Goal: Information Seeking & Learning: Learn about a topic

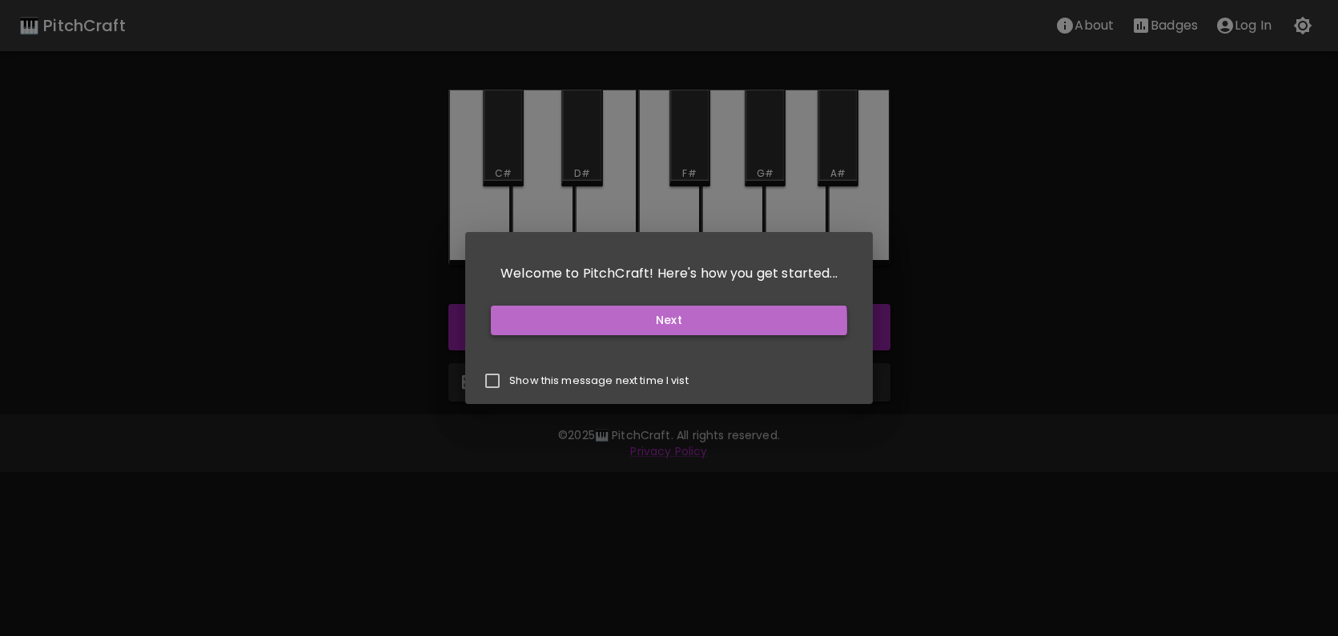
click at [667, 324] on button "Next" at bounding box center [669, 321] width 356 height 30
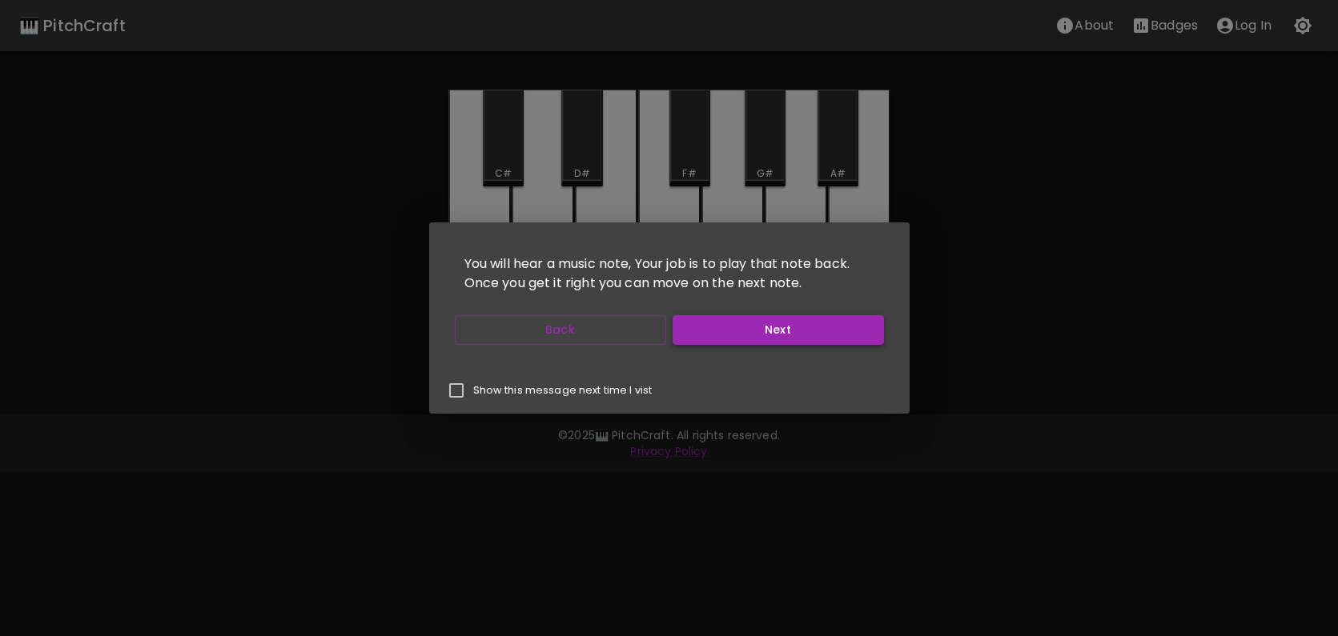
click at [797, 331] on button "Next" at bounding box center [777, 330] width 211 height 30
click at [798, 331] on button "Next" at bounding box center [777, 330] width 211 height 30
click at [799, 331] on button "Next" at bounding box center [777, 330] width 211 height 30
click at [773, 331] on button "Start Playing" at bounding box center [777, 330] width 211 height 30
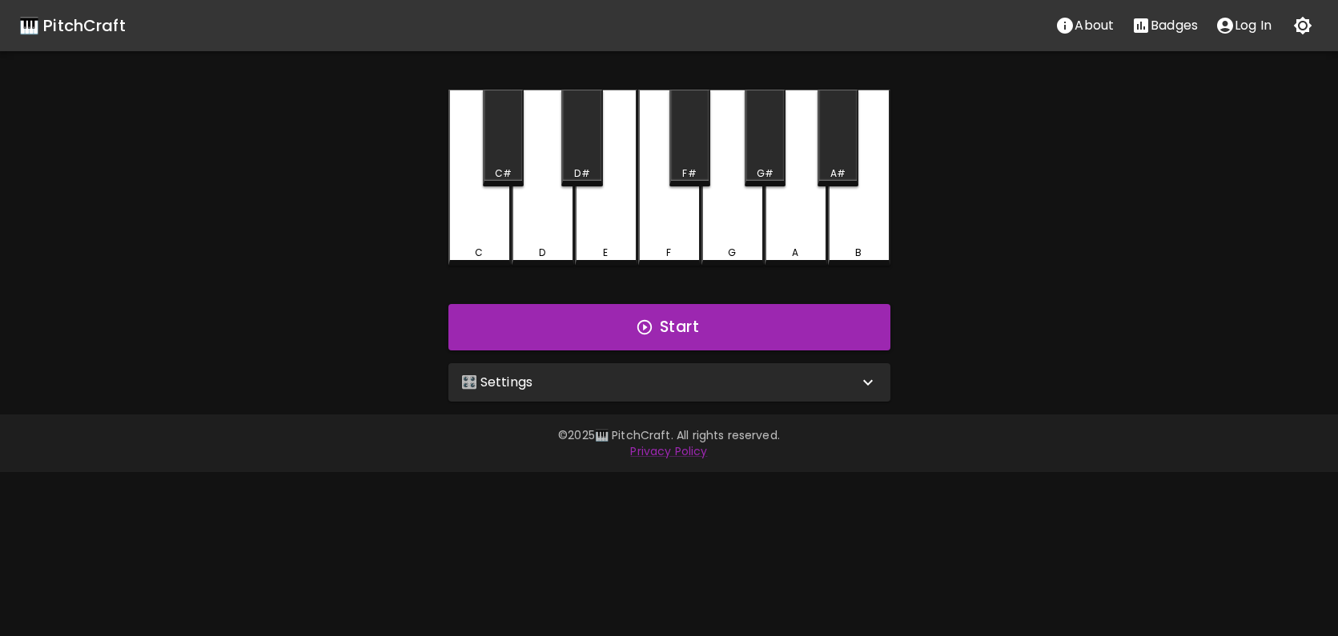
click at [868, 379] on icon at bounding box center [867, 382] width 19 height 19
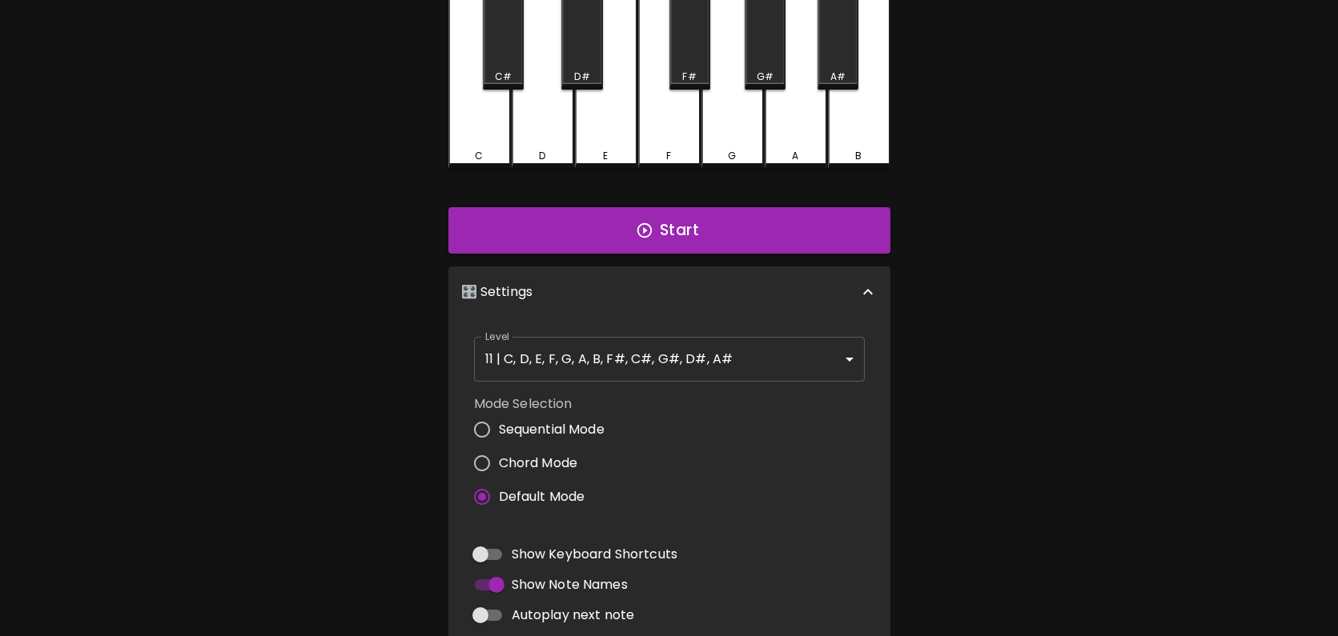
scroll to position [87, 0]
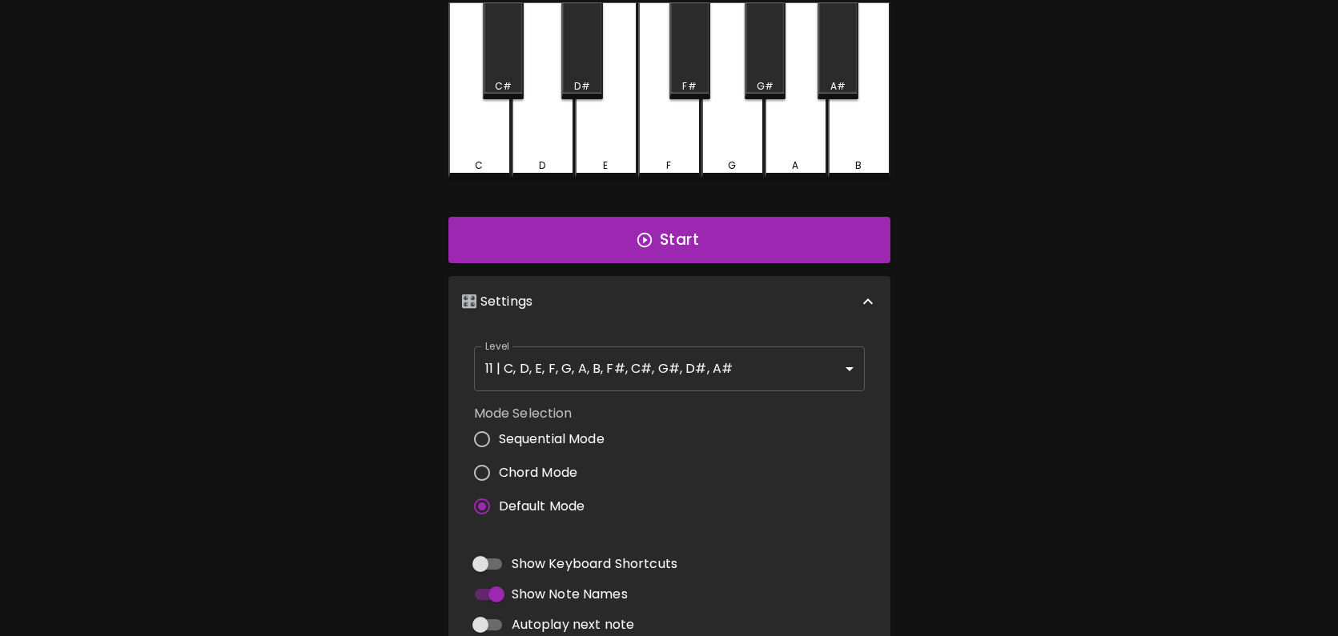
click at [479, 471] on input "Chord Mode" at bounding box center [482, 473] width 34 height 34
radio input "true"
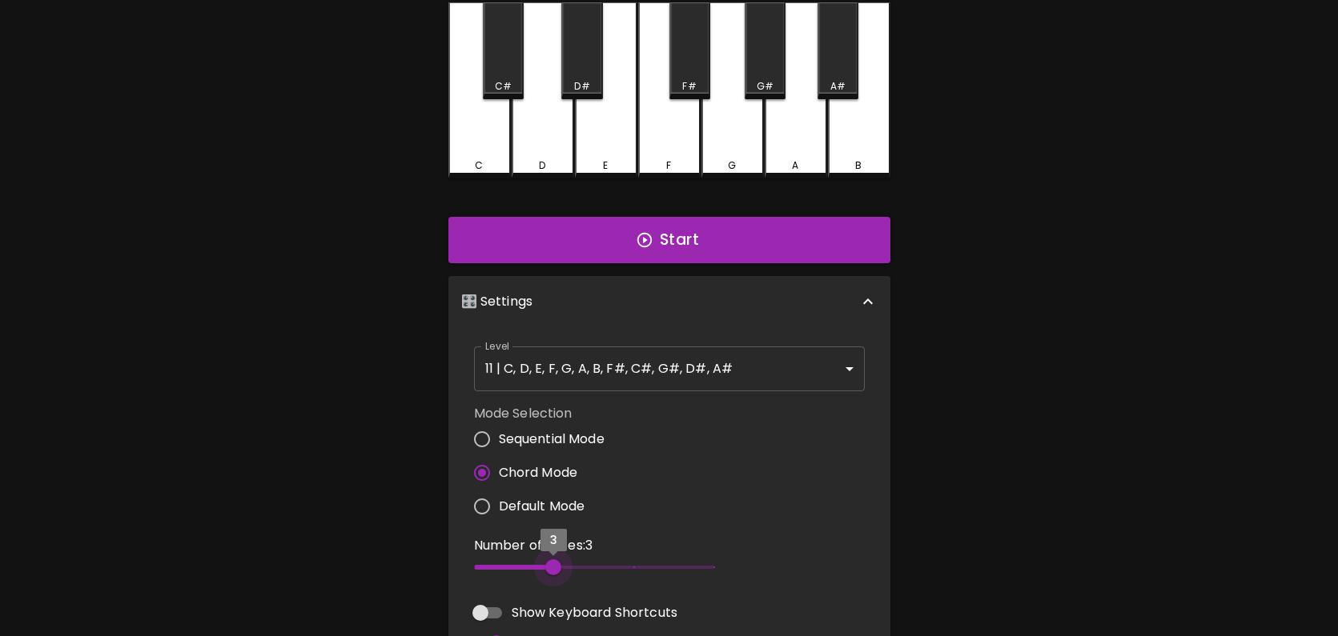
drag, startPoint x: 554, startPoint y: 571, endPoint x: 594, endPoint y: 571, distance: 40.0
click at [562, 572] on span "3" at bounding box center [594, 568] width 240 height 24
drag, startPoint x: 620, startPoint y: 568, endPoint x: 644, endPoint y: 568, distance: 23.2
click at [622, 568] on span "4" at bounding box center [594, 568] width 240 height 24
type input "5"
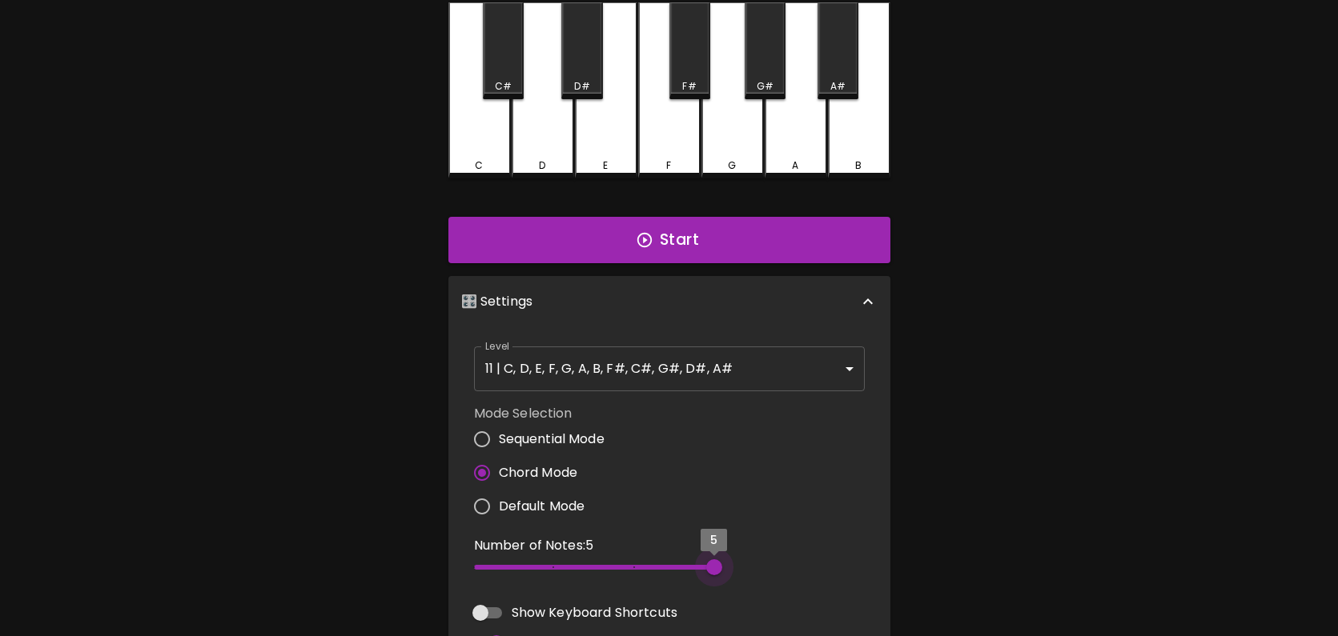
drag, startPoint x: 695, startPoint y: 568, endPoint x: 720, endPoint y: 565, distance: 25.8
click at [703, 568] on span "5" at bounding box center [594, 568] width 240 height 24
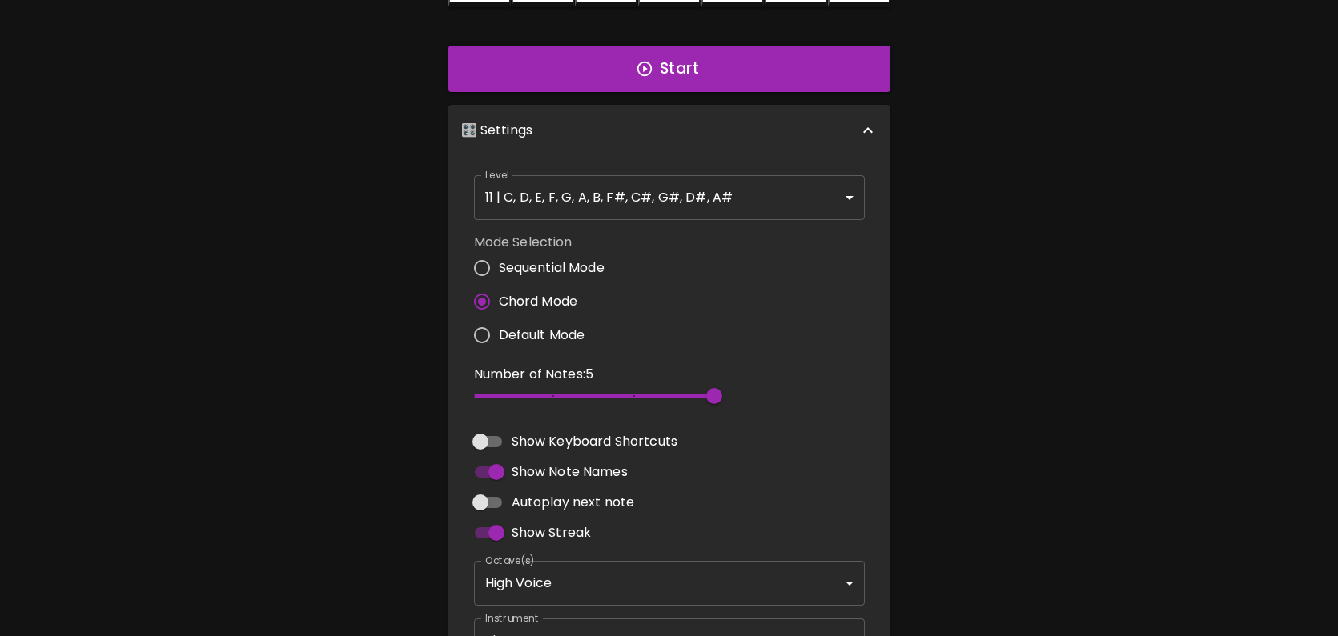
scroll to position [0, 0]
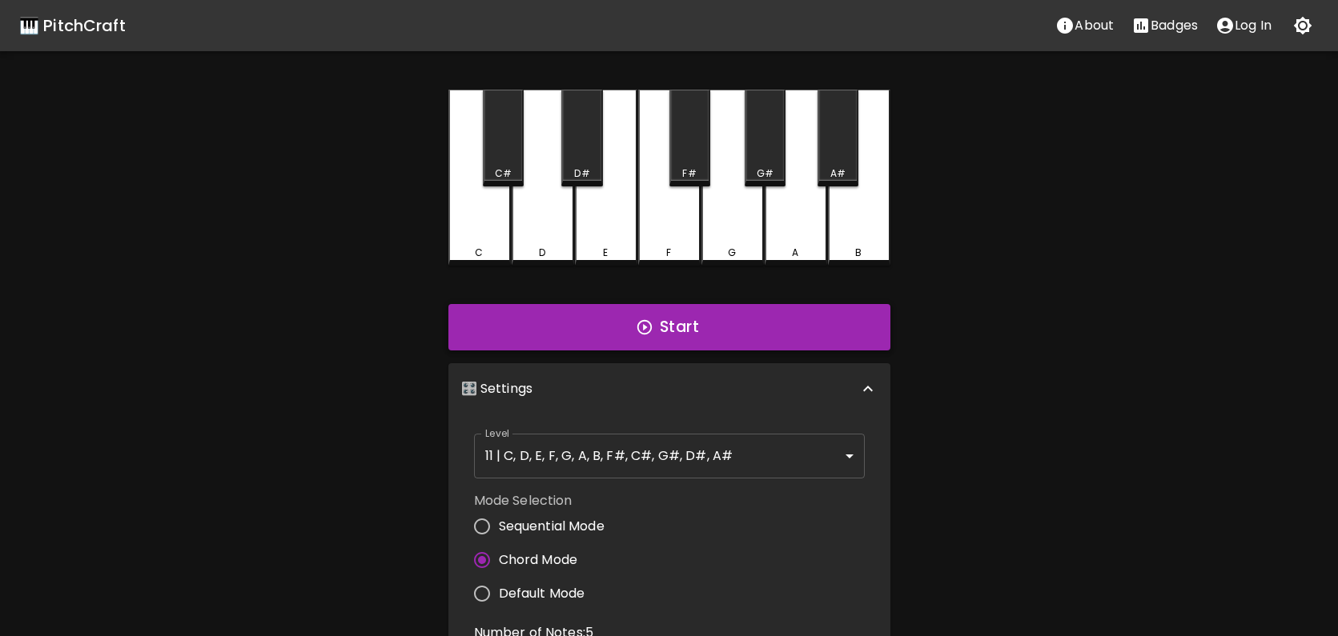
click at [713, 336] on button "Start" at bounding box center [669, 327] width 442 height 46
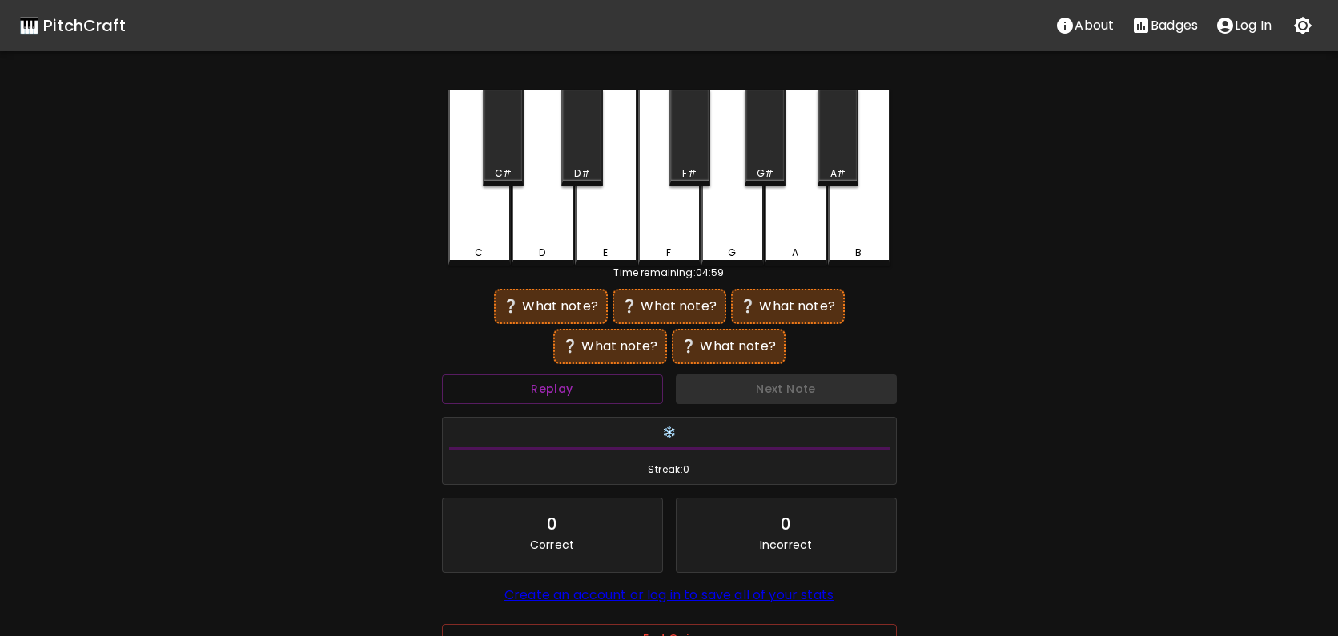
click at [554, 233] on div "D" at bounding box center [543, 178] width 62 height 176
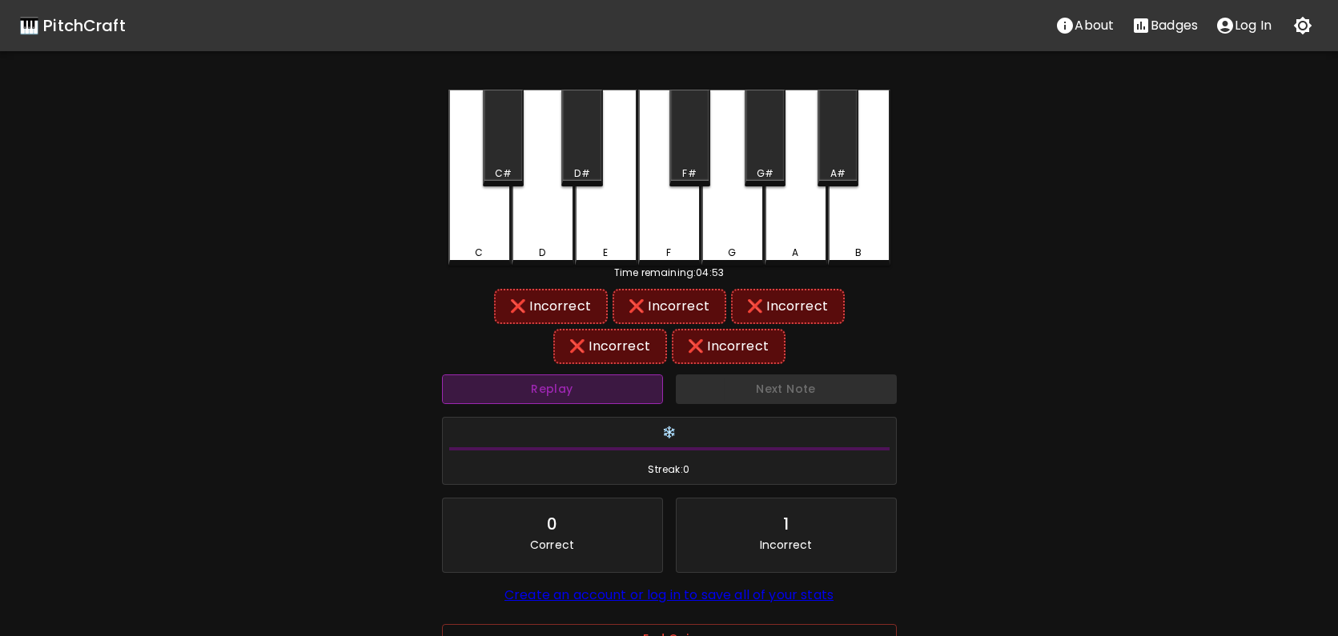
click at [616, 392] on button "Replay" at bounding box center [552, 390] width 221 height 30
drag, startPoint x: 500, startPoint y: 144, endPoint x: 541, endPoint y: 144, distance: 41.6
click at [500, 144] on div "C#" at bounding box center [503, 138] width 41 height 97
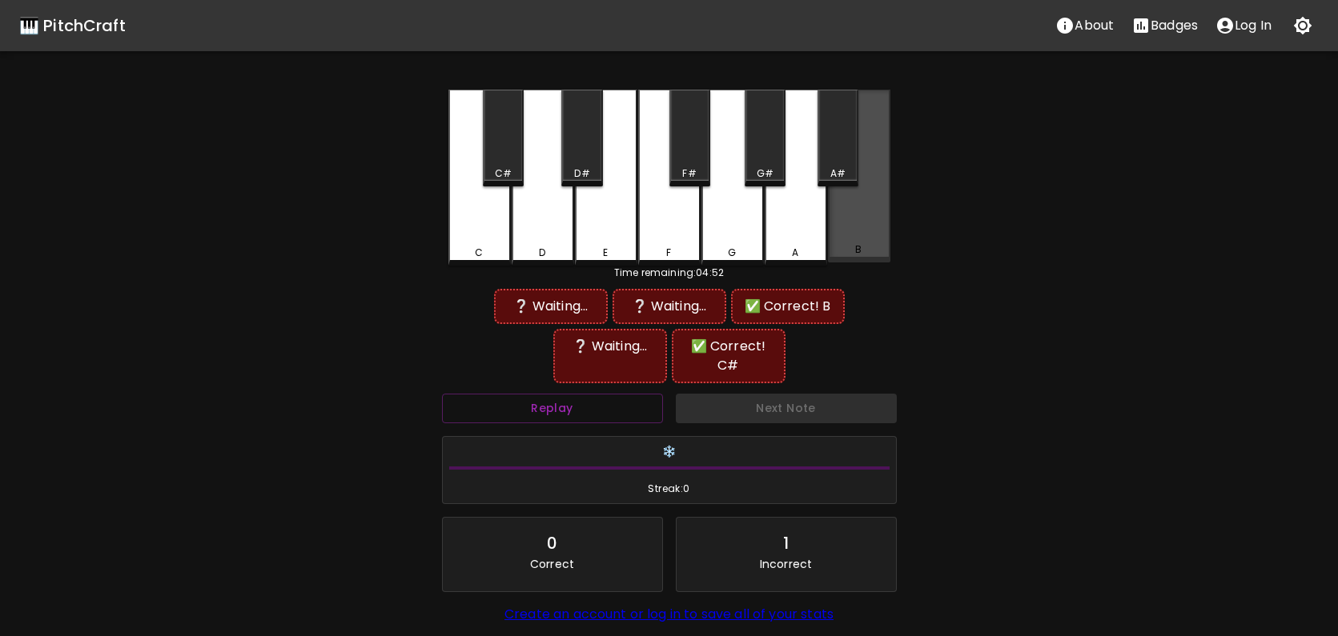
click at [853, 211] on div "B" at bounding box center [859, 176] width 62 height 173
click at [680, 219] on div "F" at bounding box center [669, 178] width 62 height 176
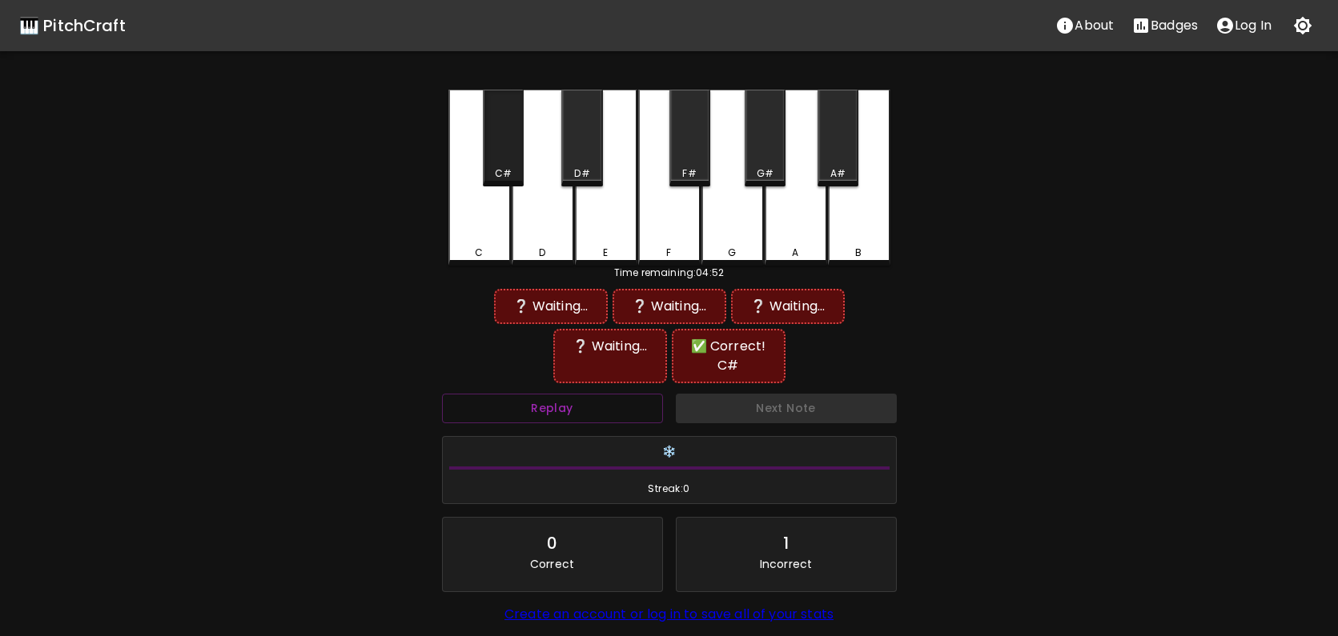
click at [498, 149] on div "C#" at bounding box center [503, 138] width 41 height 97
click at [621, 210] on div "E" at bounding box center [606, 178] width 62 height 176
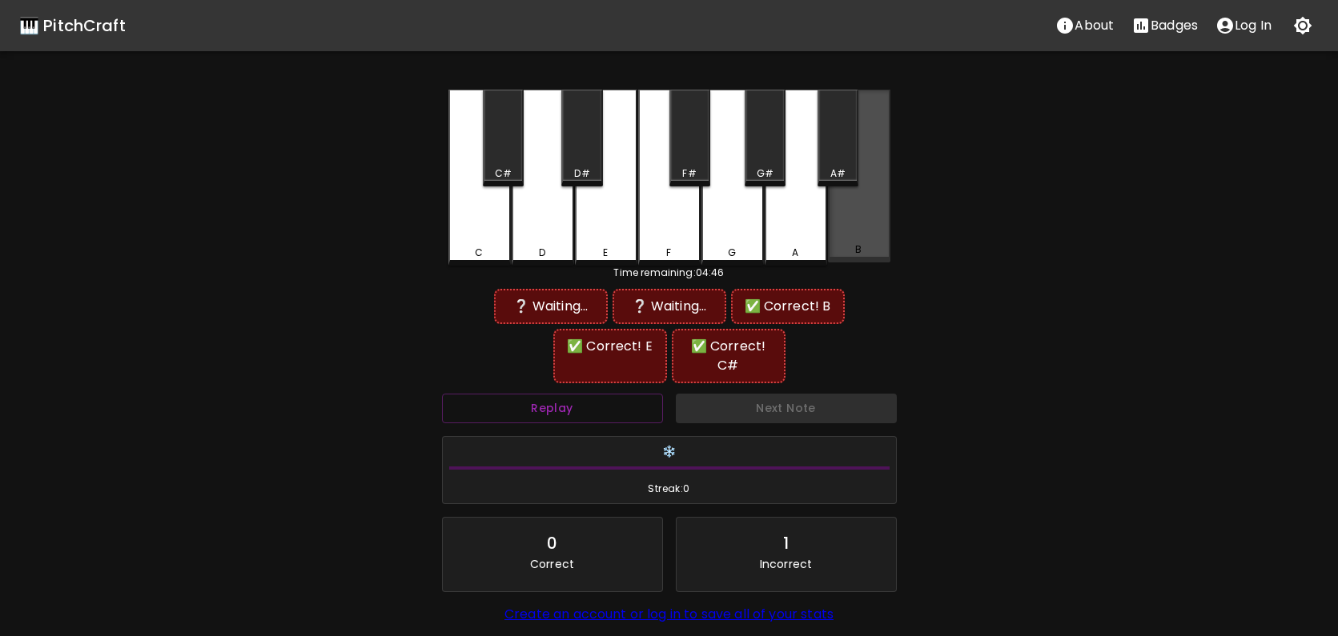
click at [843, 216] on div "B" at bounding box center [859, 176] width 62 height 173
click at [618, 394] on button "Replay" at bounding box center [552, 409] width 221 height 30
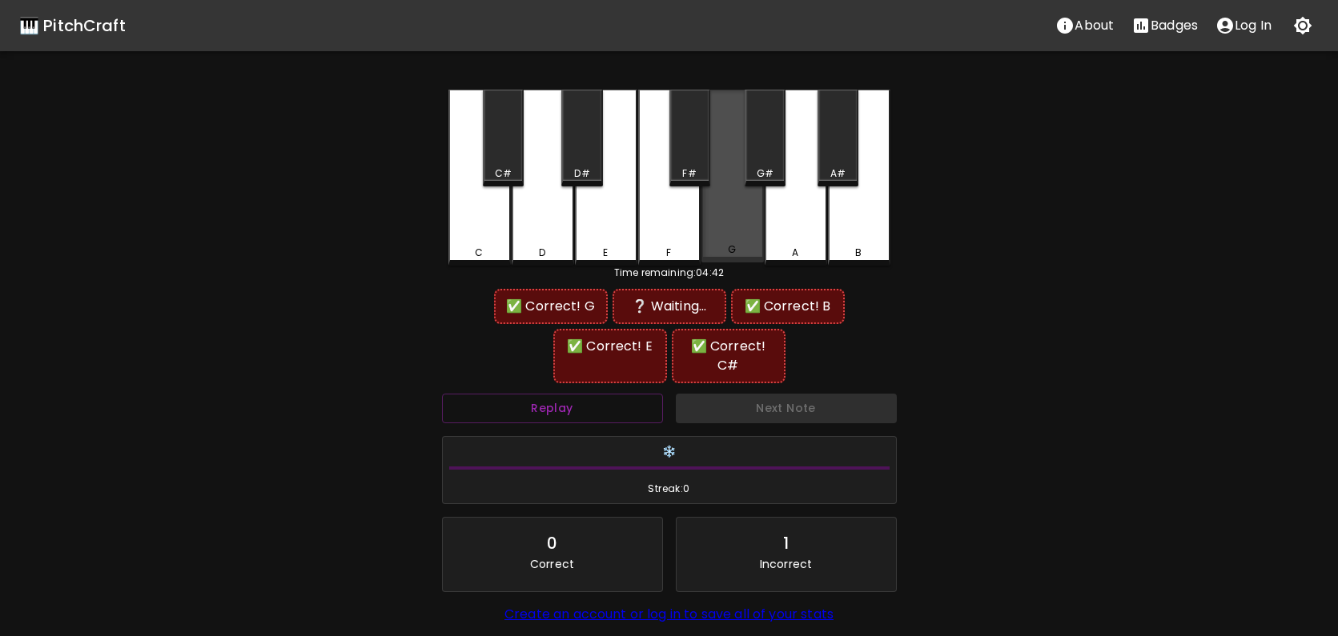
click at [734, 235] on div "G" at bounding box center [732, 176] width 62 height 173
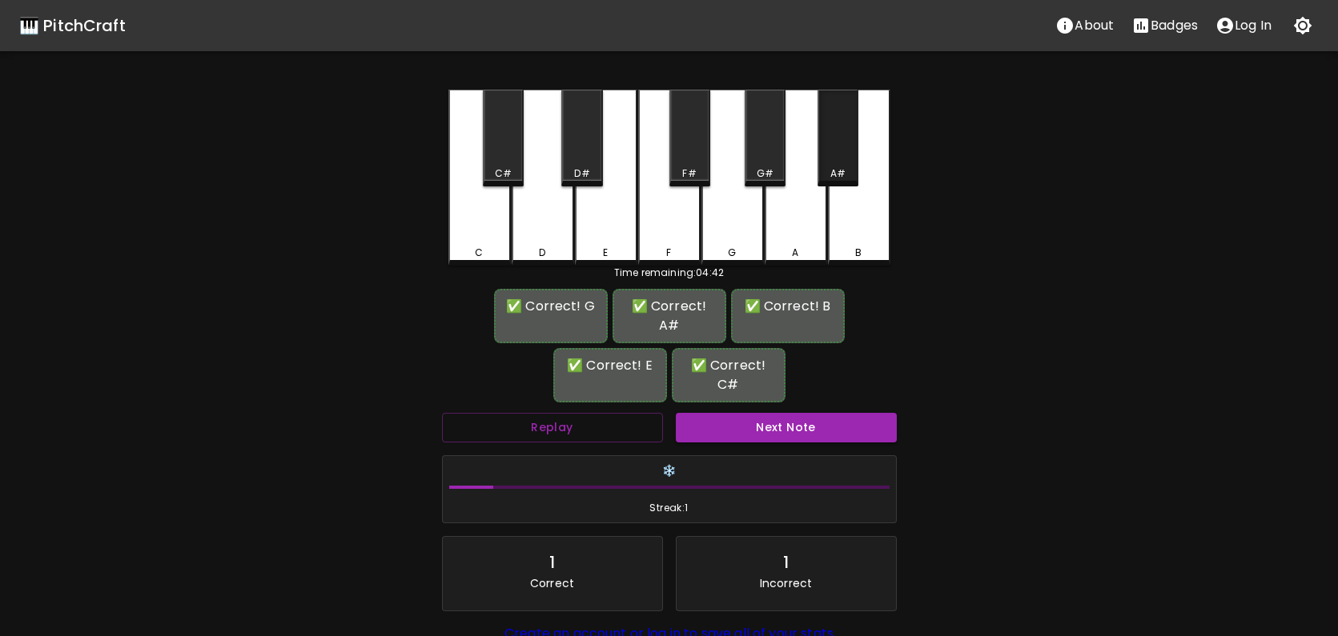
click at [853, 152] on div "A#" at bounding box center [837, 138] width 41 height 97
click at [841, 413] on button "Next Note" at bounding box center [786, 428] width 221 height 30
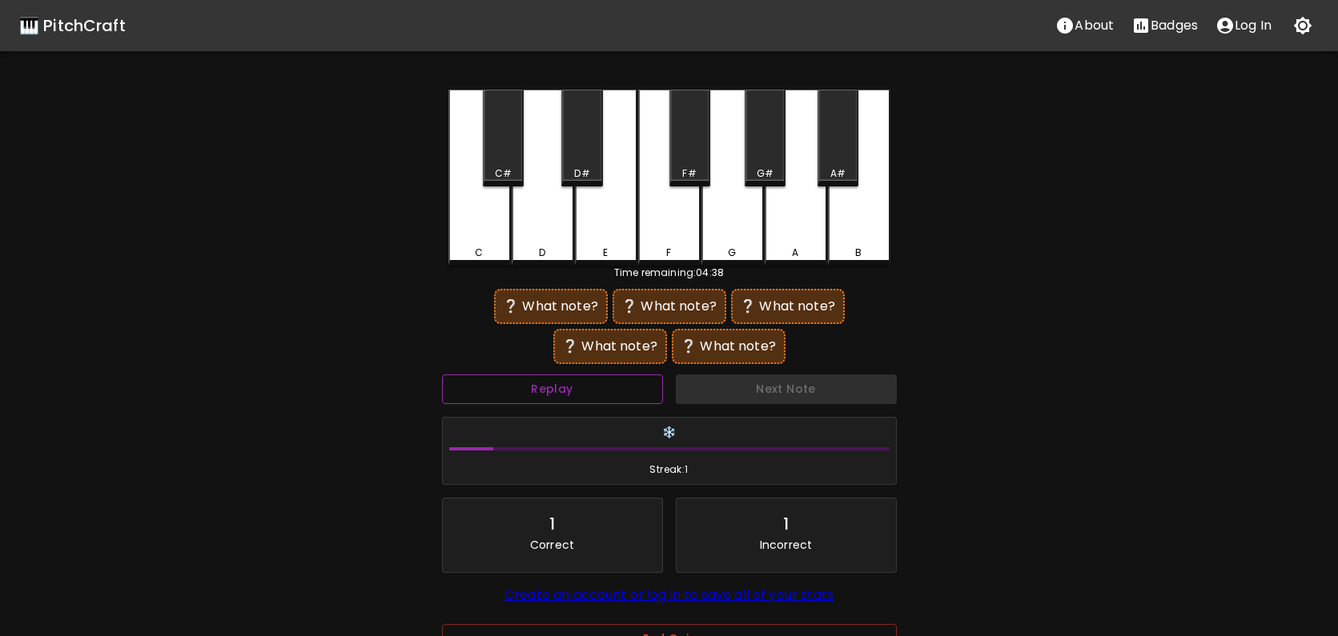
click at [593, 380] on button "Replay" at bounding box center [552, 390] width 221 height 30
click at [588, 381] on button "Replay" at bounding box center [552, 390] width 221 height 30
click at [488, 244] on div "C" at bounding box center [479, 178] width 62 height 176
click at [670, 216] on div "F" at bounding box center [669, 178] width 62 height 176
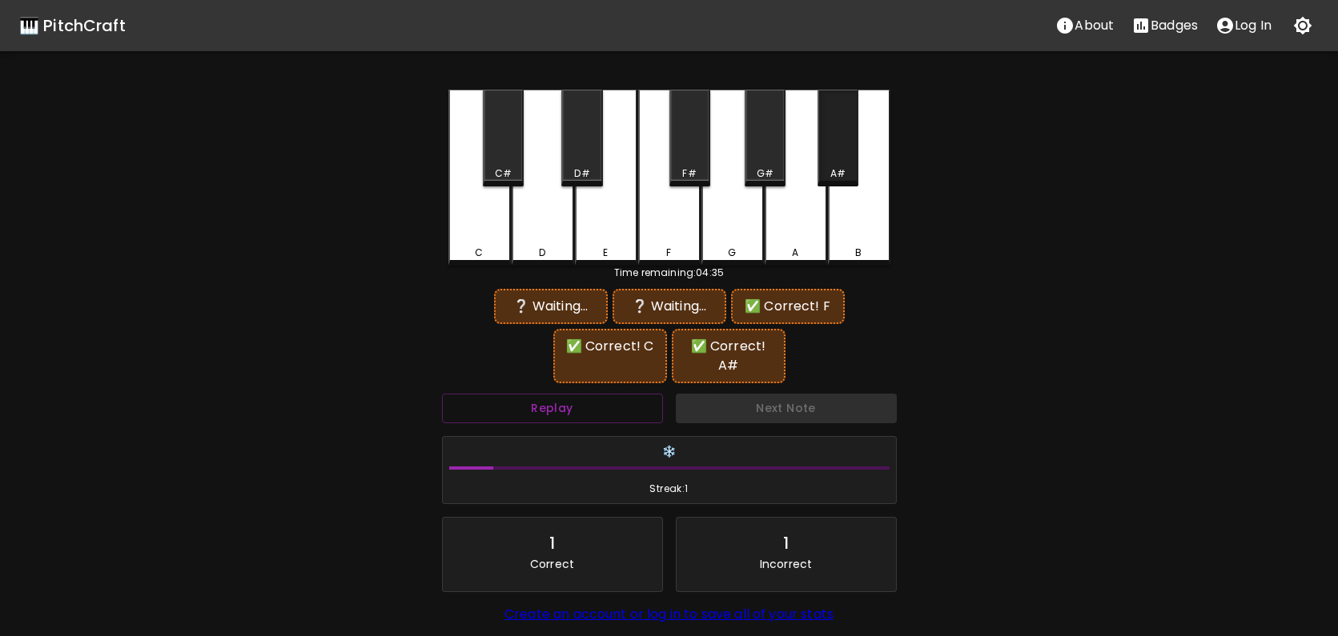
click at [841, 151] on div "A#" at bounding box center [837, 138] width 41 height 97
click at [556, 394] on button "Replay" at bounding box center [552, 409] width 221 height 30
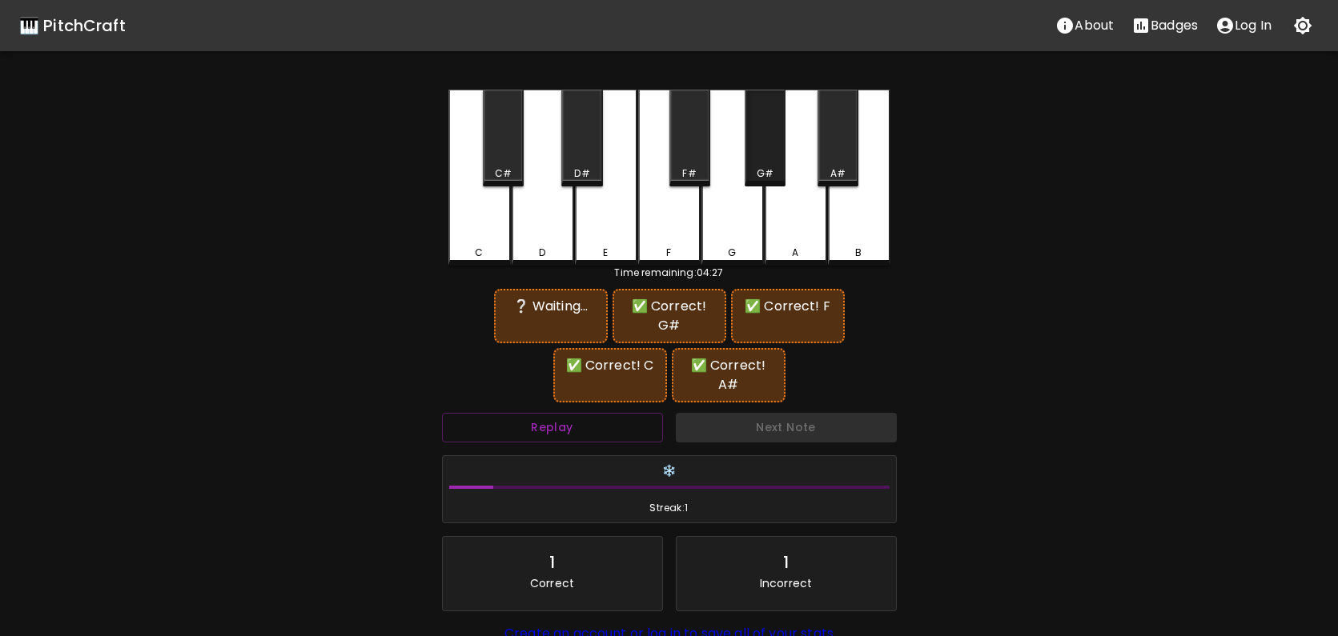
click at [772, 158] on div "G#" at bounding box center [764, 138] width 41 height 97
click at [562, 413] on button "Replay" at bounding box center [552, 428] width 221 height 30
click at [561, 413] on button "Replay" at bounding box center [552, 428] width 221 height 30
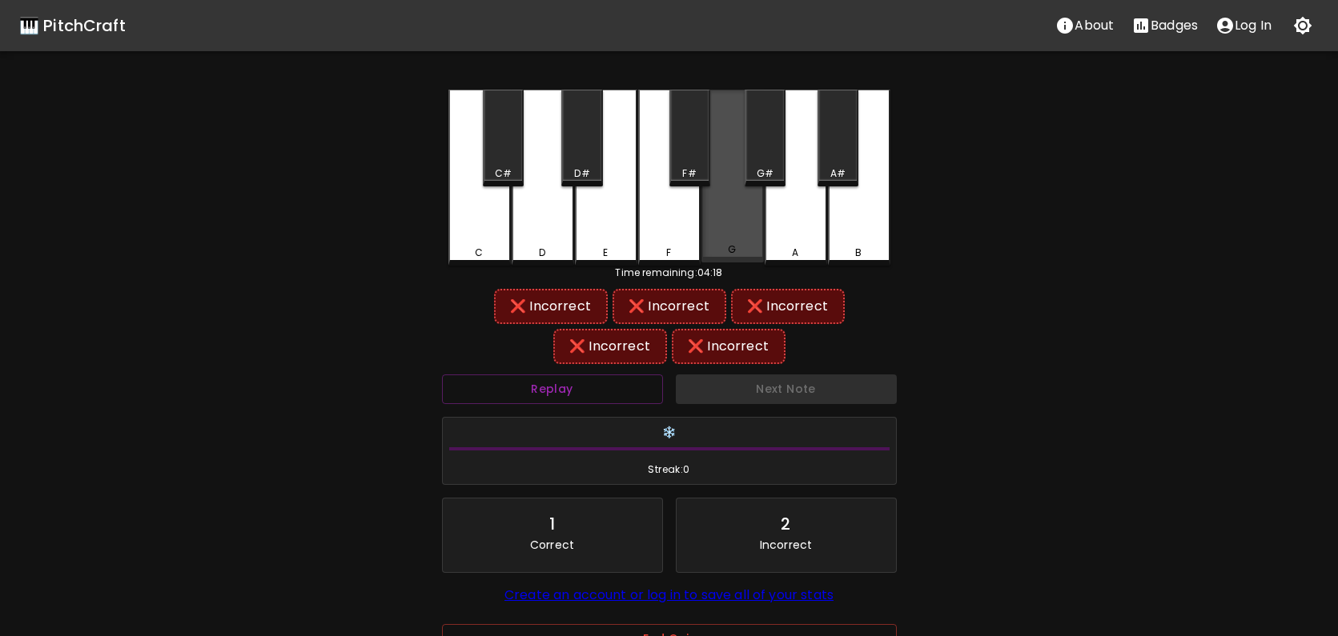
click at [734, 225] on div "G" at bounding box center [732, 176] width 62 height 173
click at [484, 233] on div "C" at bounding box center [479, 178] width 62 height 176
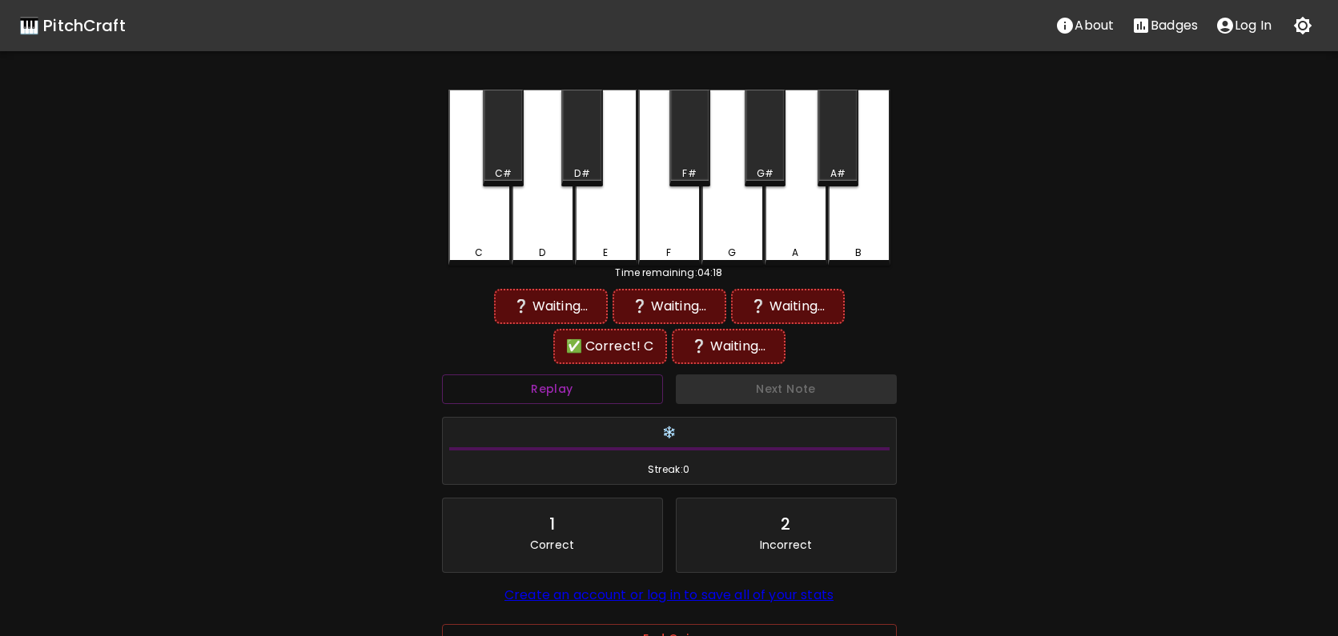
drag, startPoint x: 668, startPoint y: 229, endPoint x: 682, endPoint y: 198, distance: 34.1
click at [668, 229] on div "F" at bounding box center [669, 178] width 62 height 176
drag, startPoint x: 694, startPoint y: 159, endPoint x: 813, endPoint y: 149, distance: 119.7
click at [694, 159] on div "F#" at bounding box center [689, 138] width 41 height 97
click at [834, 143] on div "A#" at bounding box center [837, 138] width 41 height 97
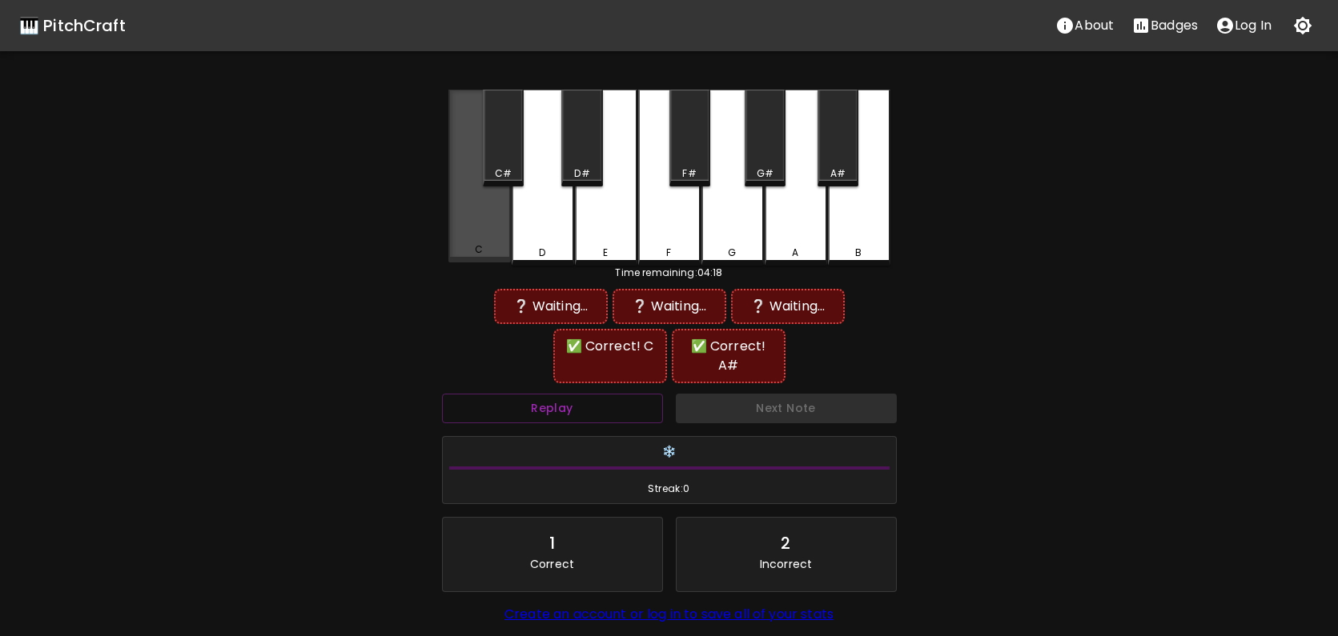
click at [487, 238] on div "C" at bounding box center [479, 176] width 62 height 173
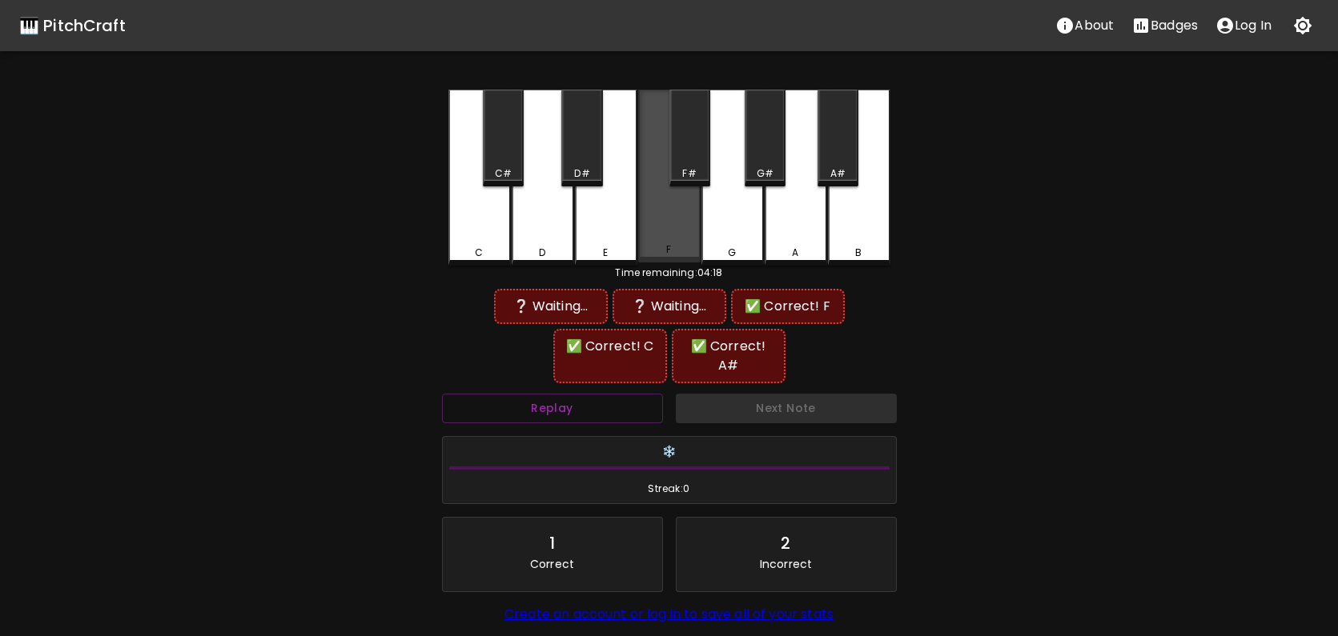
drag, startPoint x: 661, startPoint y: 236, endPoint x: 702, endPoint y: 235, distance: 40.8
click at [663, 236] on div "F" at bounding box center [669, 176] width 62 height 173
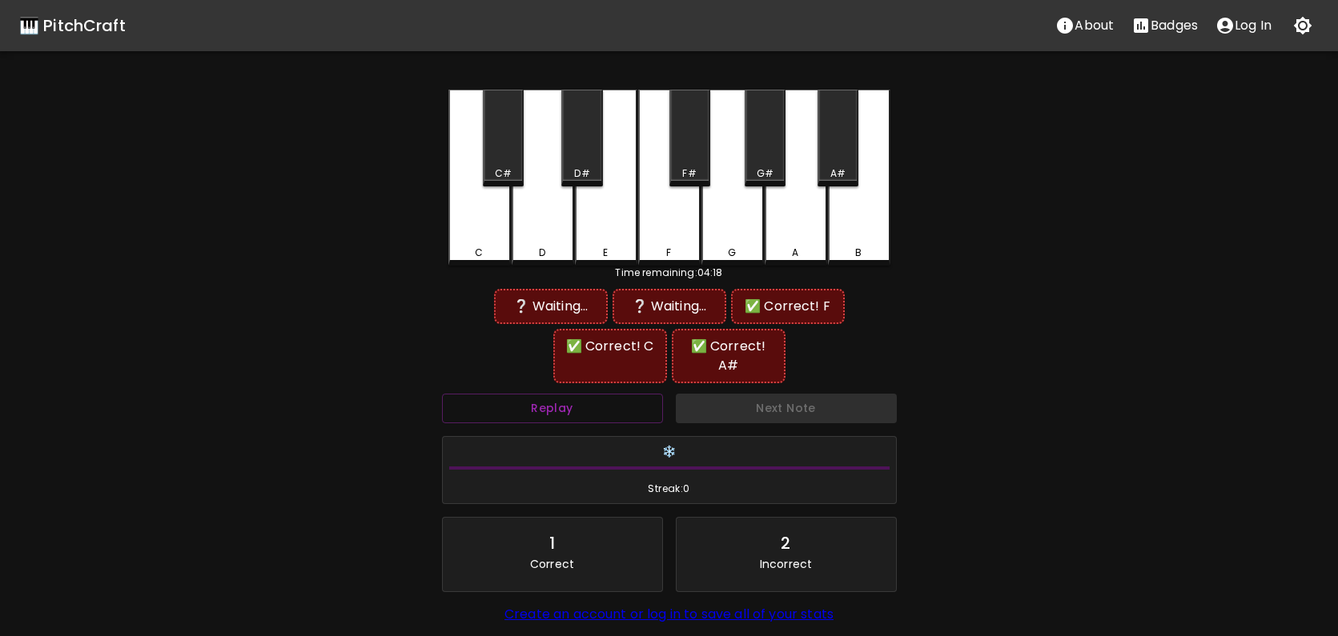
drag, startPoint x: 712, startPoint y: 234, endPoint x: 801, endPoint y: 182, distance: 103.0
click at [718, 231] on div "G" at bounding box center [732, 178] width 62 height 176
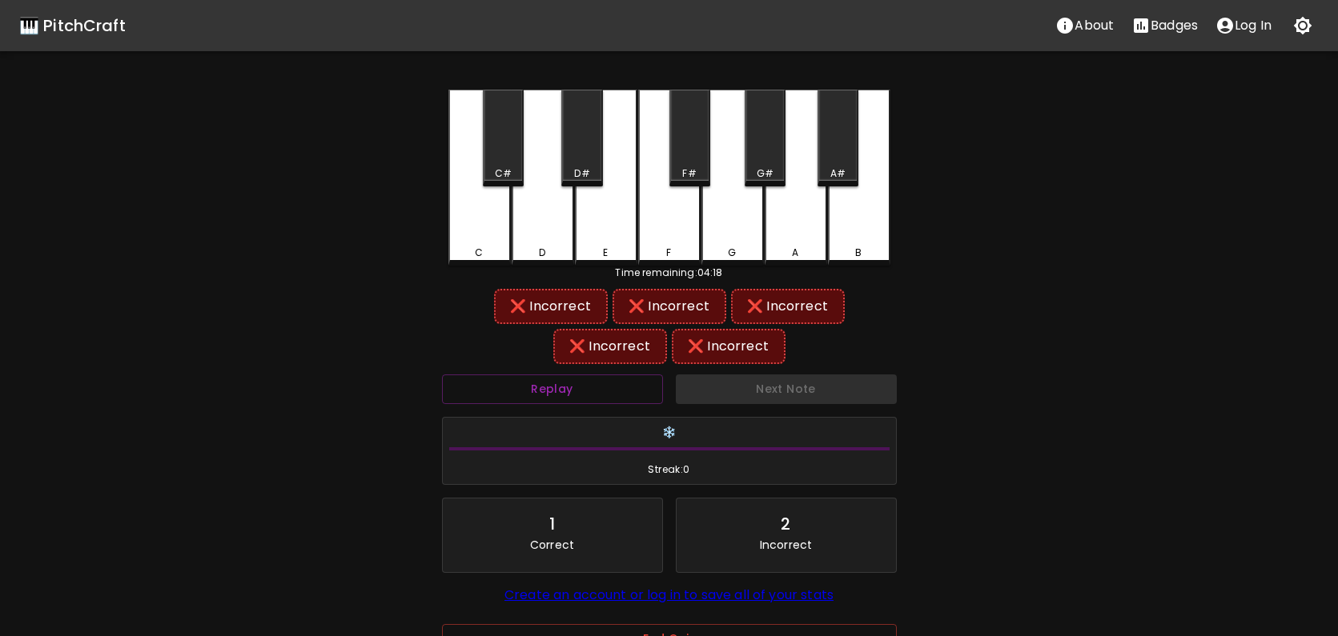
click at [853, 142] on div "A#" at bounding box center [837, 138] width 41 height 97
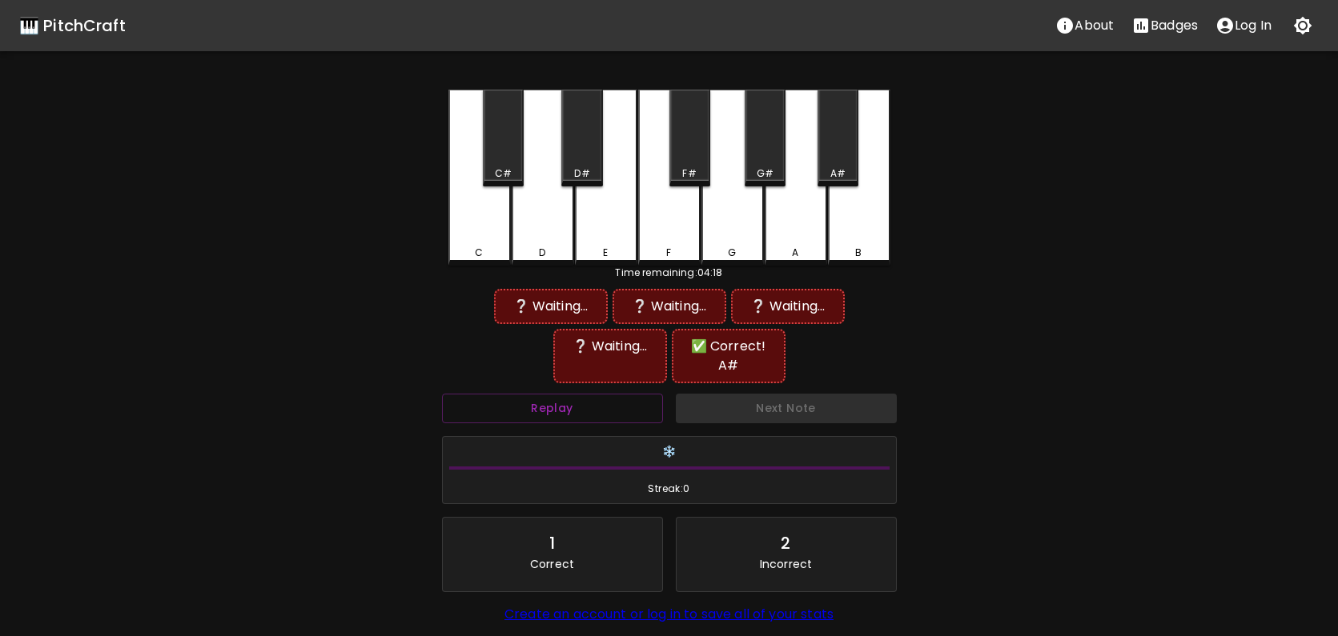
click at [482, 231] on div "C" at bounding box center [479, 178] width 62 height 176
drag, startPoint x: 736, startPoint y: 238, endPoint x: 825, endPoint y: 176, distance: 108.8
click at [737, 238] on div "G" at bounding box center [732, 178] width 62 height 176
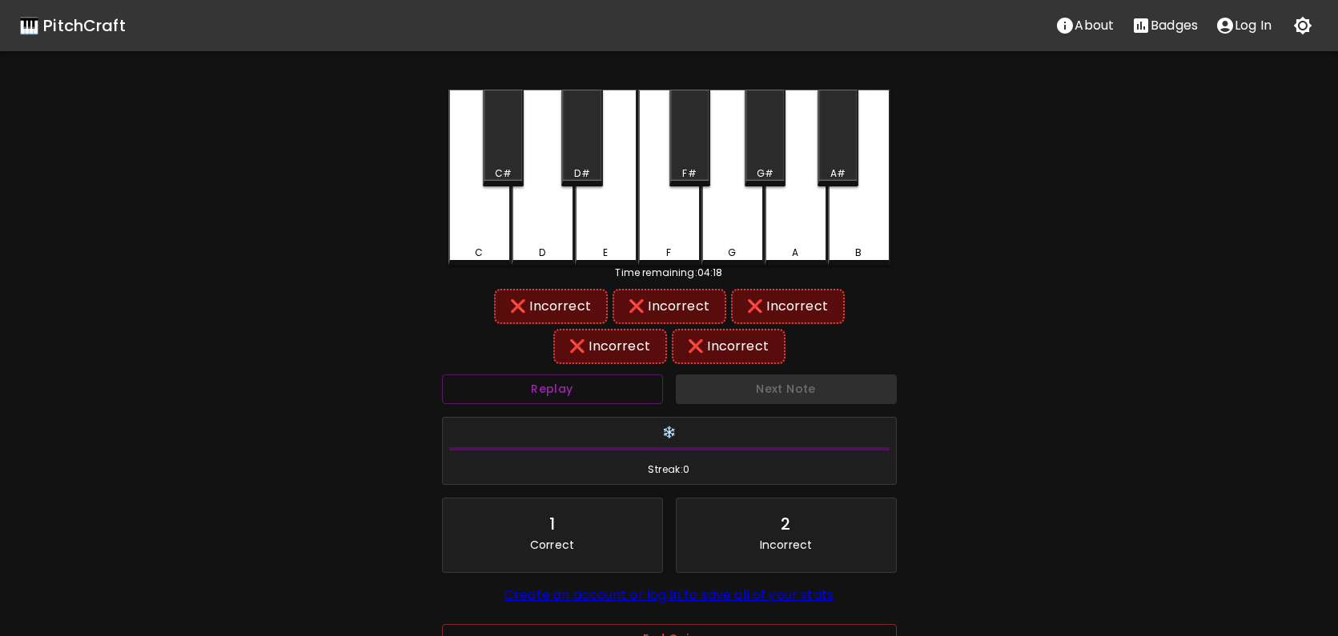
click at [849, 143] on div "A#" at bounding box center [837, 138] width 41 height 97
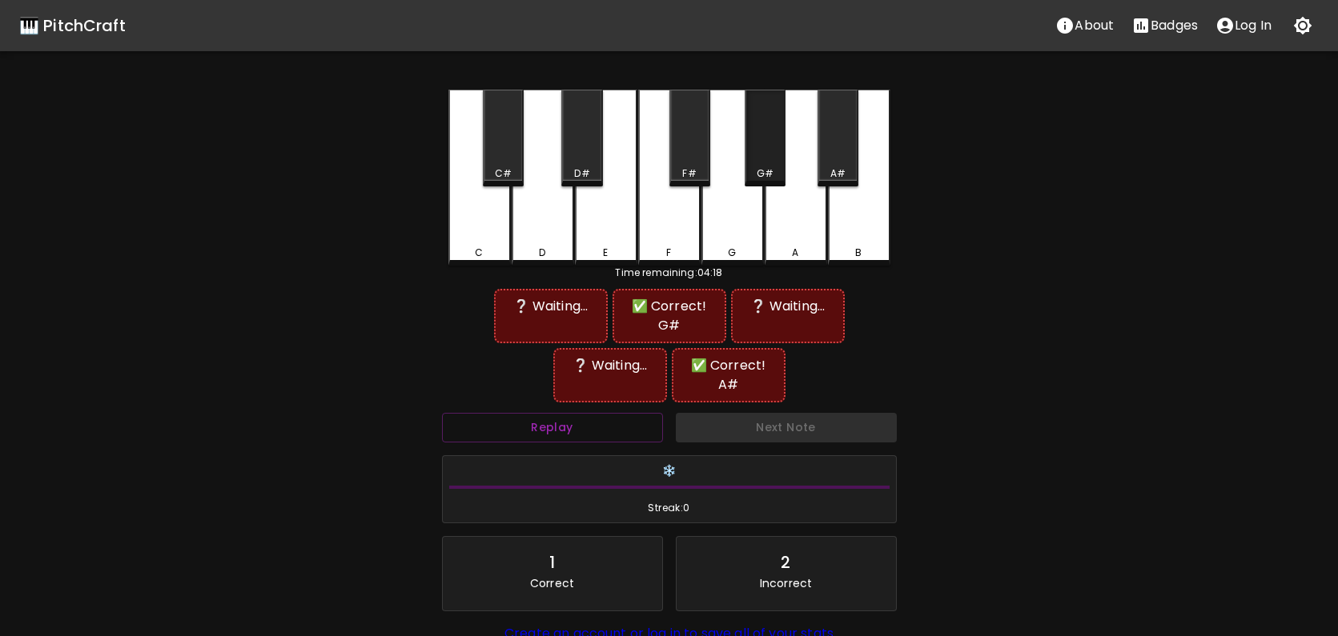
click at [760, 151] on div "G#" at bounding box center [764, 138] width 41 height 97
drag, startPoint x: 493, startPoint y: 227, endPoint x: 544, endPoint y: 202, distance: 56.2
click at [493, 227] on div "C" at bounding box center [479, 178] width 62 height 176
drag, startPoint x: 844, startPoint y: 148, endPoint x: 817, endPoint y: 146, distance: 26.5
click at [835, 147] on div "A#" at bounding box center [837, 138] width 41 height 97
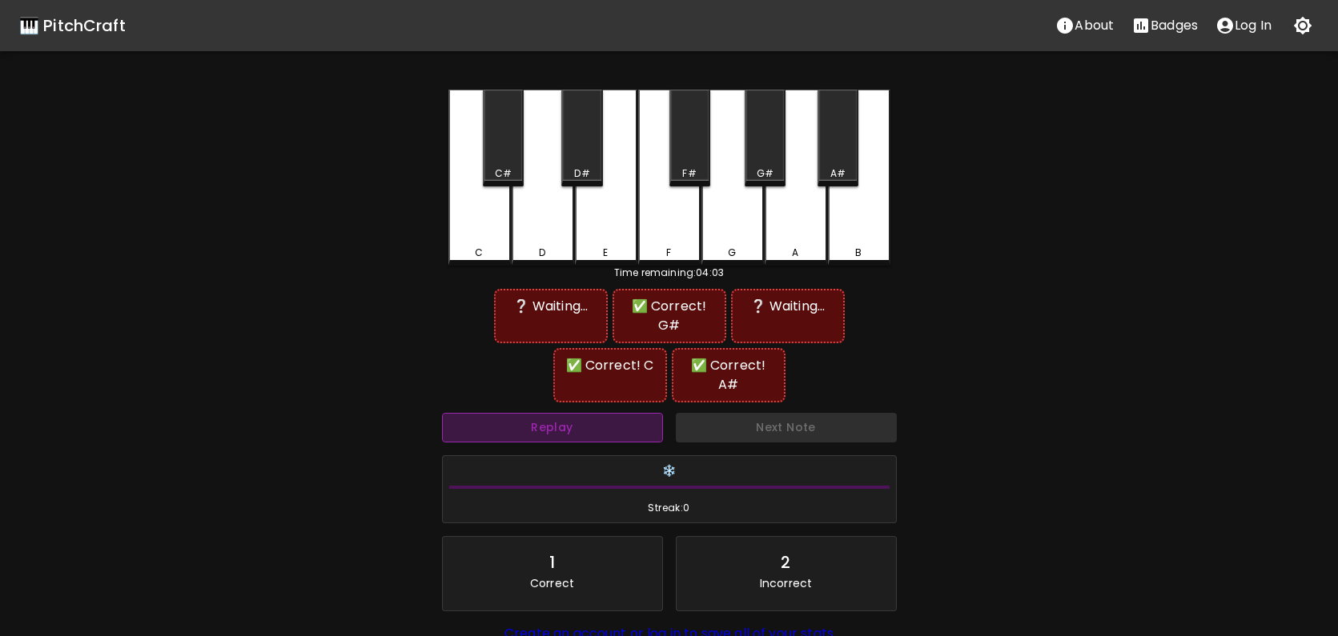
click at [575, 413] on button "Replay" at bounding box center [552, 428] width 221 height 30
click at [663, 215] on div "F" at bounding box center [669, 178] width 62 height 176
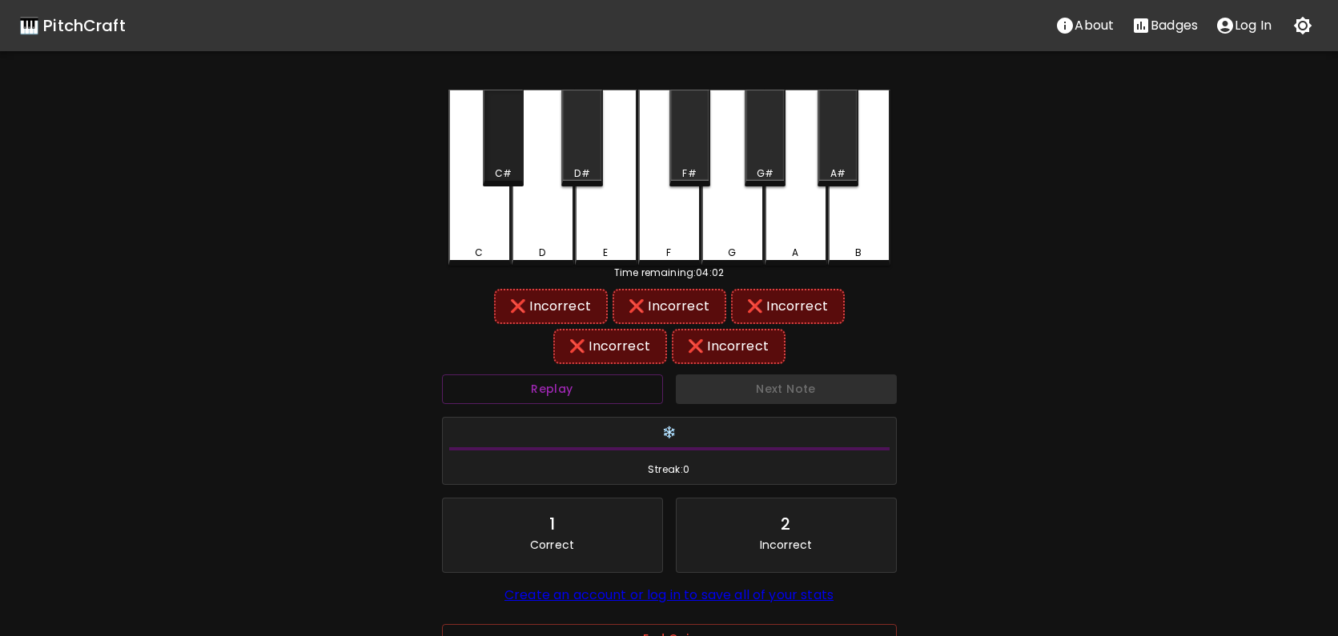
click at [495, 142] on div "C#" at bounding box center [503, 138] width 41 height 97
click at [542, 212] on div "D" at bounding box center [543, 178] width 62 height 176
click at [582, 138] on div "D#" at bounding box center [581, 138] width 41 height 97
click at [608, 241] on div "E" at bounding box center [606, 176] width 62 height 173
click at [512, 228] on div "C C# D D# E F F# G G# A A# B" at bounding box center [669, 178] width 442 height 176
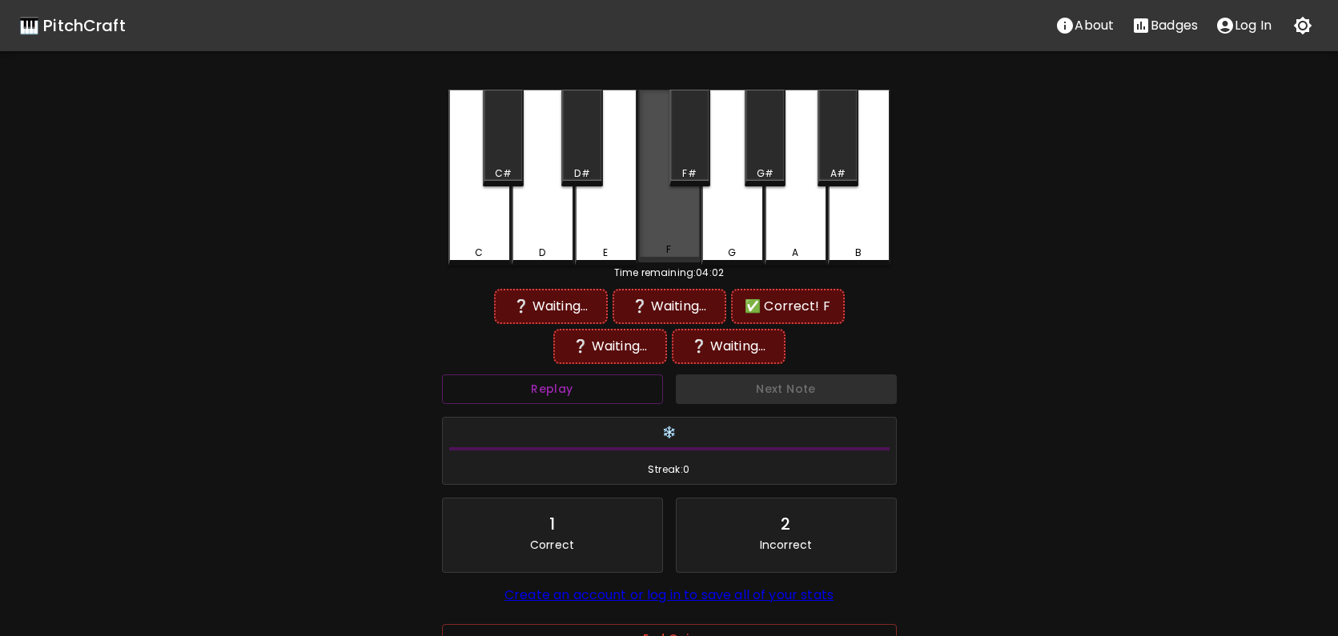
drag, startPoint x: 670, startPoint y: 215, endPoint x: 633, endPoint y: 219, distance: 37.0
click at [670, 215] on div "F" at bounding box center [669, 176] width 62 height 173
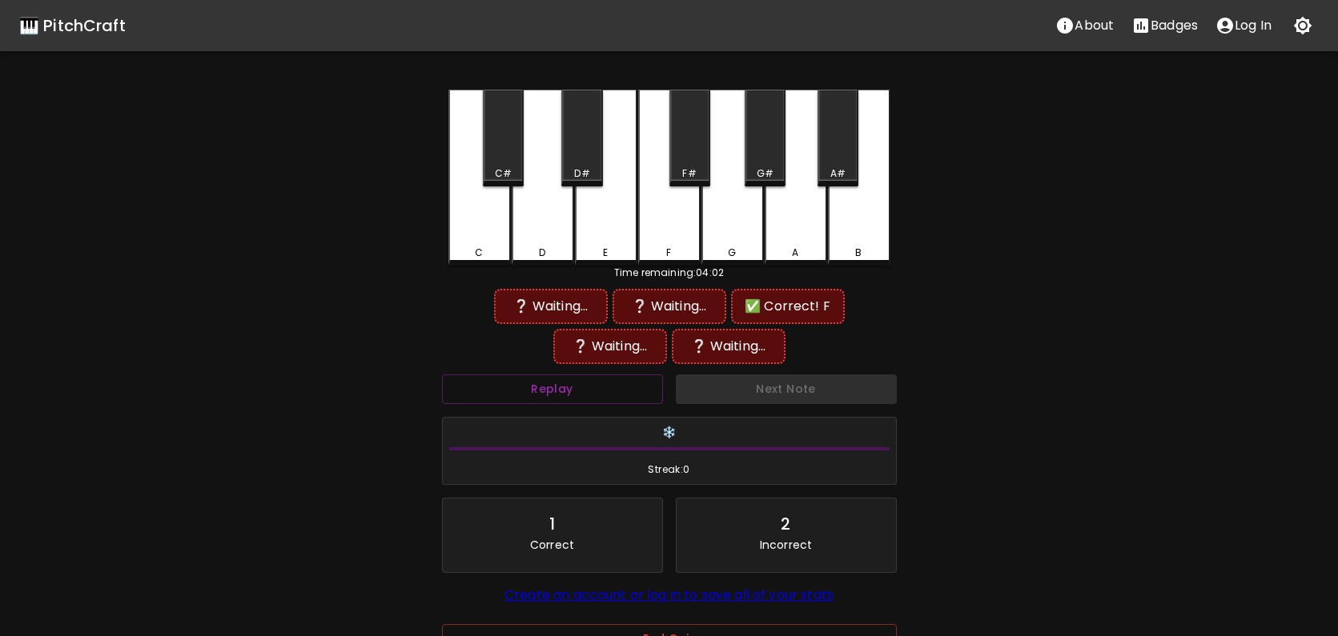
drag, startPoint x: 477, startPoint y: 237, endPoint x: 596, endPoint y: 187, distance: 129.2
click at [486, 235] on div "C" at bounding box center [479, 178] width 62 height 176
click at [496, 221] on div "C" at bounding box center [479, 176] width 62 height 173
click at [690, 163] on div "F#" at bounding box center [689, 138] width 41 height 97
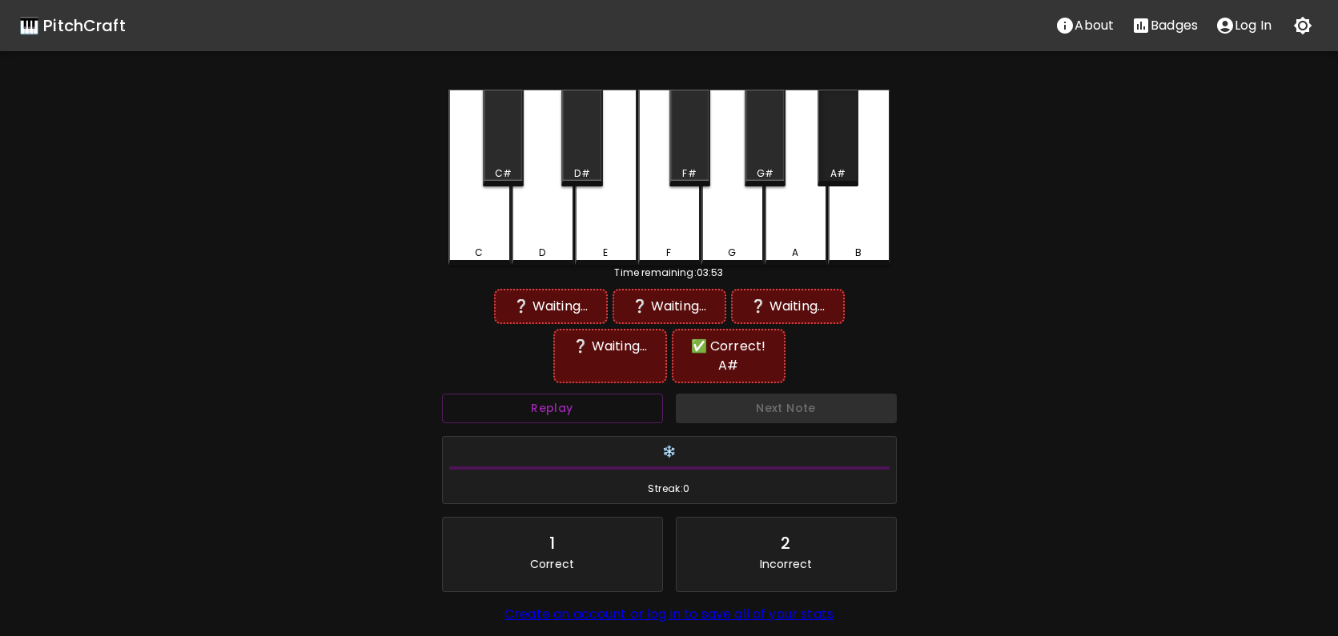
drag, startPoint x: 834, startPoint y: 149, endPoint x: 788, endPoint y: 145, distance: 45.8
click at [832, 149] on div "A#" at bounding box center [837, 138] width 41 height 97
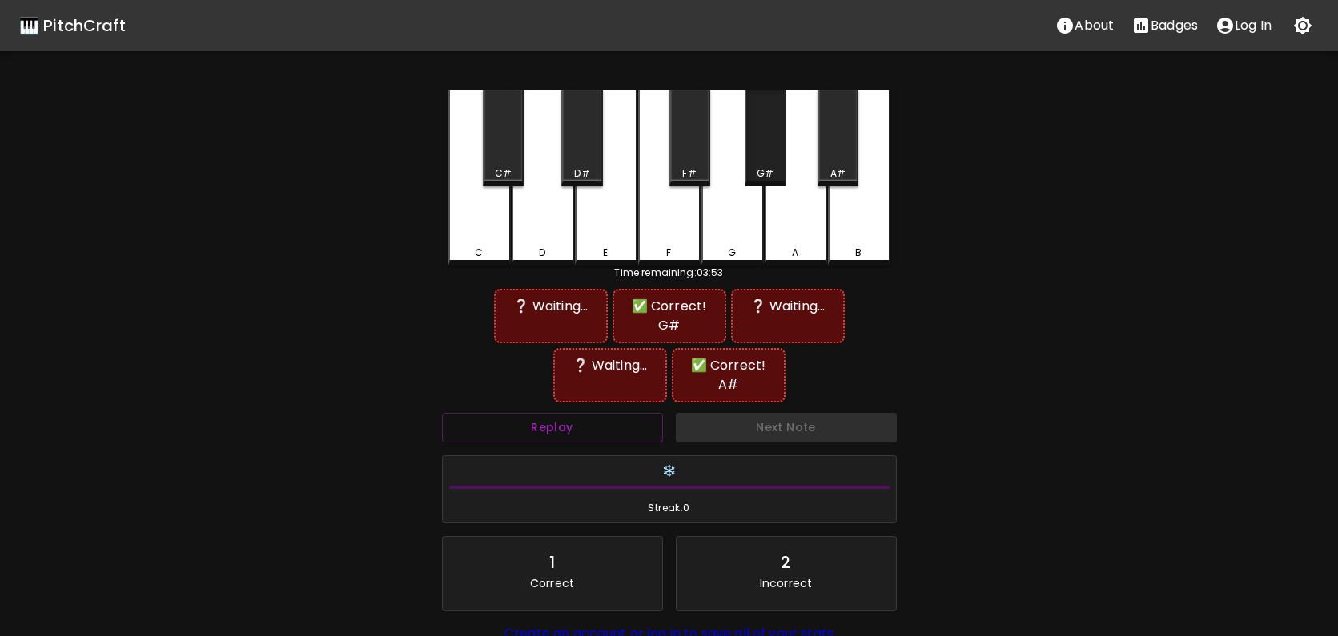
click at [768, 145] on div "G#" at bounding box center [764, 138] width 41 height 97
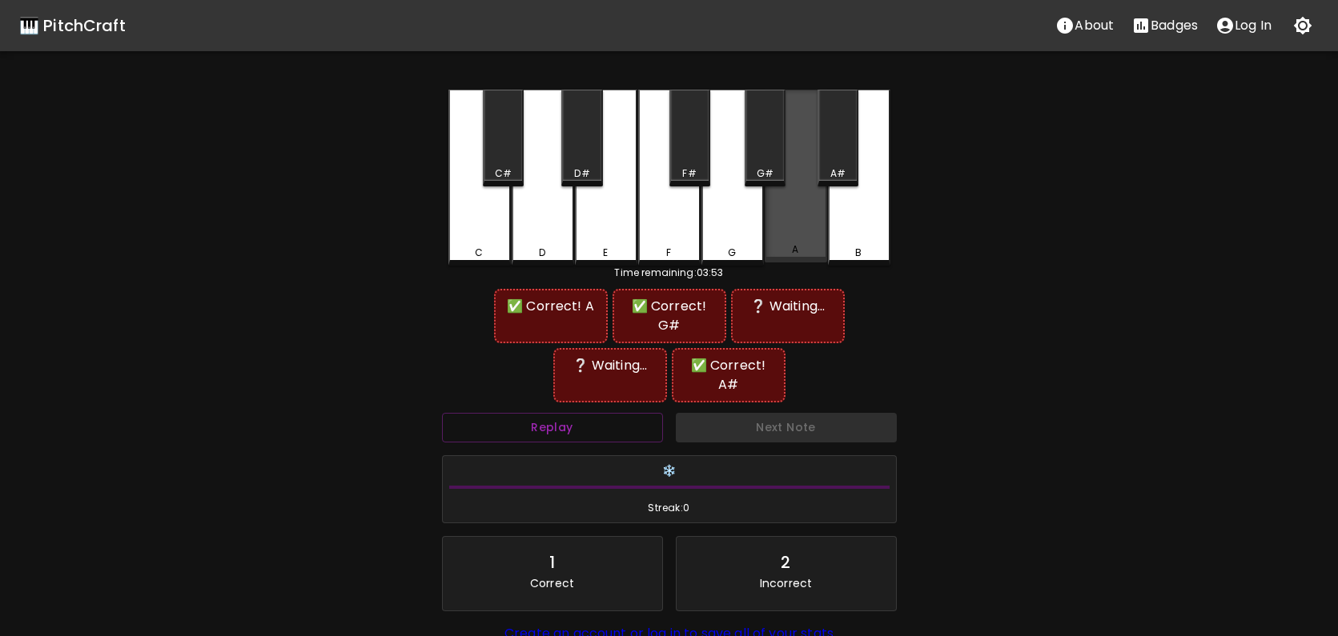
click at [807, 236] on div "A" at bounding box center [795, 176] width 62 height 173
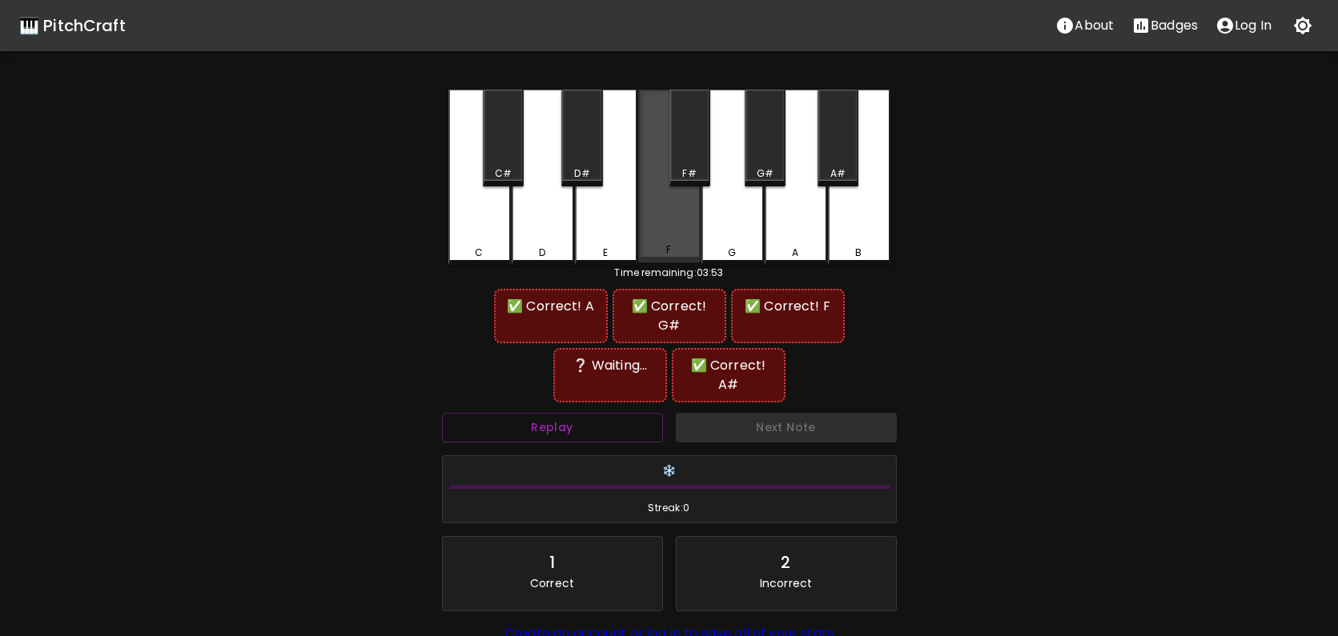
drag, startPoint x: 676, startPoint y: 239, endPoint x: 644, endPoint y: 237, distance: 32.1
click at [672, 239] on div "F" at bounding box center [669, 176] width 62 height 173
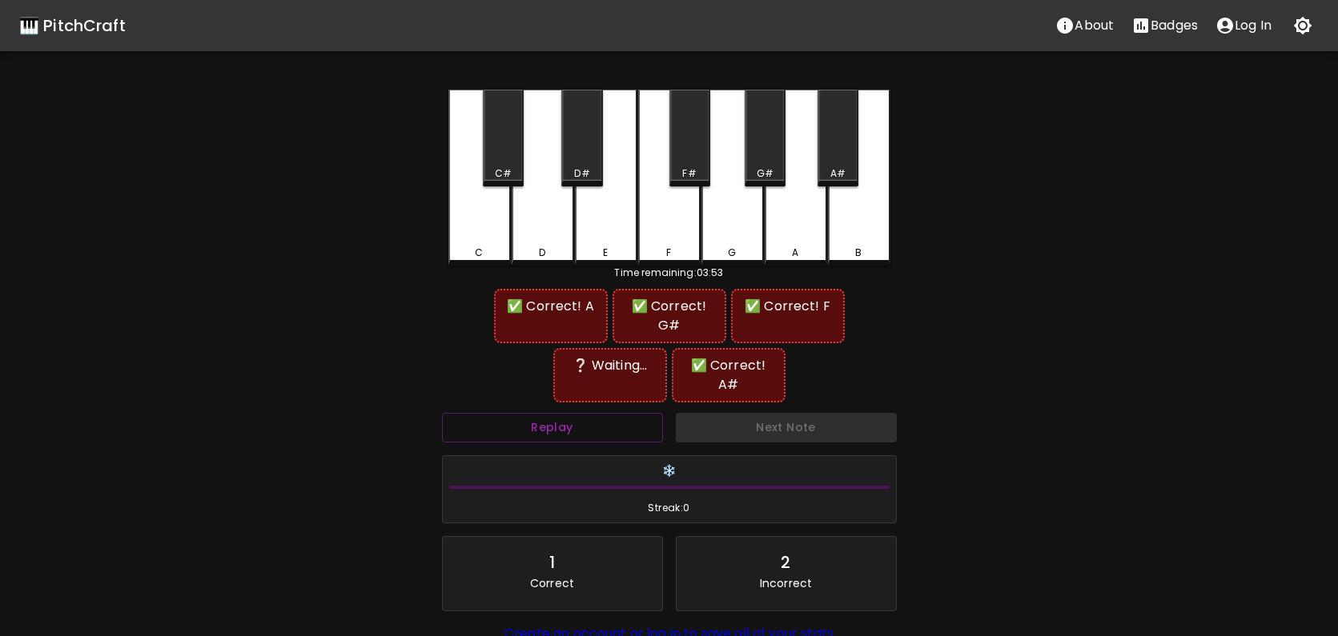
click at [463, 234] on div "C" at bounding box center [479, 178] width 62 height 176
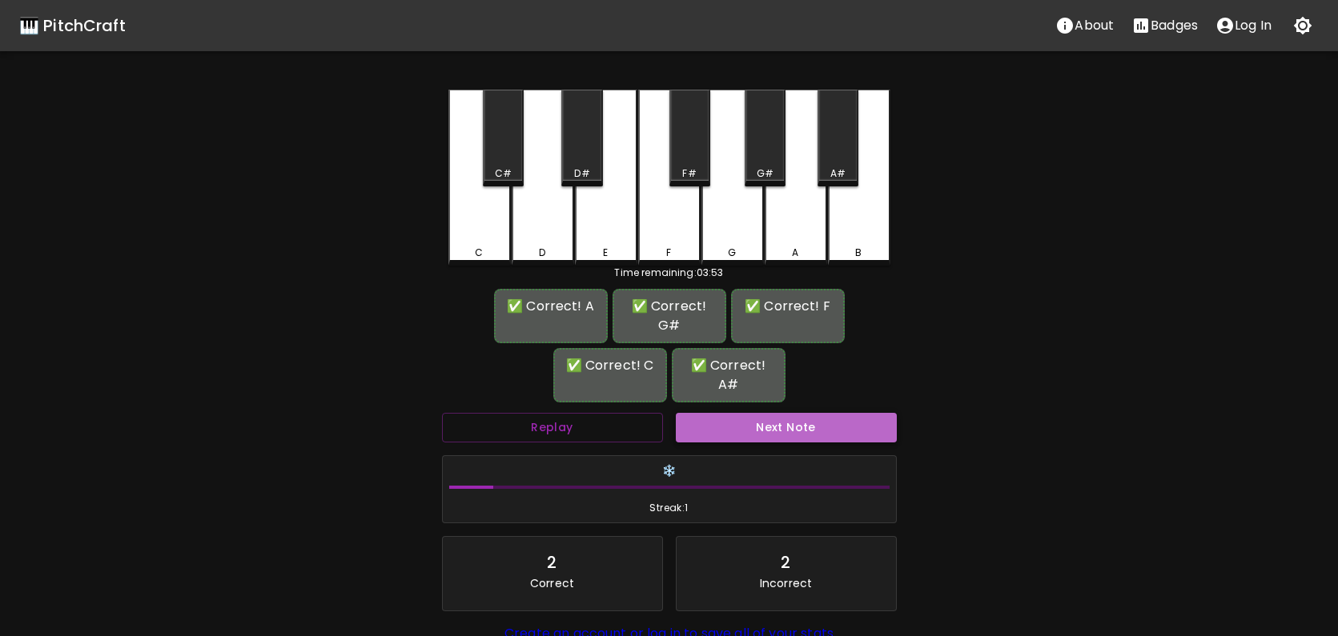
click at [783, 413] on button "Next Note" at bounding box center [786, 428] width 221 height 30
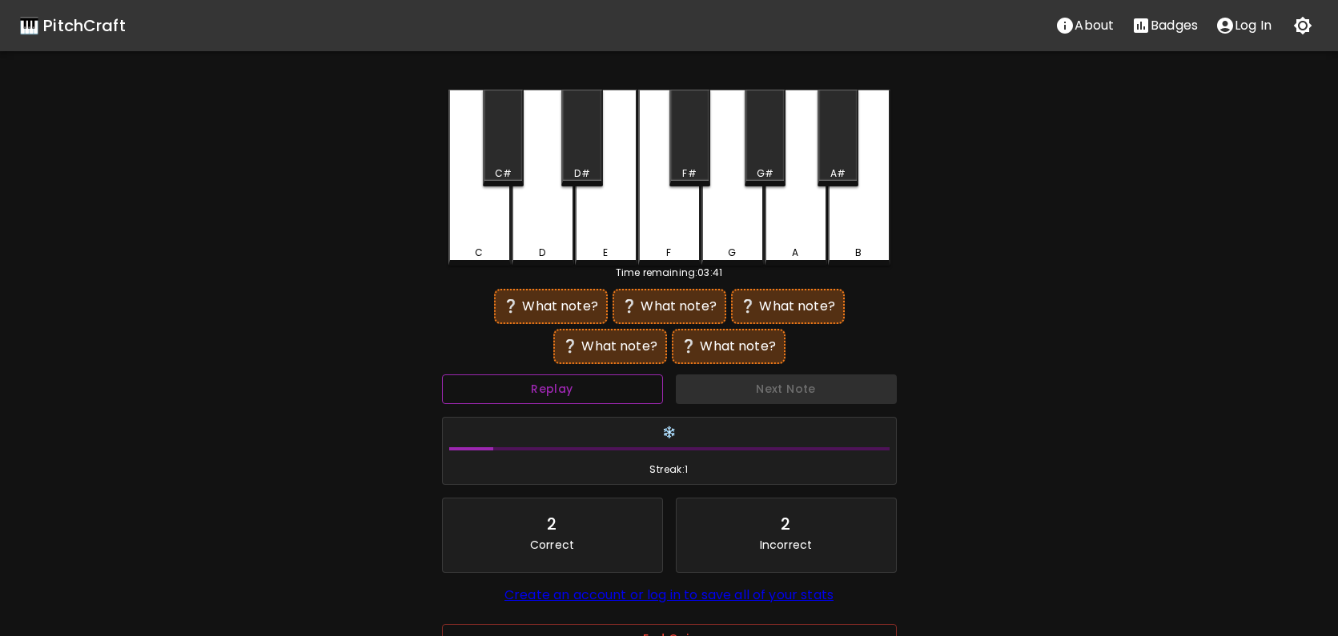
click at [591, 388] on button "Replay" at bounding box center [552, 390] width 221 height 30
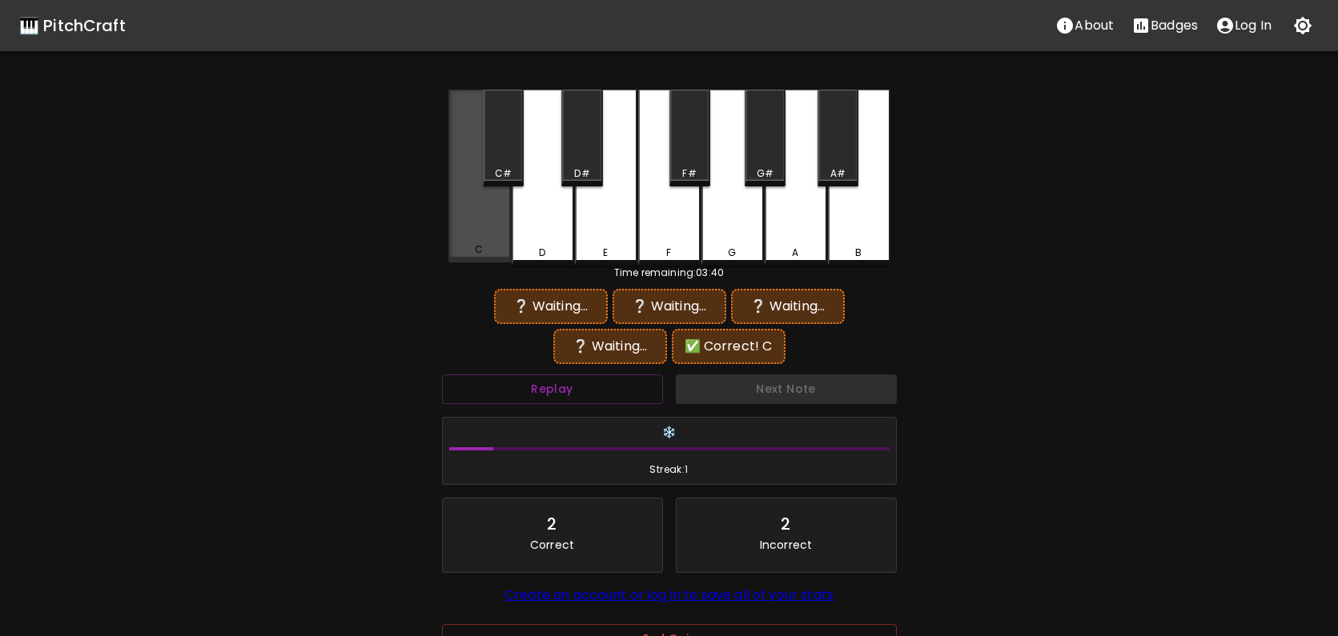
drag, startPoint x: 474, startPoint y: 238, endPoint x: 608, endPoint y: 231, distance: 134.7
click at [493, 238] on div "C" at bounding box center [479, 176] width 62 height 173
click at [610, 229] on div "E" at bounding box center [606, 178] width 62 height 176
click at [670, 152] on div "F#" at bounding box center [689, 138] width 41 height 97
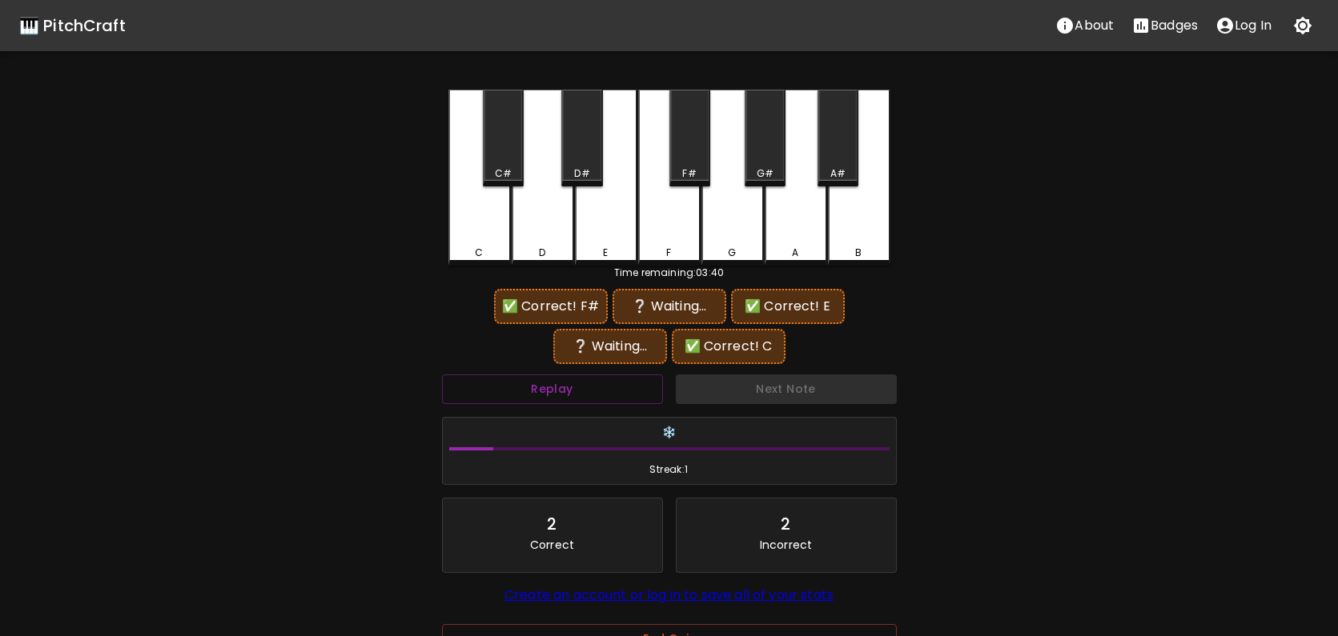
click at [845, 143] on div "A#" at bounding box center [837, 138] width 41 height 97
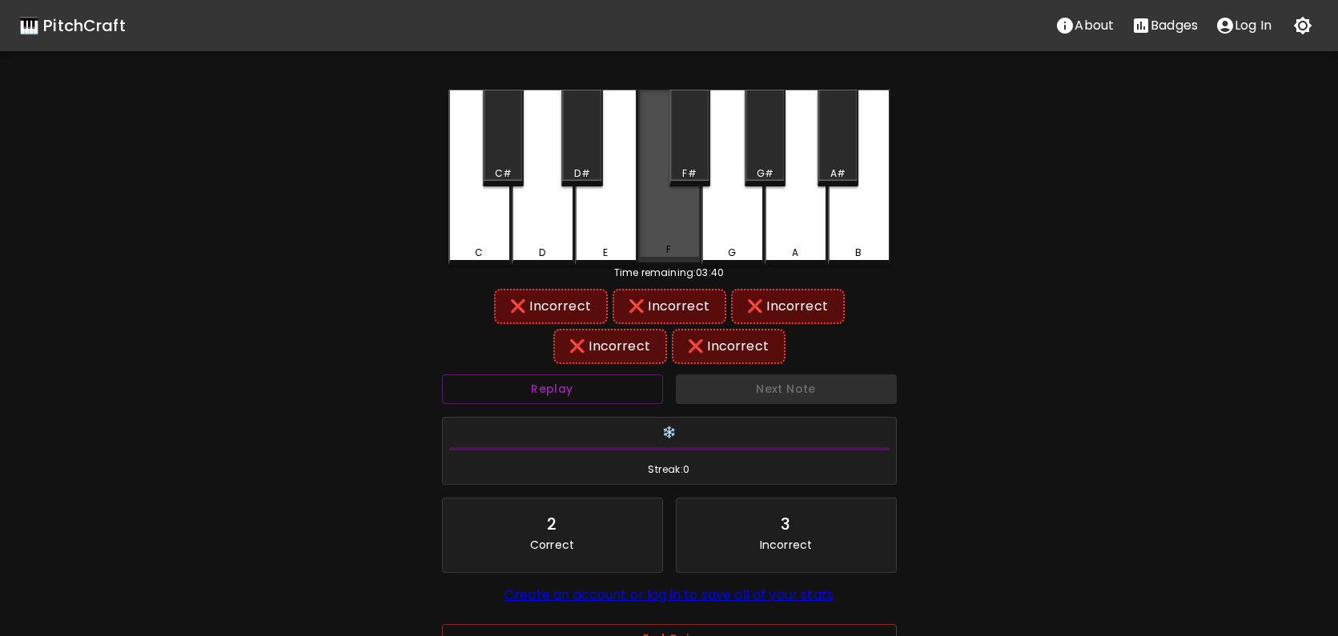
click at [668, 219] on div "F" at bounding box center [669, 176] width 62 height 173
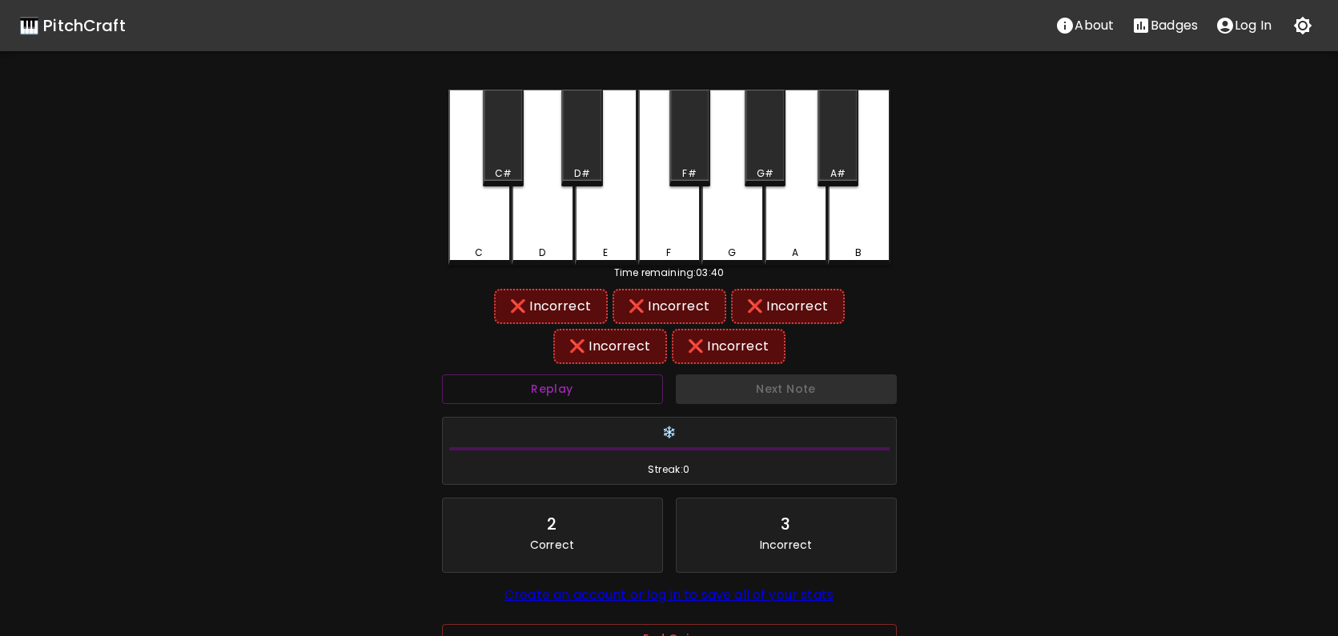
click at [584, 141] on div "D#" at bounding box center [581, 138] width 41 height 97
click at [548, 214] on div "D" at bounding box center [543, 178] width 62 height 176
drag, startPoint x: 765, startPoint y: 215, endPoint x: 753, endPoint y: 217, distance: 12.2
click at [764, 215] on div "A" at bounding box center [795, 176] width 62 height 173
drag, startPoint x: 747, startPoint y: 219, endPoint x: 758, endPoint y: 174, distance: 47.0
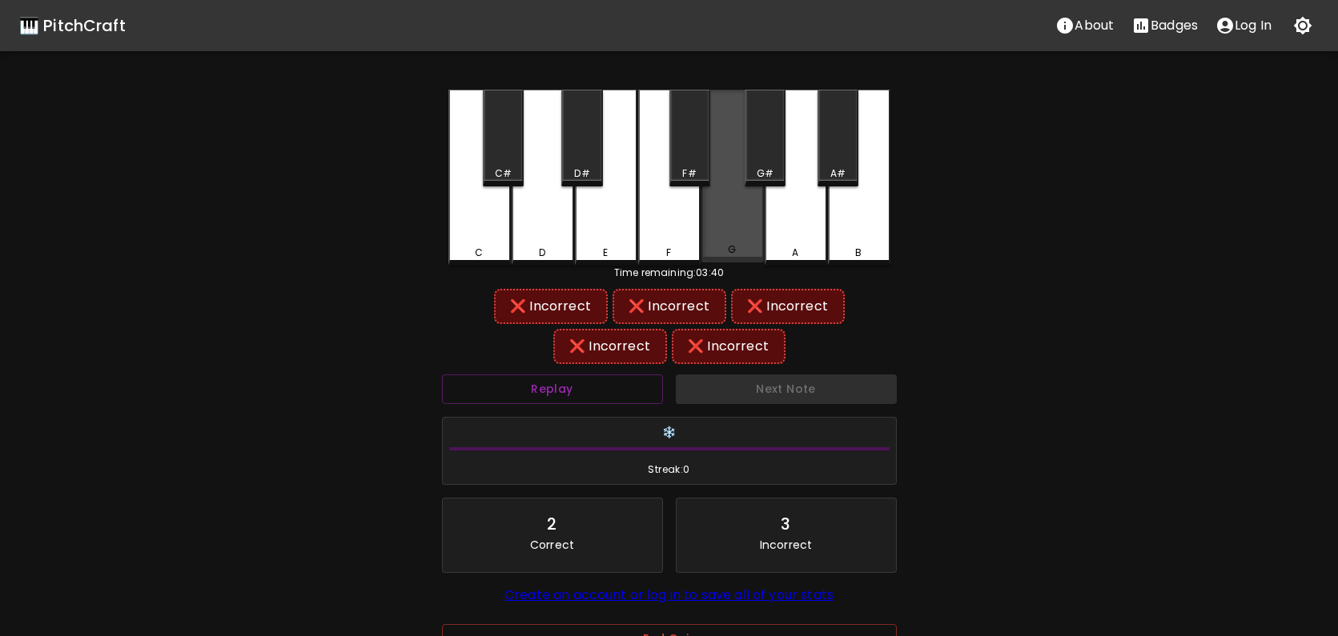
click at [747, 219] on div "G" at bounding box center [732, 176] width 62 height 173
drag, startPoint x: 763, startPoint y: 154, endPoint x: 744, endPoint y: 154, distance: 18.4
click at [760, 154] on div "G#" at bounding box center [764, 138] width 41 height 97
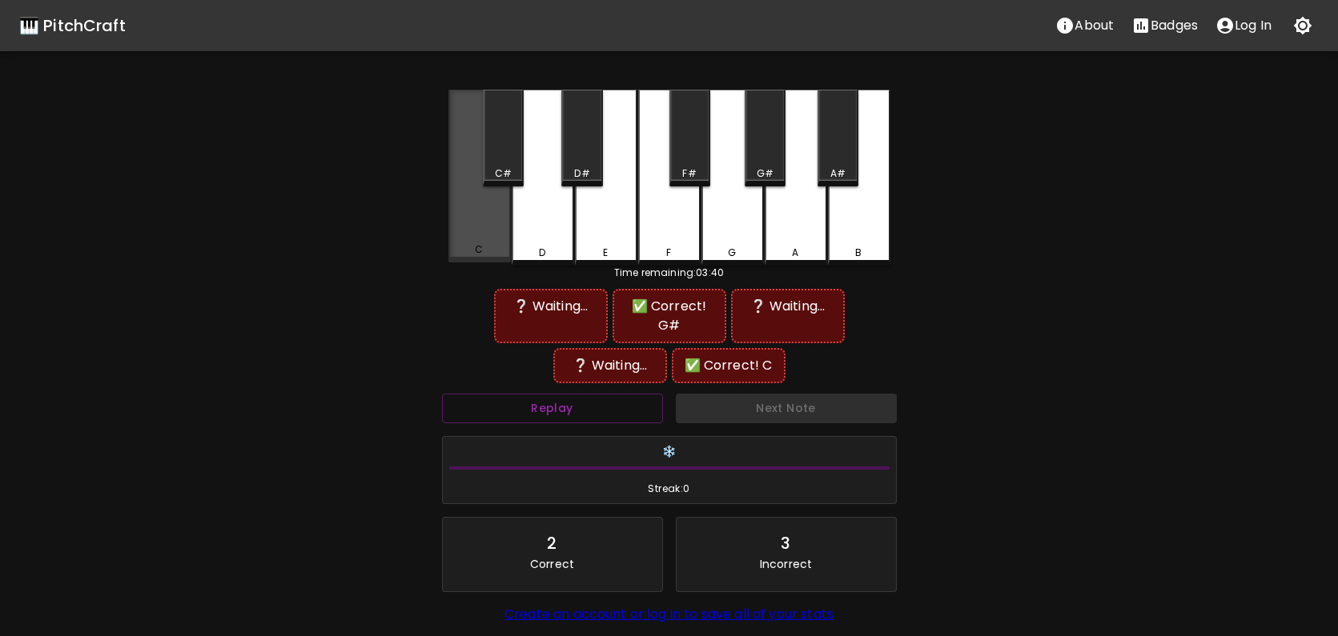
click at [483, 236] on div "C" at bounding box center [479, 176] width 62 height 173
click at [700, 134] on div "F#" at bounding box center [689, 138] width 41 height 97
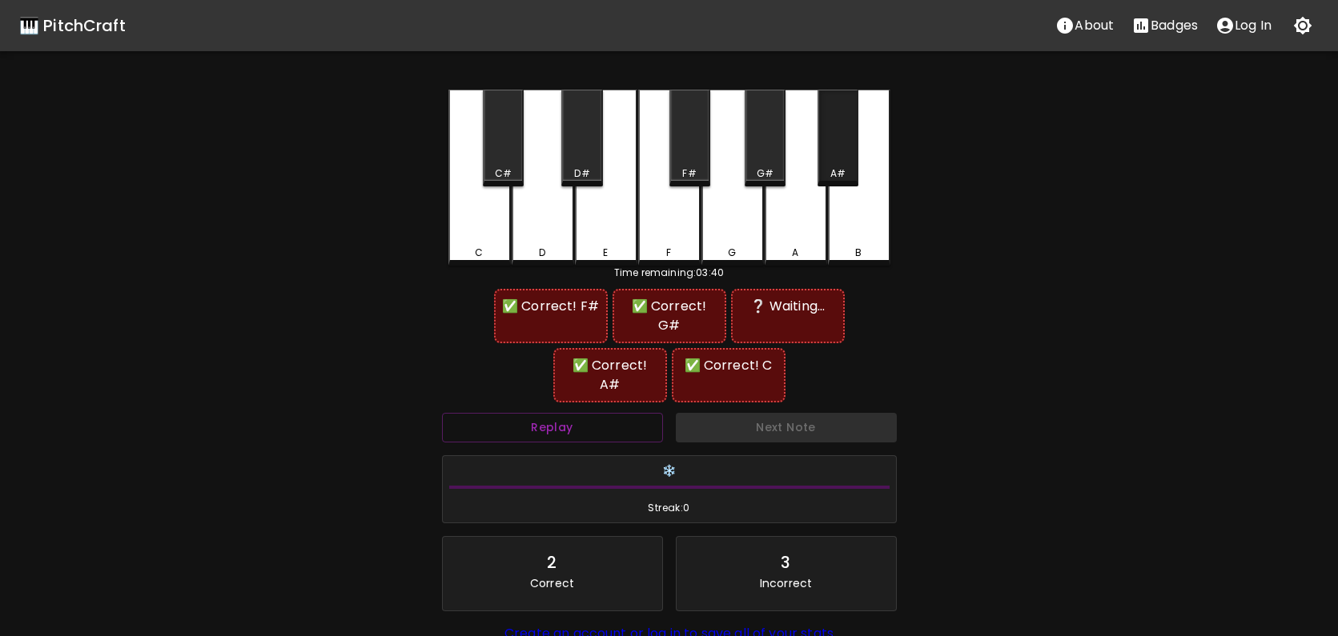
drag, startPoint x: 836, startPoint y: 142, endPoint x: 731, endPoint y: 198, distance: 118.9
click at [824, 143] on div "A#" at bounding box center [837, 138] width 41 height 97
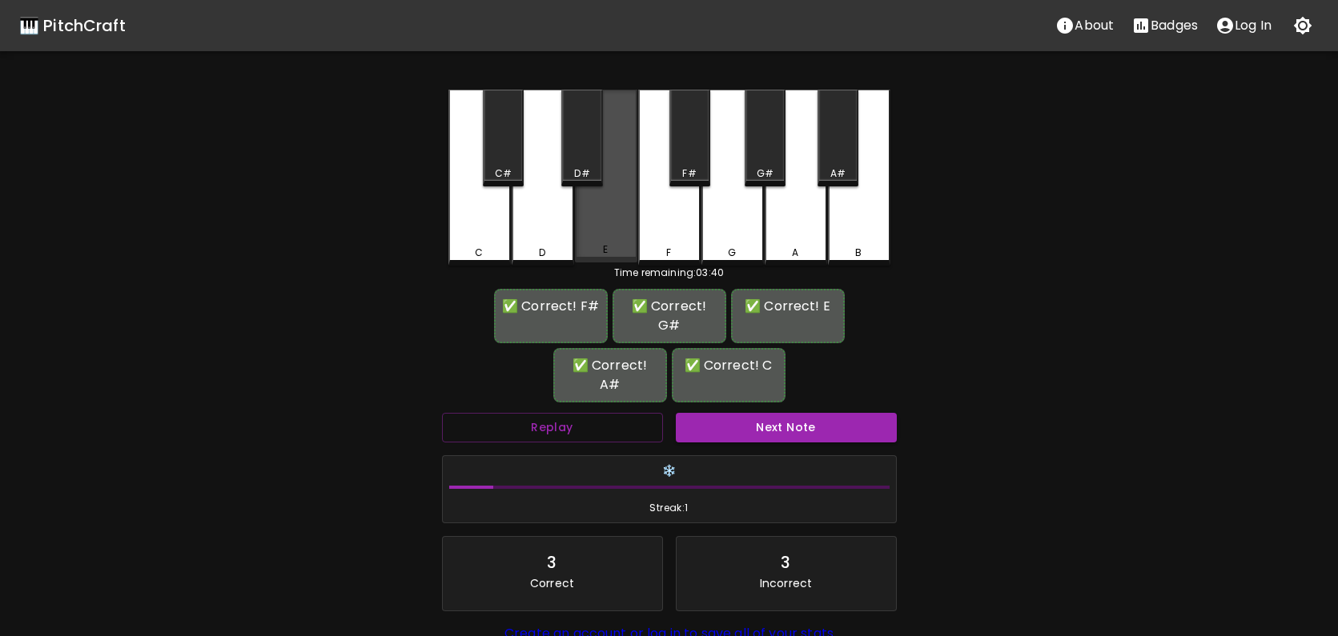
click at [621, 220] on div "E" at bounding box center [606, 176] width 62 height 173
click at [796, 413] on button "Next Note" at bounding box center [786, 428] width 221 height 30
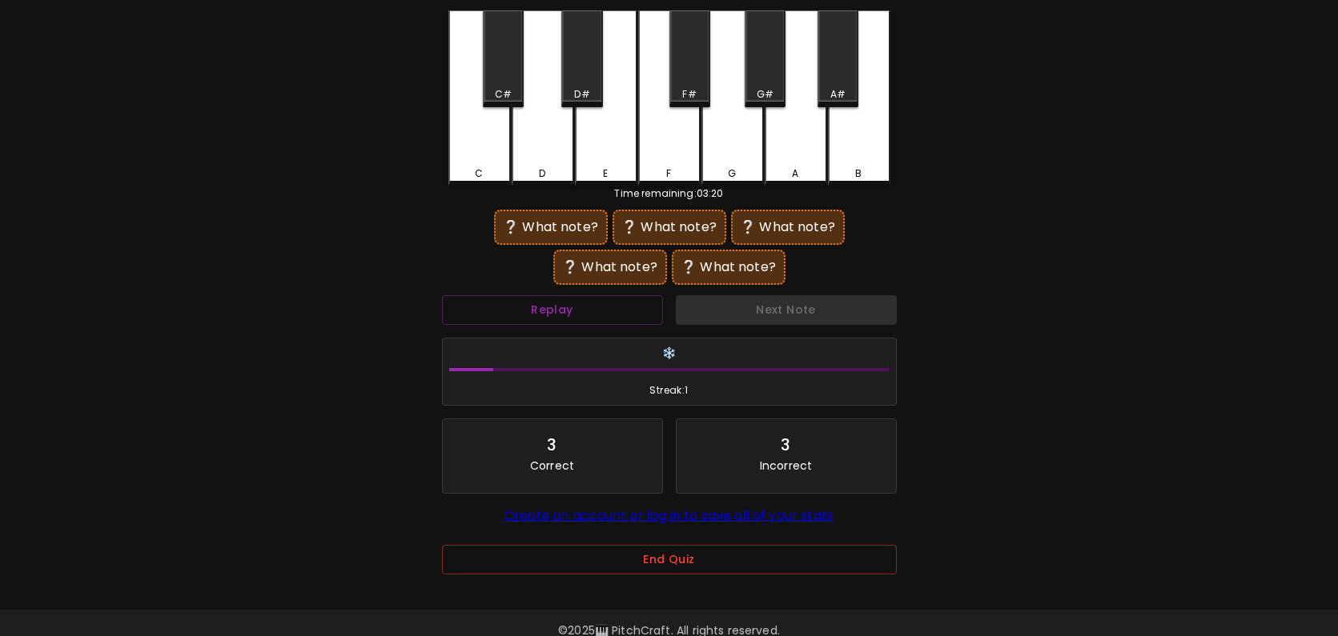
scroll to position [110, 0]
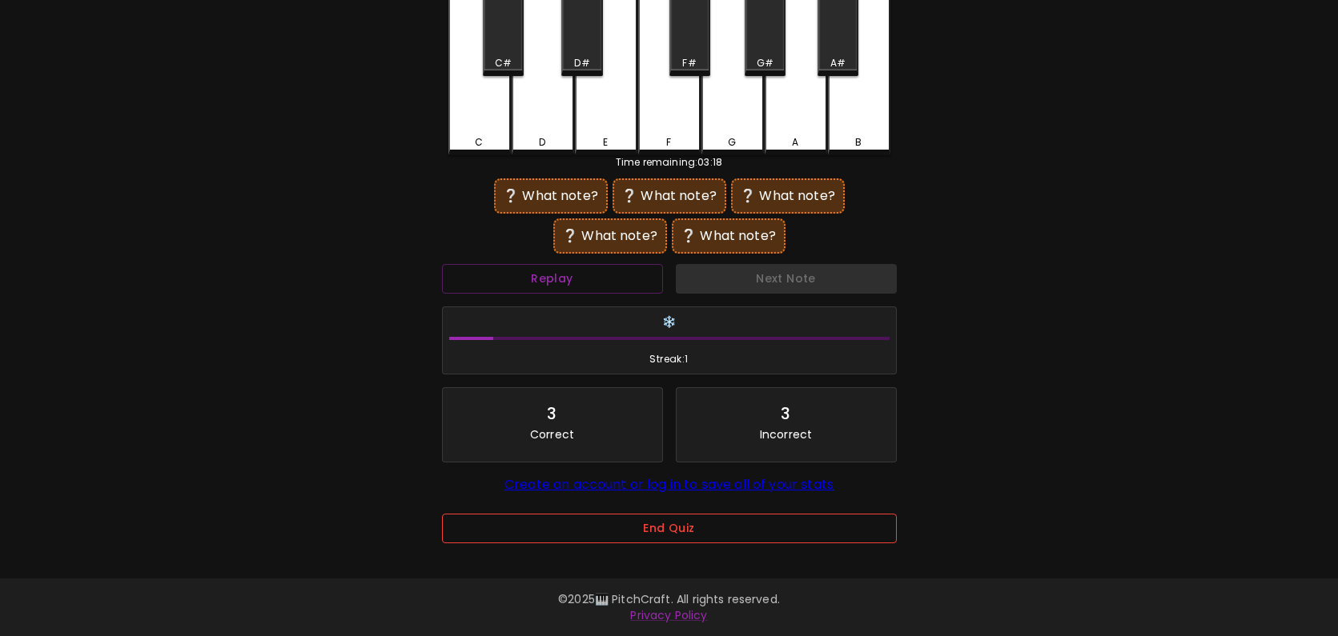
click at [713, 530] on button "End Quiz" at bounding box center [669, 529] width 455 height 30
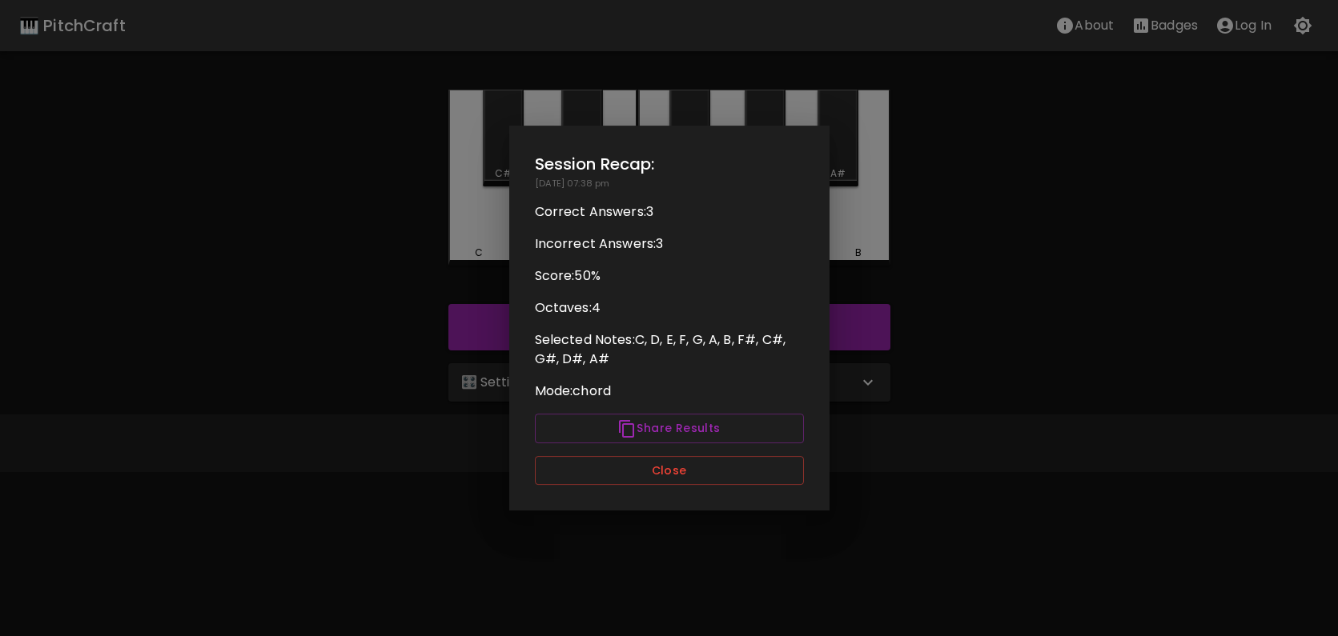
scroll to position [0, 0]
click at [691, 470] on button "Close" at bounding box center [669, 471] width 269 height 30
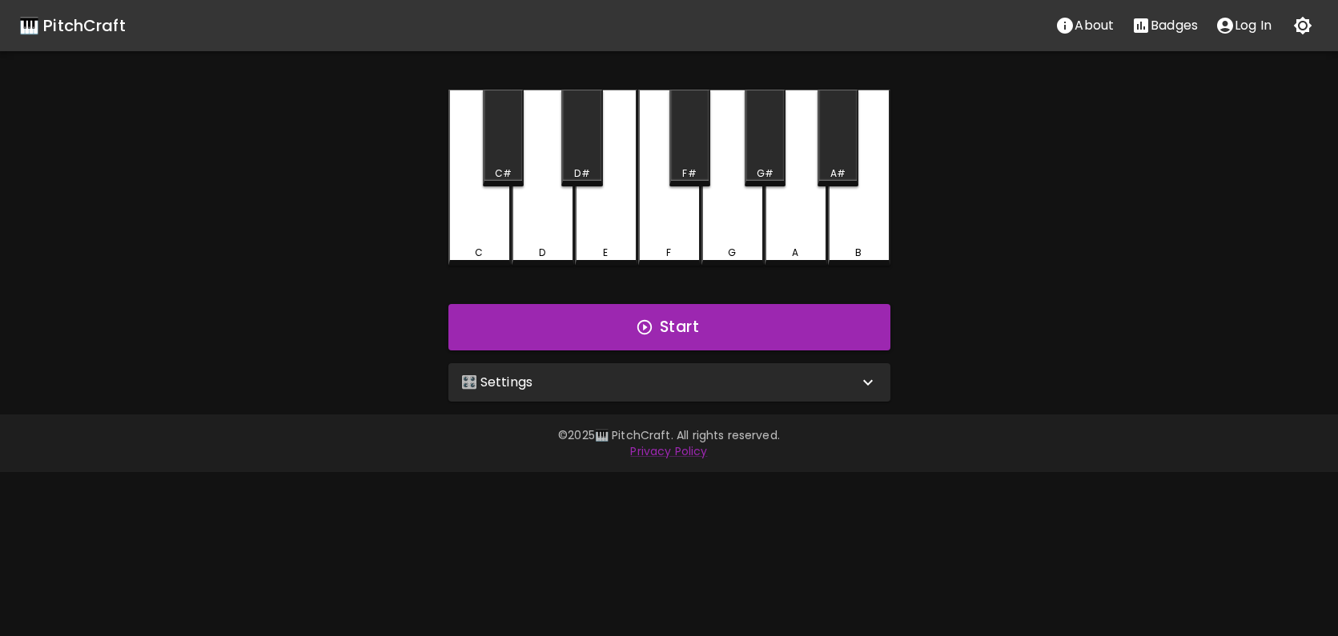
click at [749, 378] on div "🎛️ Settings" at bounding box center [659, 382] width 397 height 19
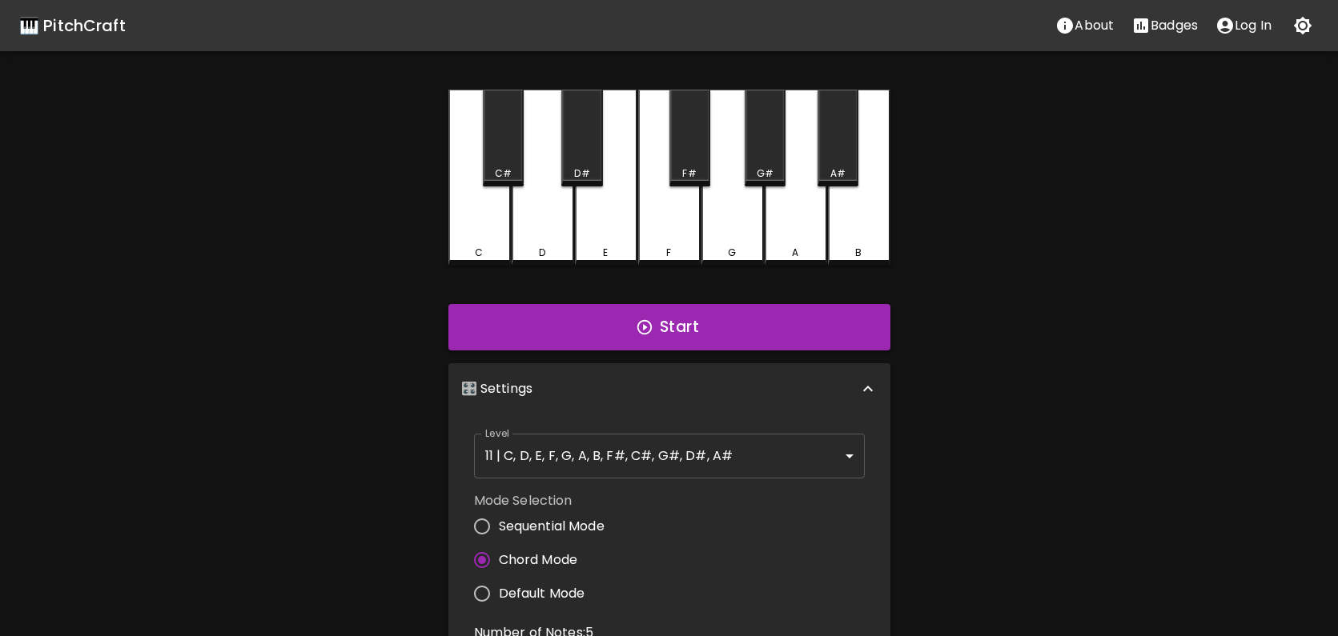
scroll to position [46, 0]
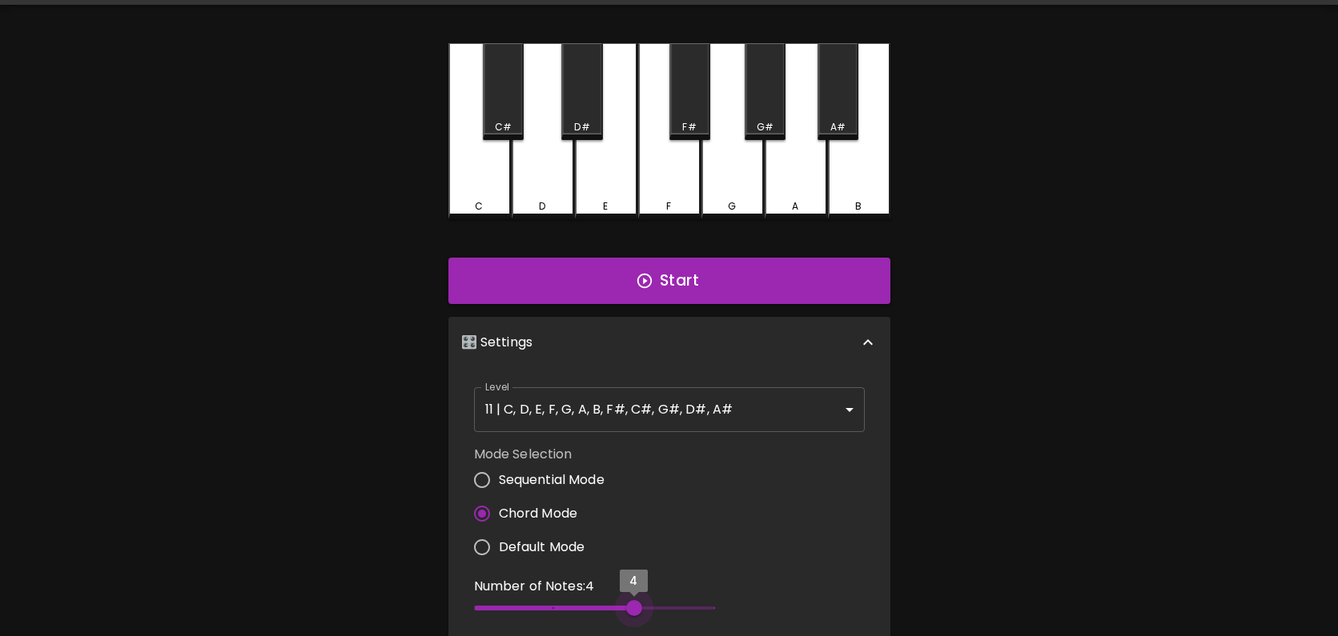
click at [667, 610] on span "4" at bounding box center [594, 608] width 240 height 24
type input "3"
click at [587, 607] on span "4" at bounding box center [594, 608] width 240 height 24
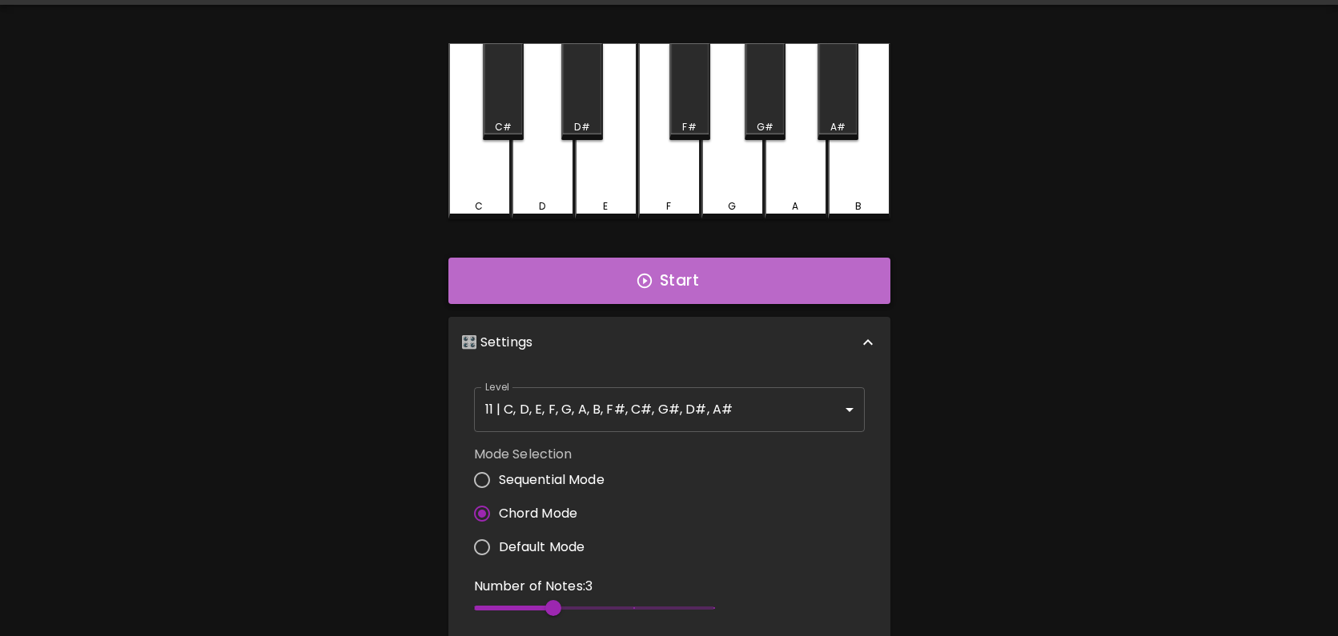
click at [648, 288] on icon "button" at bounding box center [645, 281] width 18 height 18
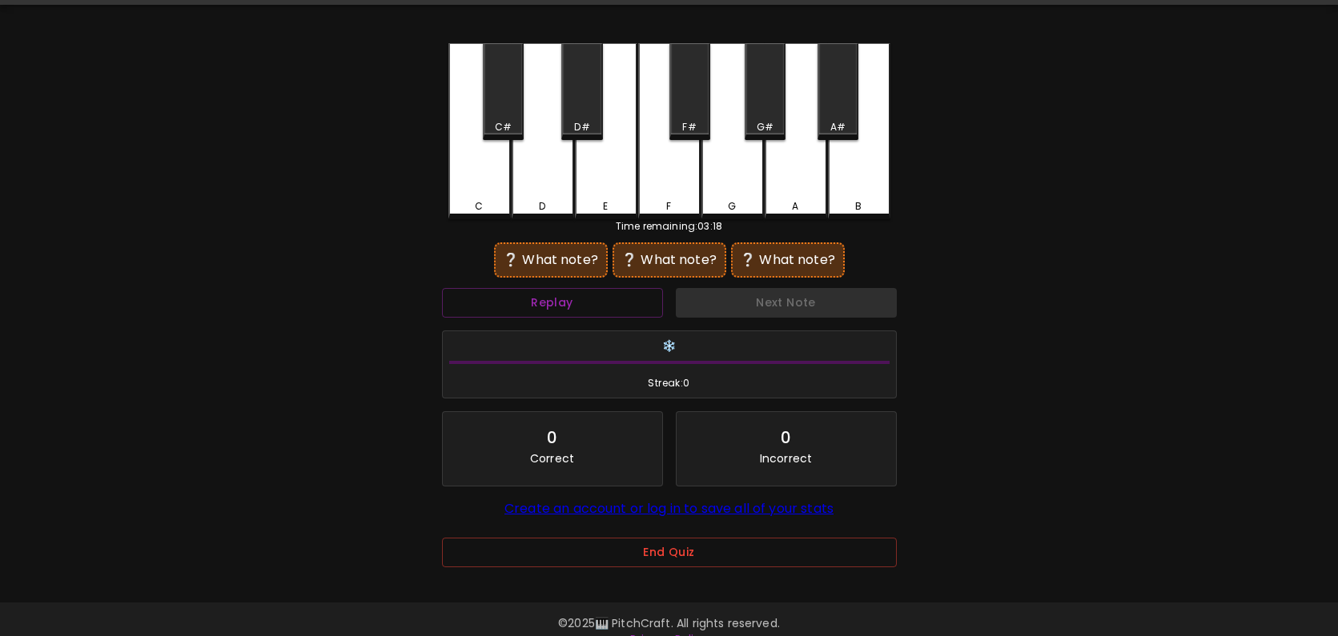
scroll to position [0, 0]
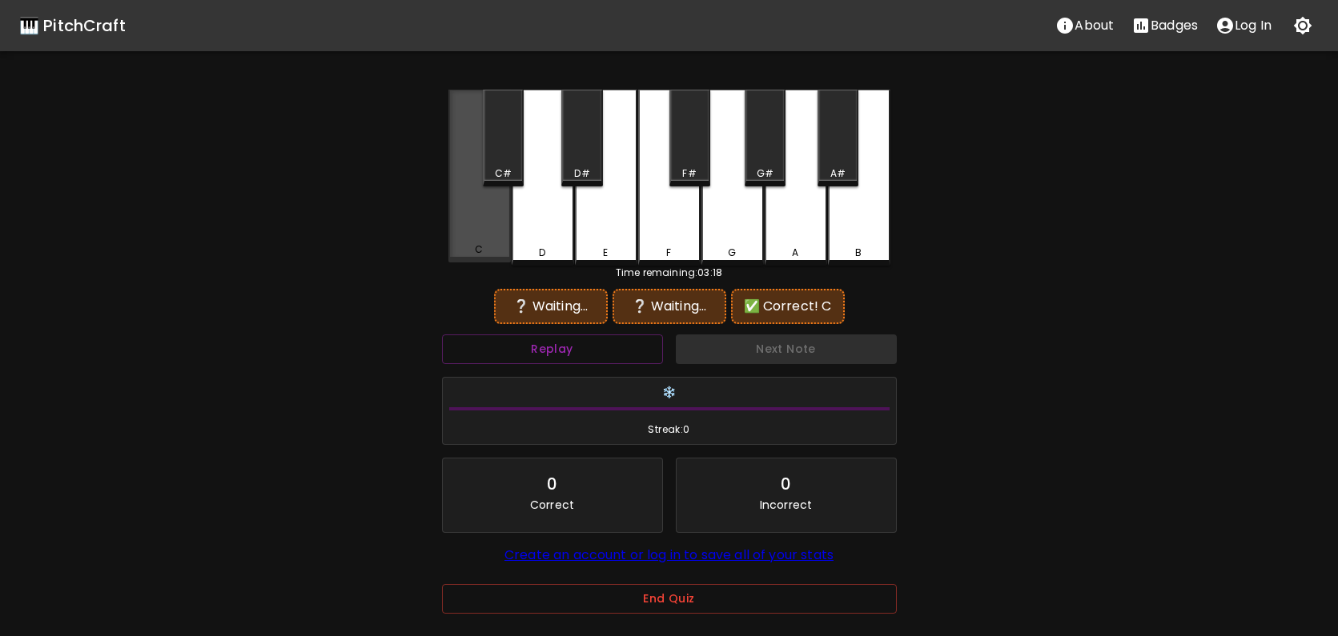
drag, startPoint x: 479, startPoint y: 241, endPoint x: 560, endPoint y: 238, distance: 80.9
click at [485, 241] on div "C" at bounding box center [479, 176] width 62 height 173
drag, startPoint x: 592, startPoint y: 233, endPoint x: 675, endPoint y: 197, distance: 90.0
click at [624, 218] on div "E" at bounding box center [606, 178] width 62 height 176
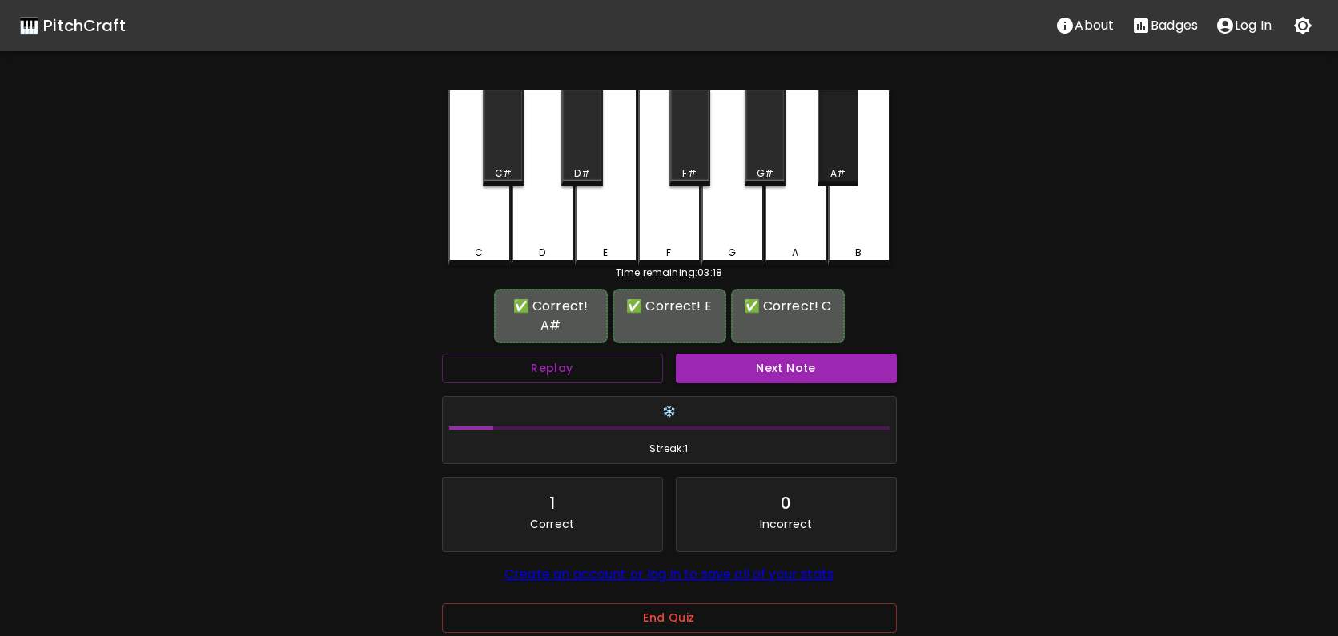
click at [843, 139] on div "A#" at bounding box center [837, 138] width 41 height 97
click at [744, 356] on button "Next Note" at bounding box center [786, 369] width 221 height 30
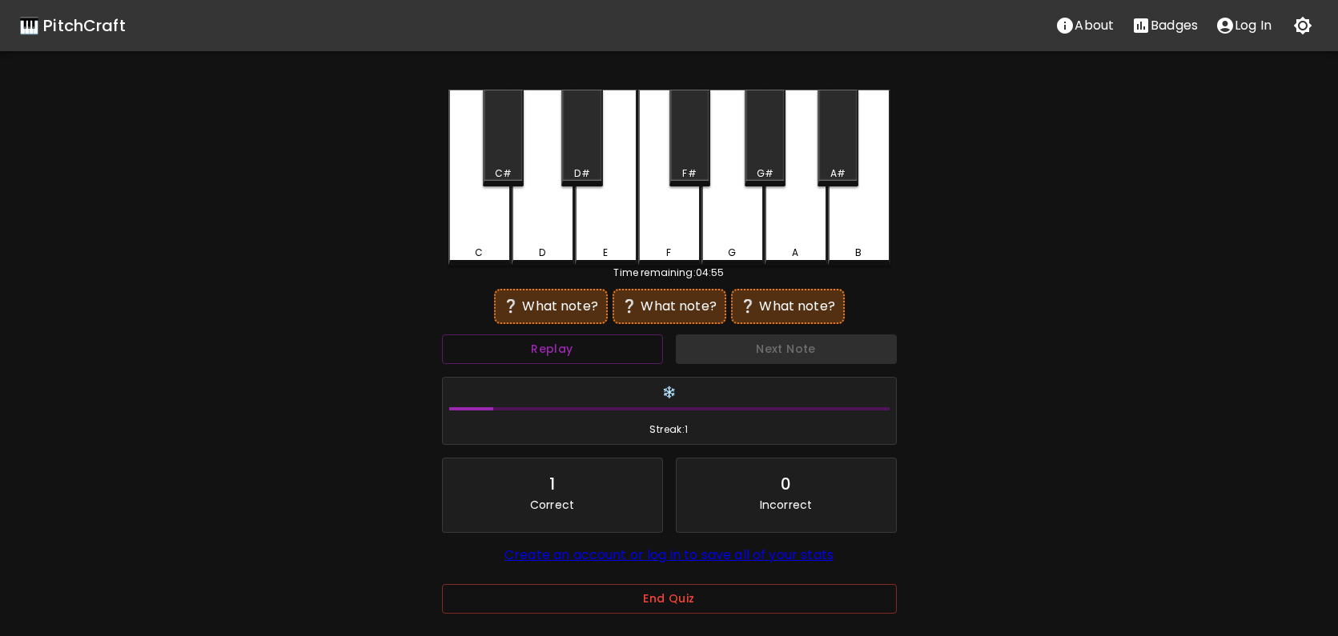
click at [637, 223] on div "C C# D D# E F F# G G# A A# B" at bounding box center [669, 178] width 442 height 176
click at [645, 223] on div "F" at bounding box center [669, 178] width 62 height 176
click at [687, 143] on div "F#" at bounding box center [689, 138] width 41 height 97
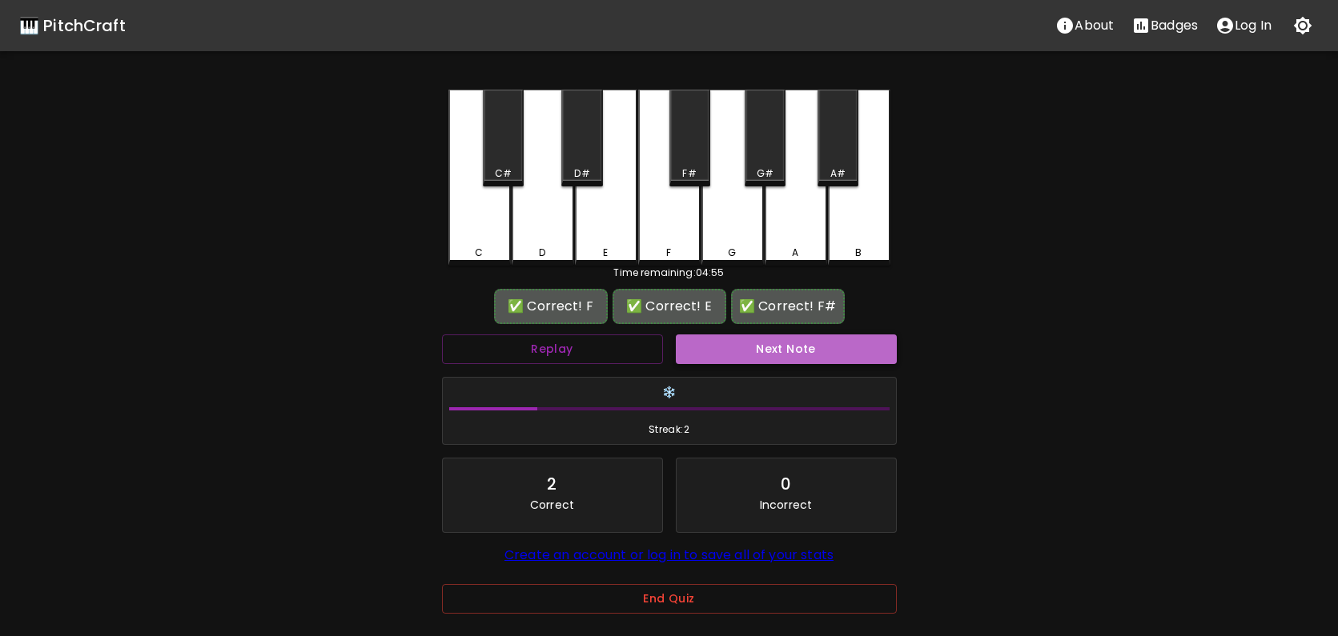
click at [812, 358] on button "Next Note" at bounding box center [786, 350] width 221 height 30
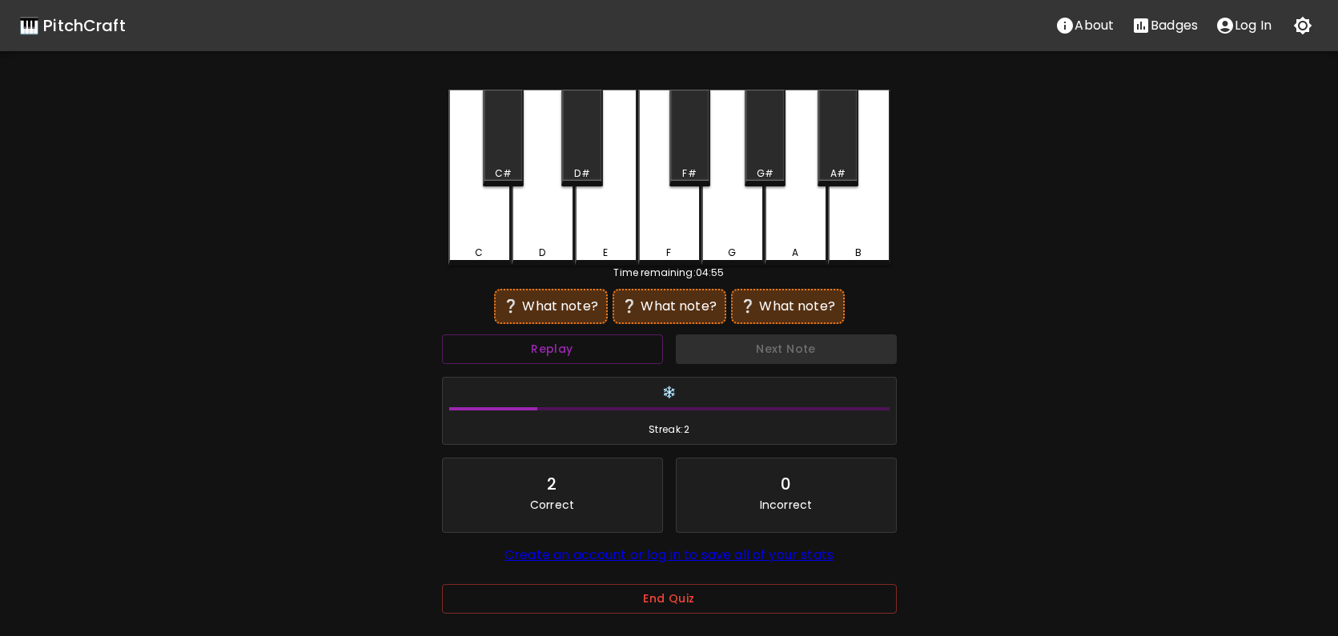
drag, startPoint x: 545, startPoint y: 227, endPoint x: 696, endPoint y: 168, distance: 162.2
click at [572, 216] on div "D" at bounding box center [543, 178] width 62 height 176
drag, startPoint x: 696, startPoint y: 154, endPoint x: 712, endPoint y: 187, distance: 36.5
click at [696, 155] on div "F#" at bounding box center [689, 138] width 41 height 97
drag, startPoint x: 720, startPoint y: 196, endPoint x: 795, endPoint y: 317, distance: 142.4
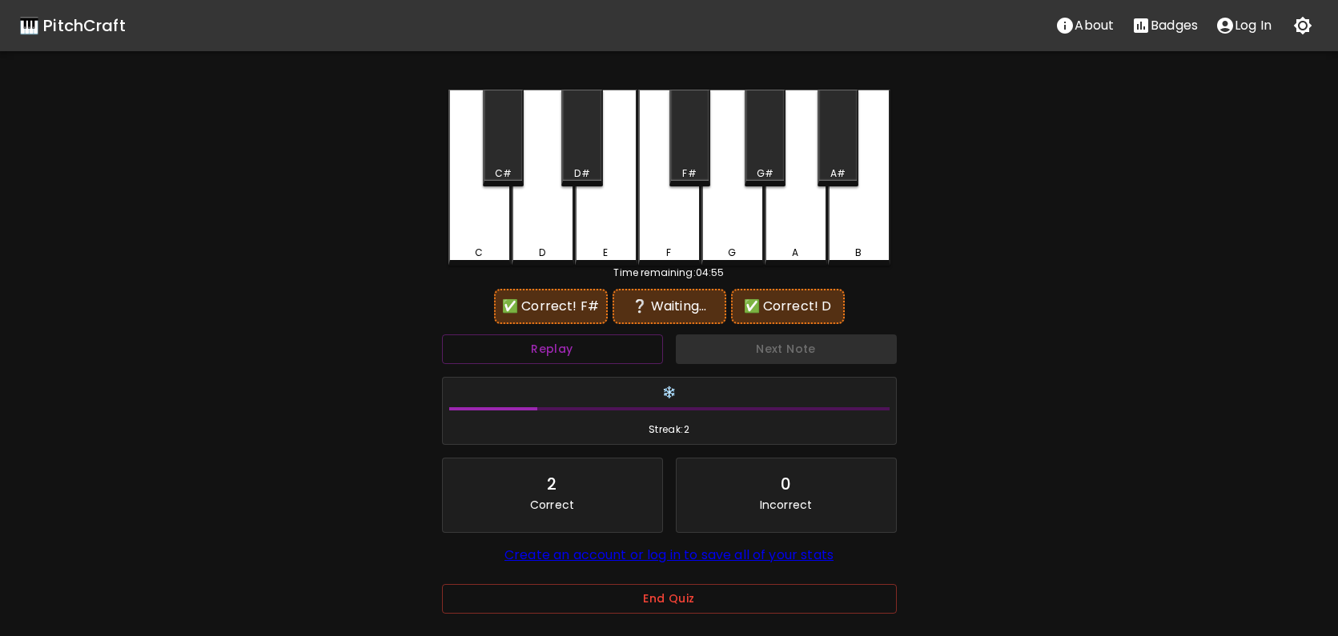
click at [721, 198] on div "G" at bounding box center [732, 178] width 62 height 176
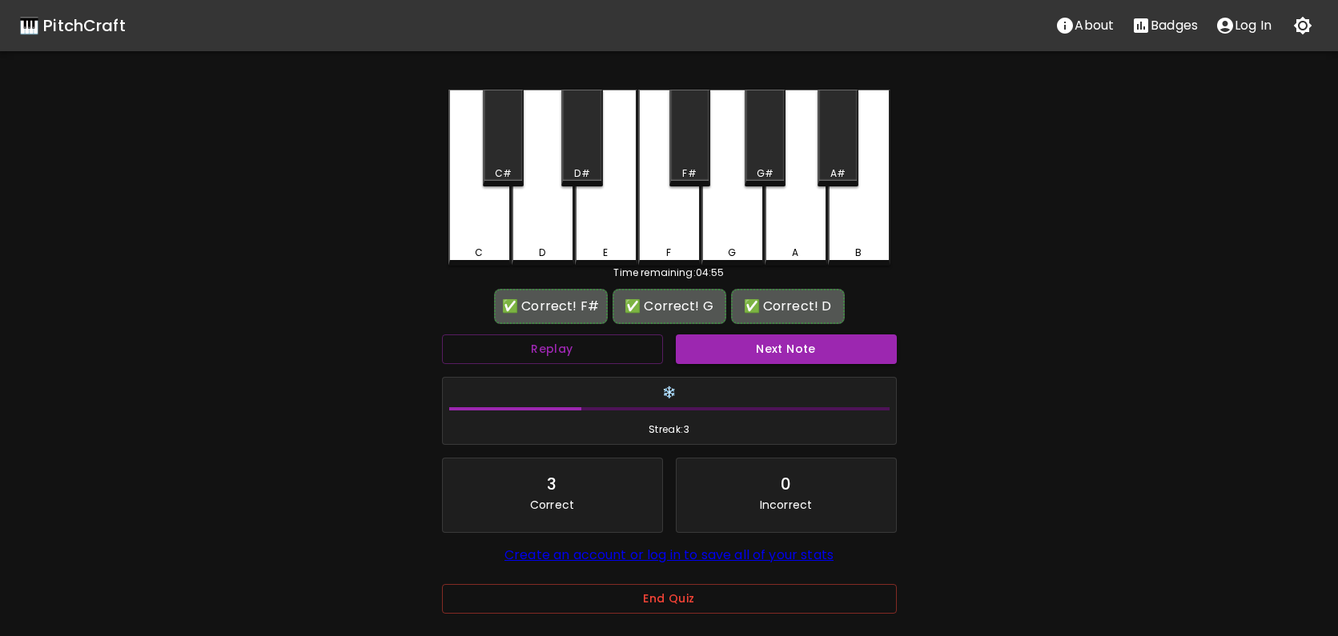
drag, startPoint x: 803, startPoint y: 339, endPoint x: 809, endPoint y: 347, distance: 10.4
click at [804, 340] on button "Next Note" at bounding box center [786, 350] width 221 height 30
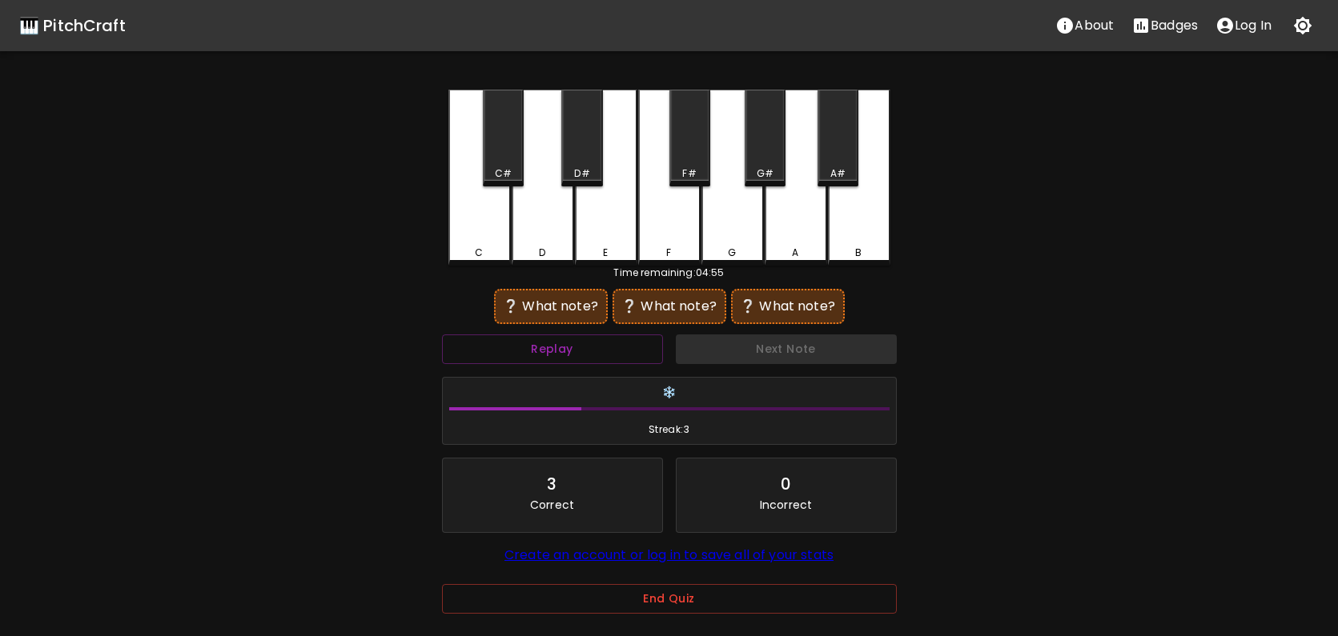
drag, startPoint x: 620, startPoint y: 230, endPoint x: 644, endPoint y: 231, distance: 24.0
click at [624, 230] on div "E" at bounding box center [606, 178] width 62 height 176
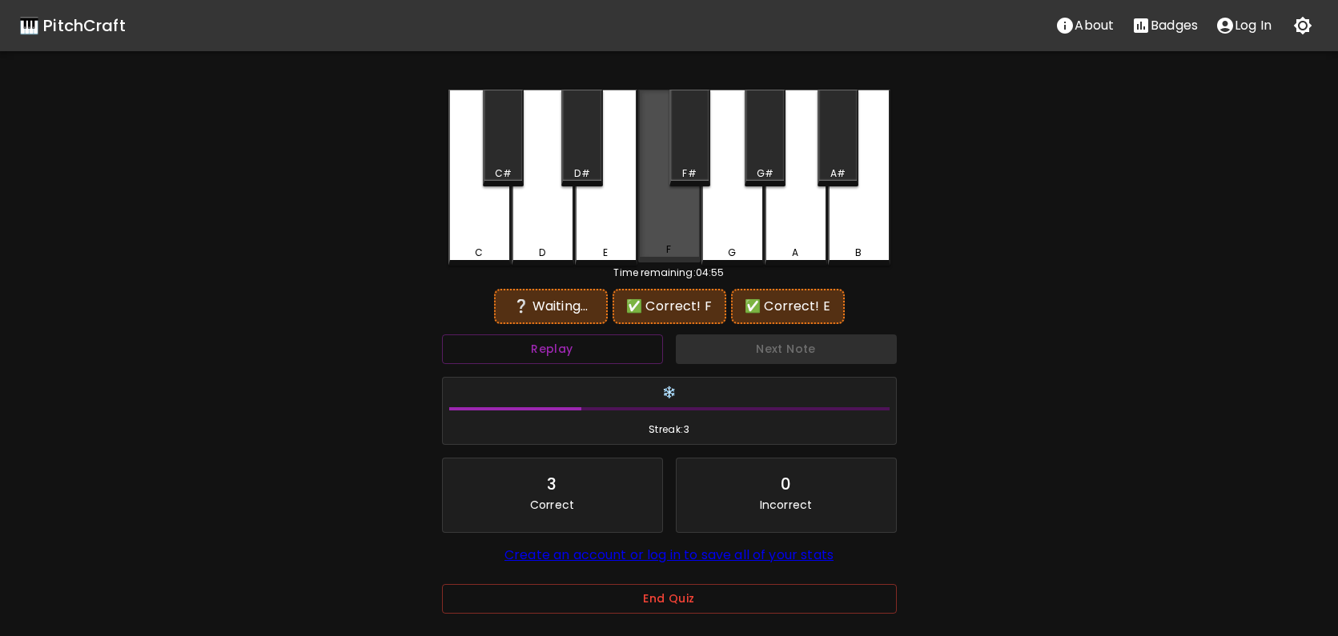
drag, startPoint x: 648, startPoint y: 229, endPoint x: 668, endPoint y: 205, distance: 31.8
click at [661, 224] on div "F" at bounding box center [669, 176] width 62 height 173
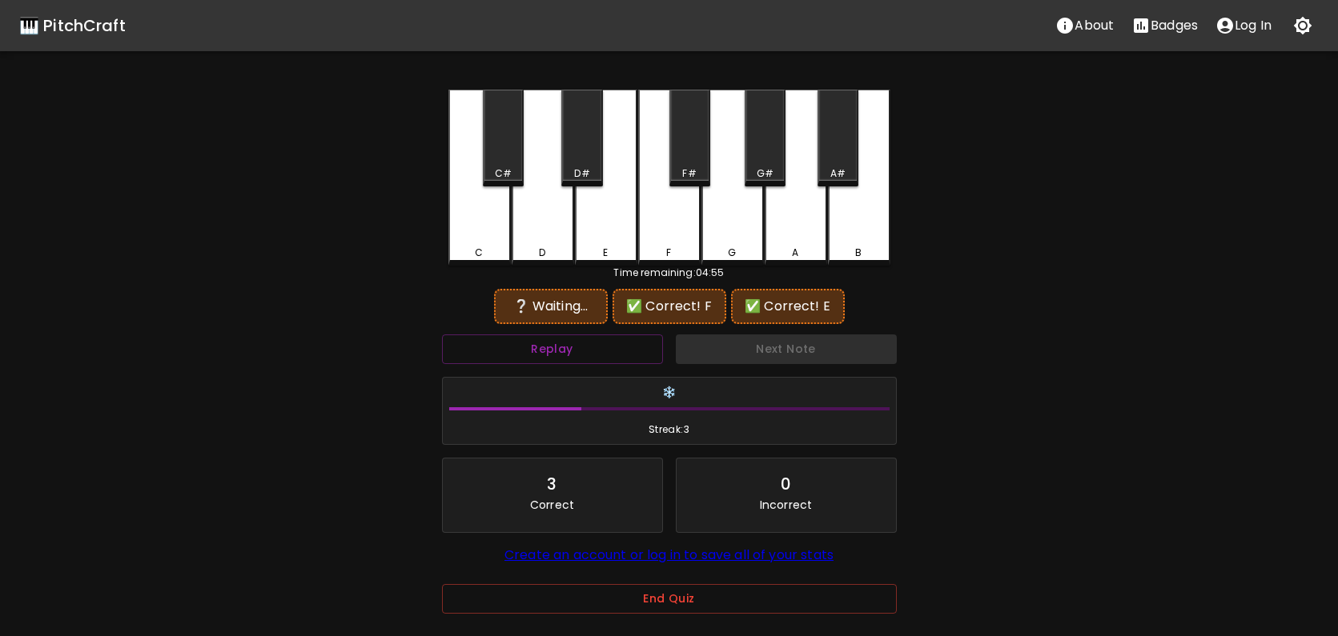
click at [695, 162] on div "F#" at bounding box center [689, 138] width 41 height 97
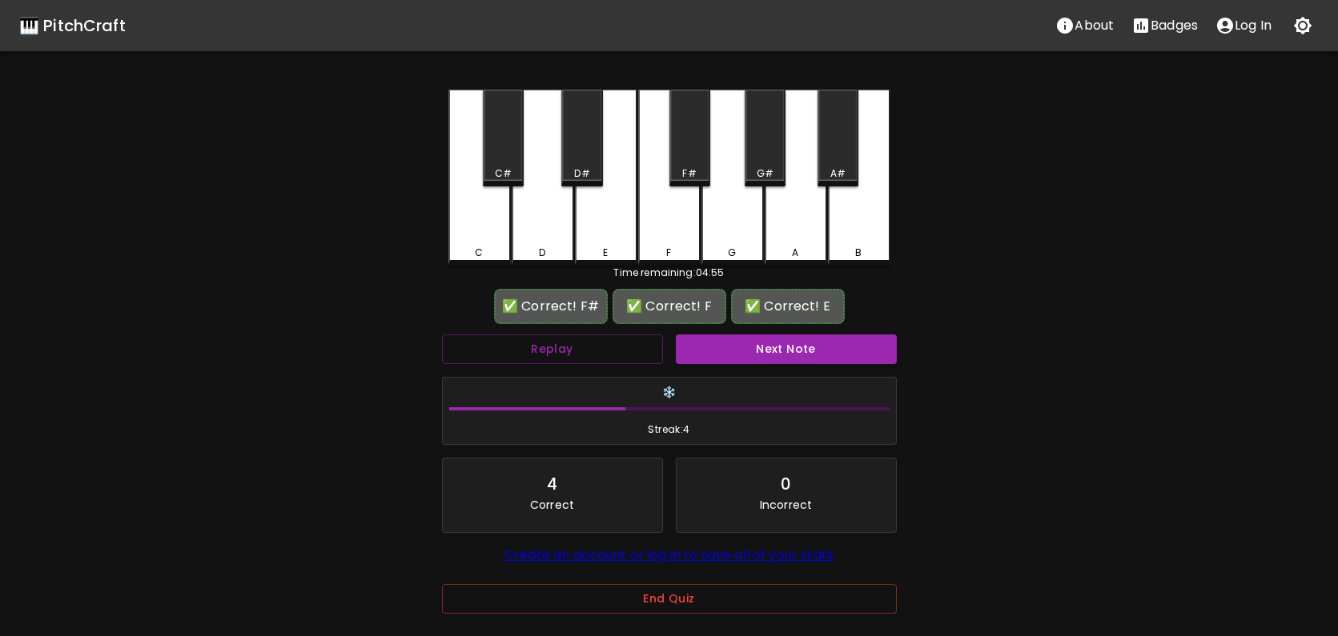
click at [817, 359] on button "Next Note" at bounding box center [786, 350] width 221 height 30
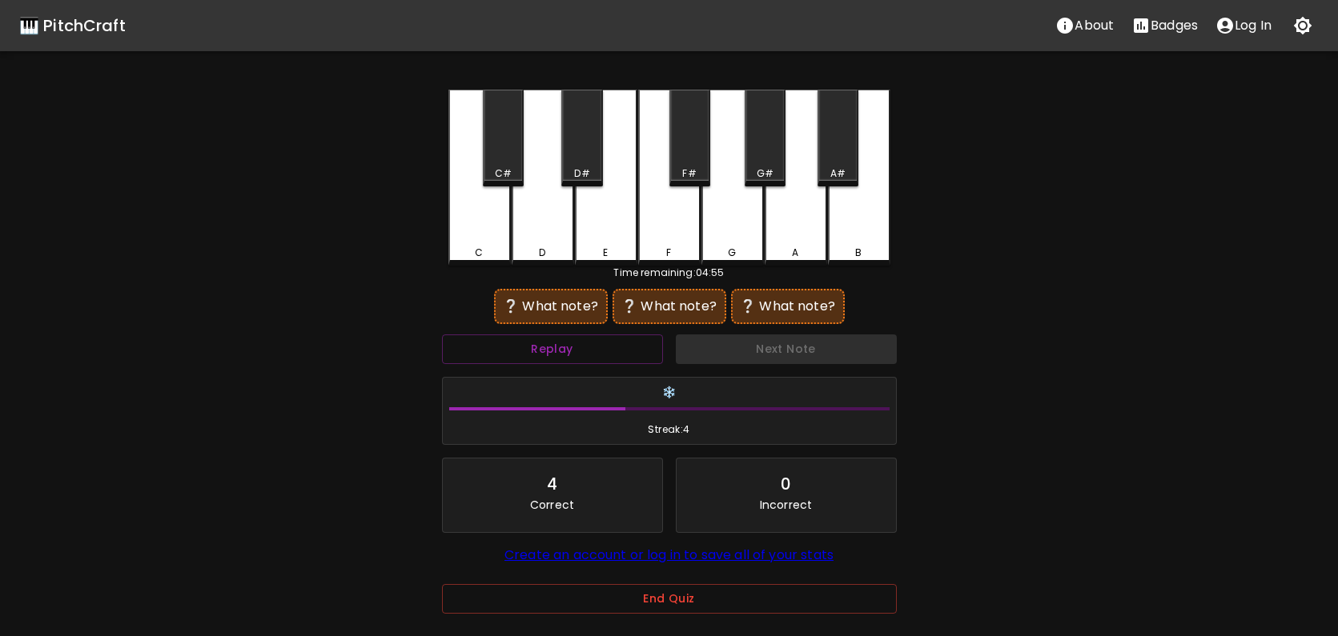
drag, startPoint x: 532, startPoint y: 231, endPoint x: 620, endPoint y: 202, distance: 93.4
click at [552, 224] on div "D" at bounding box center [543, 178] width 62 height 176
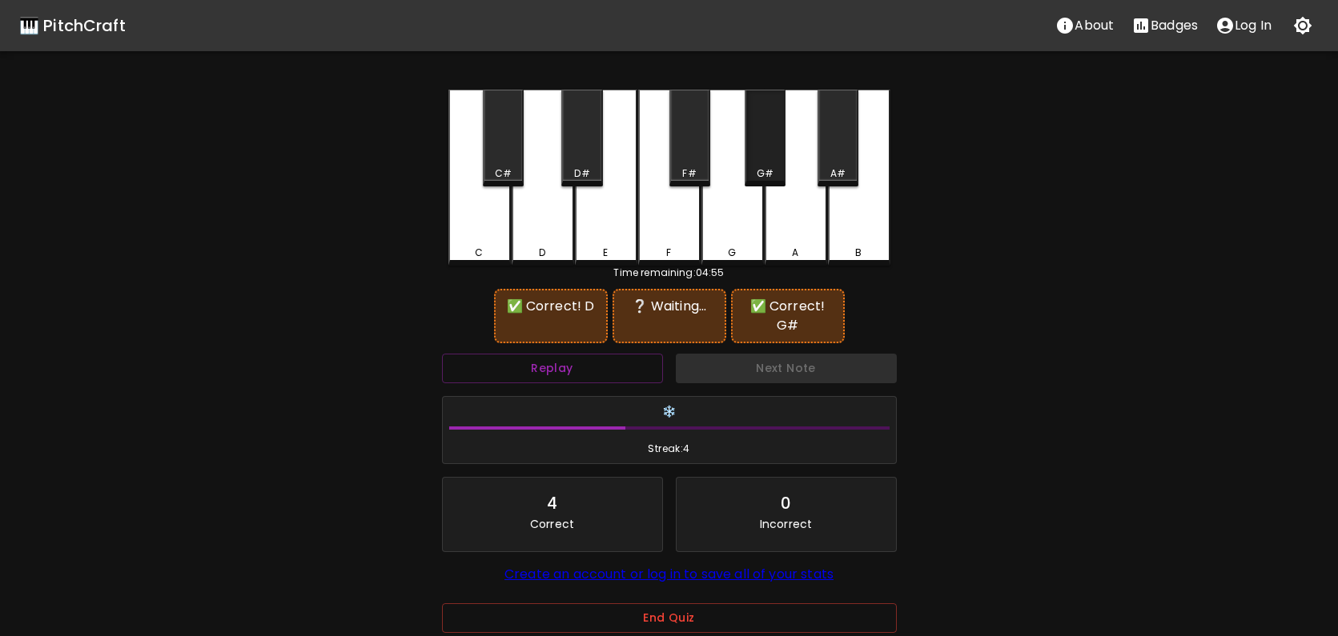
drag, startPoint x: 755, startPoint y: 163, endPoint x: 849, endPoint y: 208, distance: 104.6
click at [781, 172] on div "G#" at bounding box center [764, 138] width 41 height 97
click at [848, 211] on div "B" at bounding box center [859, 178] width 62 height 176
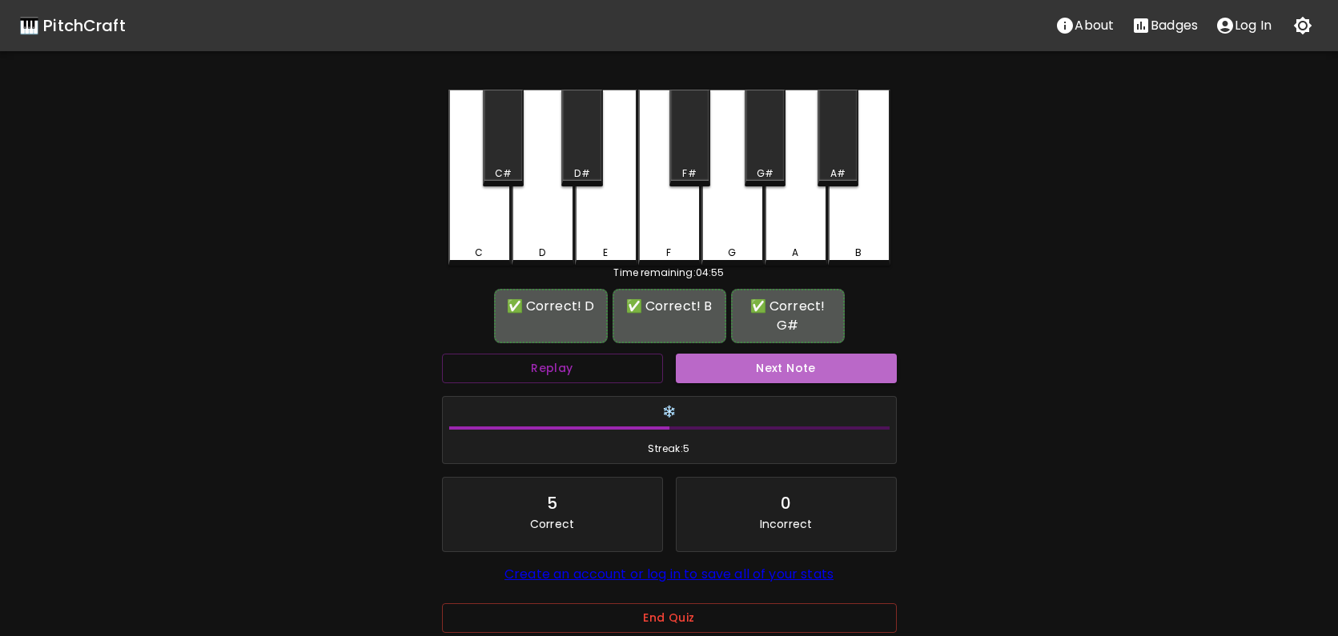
click at [816, 362] on button "Next Note" at bounding box center [786, 369] width 221 height 30
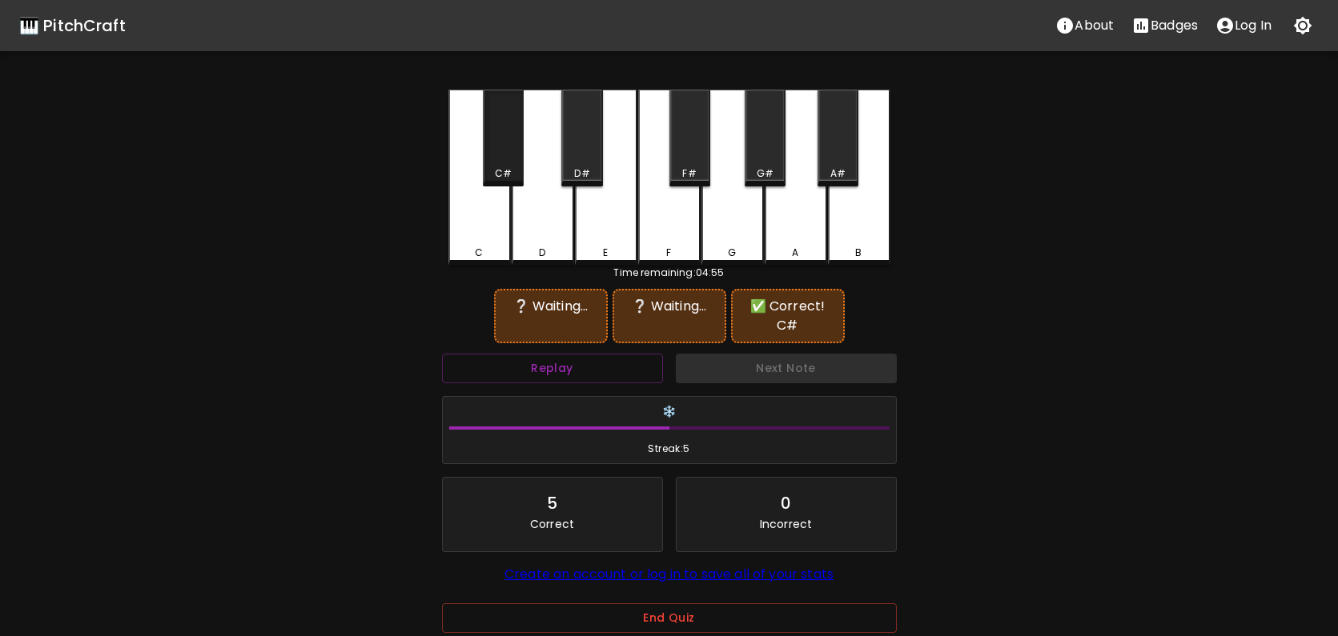
drag, startPoint x: 504, startPoint y: 161, endPoint x: 611, endPoint y: 159, distance: 107.3
click at [507, 161] on div "C#" at bounding box center [503, 138] width 41 height 97
drag, startPoint x: 685, startPoint y: 142, endPoint x: 845, endPoint y: 244, distance: 189.7
click at [692, 150] on div "F#" at bounding box center [689, 138] width 41 height 97
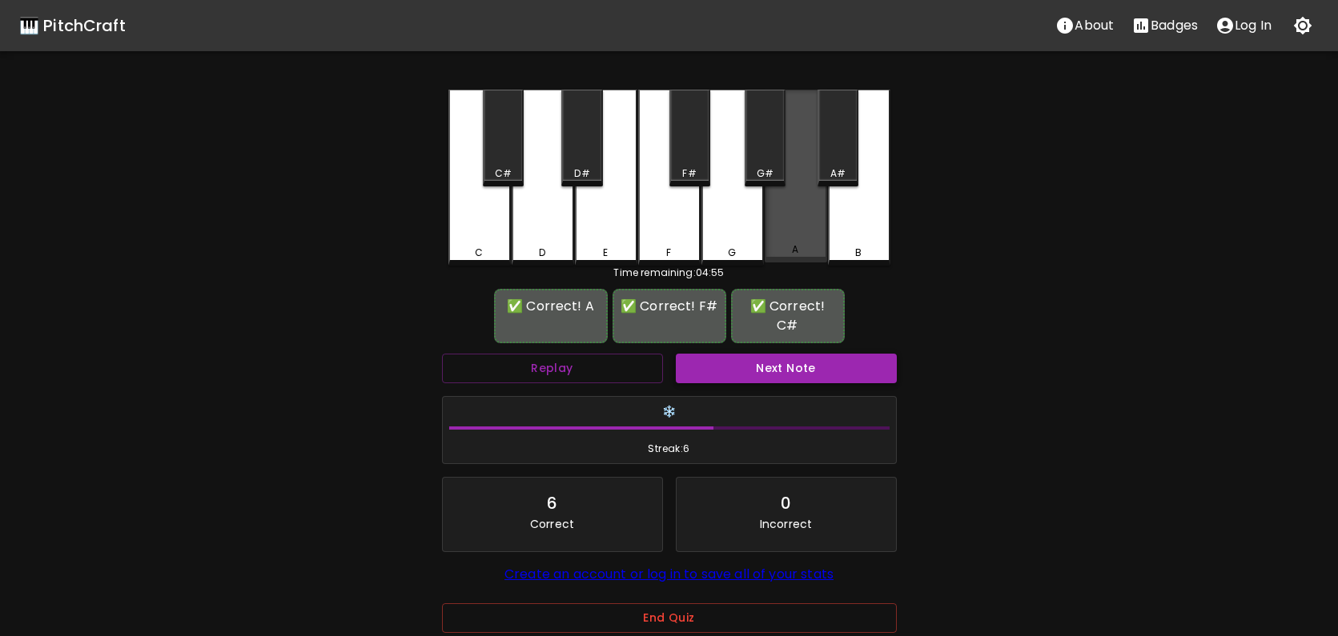
drag, startPoint x: 805, startPoint y: 239, endPoint x: 827, endPoint y: 339, distance: 101.8
click at [805, 239] on div "A" at bounding box center [795, 176] width 62 height 173
click at [822, 354] on button "Next Note" at bounding box center [786, 369] width 221 height 30
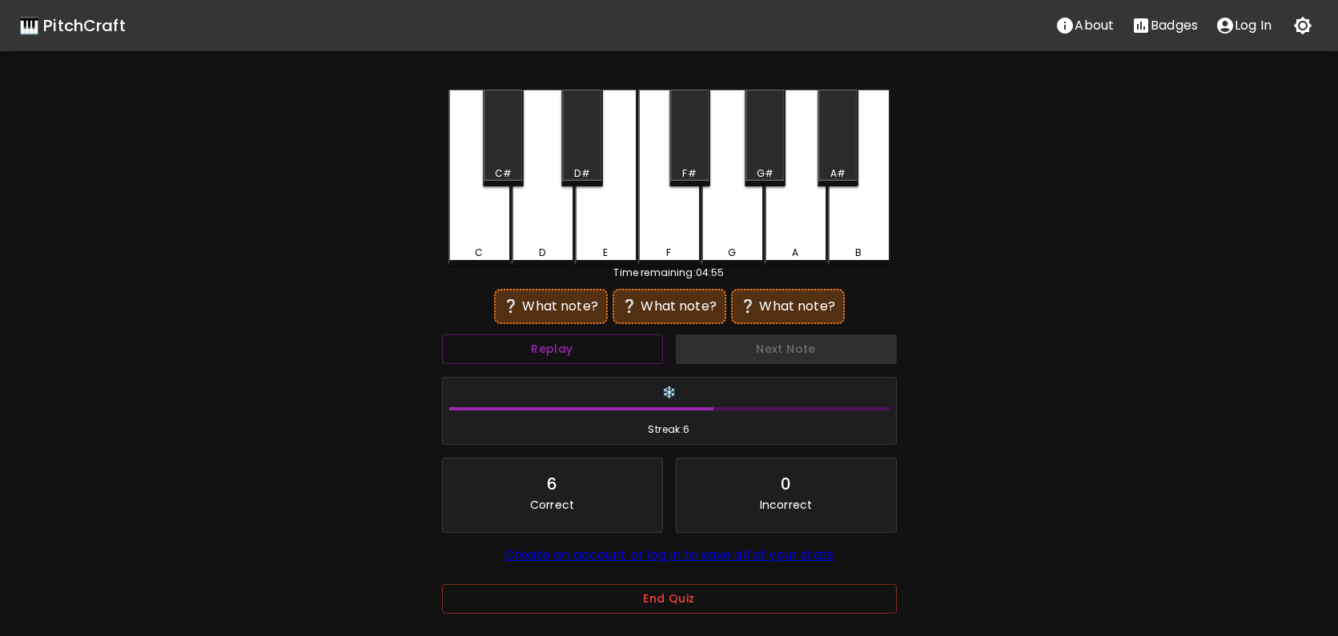
drag, startPoint x: 494, startPoint y: 227, endPoint x: 512, endPoint y: 229, distance: 17.7
click at [495, 227] on div "C" at bounding box center [479, 178] width 62 height 176
drag, startPoint x: 601, startPoint y: 224, endPoint x: 635, endPoint y: 226, distance: 33.7
click at [625, 225] on div "E" at bounding box center [606, 178] width 62 height 176
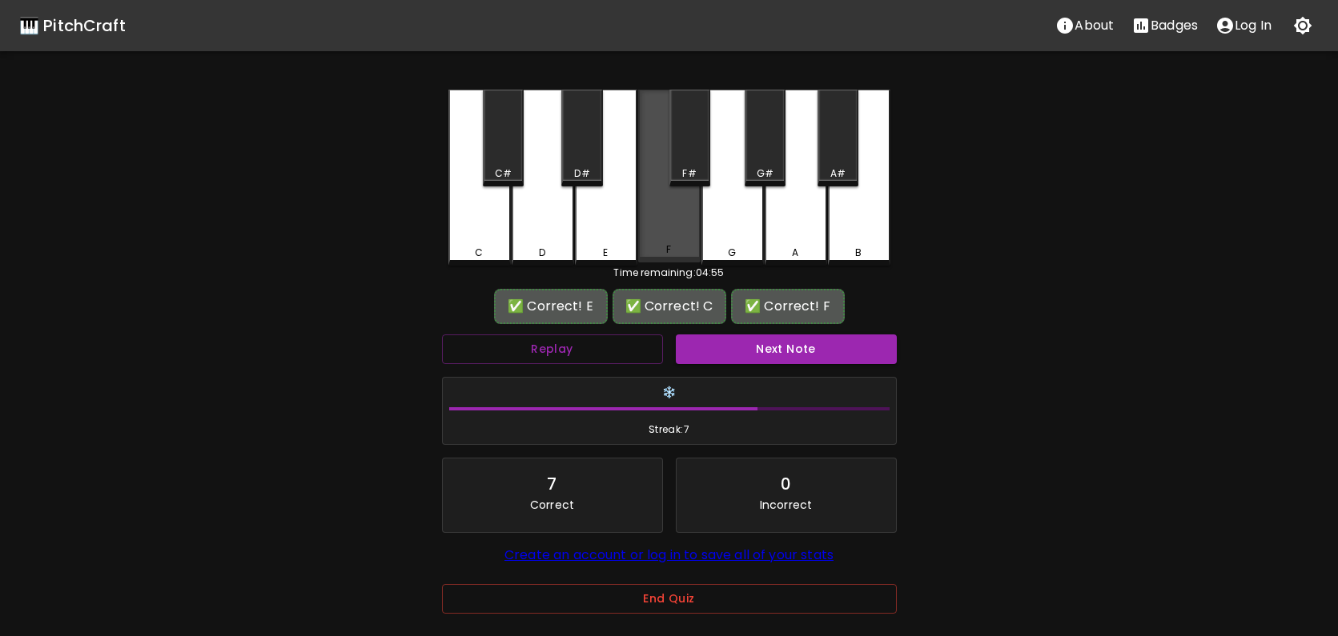
drag, startPoint x: 668, startPoint y: 226, endPoint x: 746, endPoint y: 315, distance: 118.6
click at [670, 227] on div "F" at bounding box center [669, 176] width 62 height 173
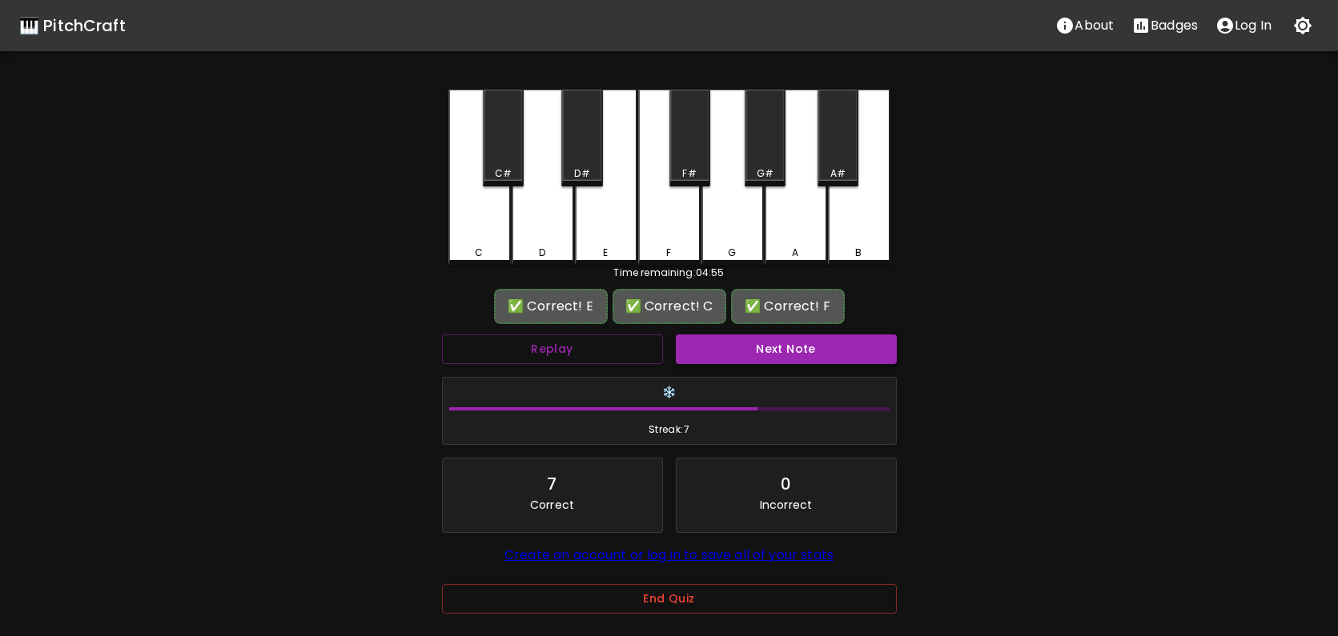
click at [812, 347] on button "Next Note" at bounding box center [786, 350] width 221 height 30
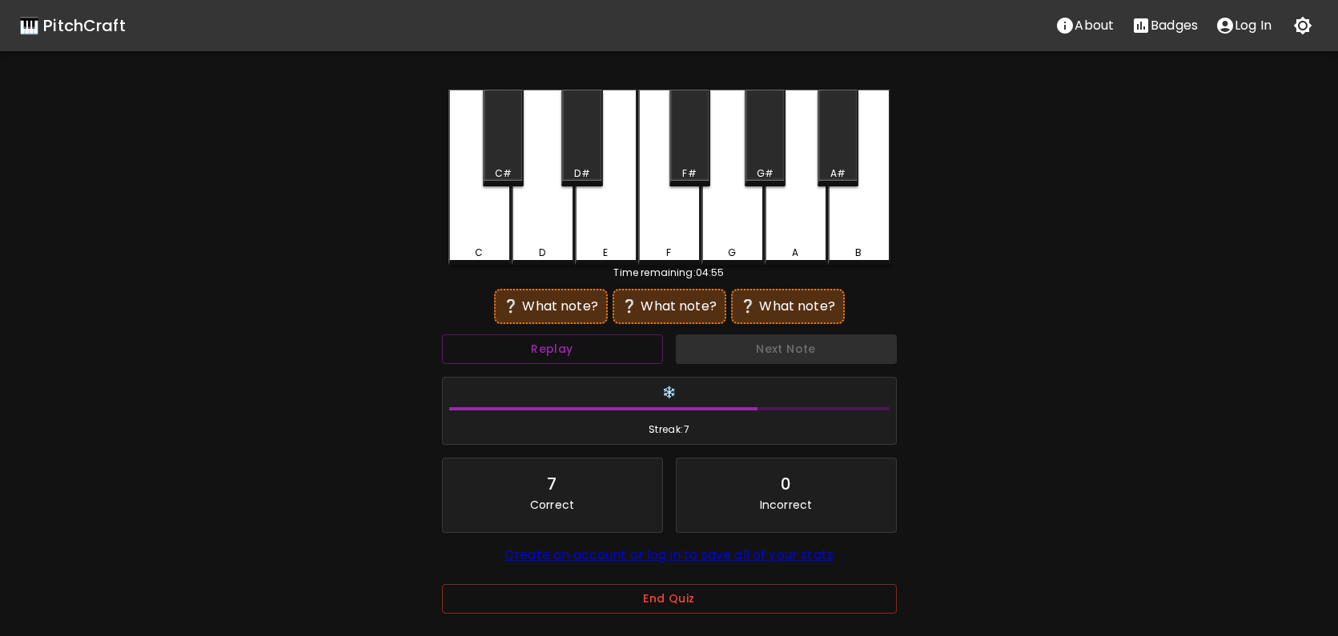
drag, startPoint x: 515, startPoint y: 150, endPoint x: 642, endPoint y: 196, distance: 135.2
click at [523, 152] on div "C#" at bounding box center [503, 138] width 41 height 97
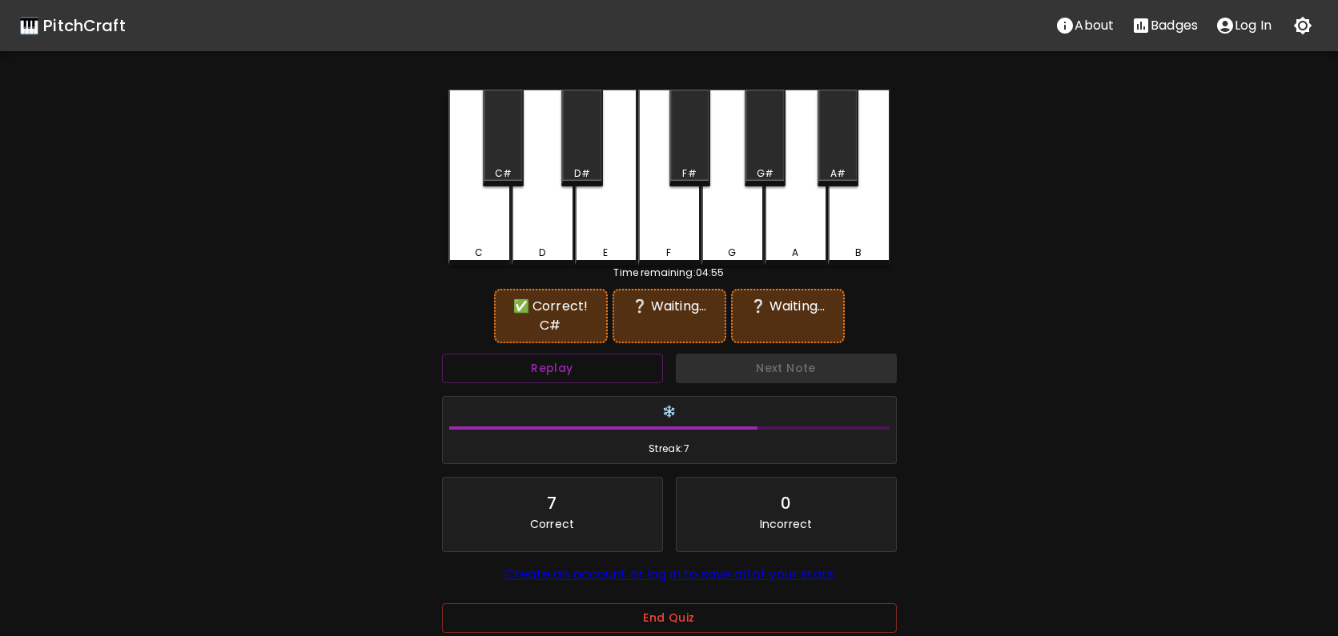
drag, startPoint x: 658, startPoint y: 208, endPoint x: 696, endPoint y: 194, distance: 40.3
click at [672, 201] on div "F" at bounding box center [669, 178] width 62 height 176
drag, startPoint x: 837, startPoint y: 166, endPoint x: 829, endPoint y: 210, distance: 44.6
click at [836, 168] on div "A#" at bounding box center [837, 174] width 15 height 14
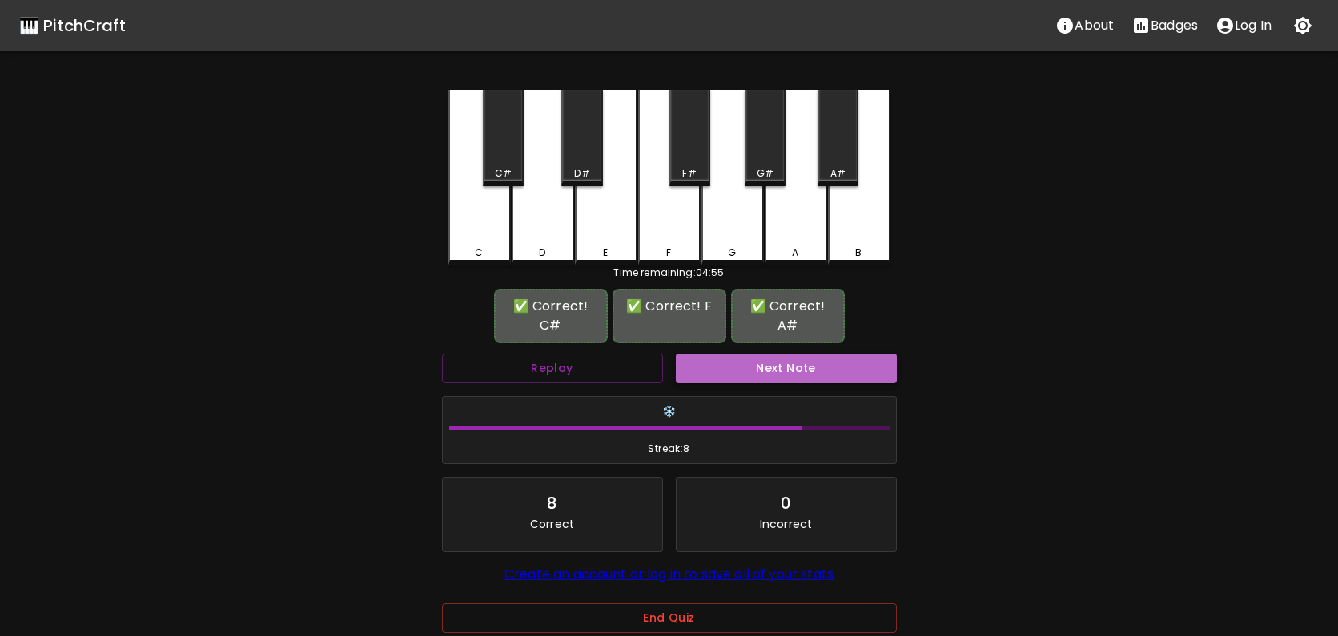
click at [813, 354] on button "Next Note" at bounding box center [786, 369] width 221 height 30
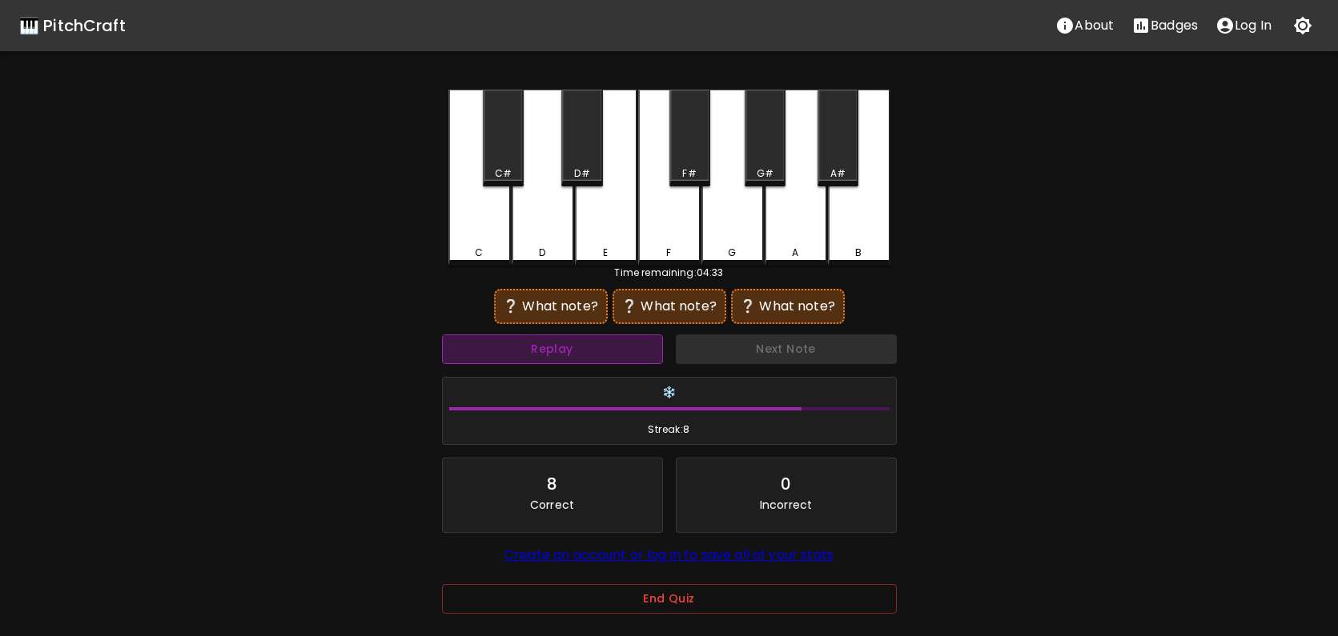
click at [569, 353] on button "Replay" at bounding box center [552, 350] width 221 height 30
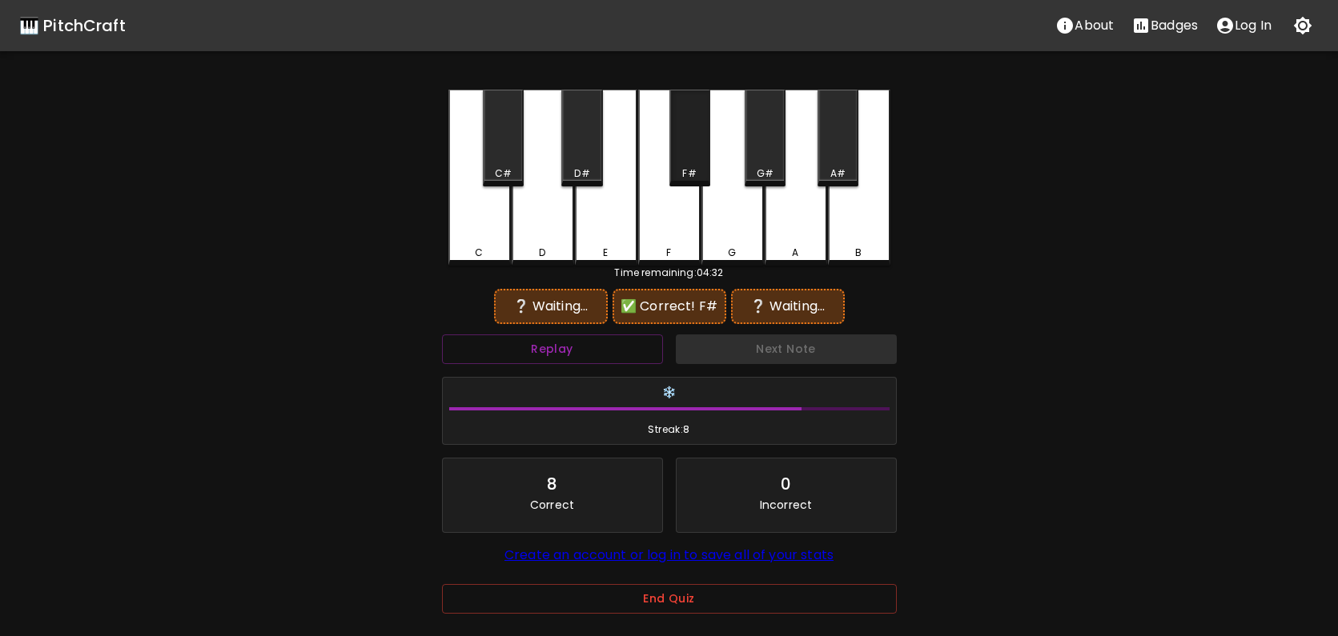
drag, startPoint x: 700, startPoint y: 150, endPoint x: 762, endPoint y: 147, distance: 62.5
click at [709, 149] on div "C C# D D# E F F# G G# A A# B" at bounding box center [669, 178] width 442 height 176
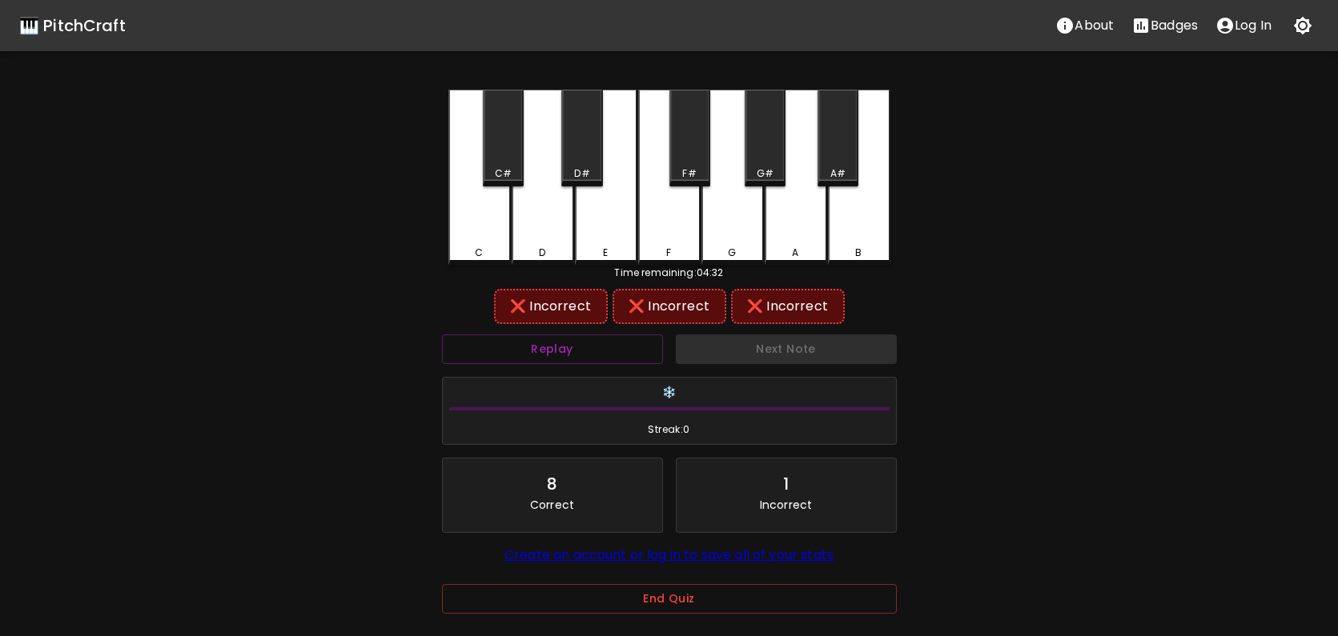
drag, startPoint x: 767, startPoint y: 146, endPoint x: 825, endPoint y: 145, distance: 57.7
click at [773, 146] on div "G#" at bounding box center [764, 138] width 41 height 97
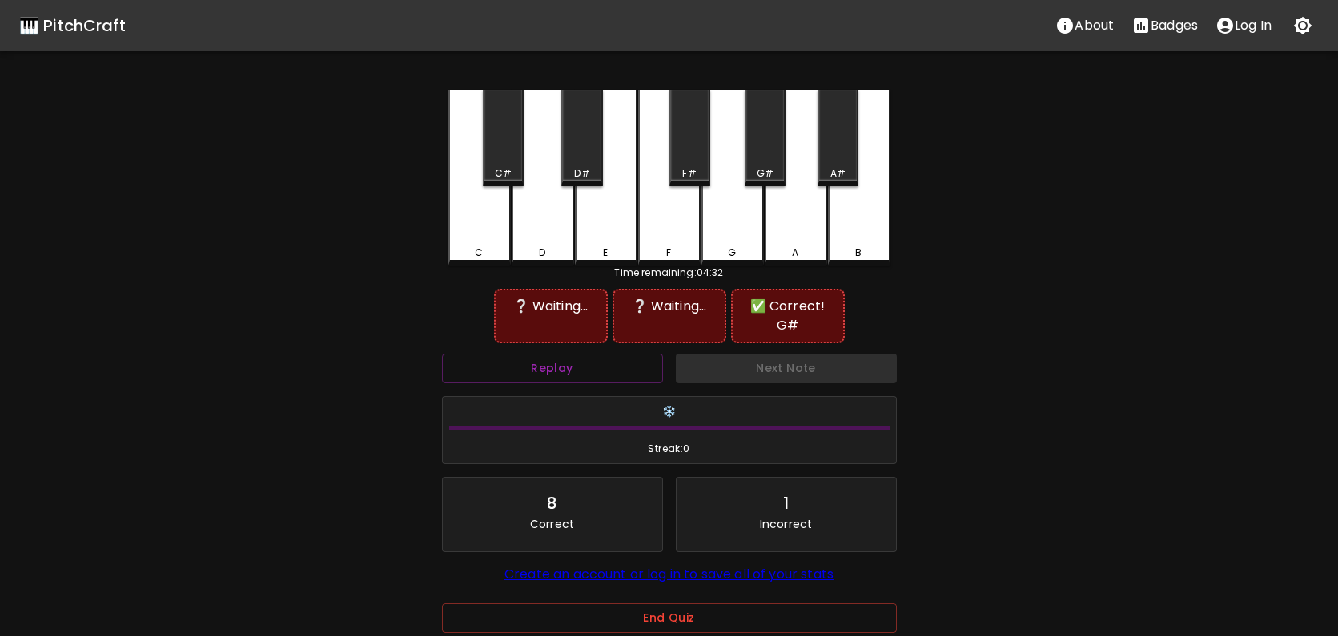
click at [830, 144] on div "A#" at bounding box center [837, 138] width 41 height 97
click at [683, 158] on div "F#" at bounding box center [689, 138] width 41 height 97
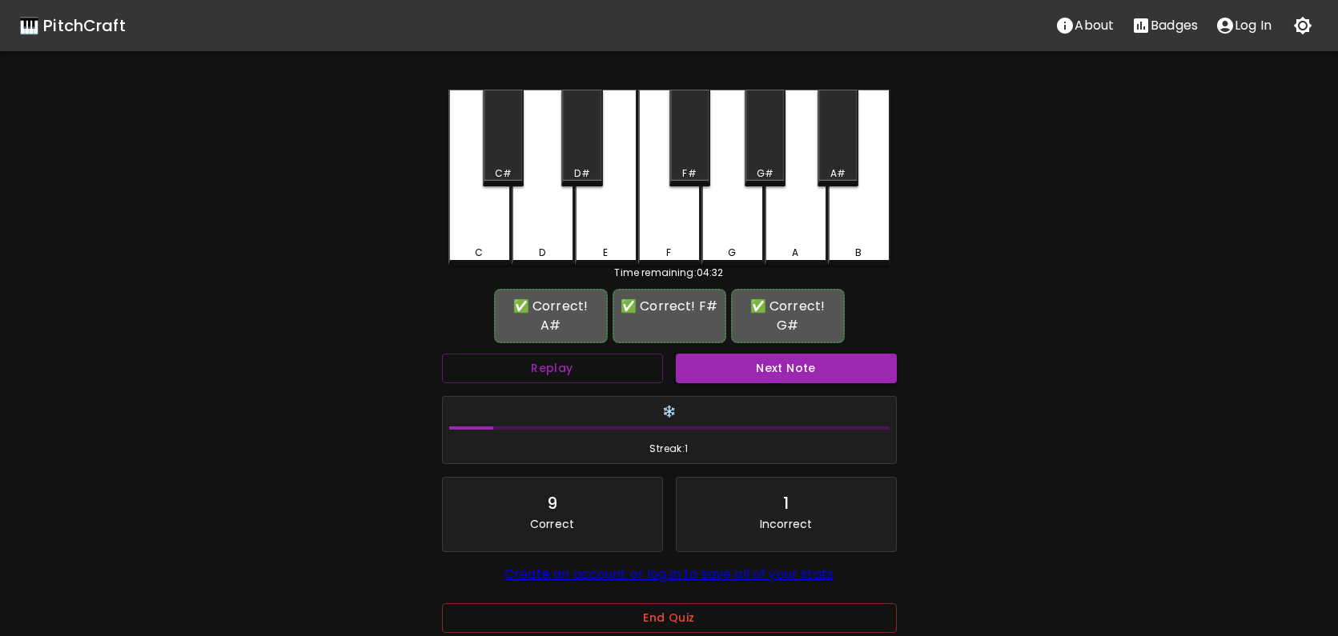
drag, startPoint x: 754, startPoint y: 150, endPoint x: 763, endPoint y: 149, distance: 8.9
click at [755, 150] on div "G#" at bounding box center [764, 138] width 41 height 97
drag, startPoint x: 841, startPoint y: 148, endPoint x: 797, endPoint y: 270, distance: 129.4
click at [841, 148] on div "A#" at bounding box center [837, 138] width 41 height 97
click at [758, 359] on button "Next Note" at bounding box center [786, 369] width 221 height 30
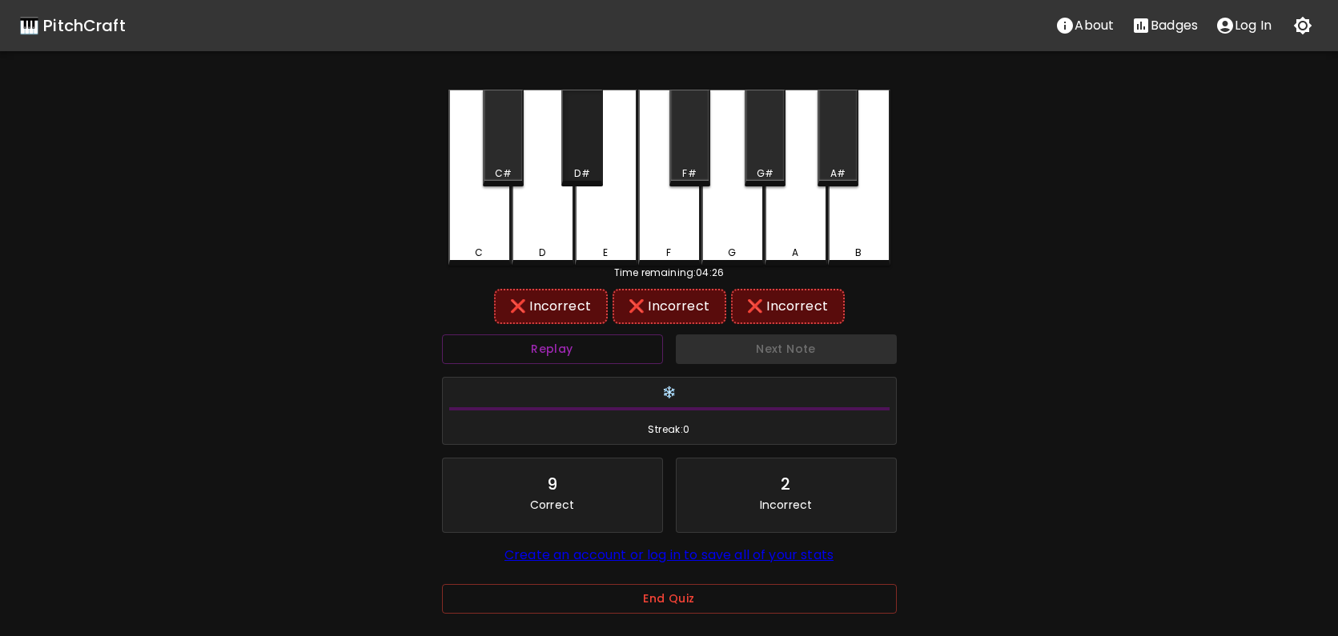
click at [581, 150] on div "D#" at bounding box center [581, 138] width 41 height 97
click at [593, 353] on button "Replay" at bounding box center [552, 350] width 221 height 30
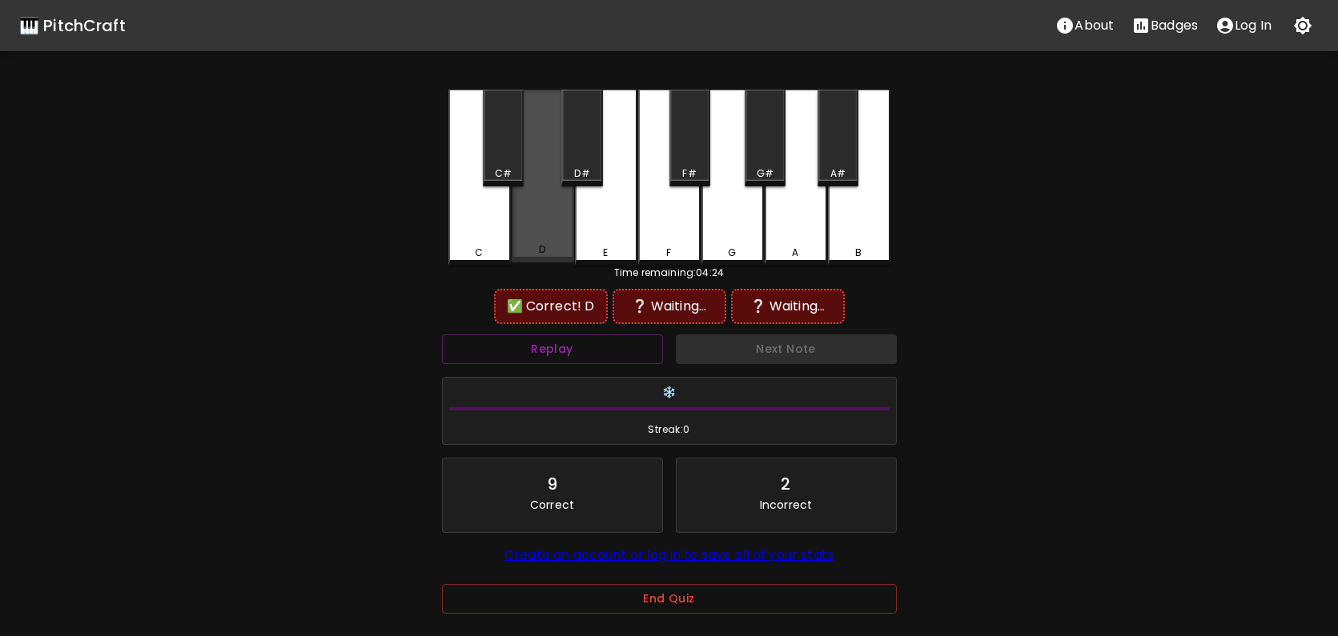
drag, startPoint x: 552, startPoint y: 243, endPoint x: 752, endPoint y: 178, distance: 210.6
click at [588, 229] on div "C C# D D# E F F# G G# A A# B" at bounding box center [669, 178] width 442 height 176
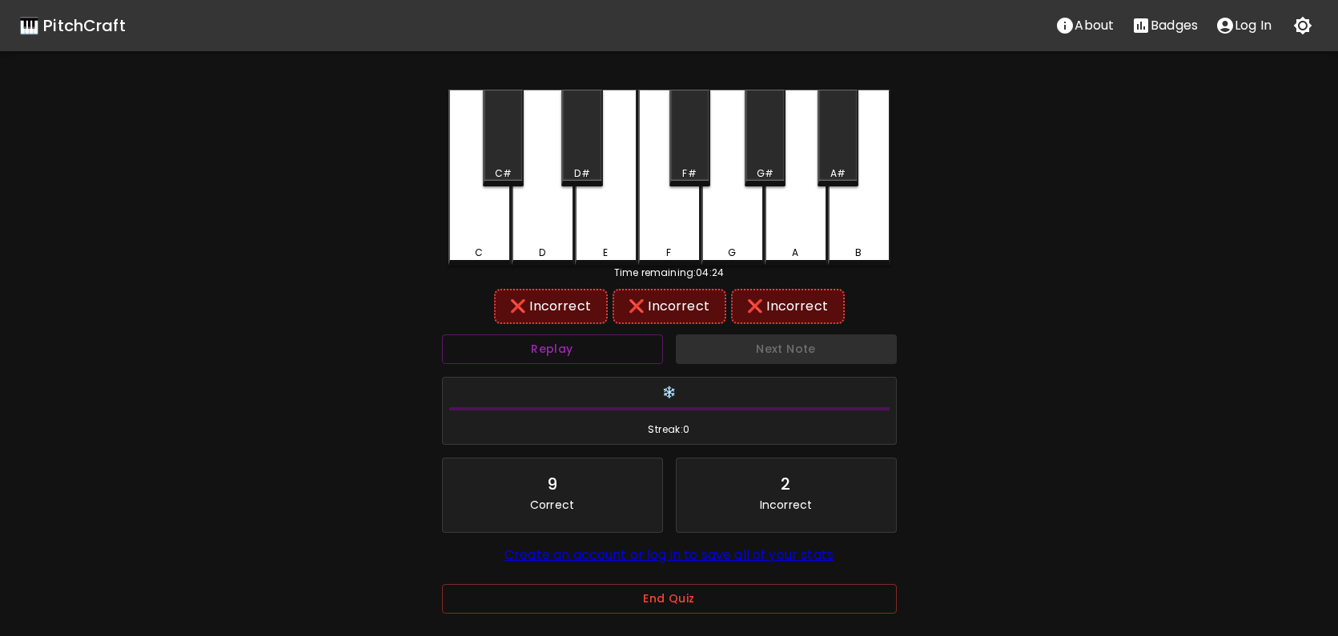
click at [769, 154] on div "G#" at bounding box center [764, 138] width 41 height 97
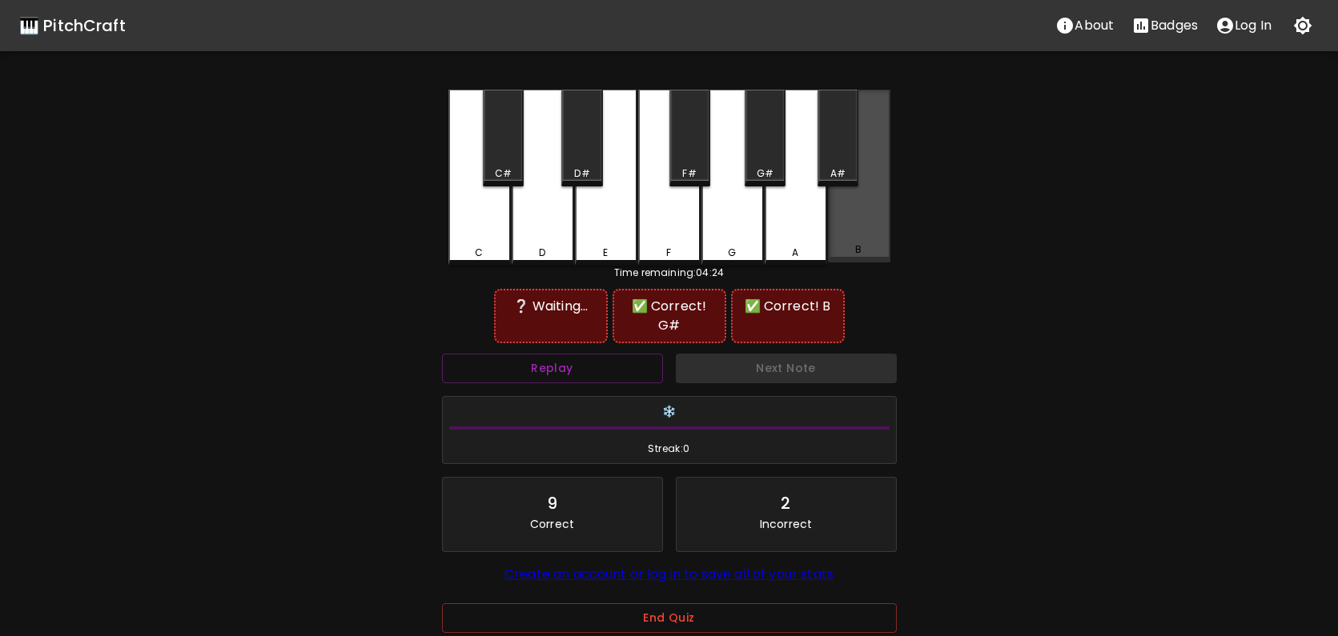
click at [849, 212] on div "B" at bounding box center [859, 176] width 62 height 173
click at [548, 230] on div "D" at bounding box center [543, 178] width 62 height 176
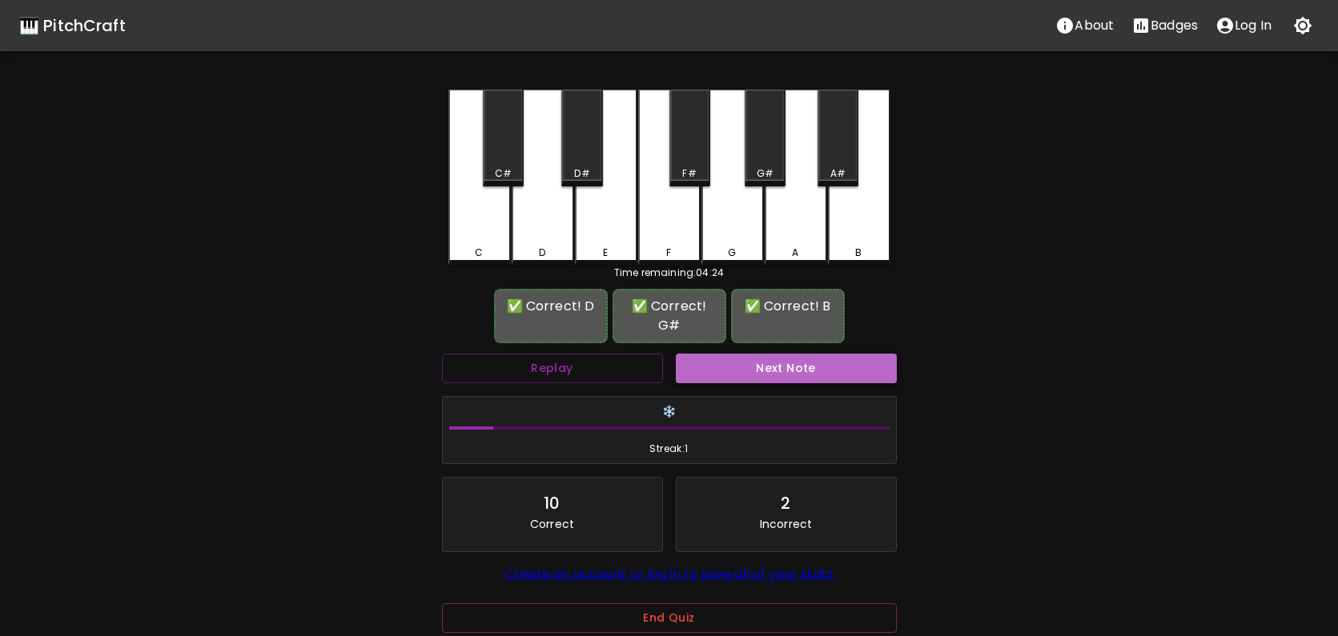
click at [740, 354] on button "Next Note" at bounding box center [786, 369] width 221 height 30
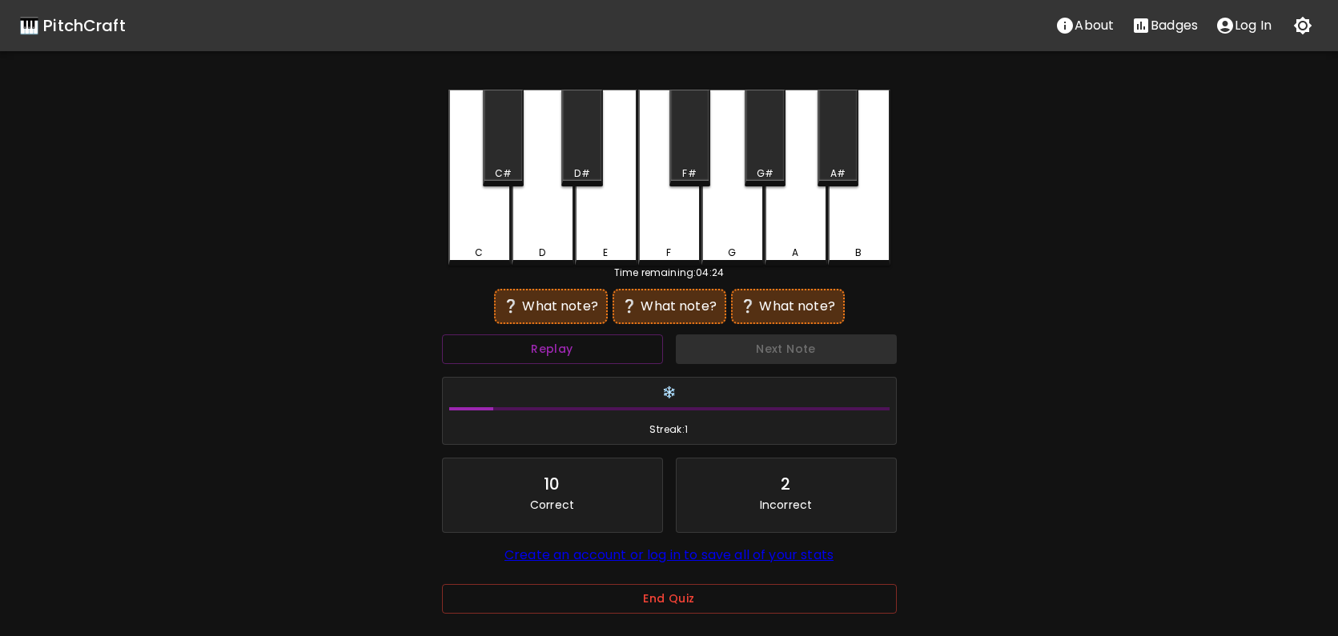
click at [828, 145] on div "A#" at bounding box center [837, 138] width 41 height 97
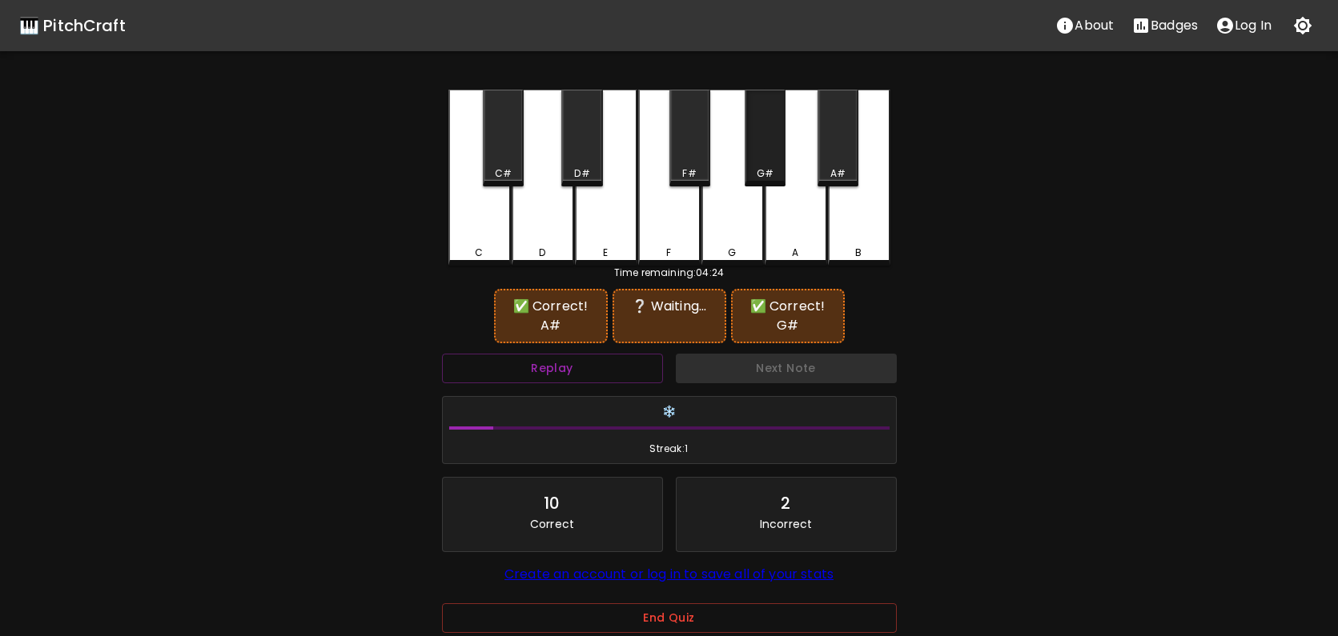
click at [767, 142] on div "G#" at bounding box center [764, 138] width 41 height 97
click at [580, 354] on button "Replay" at bounding box center [552, 369] width 221 height 30
click at [728, 200] on div "G" at bounding box center [732, 178] width 62 height 176
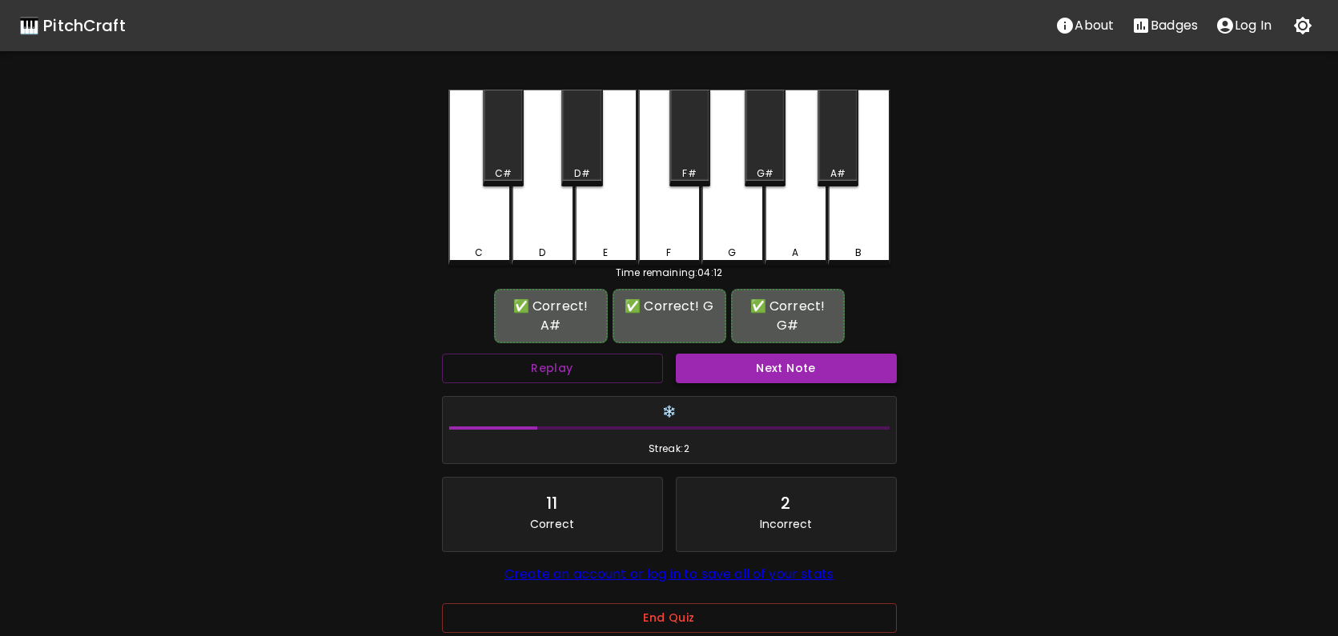
click at [813, 354] on button "Next Note" at bounding box center [786, 369] width 221 height 30
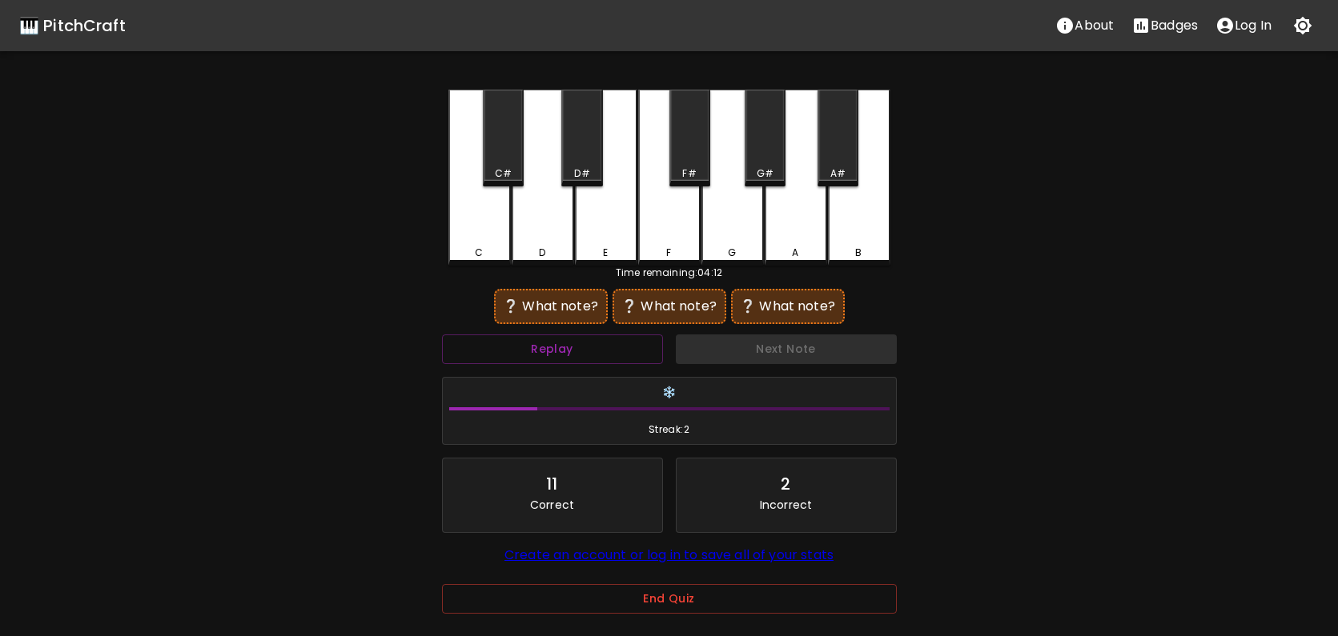
drag, startPoint x: 490, startPoint y: 215, endPoint x: 542, endPoint y: 195, distance: 56.0
click at [490, 215] on div "C" at bounding box center [479, 178] width 62 height 176
drag, startPoint x: 762, startPoint y: 142, endPoint x: 851, endPoint y: 207, distance: 110.0
click at [764, 144] on div "G#" at bounding box center [764, 138] width 41 height 97
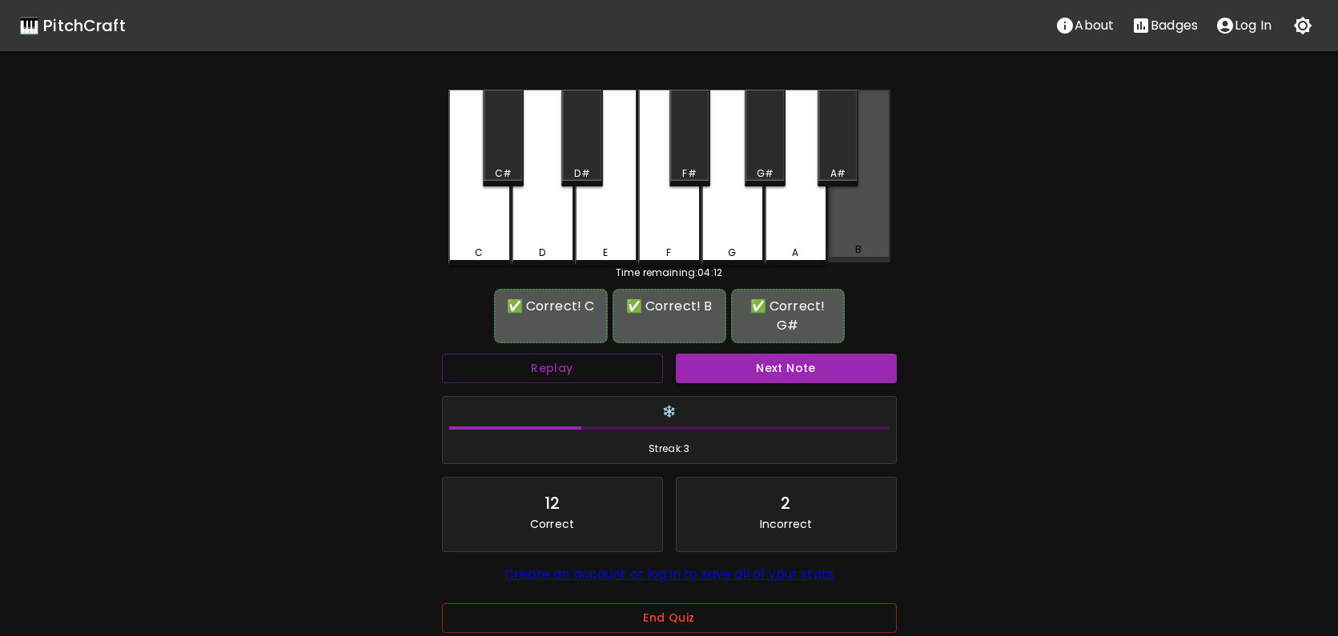
click at [858, 213] on div "B" at bounding box center [859, 176] width 62 height 173
click at [792, 355] on button "Next Note" at bounding box center [786, 369] width 221 height 30
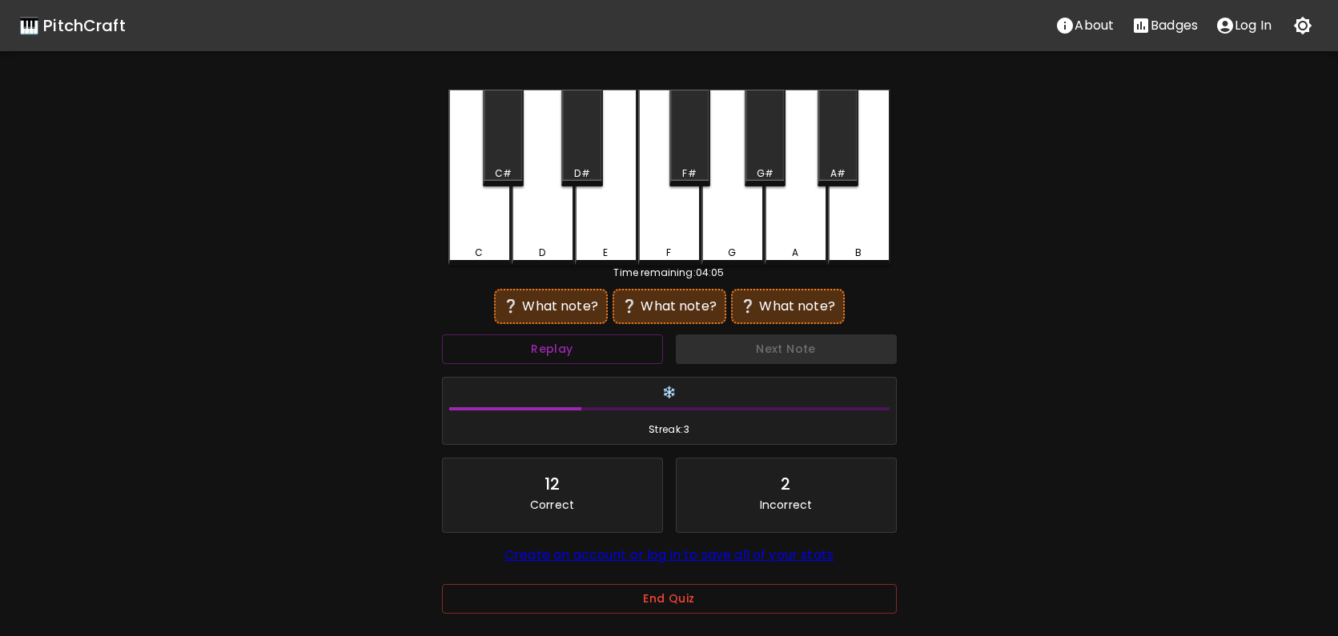
drag, startPoint x: 546, startPoint y: 214, endPoint x: 566, endPoint y: 148, distance: 68.6
click at [548, 202] on div "D" at bounding box center [543, 178] width 62 height 176
click at [576, 138] on div "D#" at bounding box center [581, 138] width 41 height 97
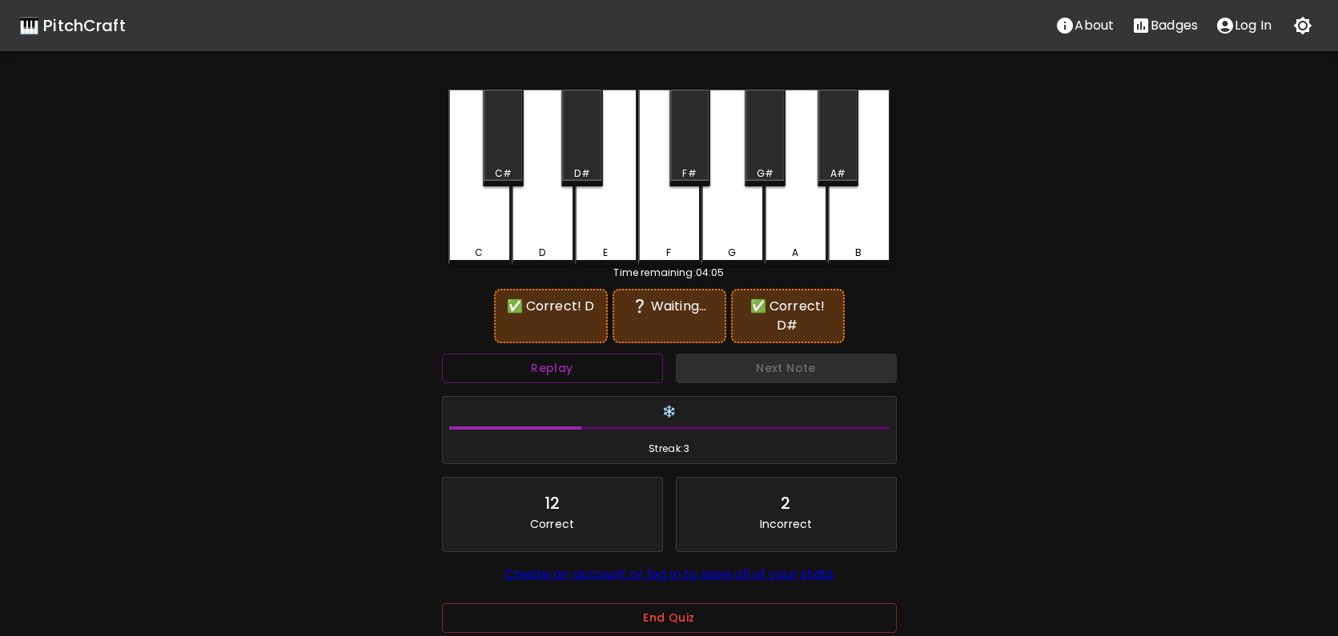
click at [850, 142] on div "A#" at bounding box center [837, 138] width 41 height 97
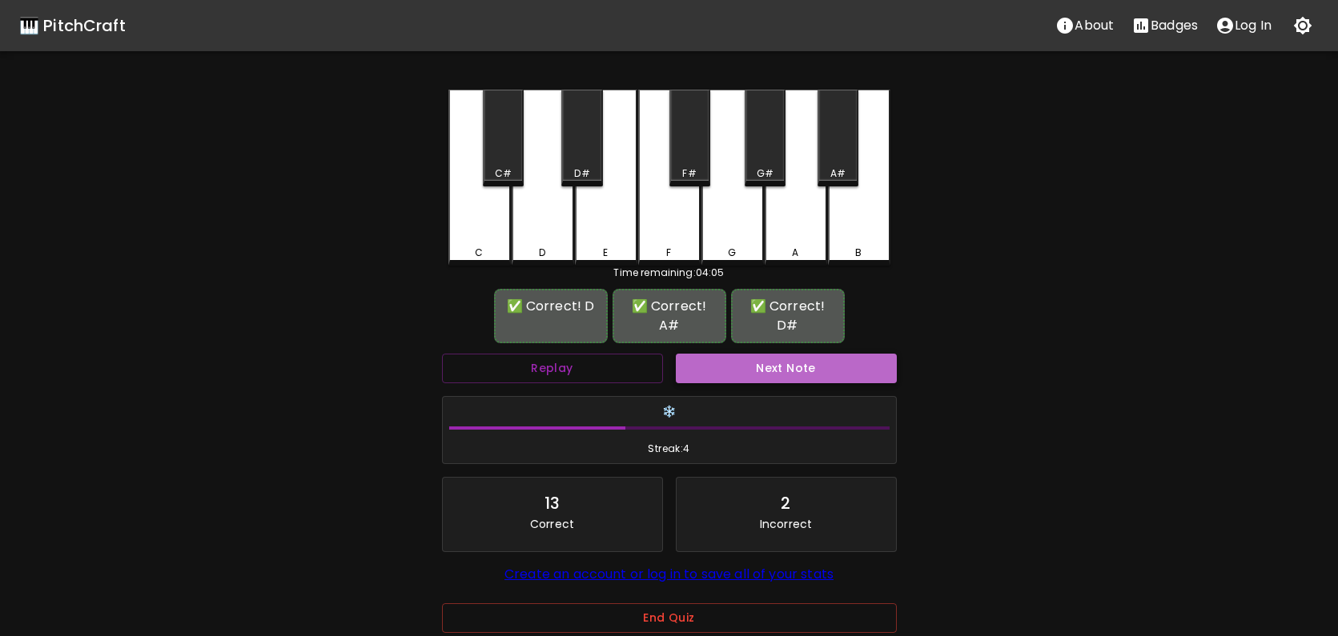
click at [801, 354] on button "Next Note" at bounding box center [786, 369] width 221 height 30
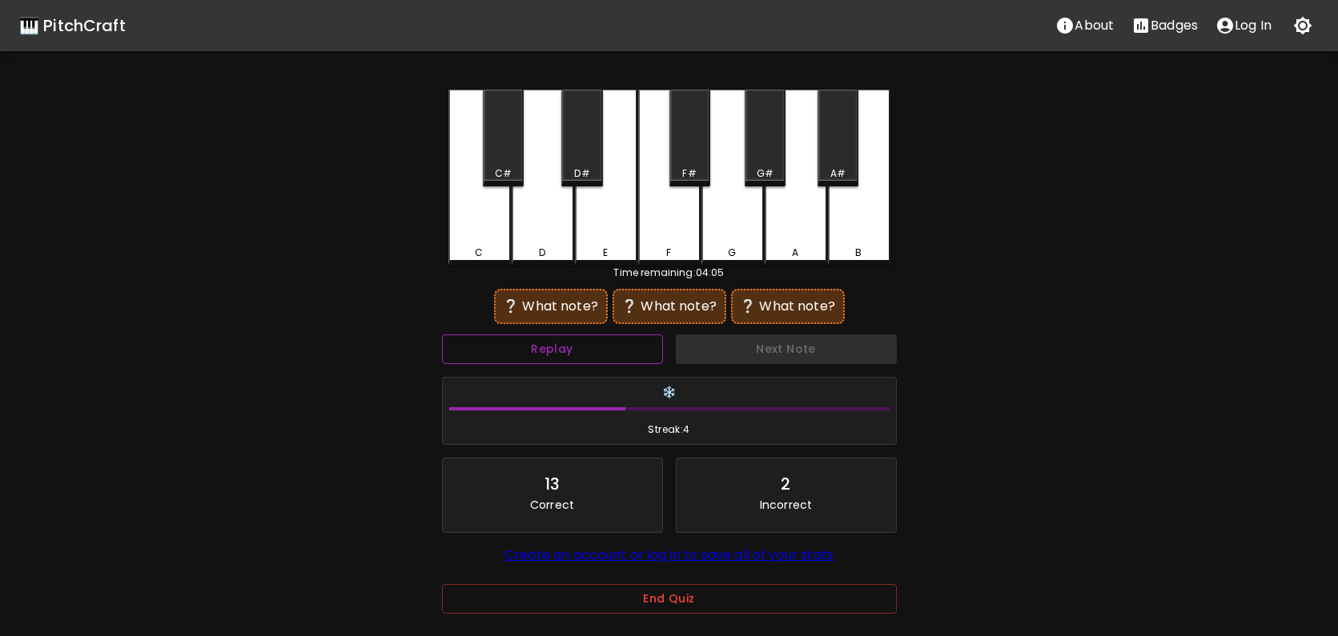
click at [514, 345] on button "Replay" at bounding box center [552, 350] width 221 height 30
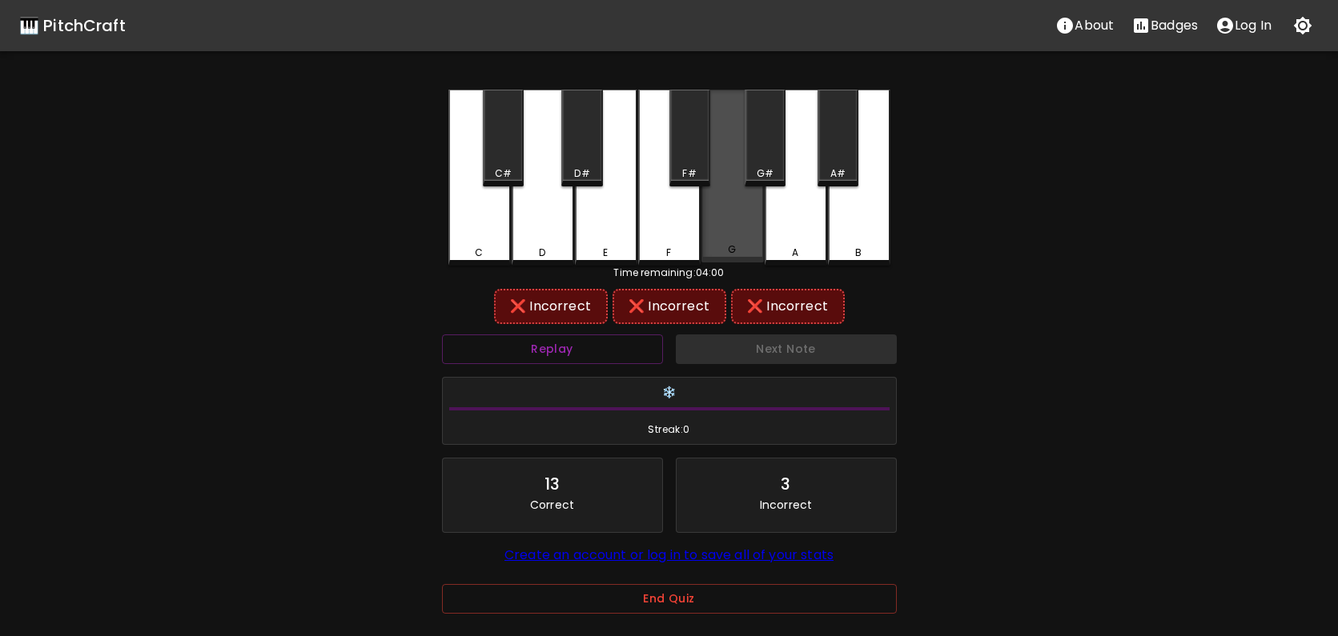
drag, startPoint x: 723, startPoint y: 229, endPoint x: 660, endPoint y: 228, distance: 62.4
click at [723, 229] on div "G" at bounding box center [732, 176] width 62 height 173
click at [652, 229] on div "F" at bounding box center [669, 178] width 62 height 176
click at [579, 352] on button "Replay" at bounding box center [552, 350] width 221 height 30
drag, startPoint x: 516, startPoint y: 146, endPoint x: 592, endPoint y: 152, distance: 76.3
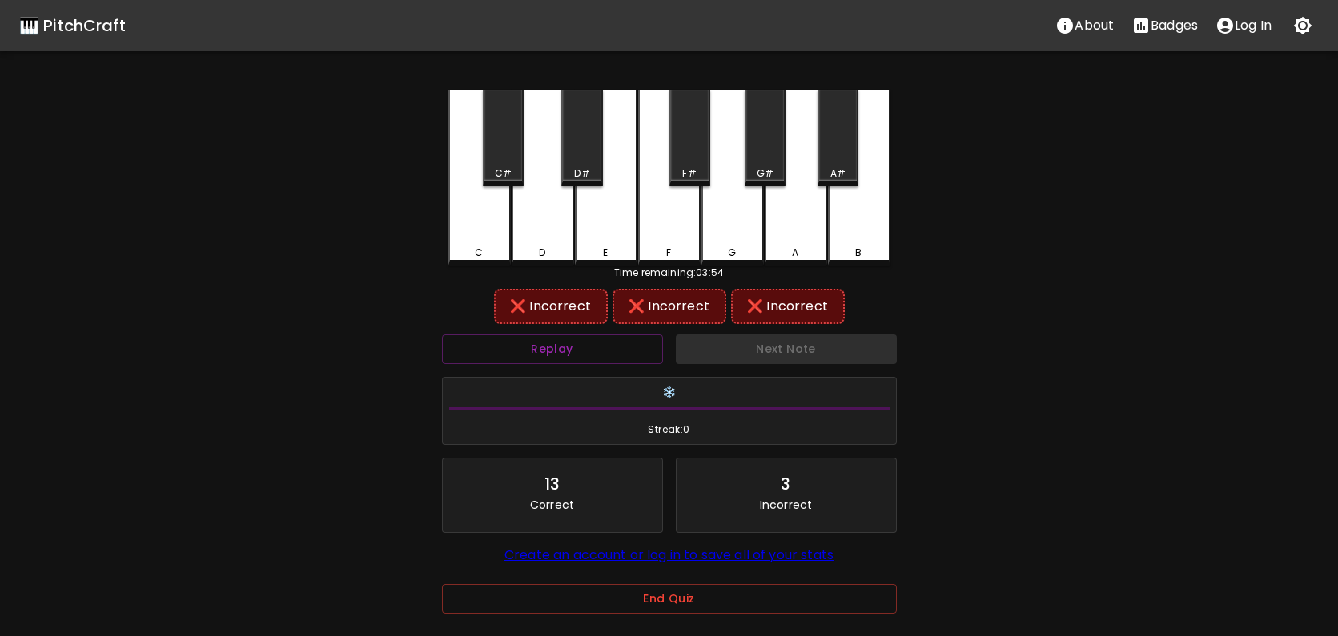
click at [519, 146] on div "C#" at bounding box center [503, 138] width 41 height 97
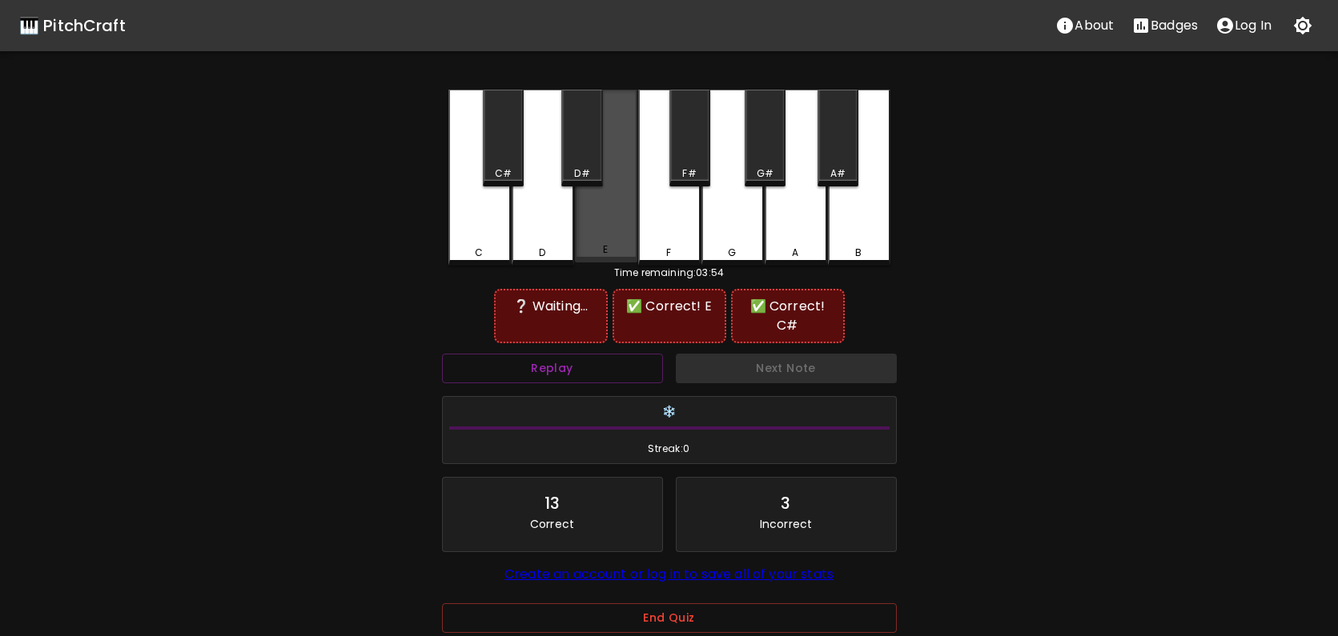
click at [605, 209] on div "E" at bounding box center [606, 176] width 62 height 173
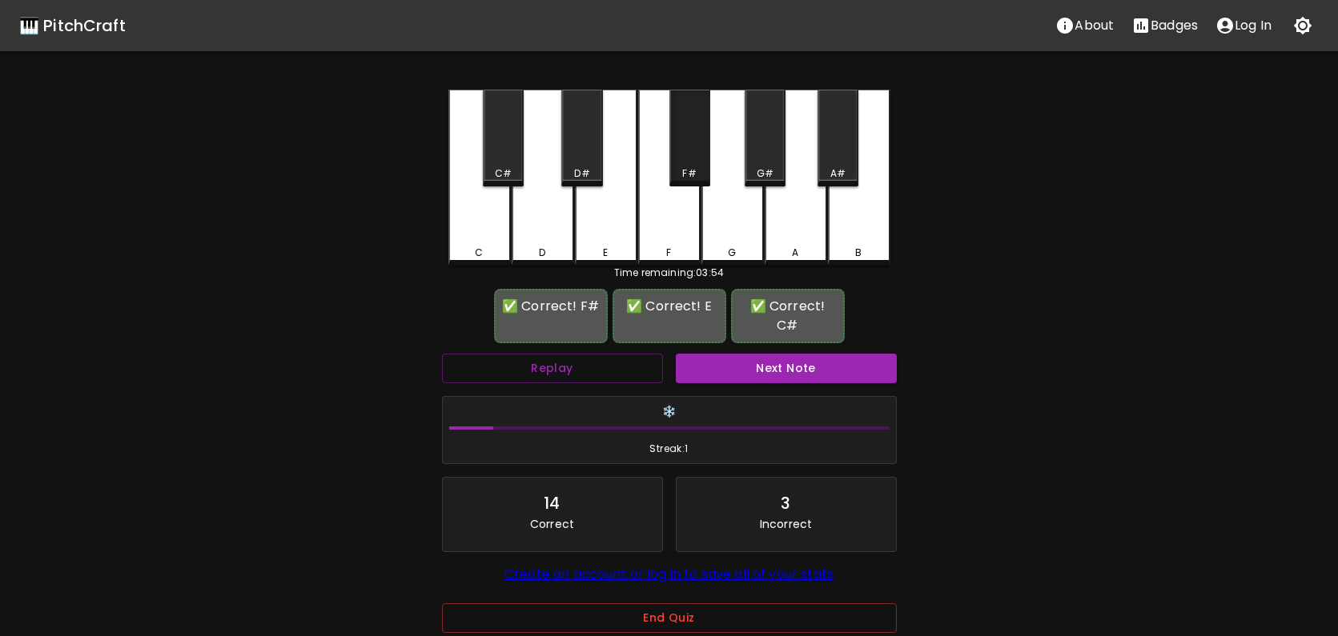
click at [679, 154] on div "F#" at bounding box center [689, 138] width 41 height 97
click at [760, 354] on button "Next Note" at bounding box center [786, 369] width 221 height 30
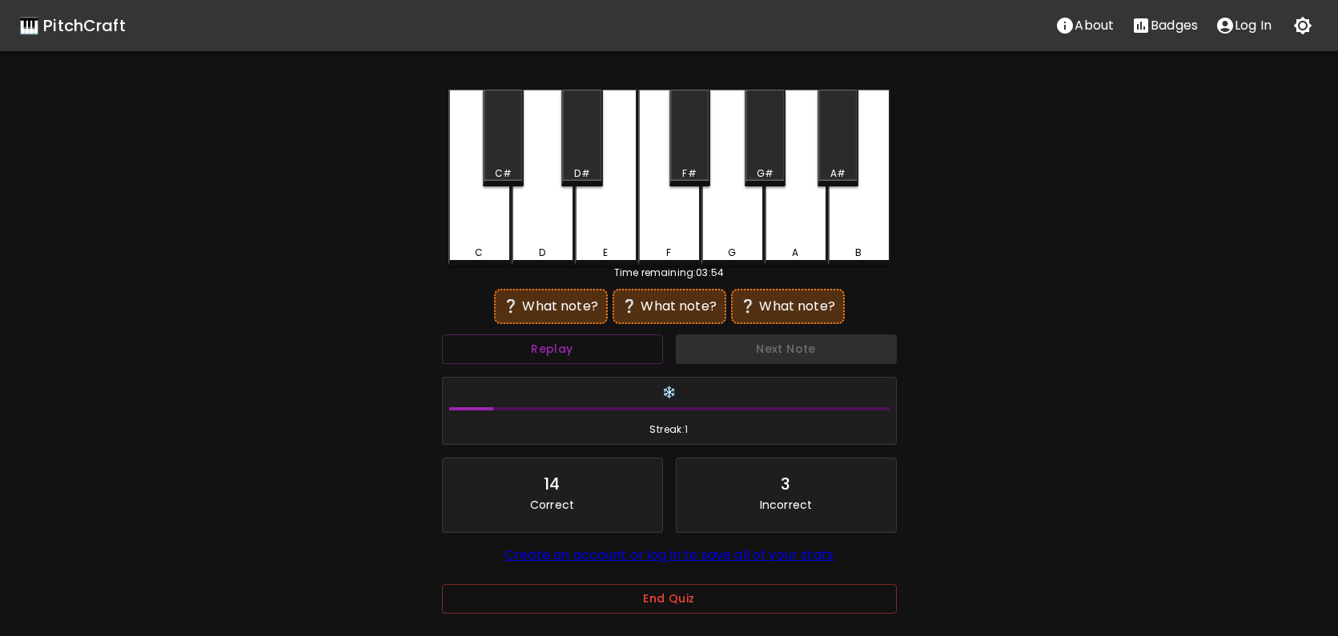
click at [579, 160] on div "D#" at bounding box center [581, 138] width 41 height 97
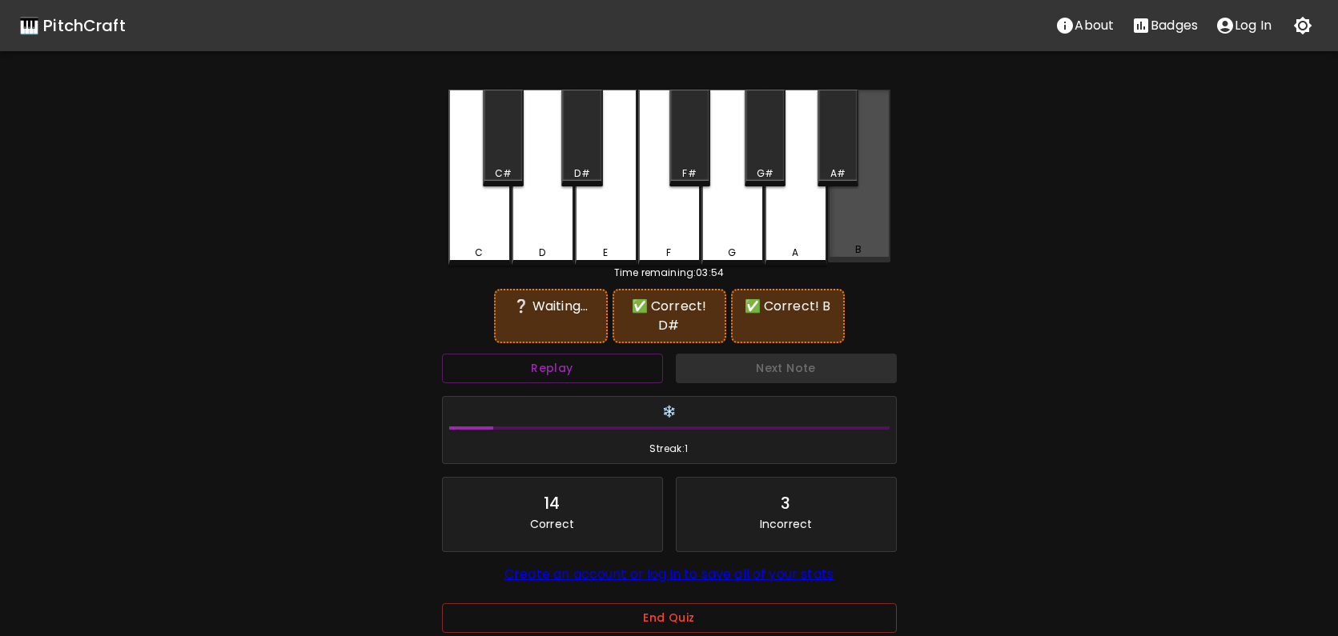
drag, startPoint x: 859, startPoint y: 196, endPoint x: 851, endPoint y: 163, distance: 33.8
click at [859, 195] on div "B" at bounding box center [859, 176] width 62 height 173
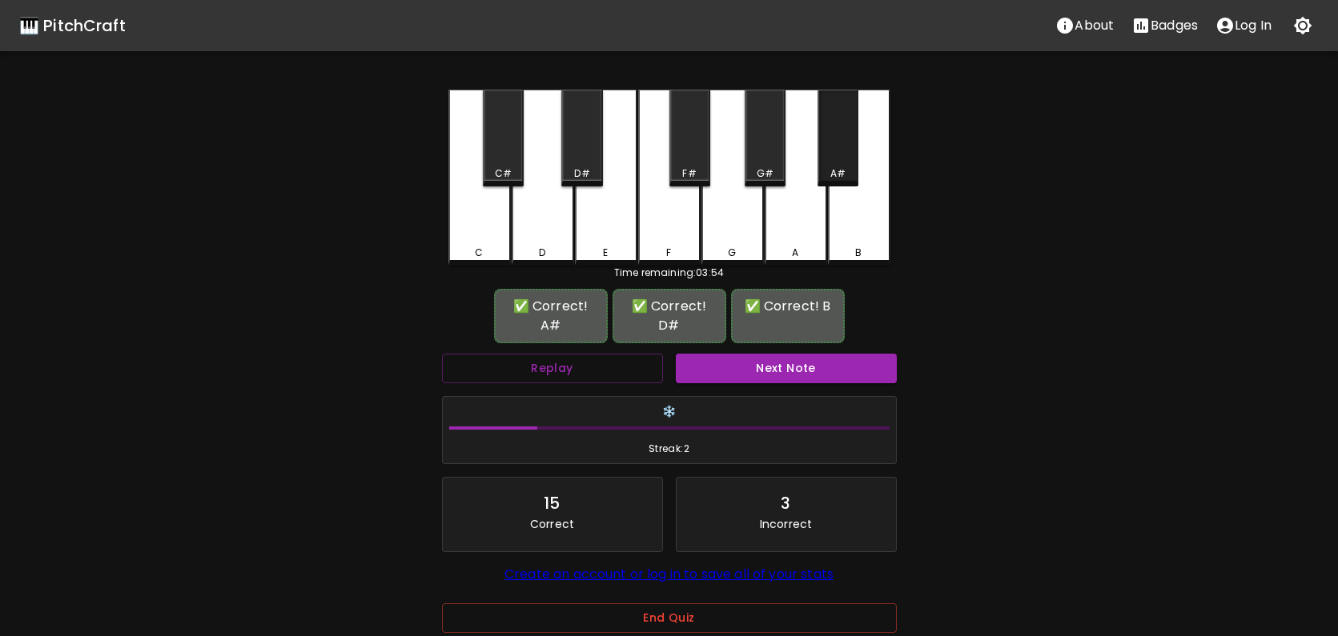
click at [833, 150] on div "A#" at bounding box center [837, 138] width 41 height 97
click at [805, 354] on button "Next Note" at bounding box center [786, 369] width 221 height 30
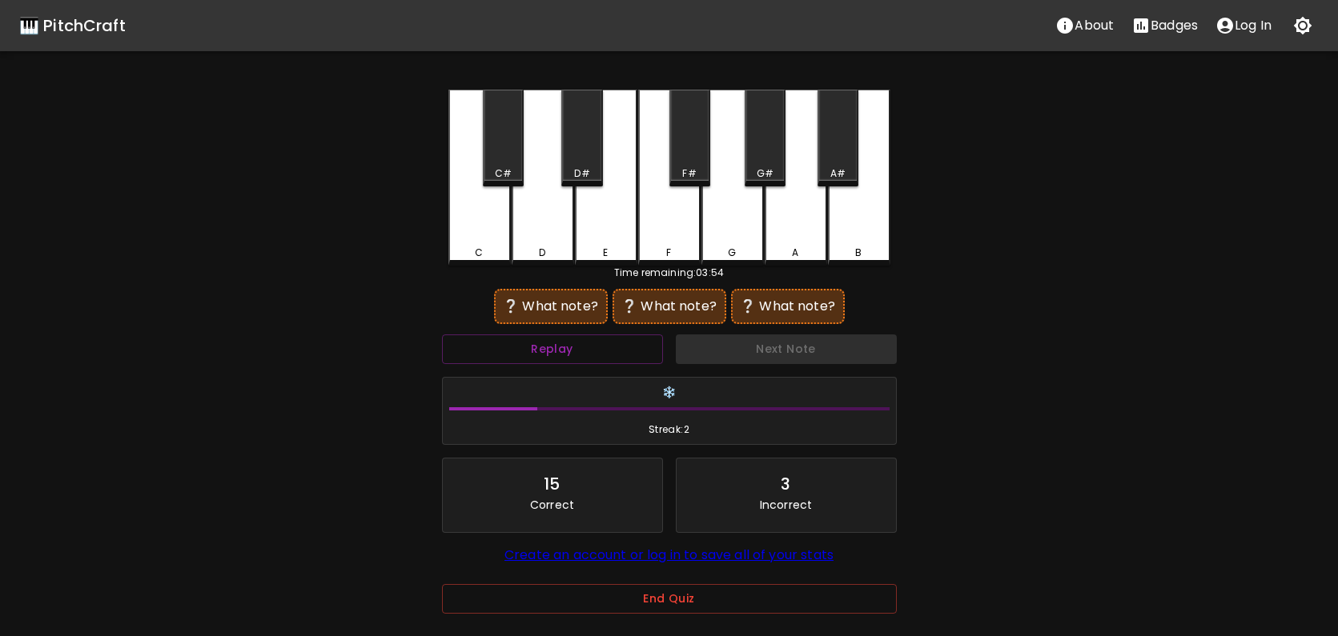
drag, startPoint x: 537, startPoint y: 241, endPoint x: 704, endPoint y: 182, distance: 177.5
click at [556, 231] on div "D" at bounding box center [543, 178] width 62 height 176
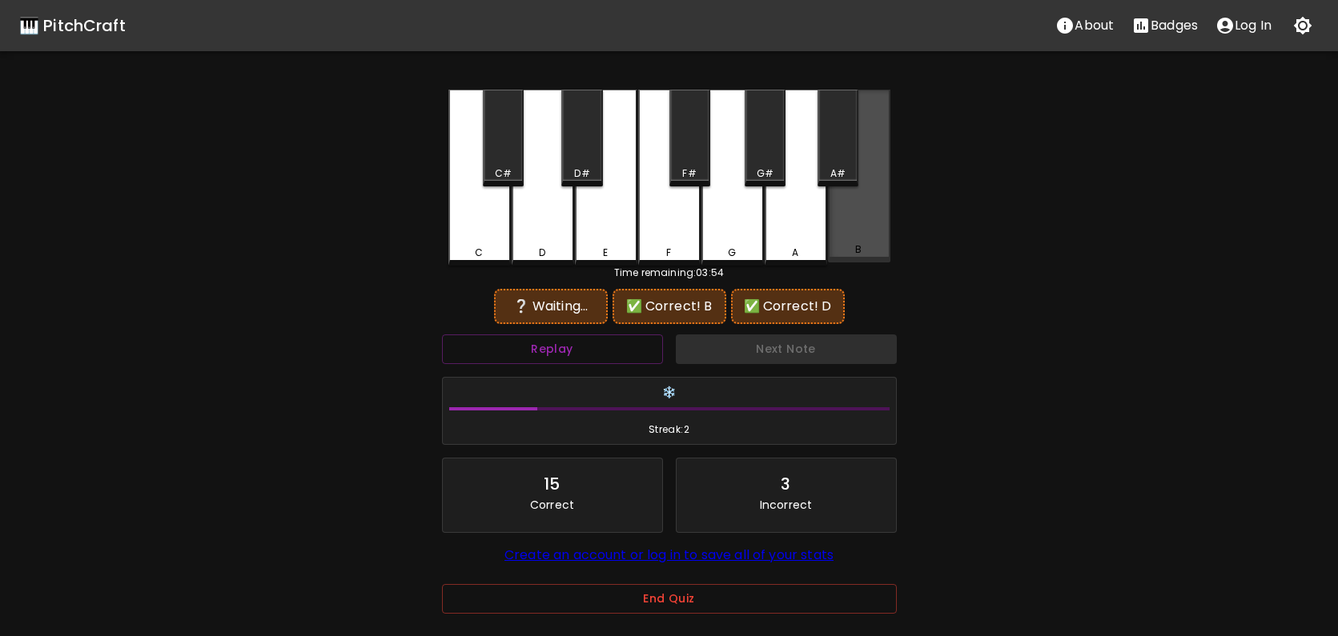
drag, startPoint x: 852, startPoint y: 217, endPoint x: 837, endPoint y: 121, distance: 97.3
click at [855, 189] on div "B" at bounding box center [859, 176] width 62 height 173
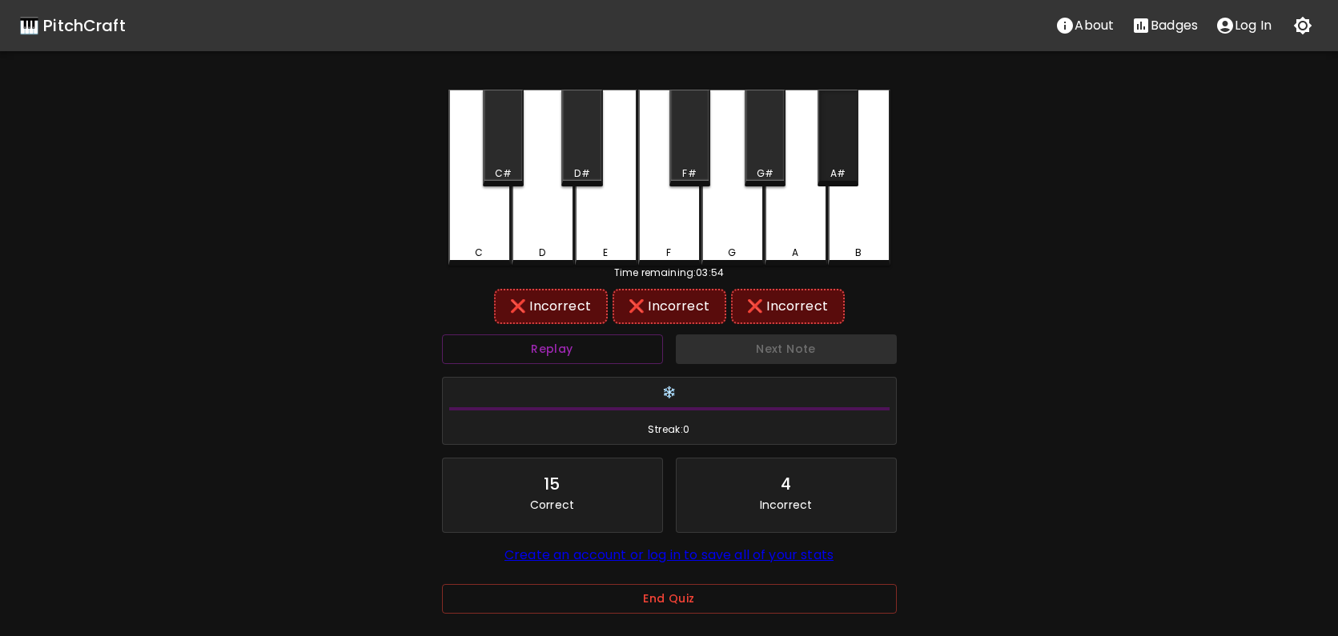
click at [834, 116] on div "A#" at bounding box center [837, 138] width 41 height 97
drag, startPoint x: 551, startPoint y: 250, endPoint x: 708, endPoint y: 186, distance: 170.2
click at [560, 246] on div "D" at bounding box center [542, 253] width 59 height 14
drag, startPoint x: 764, startPoint y: 158, endPoint x: 820, endPoint y: 202, distance: 70.1
click at [776, 165] on div "G#" at bounding box center [764, 138] width 41 height 97
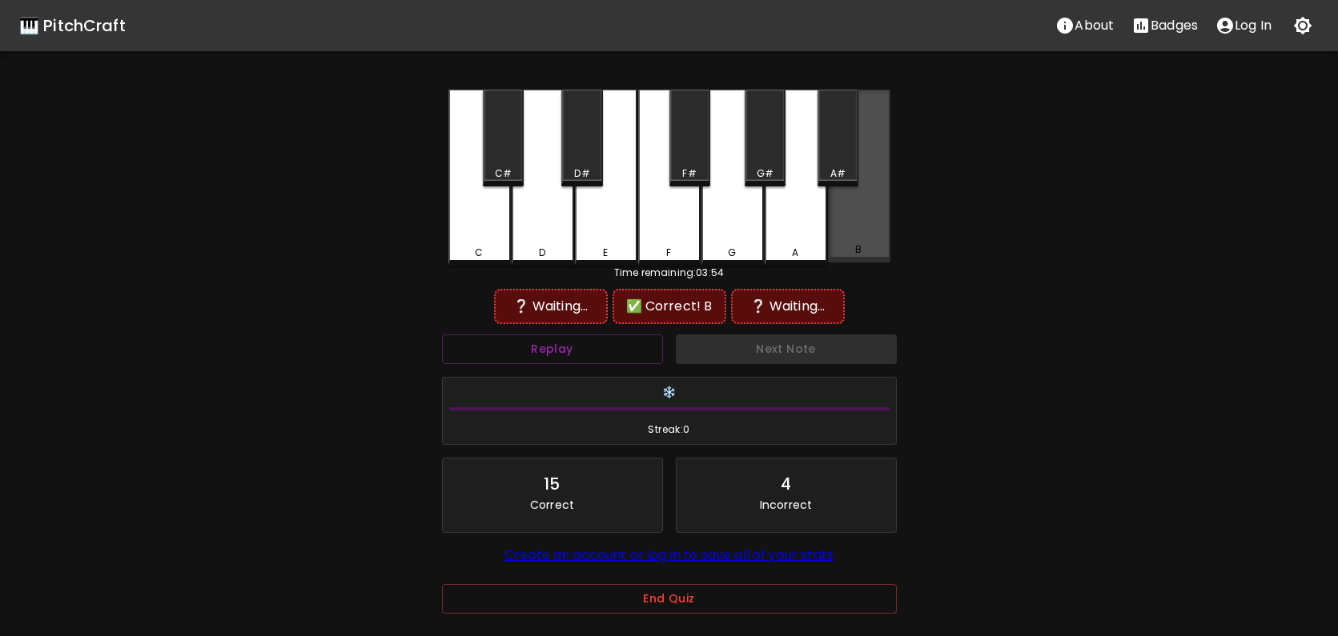
drag, startPoint x: 855, startPoint y: 231, endPoint x: 818, endPoint y: 352, distance: 126.4
click at [855, 232] on div "B" at bounding box center [859, 176] width 62 height 173
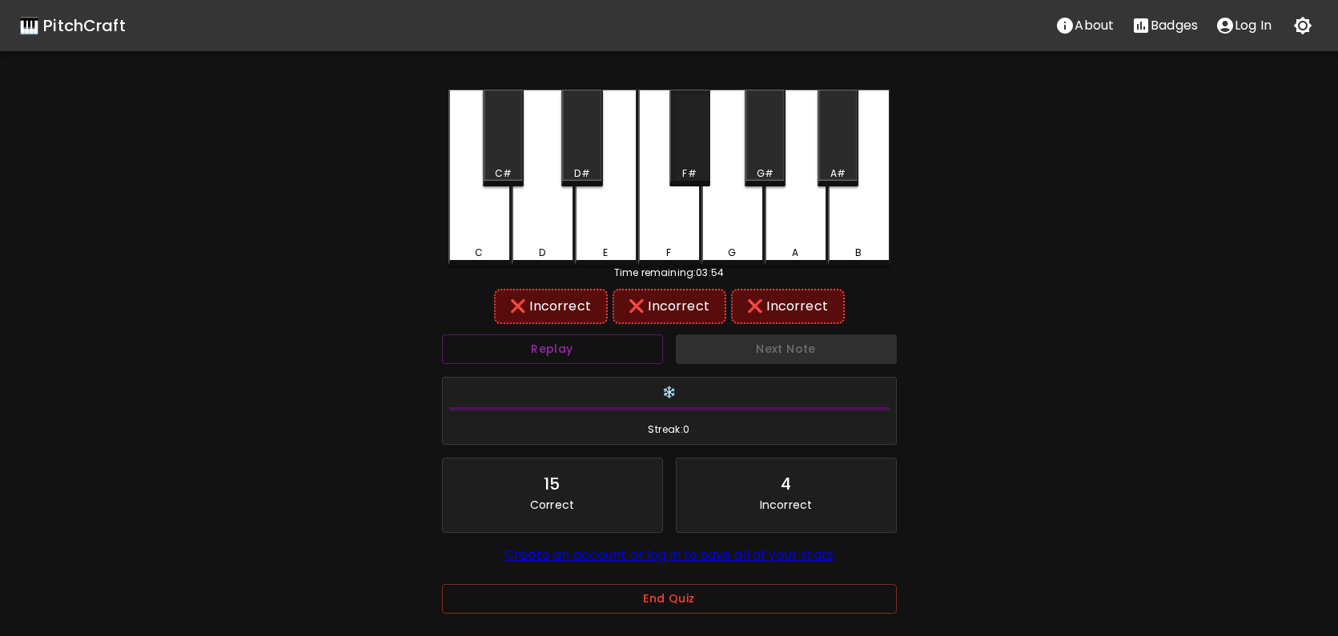
drag, startPoint x: 683, startPoint y: 157, endPoint x: 688, endPoint y: 183, distance: 26.8
click at [688, 158] on div "F#" at bounding box center [689, 138] width 41 height 97
click at [603, 365] on div "Replay" at bounding box center [552, 349] width 234 height 42
click at [601, 357] on button "Replay" at bounding box center [552, 350] width 221 height 30
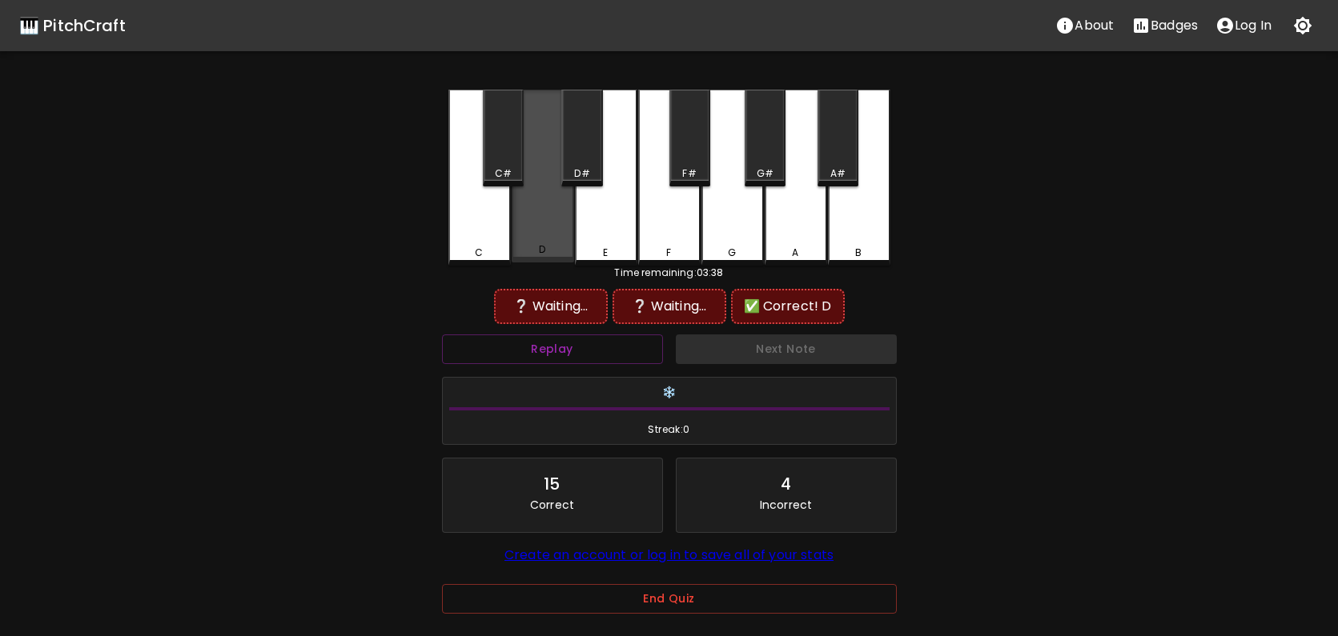
click at [554, 236] on div "D" at bounding box center [543, 176] width 62 height 173
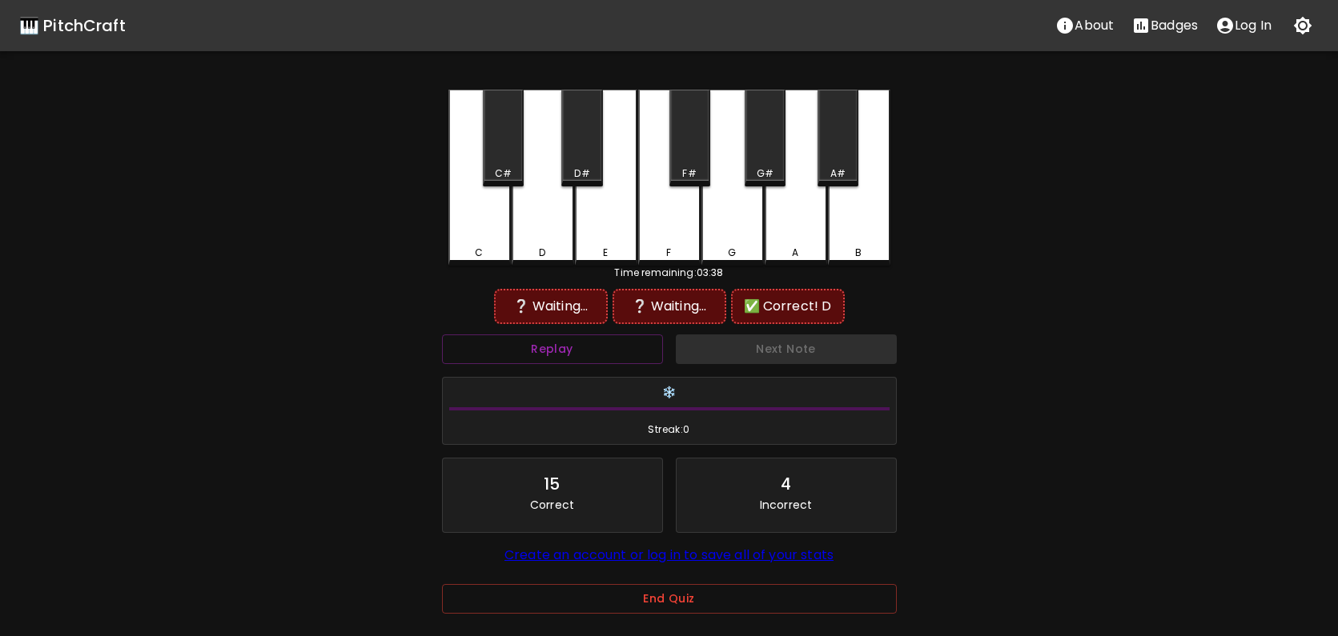
click at [579, 159] on div "D#" at bounding box center [581, 138] width 41 height 97
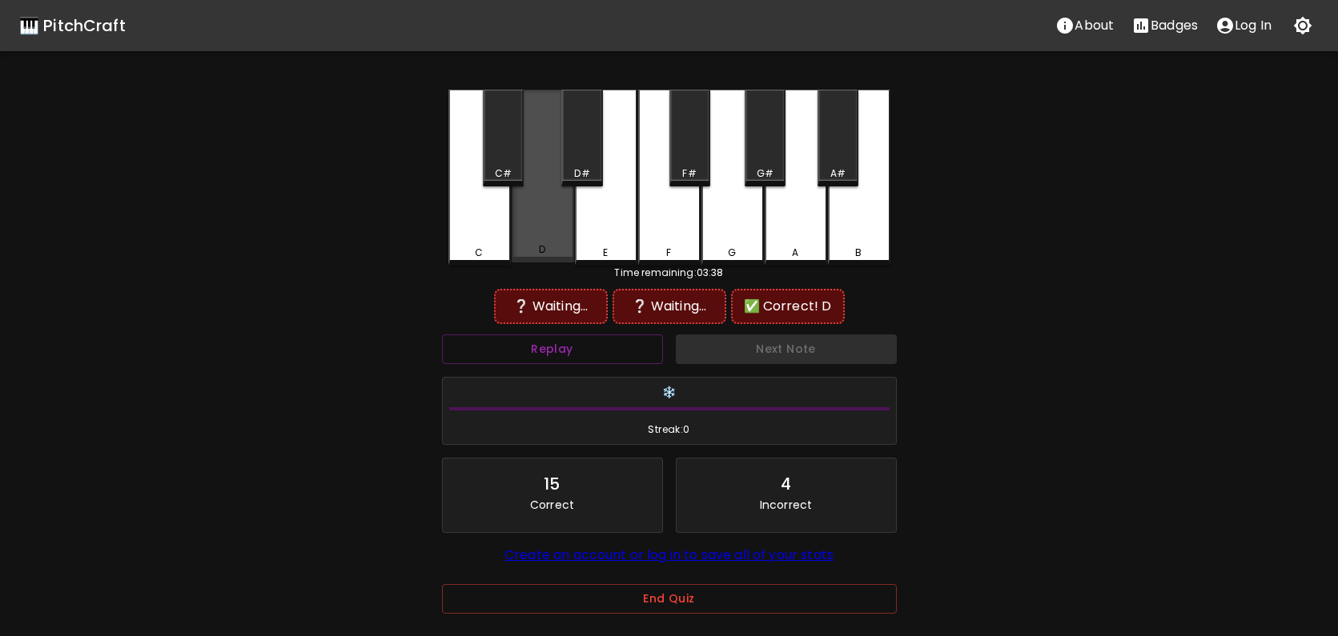
drag, startPoint x: 555, startPoint y: 211, endPoint x: 589, endPoint y: 204, distance: 35.0
click at [556, 211] on div "D" at bounding box center [543, 176] width 62 height 173
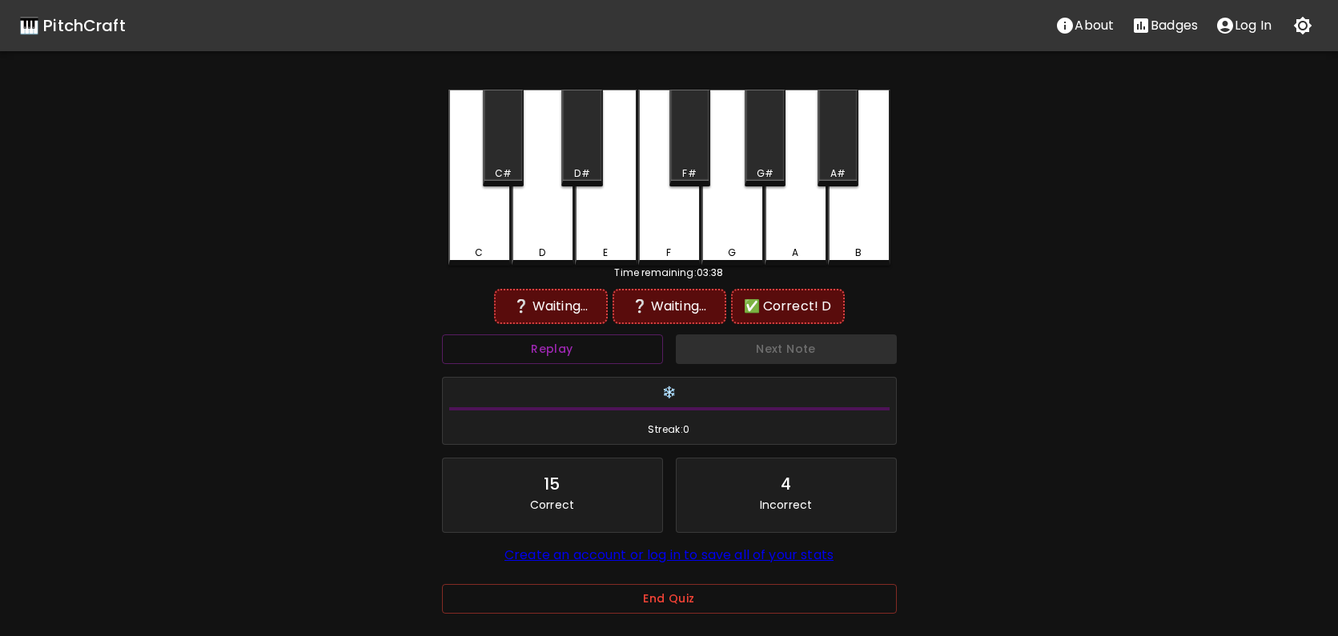
click at [852, 218] on div "B" at bounding box center [859, 178] width 62 height 176
click at [584, 351] on button "Replay" at bounding box center [552, 350] width 221 height 30
click at [575, 132] on div "D#" at bounding box center [581, 138] width 41 height 97
click at [600, 223] on div "E" at bounding box center [606, 178] width 62 height 176
click at [686, 241] on div "F" at bounding box center [669, 178] width 62 height 176
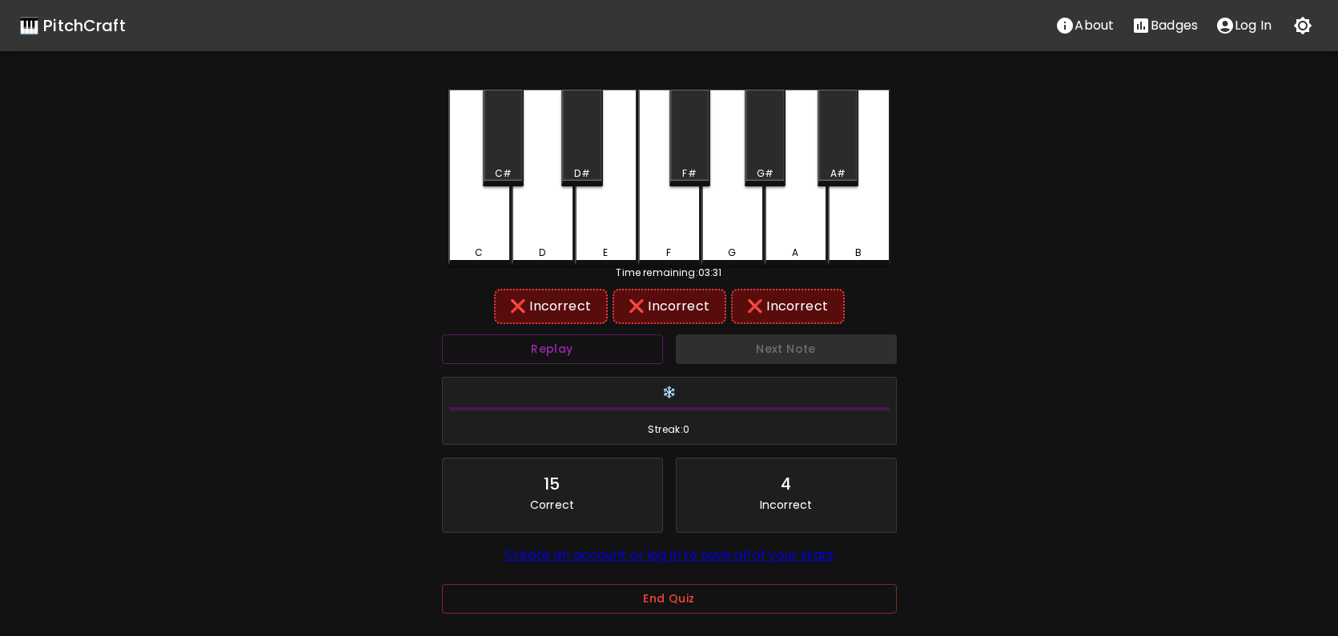
drag, startPoint x: 699, startPoint y: 96, endPoint x: 699, endPoint y: 110, distance: 13.6
click at [700, 98] on div "F#" at bounding box center [689, 138] width 41 height 97
click at [740, 167] on div "G" at bounding box center [732, 178] width 62 height 176
click at [771, 140] on div "G#" at bounding box center [764, 138] width 41 height 97
drag, startPoint x: 784, startPoint y: 199, endPoint x: 794, endPoint y: 196, distance: 10.7
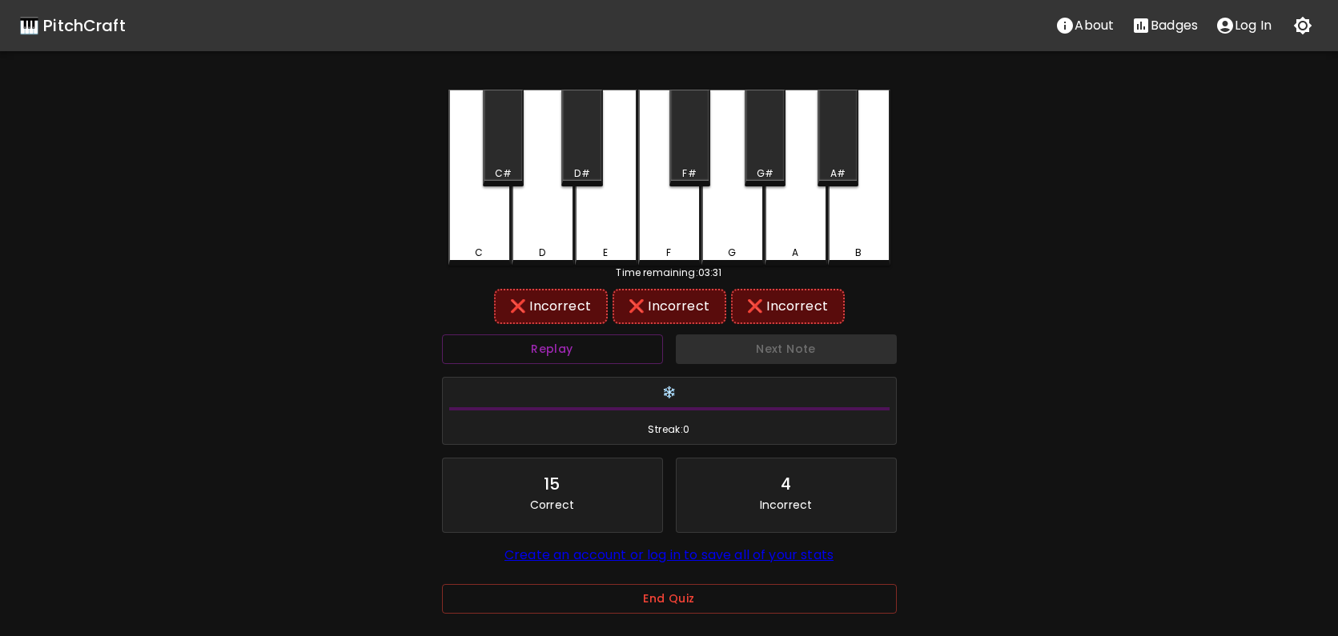
click at [785, 199] on div "A" at bounding box center [795, 178] width 62 height 176
drag, startPoint x: 814, startPoint y: 154, endPoint x: 837, endPoint y: 144, distance: 25.4
click at [821, 152] on div "C C# D D# E F F# G G# A A# B" at bounding box center [669, 178] width 442 height 176
click at [838, 144] on div "A#" at bounding box center [837, 138] width 41 height 97
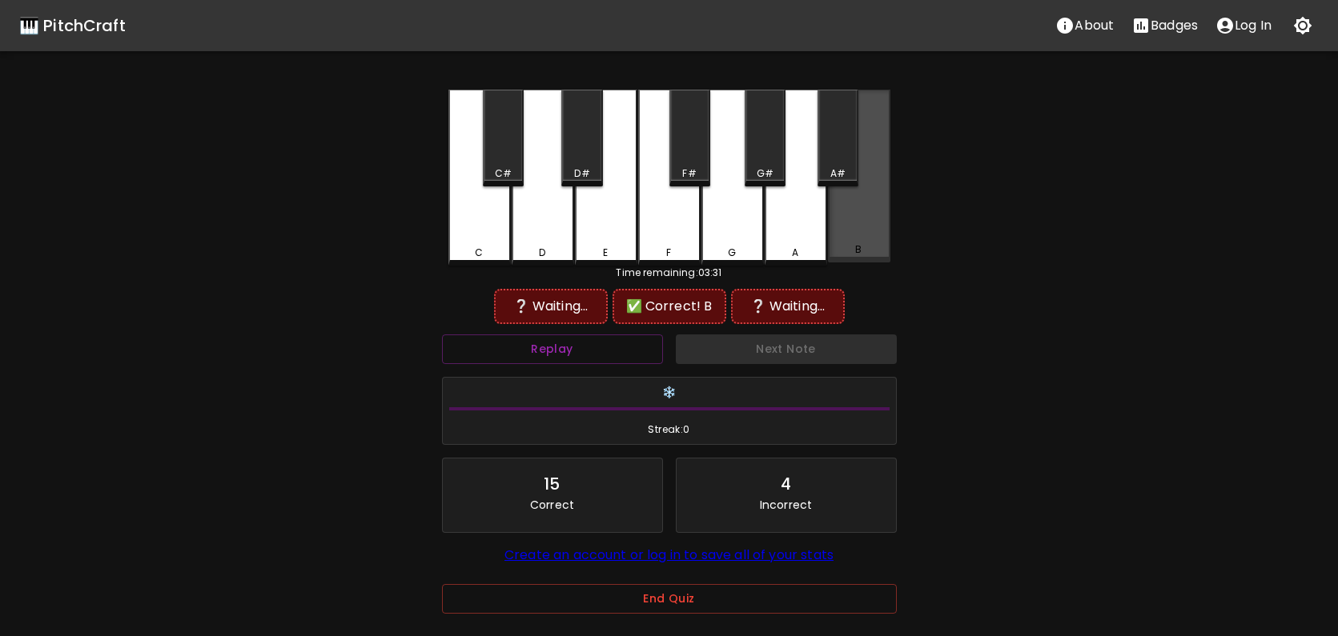
click at [851, 227] on div "B" at bounding box center [859, 176] width 62 height 173
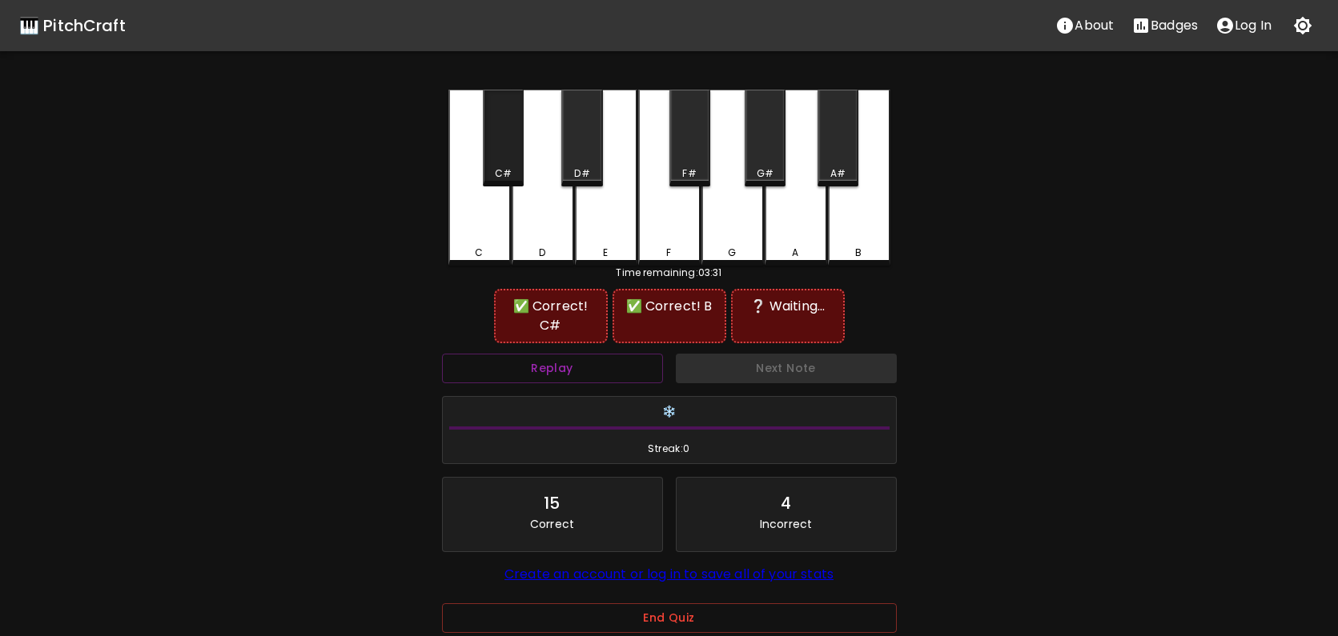
drag, startPoint x: 516, startPoint y: 163, endPoint x: 543, endPoint y: 214, distance: 57.6
click at [525, 175] on div "C C# D D# E F F# G G# A A# B" at bounding box center [669, 178] width 442 height 176
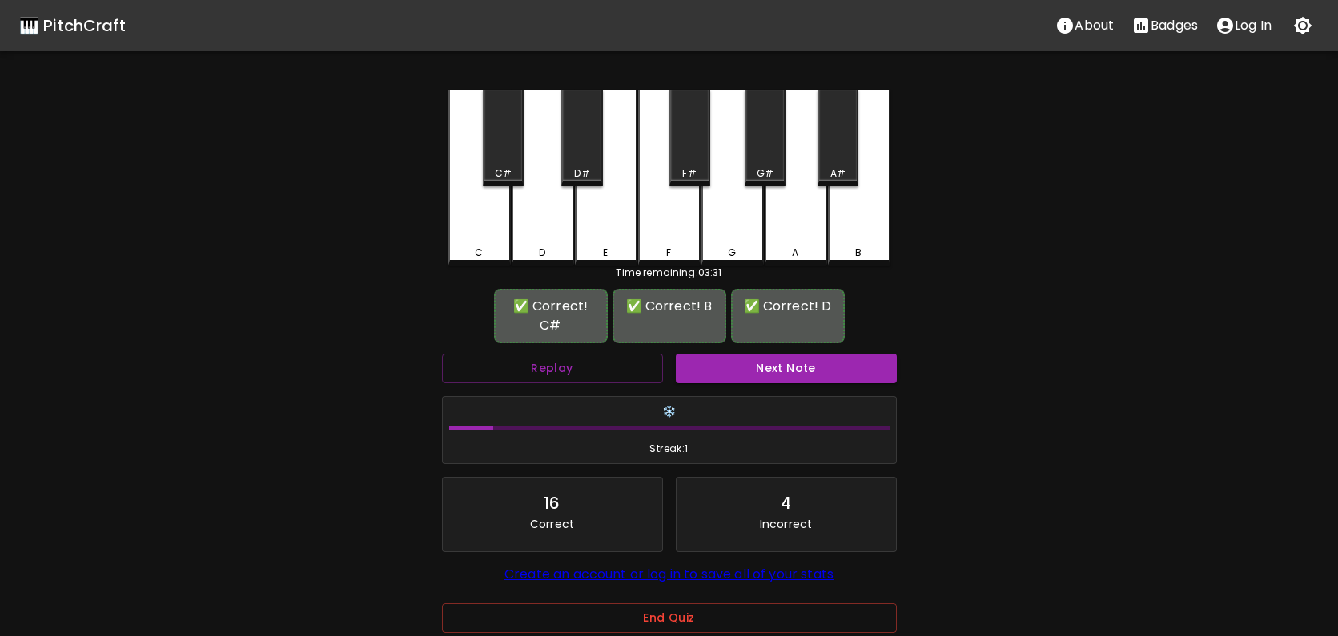
drag, startPoint x: 543, startPoint y: 214, endPoint x: 666, endPoint y: 218, distance: 123.3
click at [544, 214] on div "D" at bounding box center [543, 178] width 62 height 176
click at [799, 354] on button "Next Note" at bounding box center [786, 369] width 221 height 30
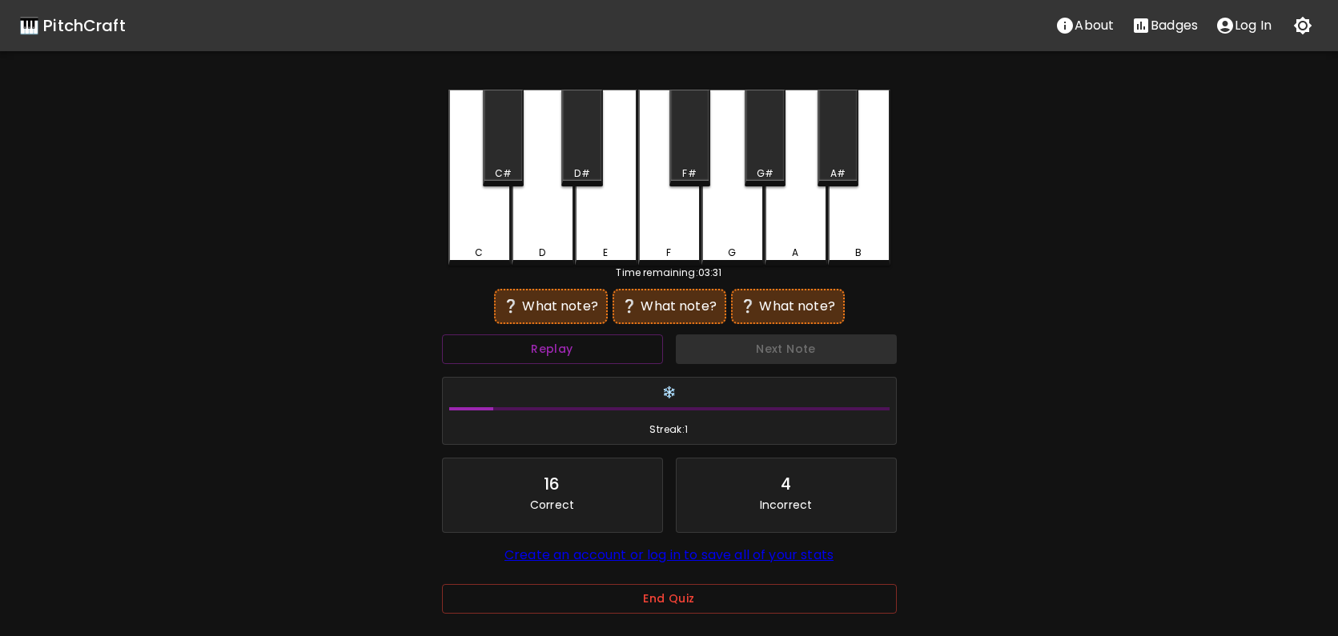
drag, startPoint x: 513, startPoint y: 150, endPoint x: 567, endPoint y: 142, distance: 54.1
click at [524, 147] on div "C C# D D# E F F# G G# A A# B" at bounding box center [669, 178] width 442 height 176
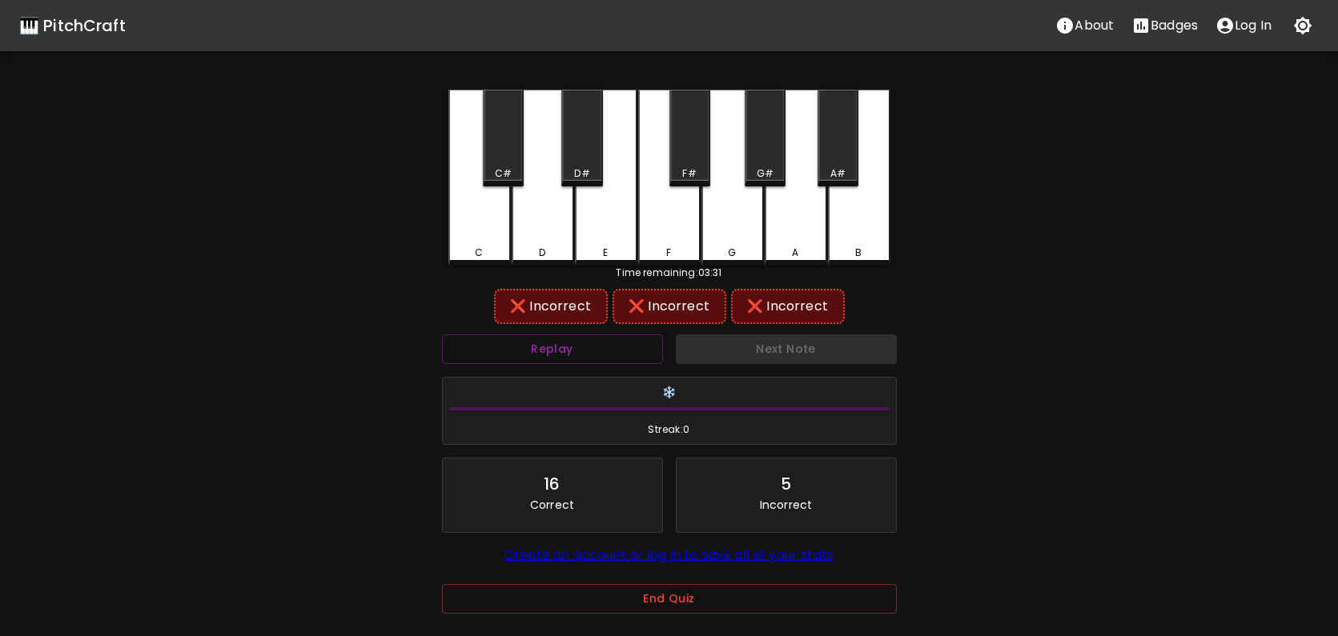
drag, startPoint x: 567, startPoint y: 142, endPoint x: 576, endPoint y: 141, distance: 8.9
click at [572, 142] on div "D#" at bounding box center [581, 138] width 41 height 97
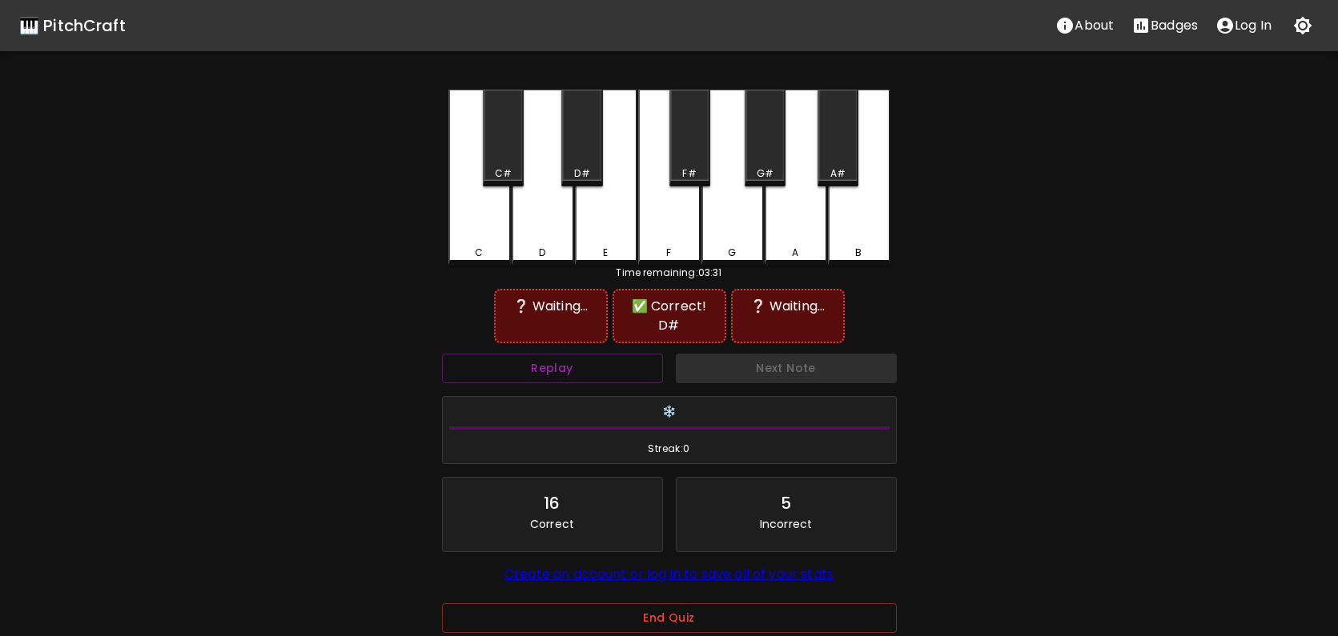
drag, startPoint x: 673, startPoint y: 140, endPoint x: 644, endPoint y: 170, distance: 41.9
click at [672, 140] on div "F#" at bounding box center [689, 138] width 41 height 97
click at [500, 157] on div "C#" at bounding box center [503, 138] width 41 height 97
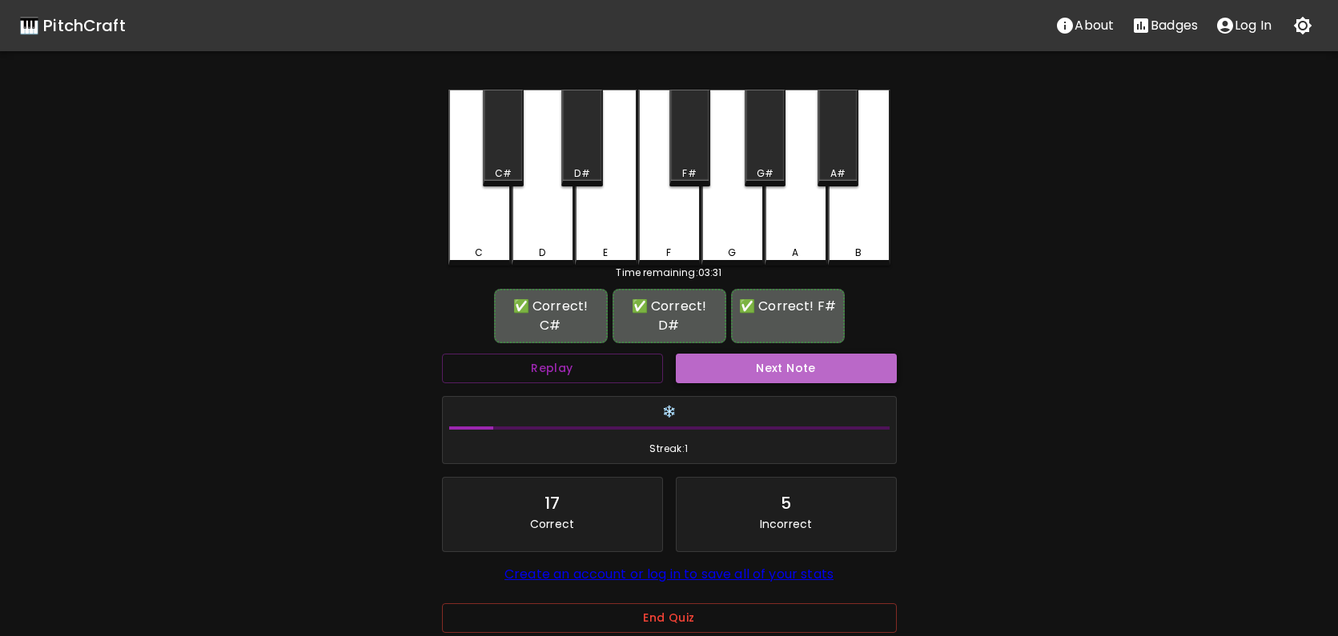
click at [775, 354] on button "Next Note" at bounding box center [786, 369] width 221 height 30
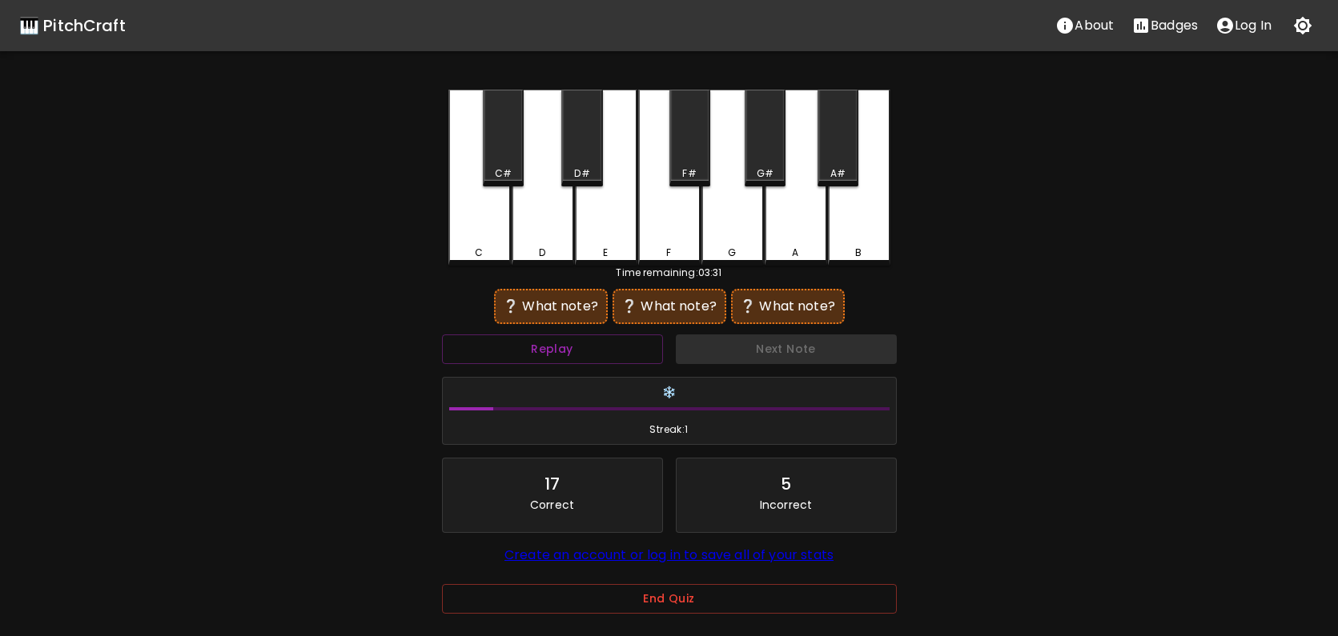
drag, startPoint x: 881, startPoint y: 231, endPoint x: 861, endPoint y: 197, distance: 39.8
click at [874, 223] on div "B" at bounding box center [859, 178] width 62 height 176
drag, startPoint x: 846, startPoint y: 169, endPoint x: 824, endPoint y: 186, distance: 28.0
click at [845, 169] on div "A#" at bounding box center [838, 174] width 38 height 14
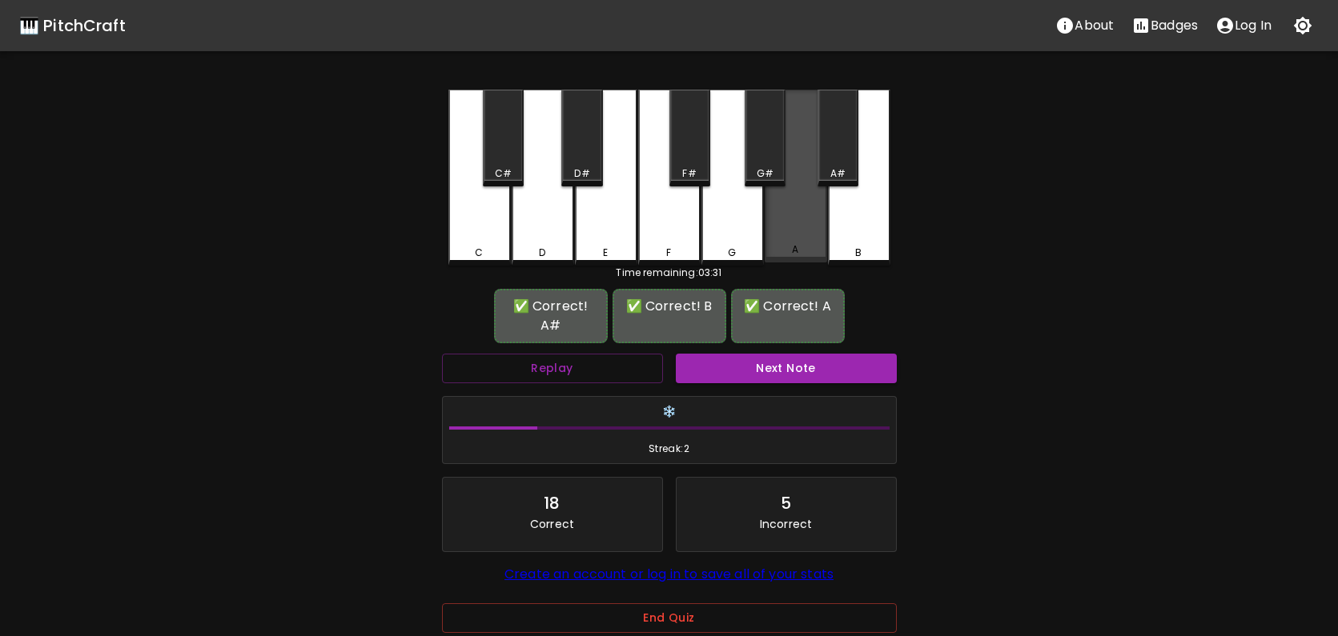
click at [818, 198] on div "A" at bounding box center [795, 176] width 62 height 173
click at [833, 354] on button "Next Note" at bounding box center [786, 369] width 221 height 30
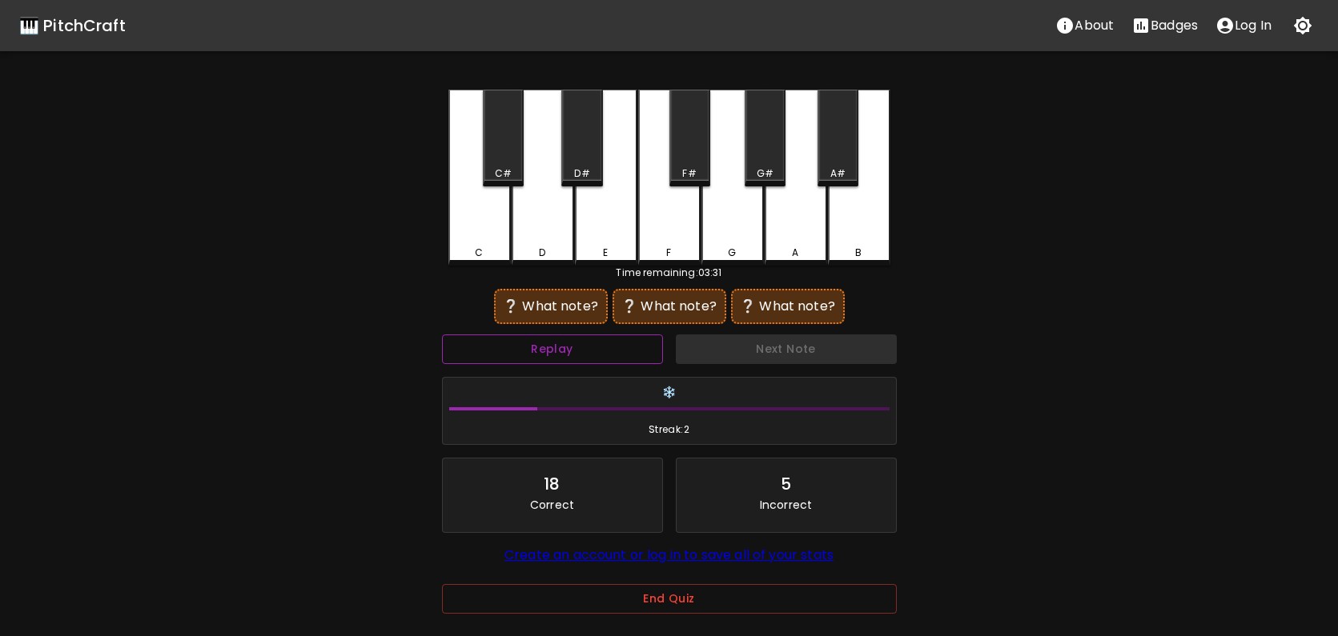
click at [584, 347] on button "Replay" at bounding box center [552, 350] width 221 height 30
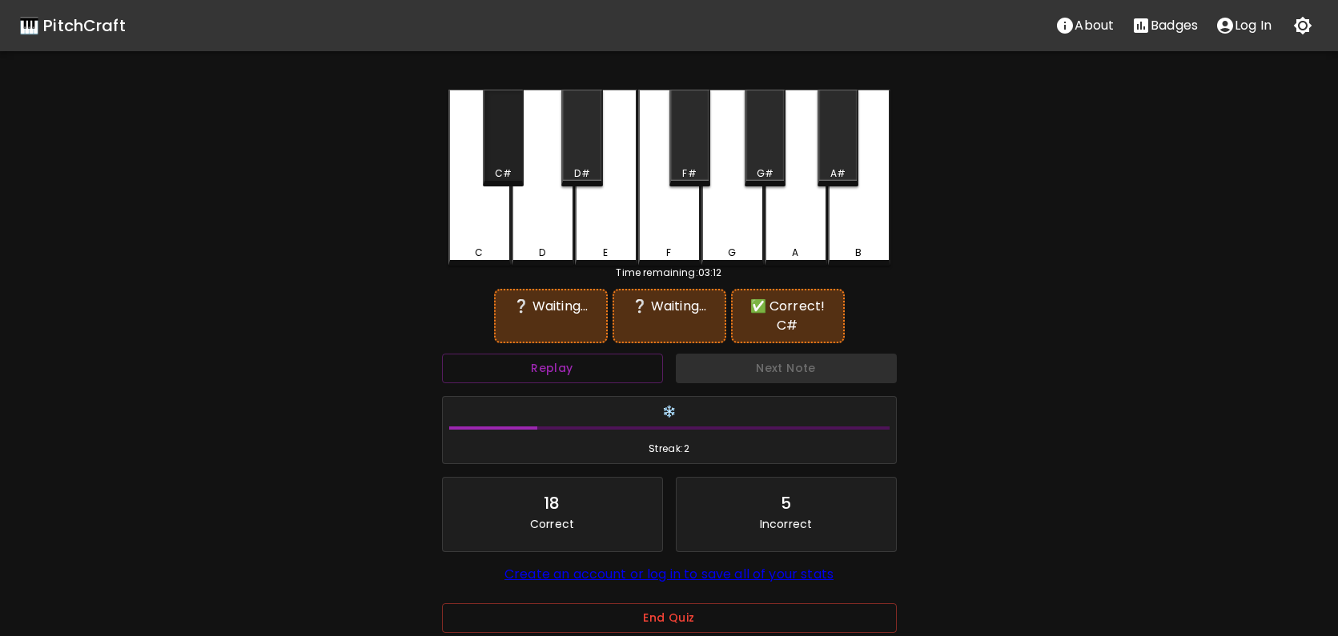
drag, startPoint x: 507, startPoint y: 157, endPoint x: 592, endPoint y: 220, distance: 105.8
click at [508, 157] on div "C#" at bounding box center [503, 138] width 41 height 97
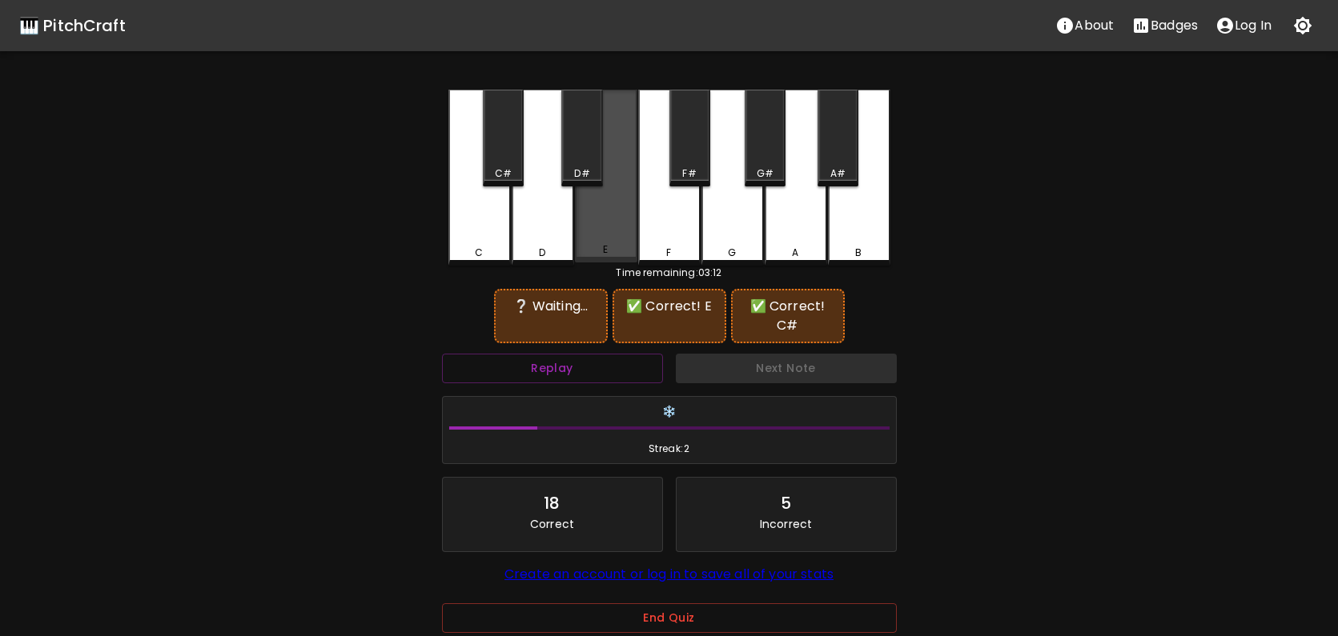
drag, startPoint x: 607, startPoint y: 236, endPoint x: 732, endPoint y: 231, distance: 125.0
click at [608, 236] on div "E" at bounding box center [606, 176] width 62 height 173
click at [858, 223] on div "B" at bounding box center [859, 178] width 62 height 176
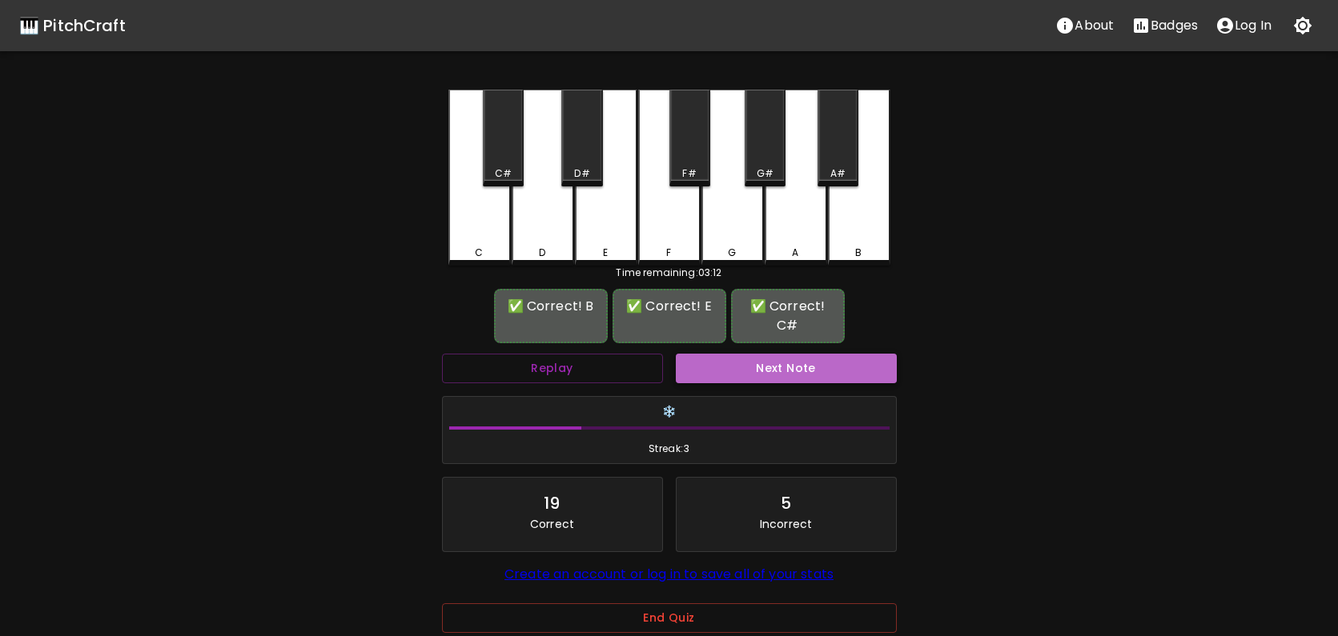
click at [787, 354] on button "Next Note" at bounding box center [786, 369] width 221 height 30
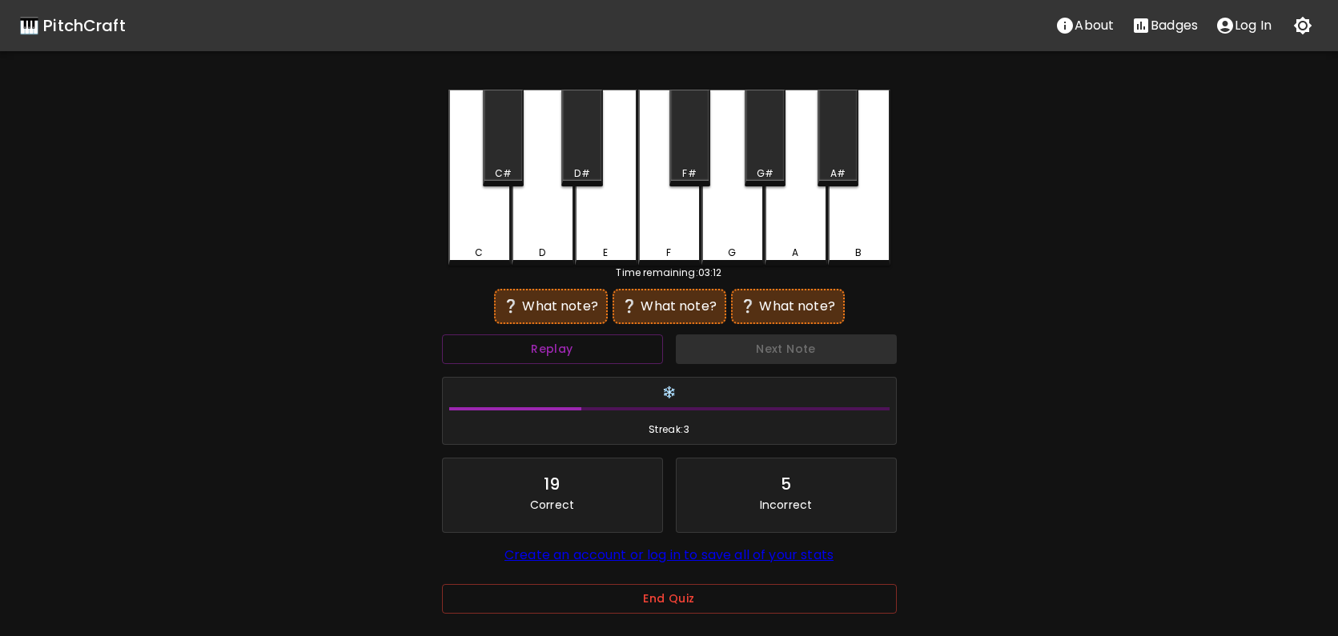
drag, startPoint x: 630, startPoint y: 230, endPoint x: 636, endPoint y: 220, distance: 11.1
click at [630, 230] on div "E" at bounding box center [606, 178] width 62 height 176
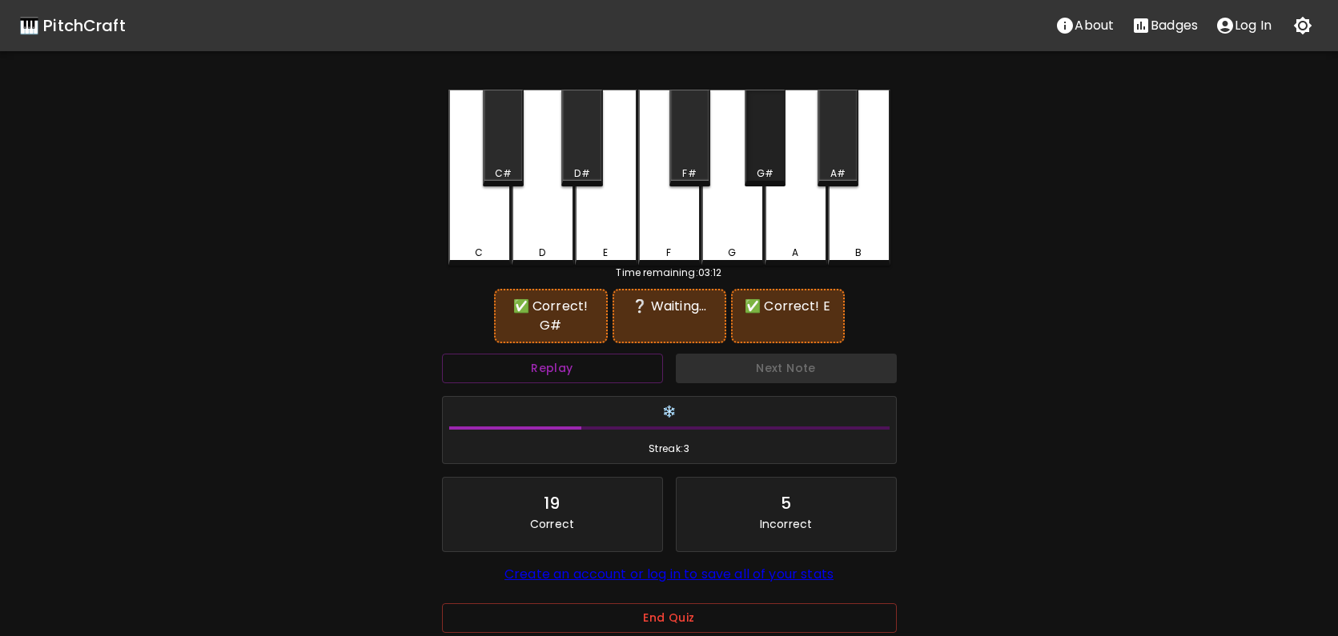
drag, startPoint x: 770, startPoint y: 134, endPoint x: 833, endPoint y: 130, distance: 62.6
click at [775, 134] on div "G#" at bounding box center [764, 138] width 41 height 97
click at [833, 130] on div "A#" at bounding box center [837, 138] width 41 height 97
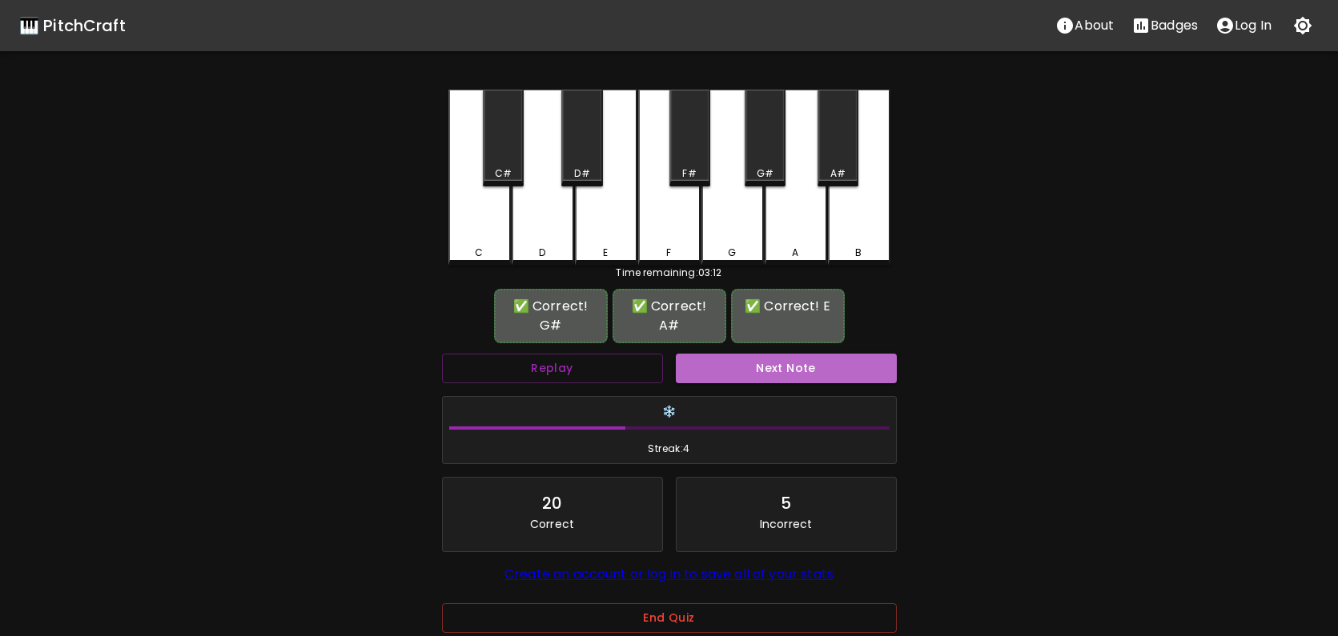
click at [789, 354] on button "Next Note" at bounding box center [786, 369] width 221 height 30
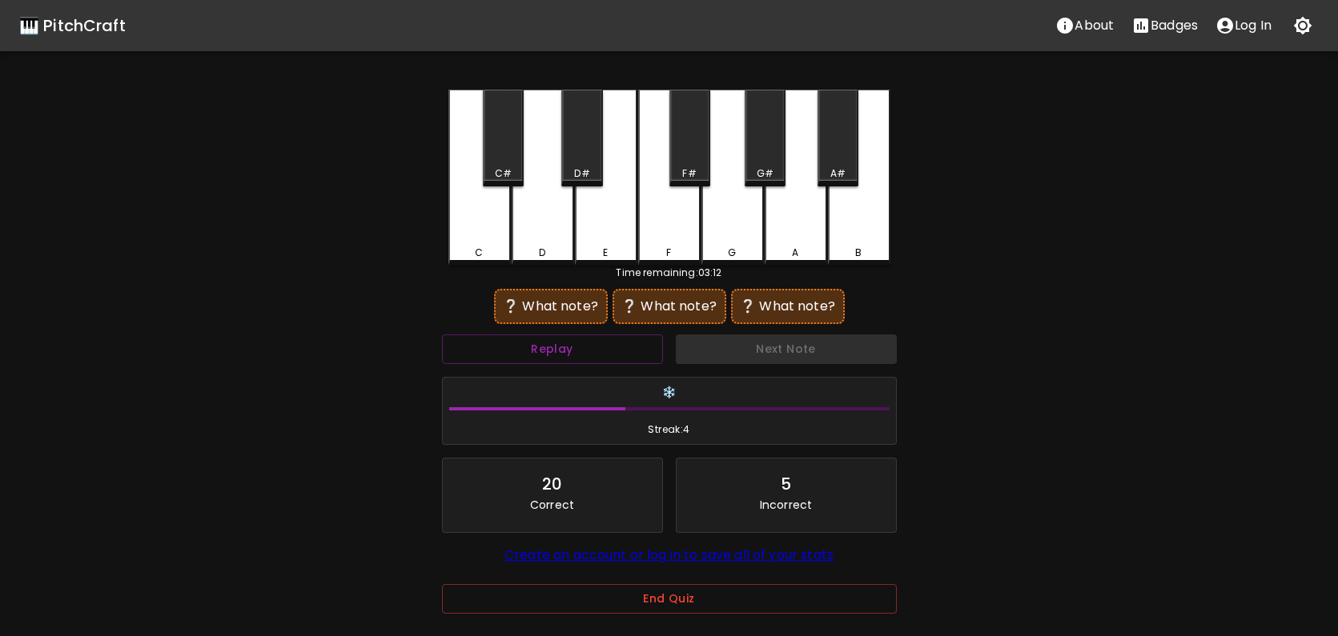
drag, startPoint x: 512, startPoint y: 150, endPoint x: 539, endPoint y: 167, distance: 31.7
click at [528, 159] on div "C C# D D# E F F# G G# A A# B" at bounding box center [669, 178] width 442 height 176
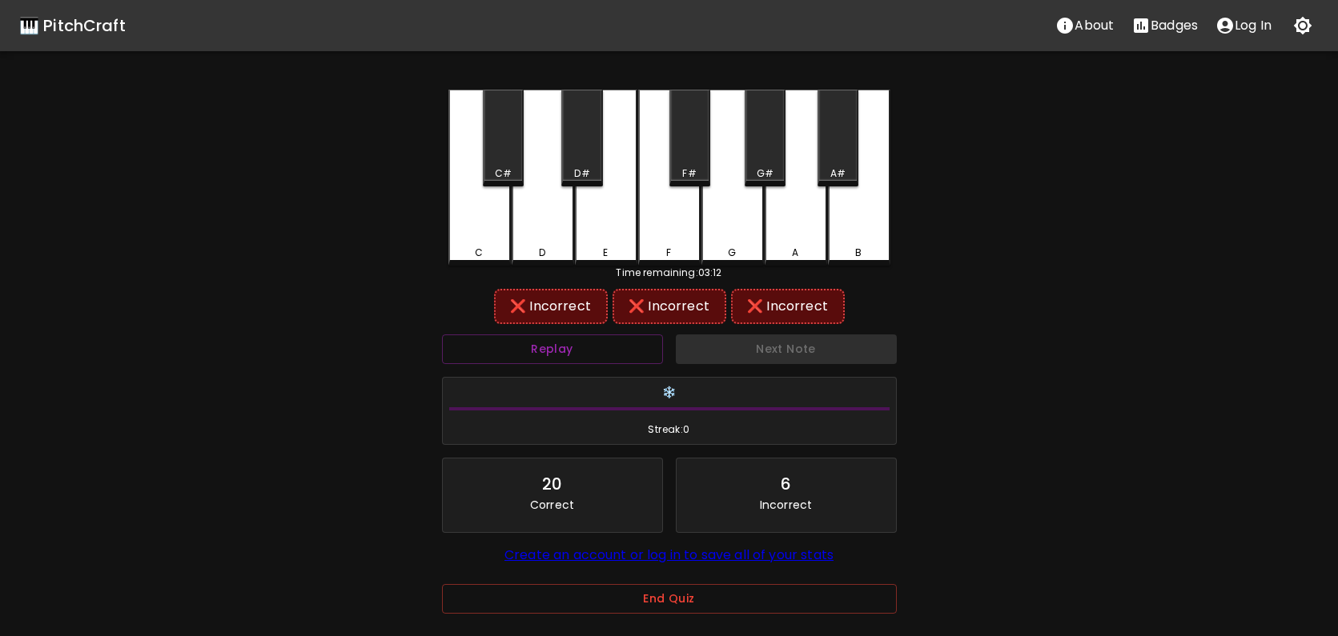
drag, startPoint x: 614, startPoint y: 230, endPoint x: 745, endPoint y: 153, distance: 152.1
click at [630, 220] on div "E" at bounding box center [606, 178] width 62 height 176
drag, startPoint x: 756, startPoint y: 143, endPoint x: 778, endPoint y: 302, distance: 160.0
click at [756, 143] on div "G#" at bounding box center [764, 138] width 41 height 97
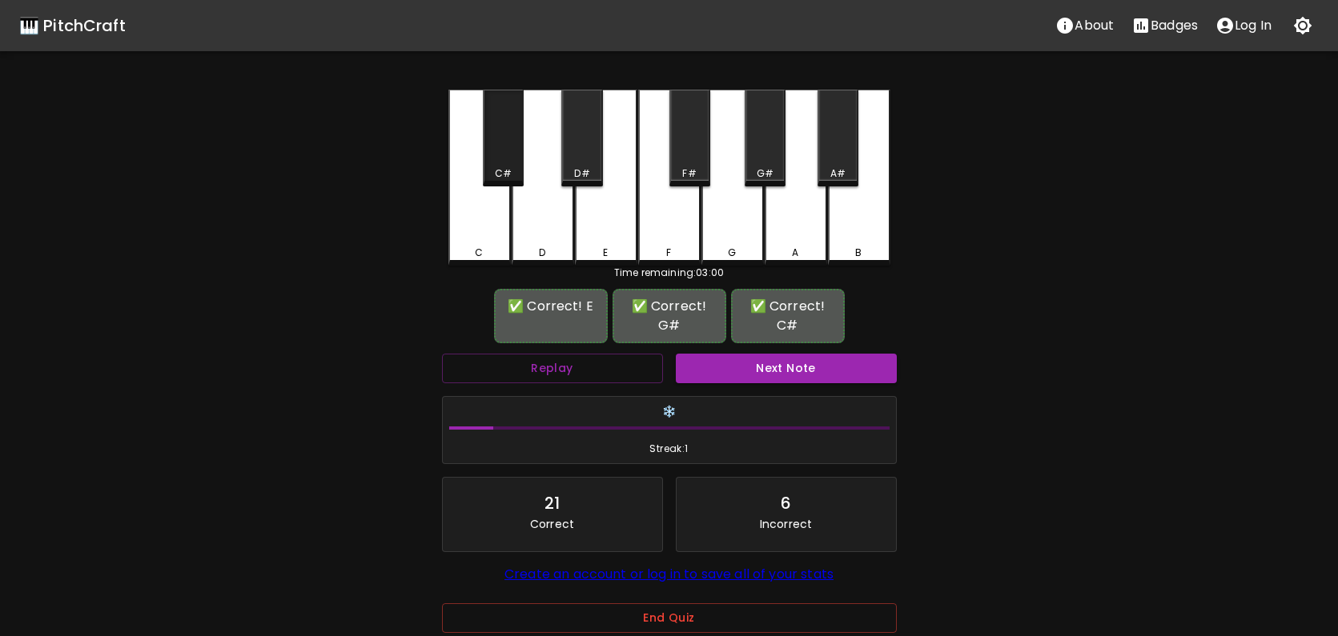
click at [505, 163] on div "C#" at bounding box center [503, 138] width 41 height 97
click at [747, 354] on button "Next Note" at bounding box center [786, 369] width 221 height 30
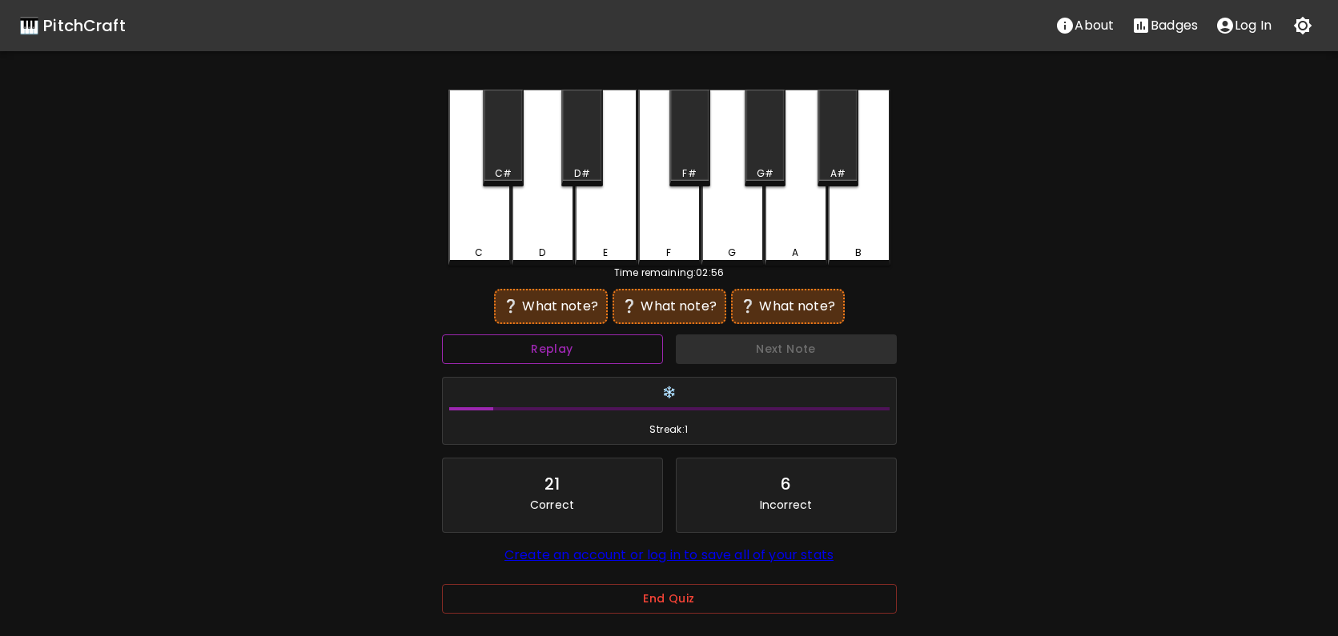
click at [594, 347] on button "Replay" at bounding box center [552, 350] width 221 height 30
click at [686, 160] on div "F#" at bounding box center [689, 138] width 41 height 97
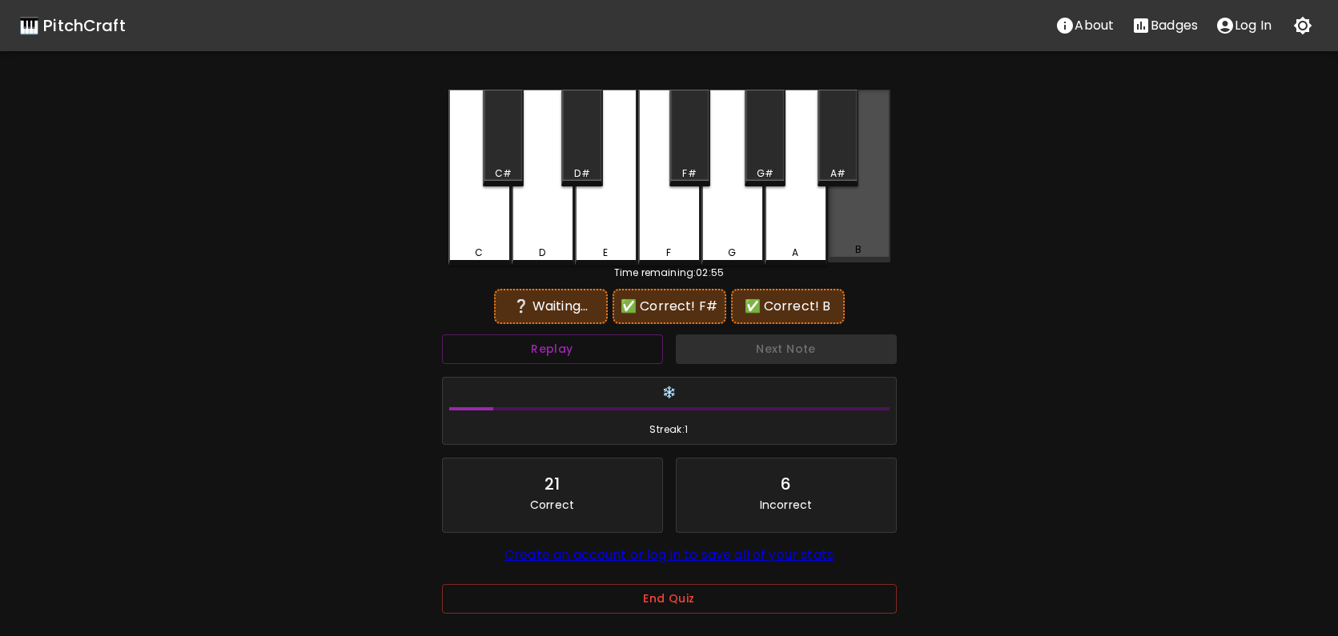
drag, startPoint x: 853, startPoint y: 216, endPoint x: 772, endPoint y: 222, distance: 81.0
click at [850, 216] on div "B" at bounding box center [859, 176] width 62 height 173
click at [682, 231] on div "F" at bounding box center [669, 178] width 62 height 176
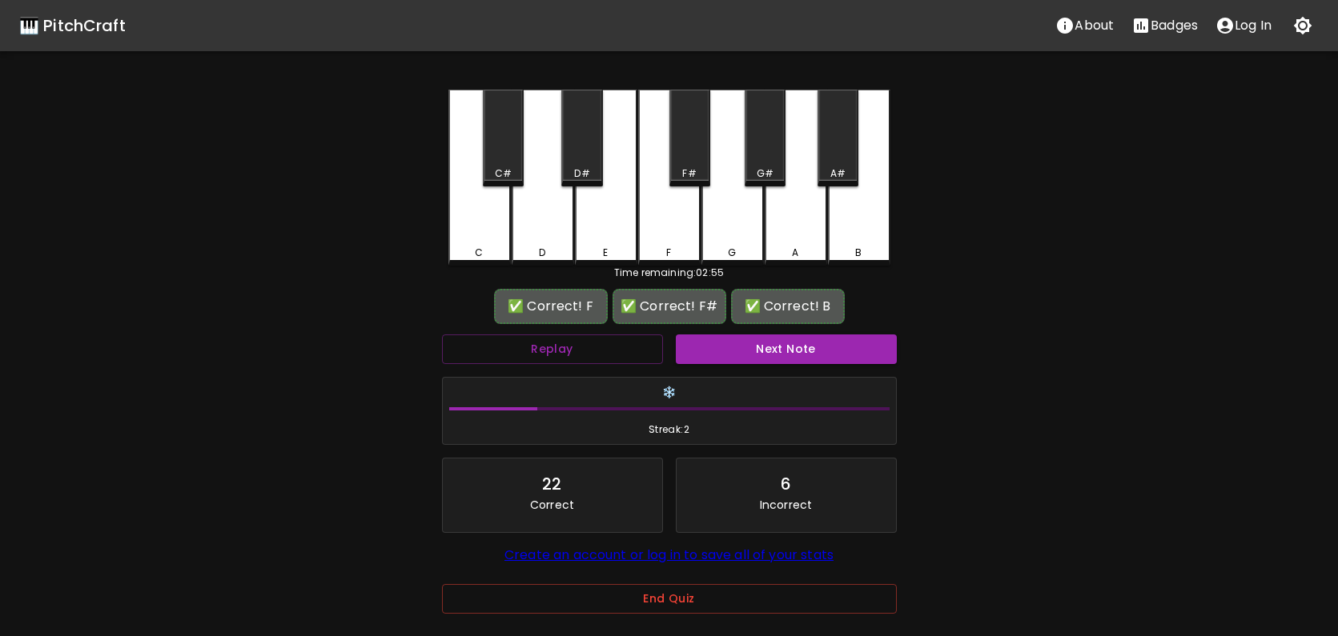
click at [780, 348] on button "Next Note" at bounding box center [786, 350] width 221 height 30
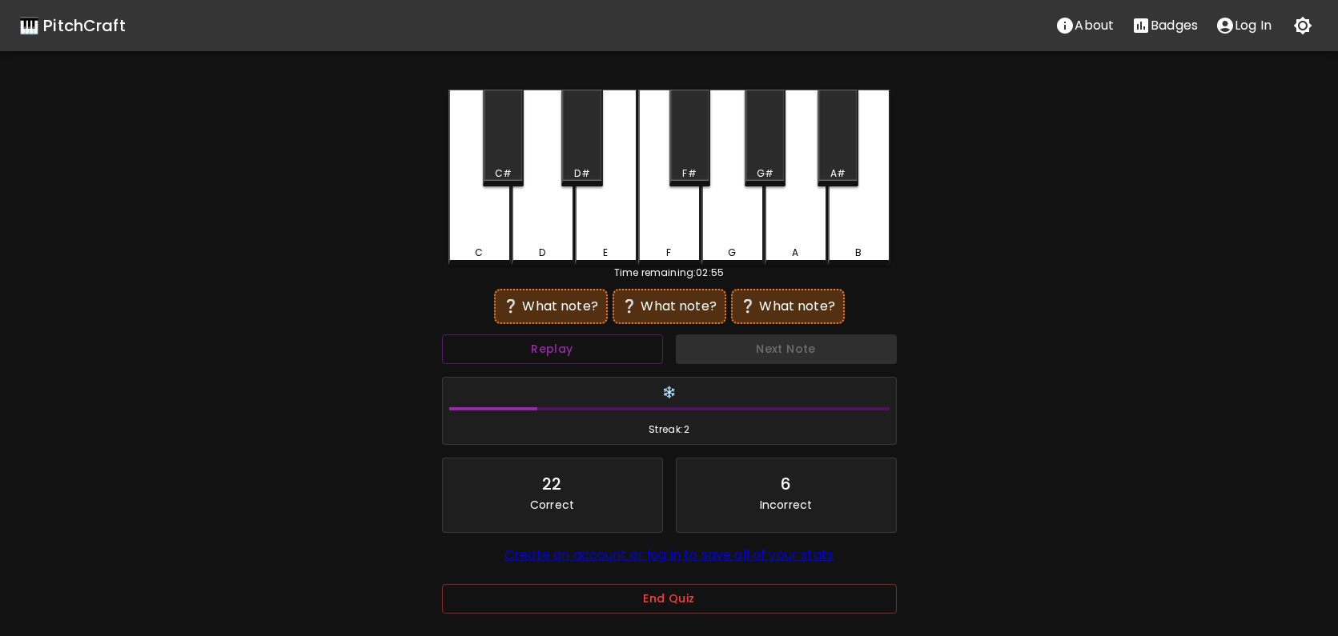
click at [509, 156] on div "C#" at bounding box center [503, 138] width 41 height 97
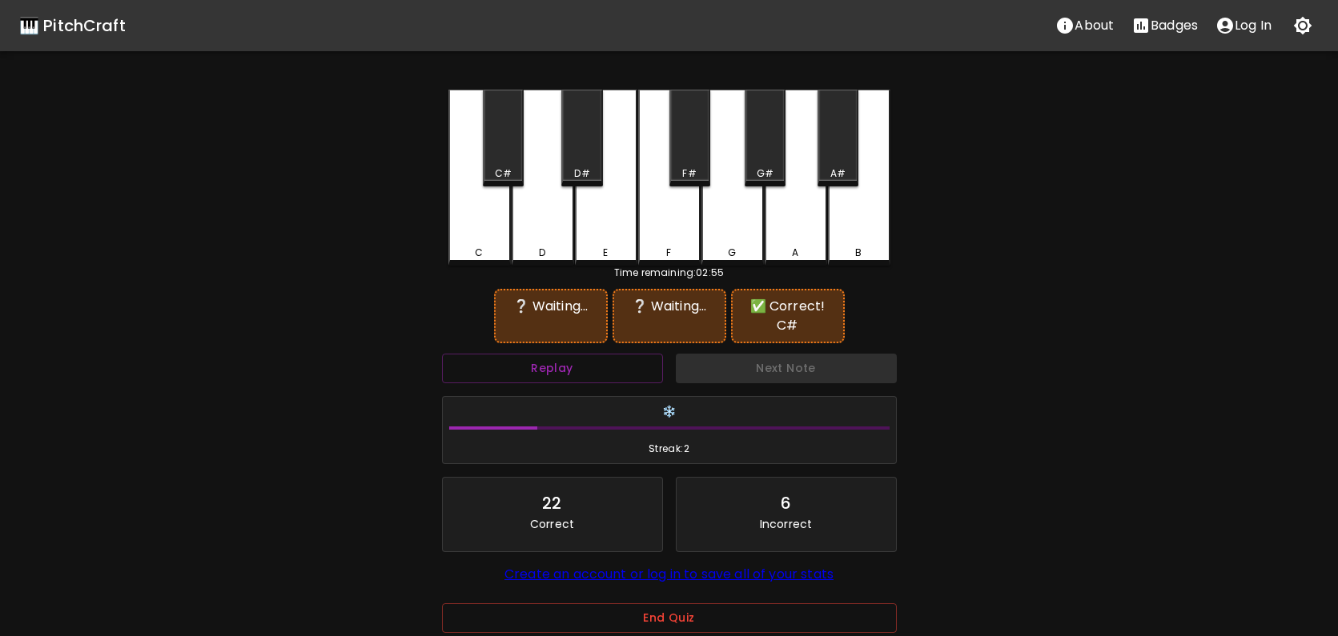
drag, startPoint x: 593, startPoint y: 217, endPoint x: 684, endPoint y: 192, distance: 94.6
click at [609, 215] on div "E" at bounding box center [606, 178] width 62 height 176
click at [770, 159] on div "G#" at bounding box center [764, 138] width 41 height 97
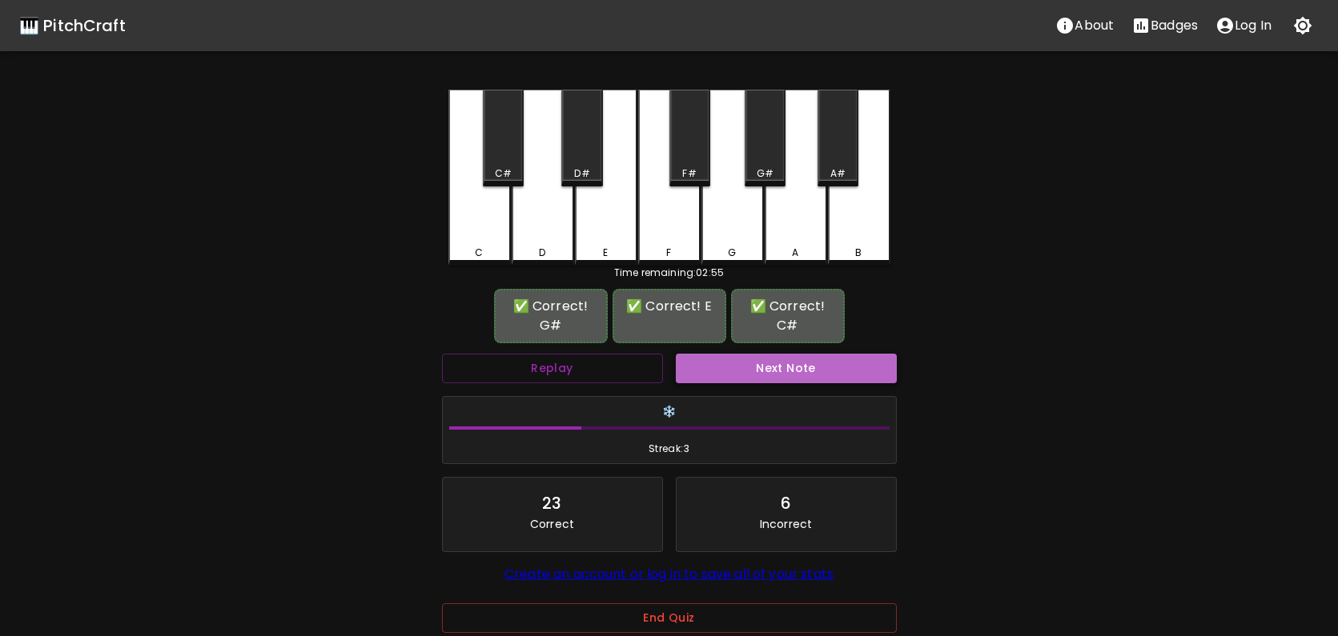
click at [841, 354] on button "Next Note" at bounding box center [786, 369] width 221 height 30
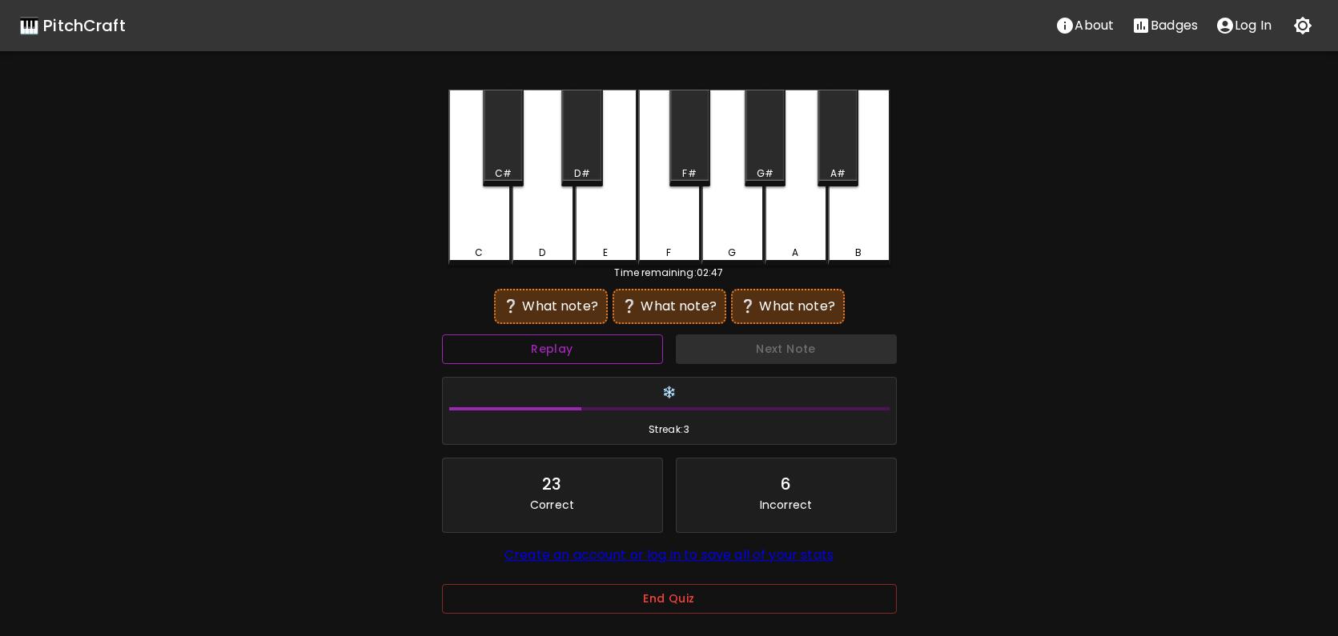
click at [559, 355] on button "Replay" at bounding box center [552, 350] width 221 height 30
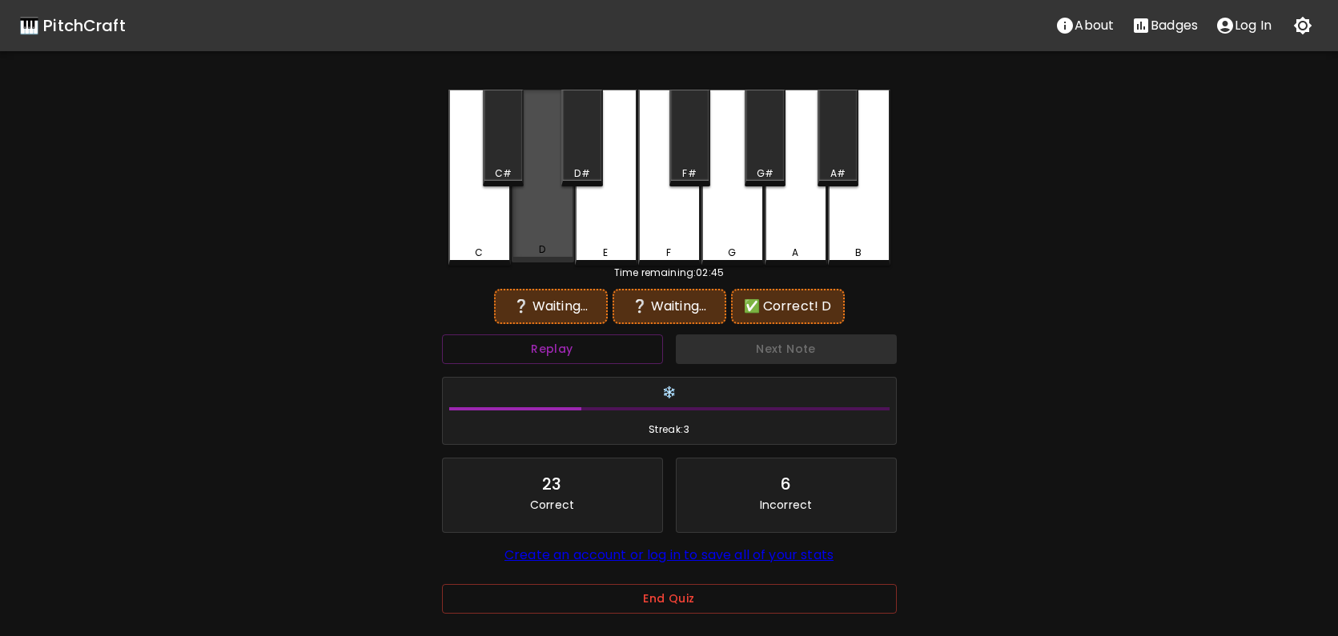
click at [547, 222] on div "D" at bounding box center [543, 176] width 62 height 173
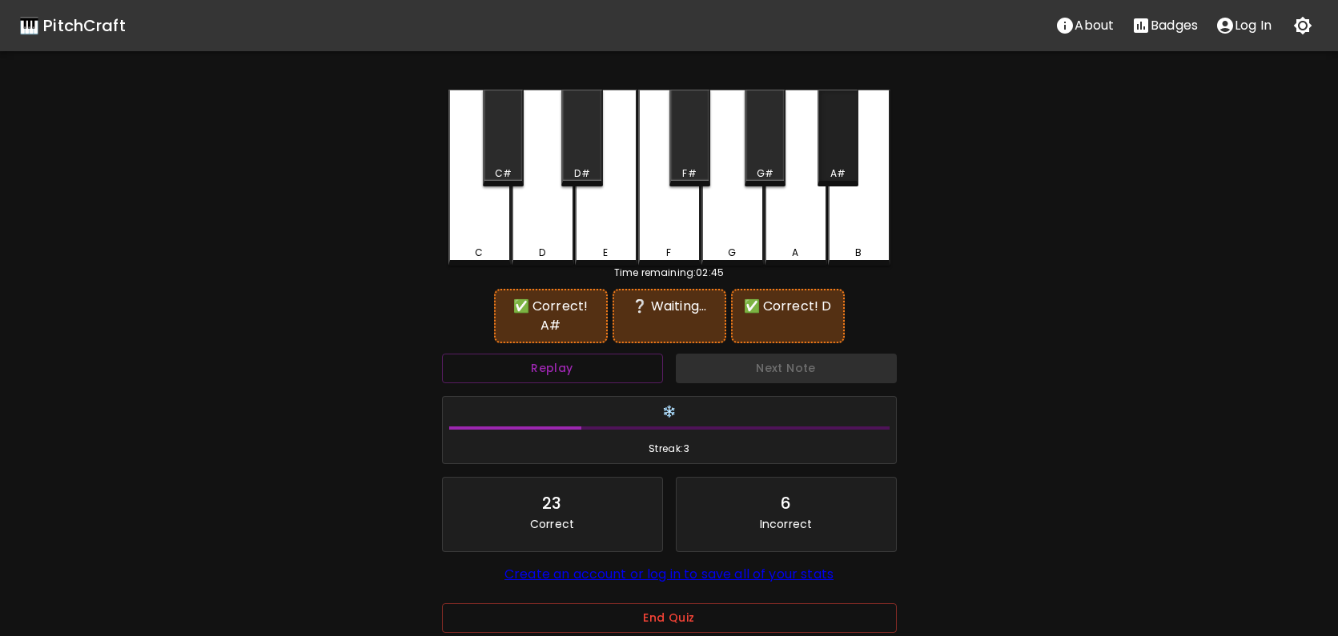
click at [847, 137] on div "A#" at bounding box center [837, 138] width 41 height 97
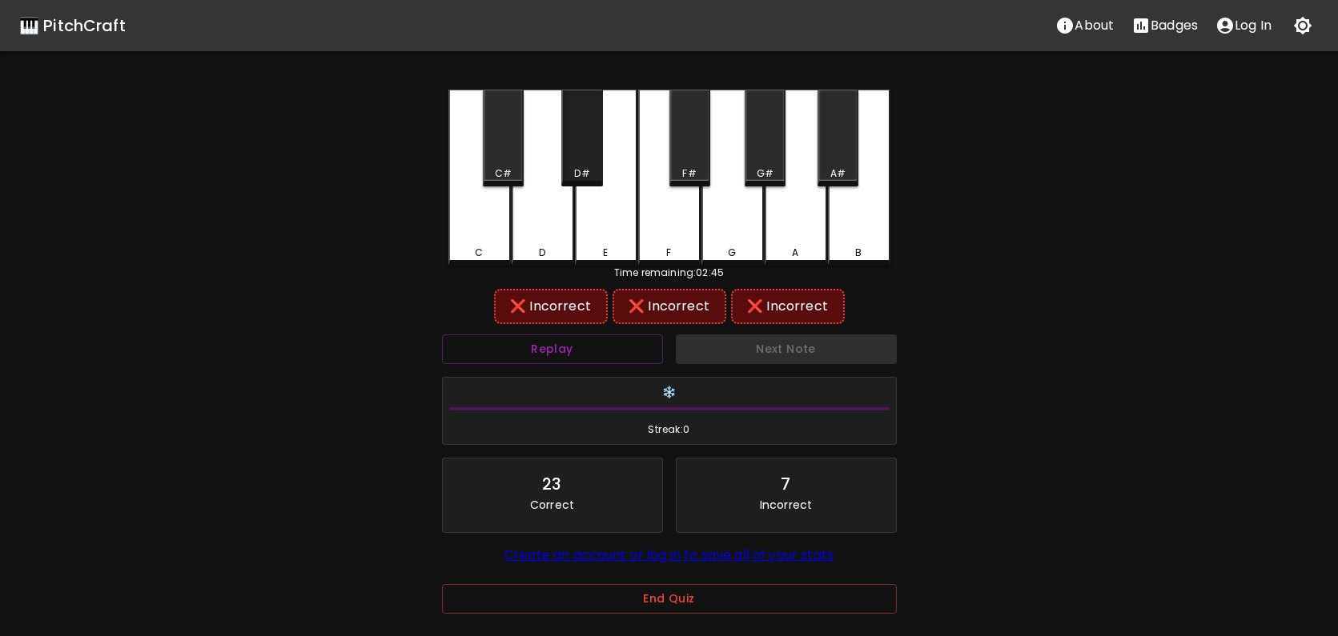
click at [586, 147] on div "D#" at bounding box center [581, 138] width 41 height 97
click at [511, 146] on div "C#" at bounding box center [503, 138] width 41 height 97
click at [580, 351] on button "Replay" at bounding box center [552, 350] width 221 height 30
click at [552, 239] on div "D" at bounding box center [543, 178] width 62 height 176
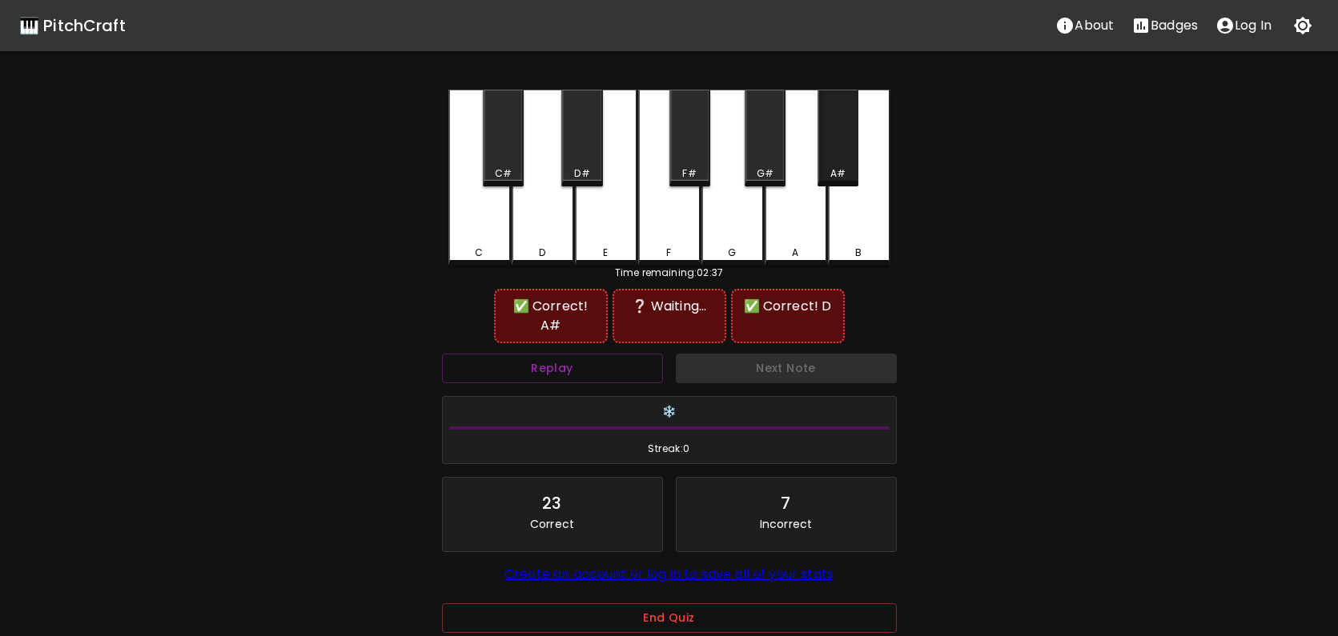
click at [841, 159] on div "A#" at bounding box center [837, 138] width 41 height 97
click at [588, 221] on div "E" at bounding box center [606, 178] width 62 height 176
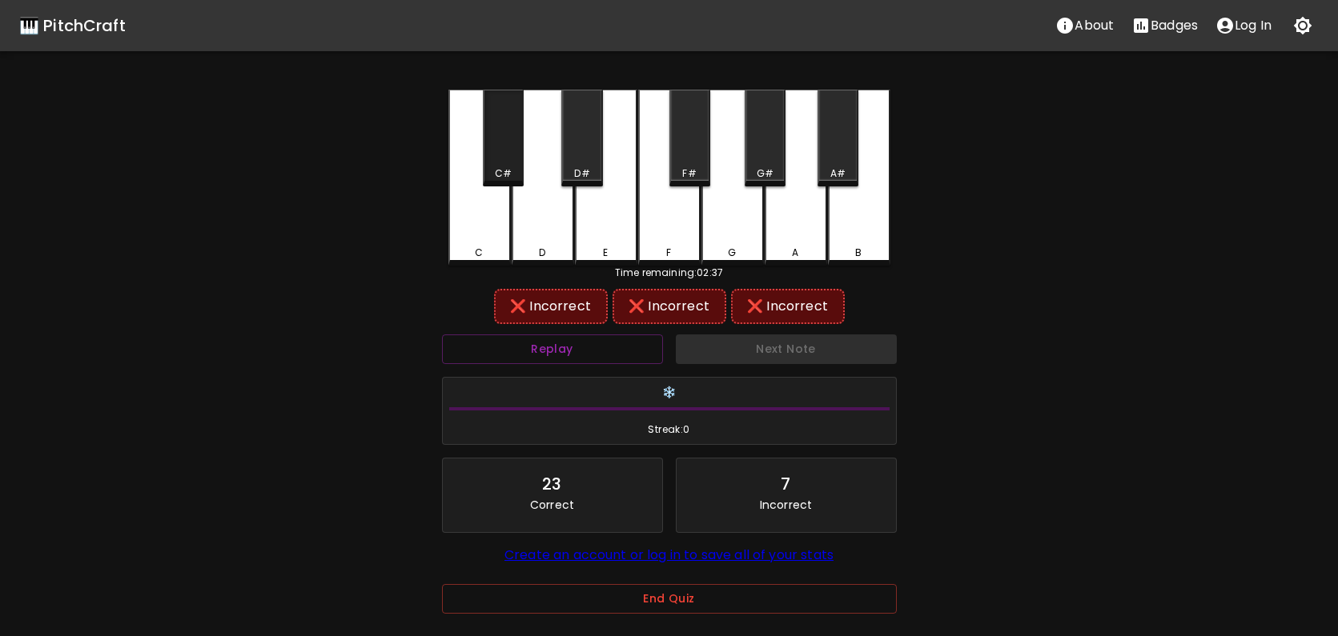
drag, startPoint x: 513, startPoint y: 150, endPoint x: 479, endPoint y: 226, distance: 82.4
click at [513, 151] on div "C#" at bounding box center [503, 138] width 41 height 97
click at [477, 232] on div "C" at bounding box center [479, 178] width 62 height 176
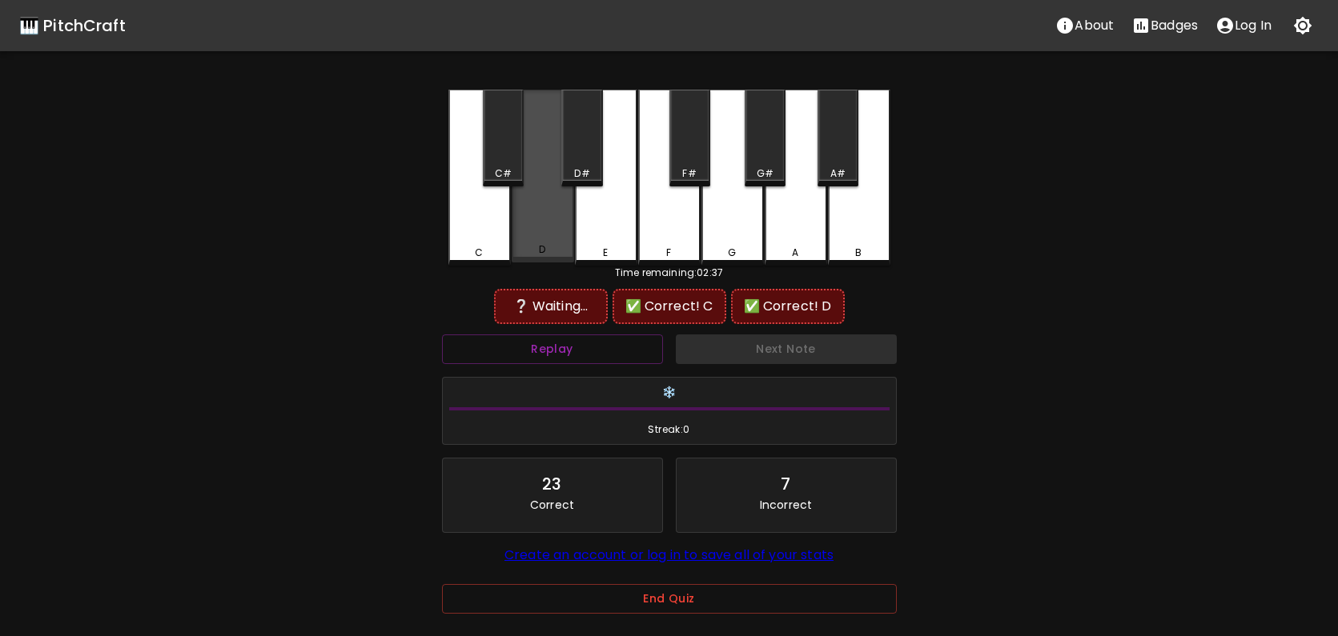
drag, startPoint x: 537, startPoint y: 235, endPoint x: 645, endPoint y: 227, distance: 108.4
click at [540, 236] on div "D" at bounding box center [543, 176] width 62 height 173
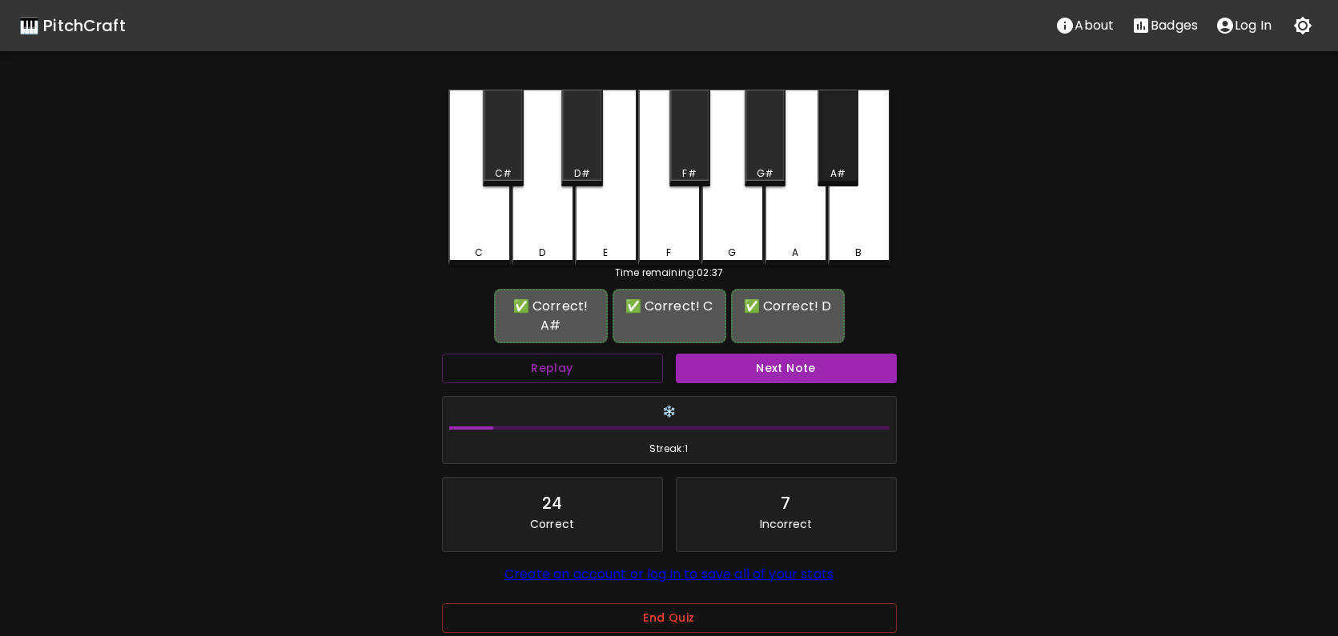
drag, startPoint x: 831, startPoint y: 156, endPoint x: 798, endPoint y: 203, distance: 57.5
click at [828, 157] on div "A#" at bounding box center [837, 138] width 41 height 97
click at [636, 354] on button "Replay" at bounding box center [552, 369] width 221 height 30
click at [760, 354] on button "Next Note" at bounding box center [786, 369] width 221 height 30
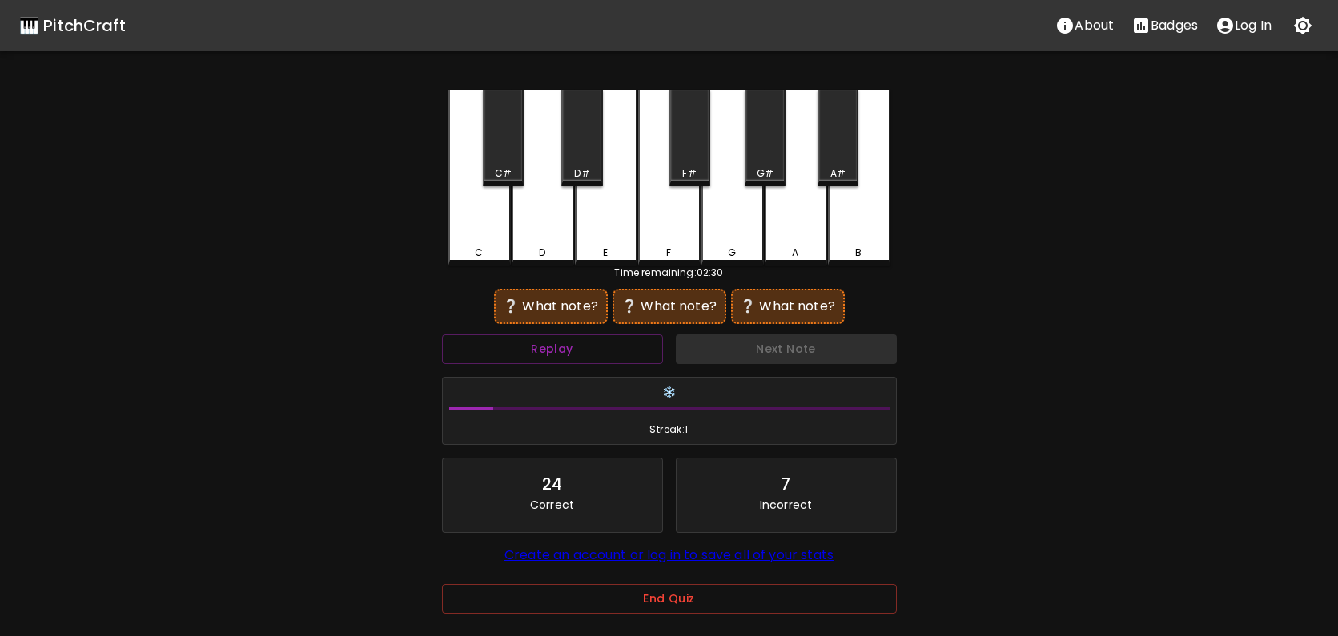
drag, startPoint x: 493, startPoint y: 232, endPoint x: 538, endPoint y: 231, distance: 44.9
click at [507, 232] on div "C" at bounding box center [479, 178] width 62 height 176
drag, startPoint x: 538, startPoint y: 231, endPoint x: 700, endPoint y: 223, distance: 161.9
click at [556, 228] on div "D" at bounding box center [543, 178] width 62 height 176
drag, startPoint x: 721, startPoint y: 221, endPoint x: 775, endPoint y: 367, distance: 155.2
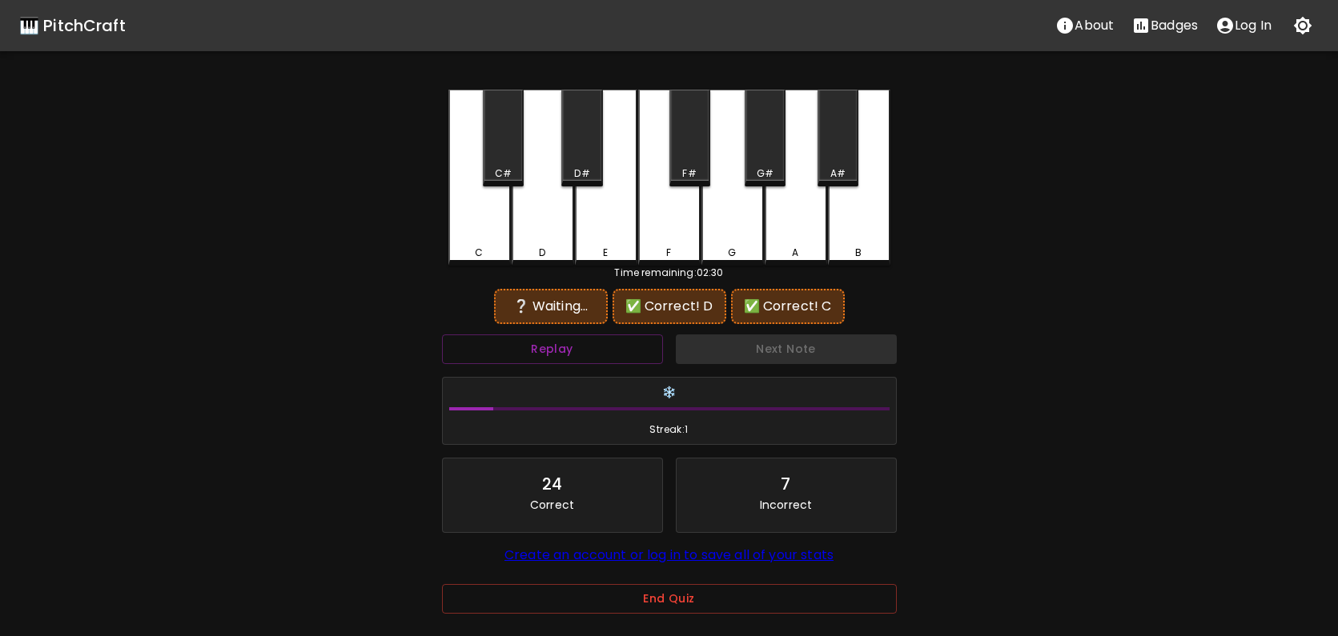
click at [721, 222] on div "G" at bounding box center [732, 178] width 62 height 176
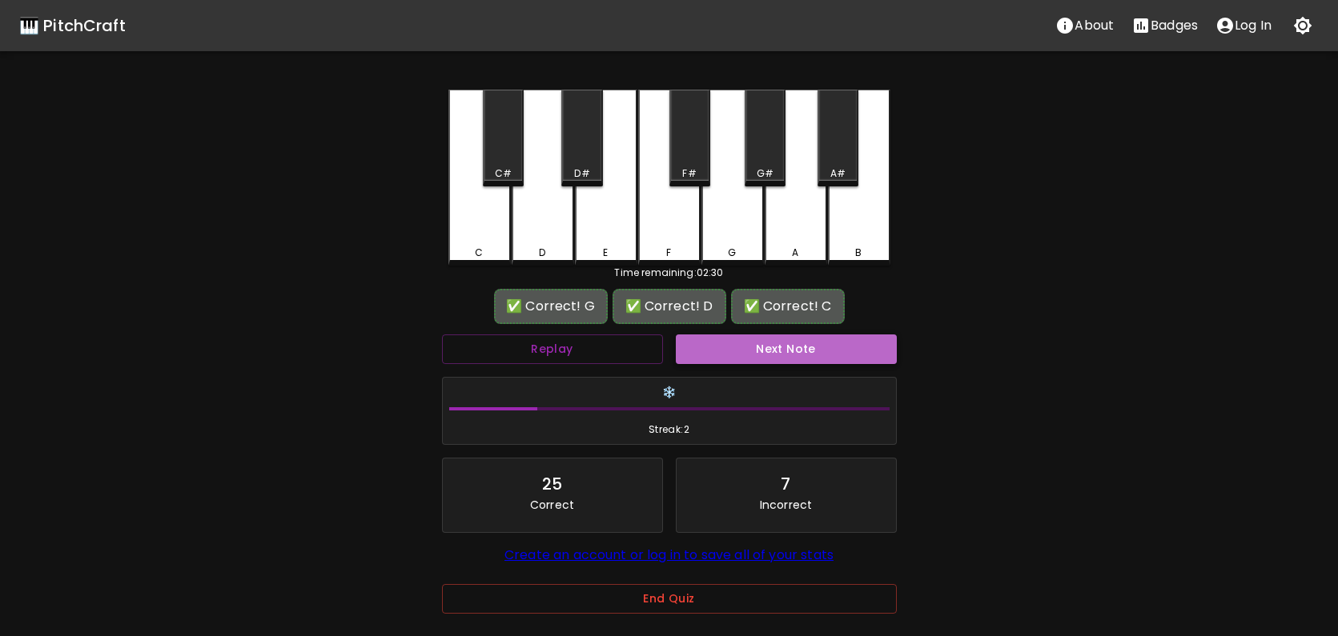
click at [776, 362] on button "Next Note" at bounding box center [786, 350] width 221 height 30
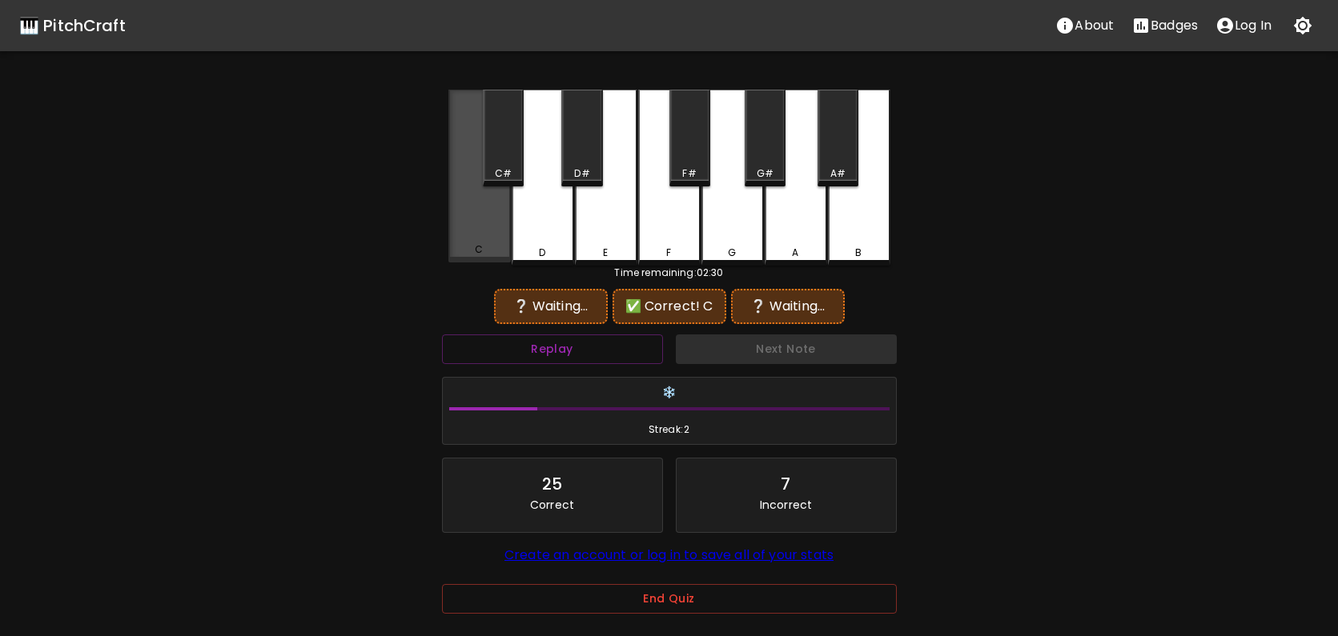
drag, startPoint x: 496, startPoint y: 229, endPoint x: 531, endPoint y: 229, distance: 35.2
click at [502, 229] on div "C" at bounding box center [479, 176] width 62 height 173
drag, startPoint x: 531, startPoint y: 229, endPoint x: 540, endPoint y: 223, distance: 11.1
click at [540, 223] on div "D" at bounding box center [543, 178] width 62 height 176
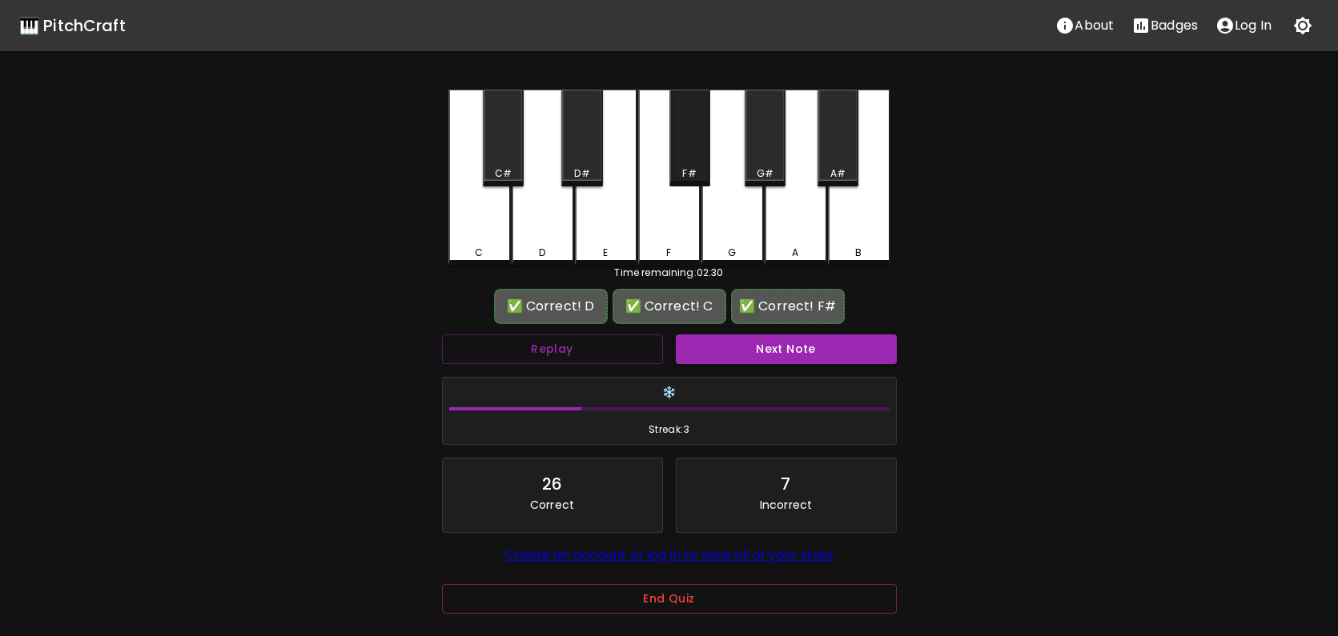
drag, startPoint x: 704, startPoint y: 144, endPoint x: 740, endPoint y: 256, distance: 117.5
click at [705, 144] on div "F#" at bounding box center [689, 138] width 41 height 97
click at [817, 340] on button "Next Note" at bounding box center [786, 350] width 221 height 30
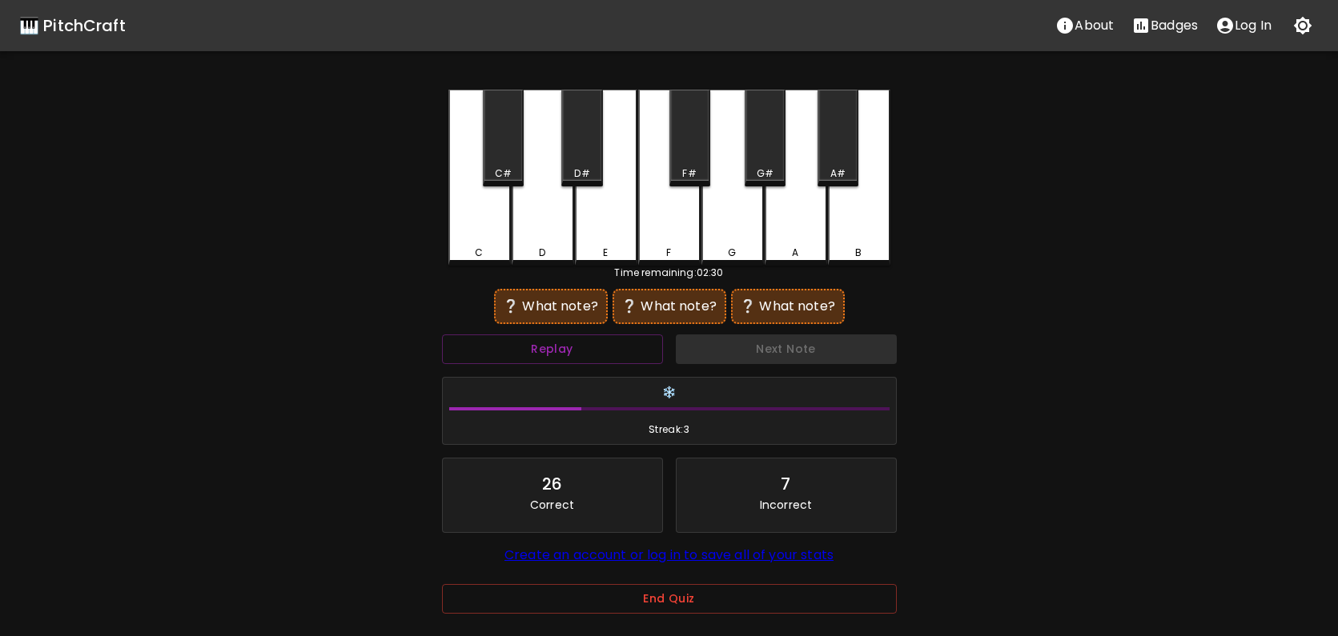
click at [560, 219] on div "D" at bounding box center [543, 178] width 62 height 176
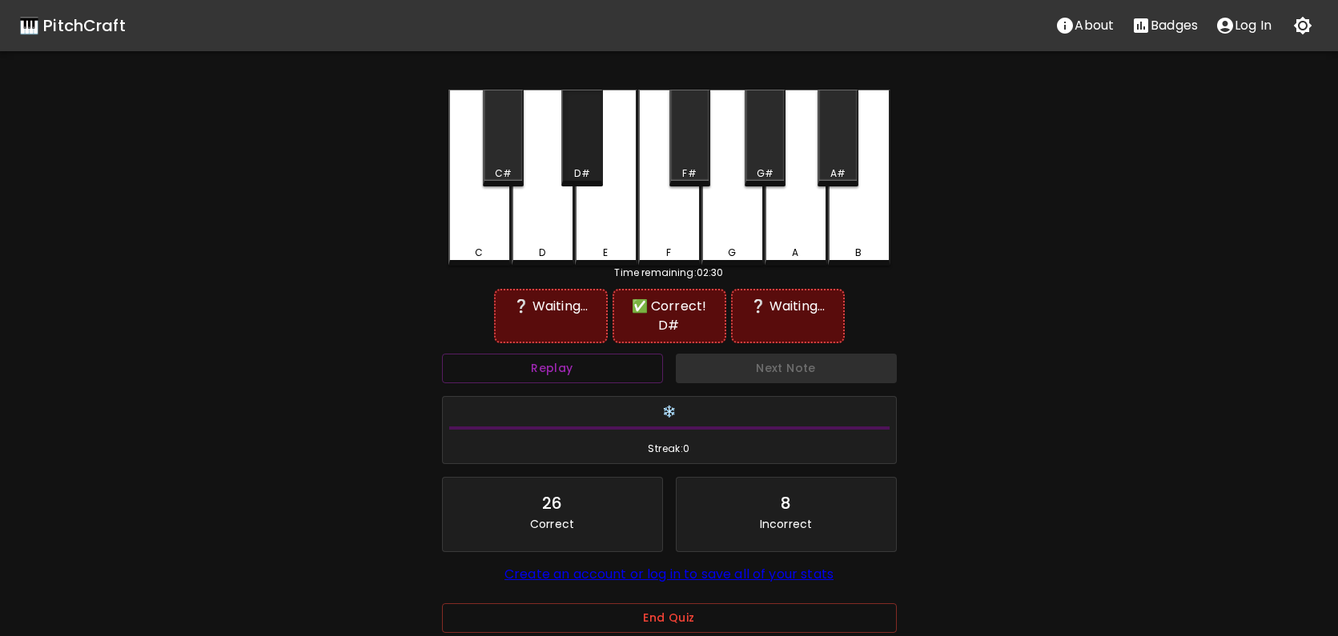
click at [593, 158] on div "D#" at bounding box center [581, 138] width 41 height 97
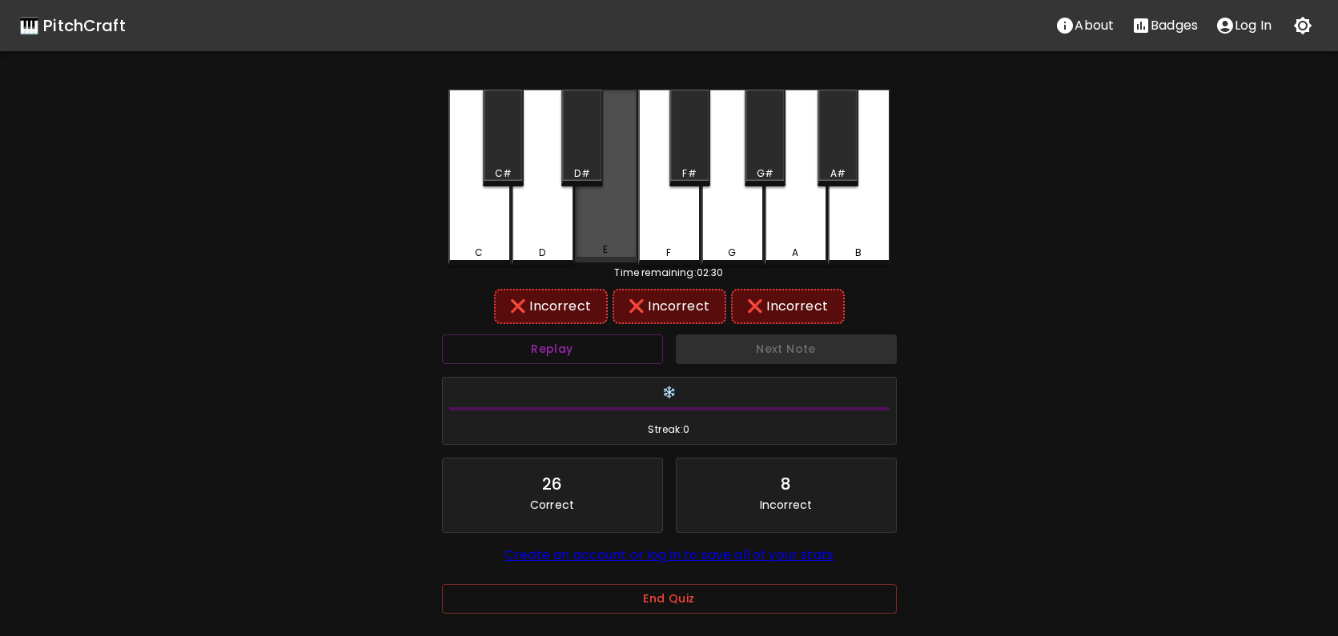
drag, startPoint x: 588, startPoint y: 228, endPoint x: 671, endPoint y: 198, distance: 87.9
click at [599, 226] on div "E" at bounding box center [606, 176] width 62 height 173
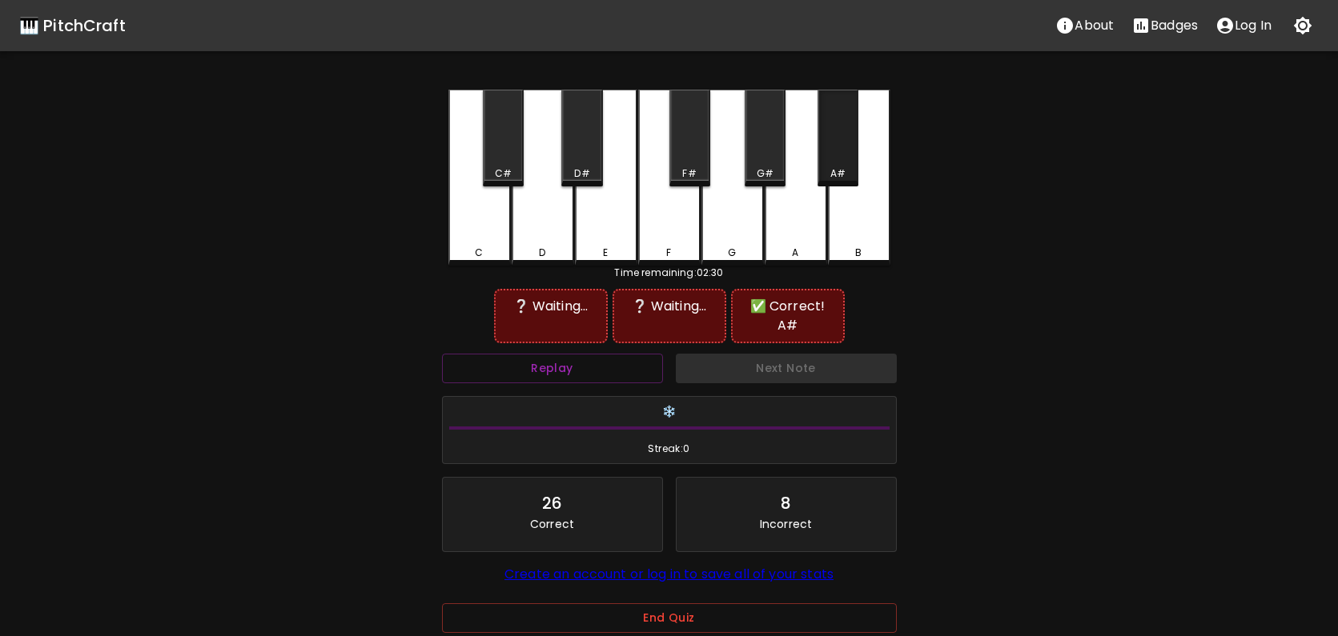
click at [841, 158] on div "A#" at bounding box center [837, 138] width 41 height 97
click at [608, 354] on button "Replay" at bounding box center [552, 369] width 221 height 30
click at [574, 168] on div "D#" at bounding box center [581, 174] width 15 height 14
click at [581, 354] on button "Replay" at bounding box center [552, 369] width 221 height 30
click at [580, 354] on button "Replay" at bounding box center [552, 369] width 221 height 30
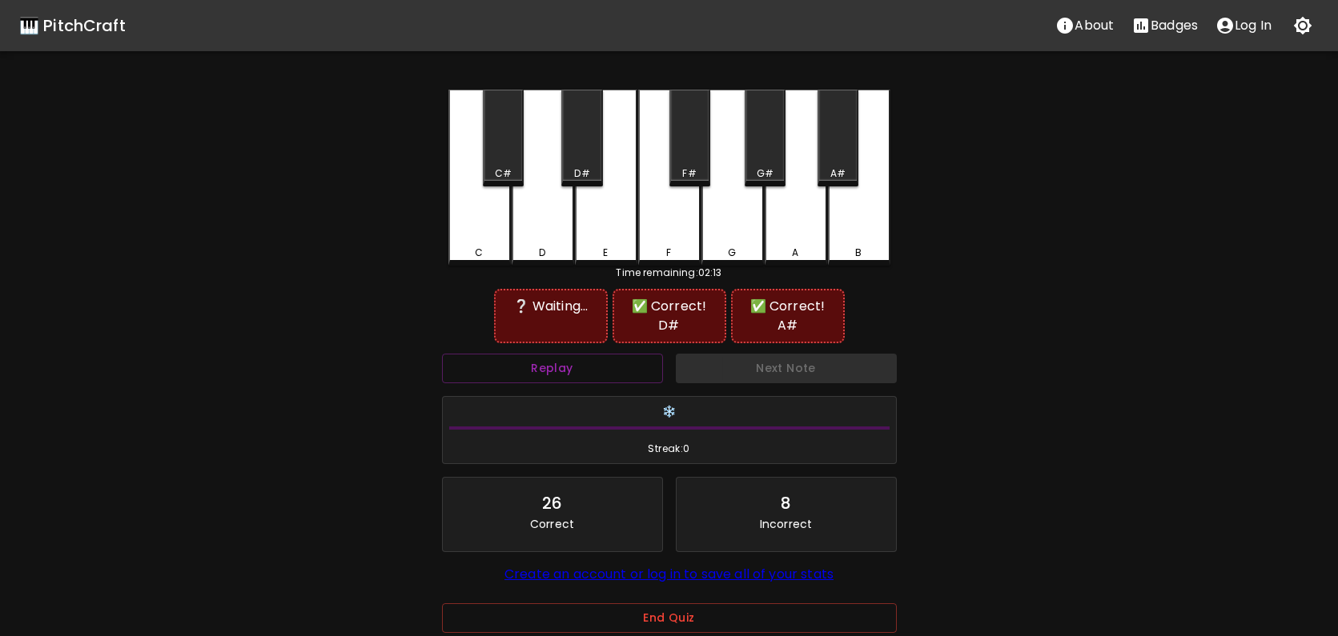
click at [812, 238] on div "A" at bounding box center [795, 178] width 62 height 176
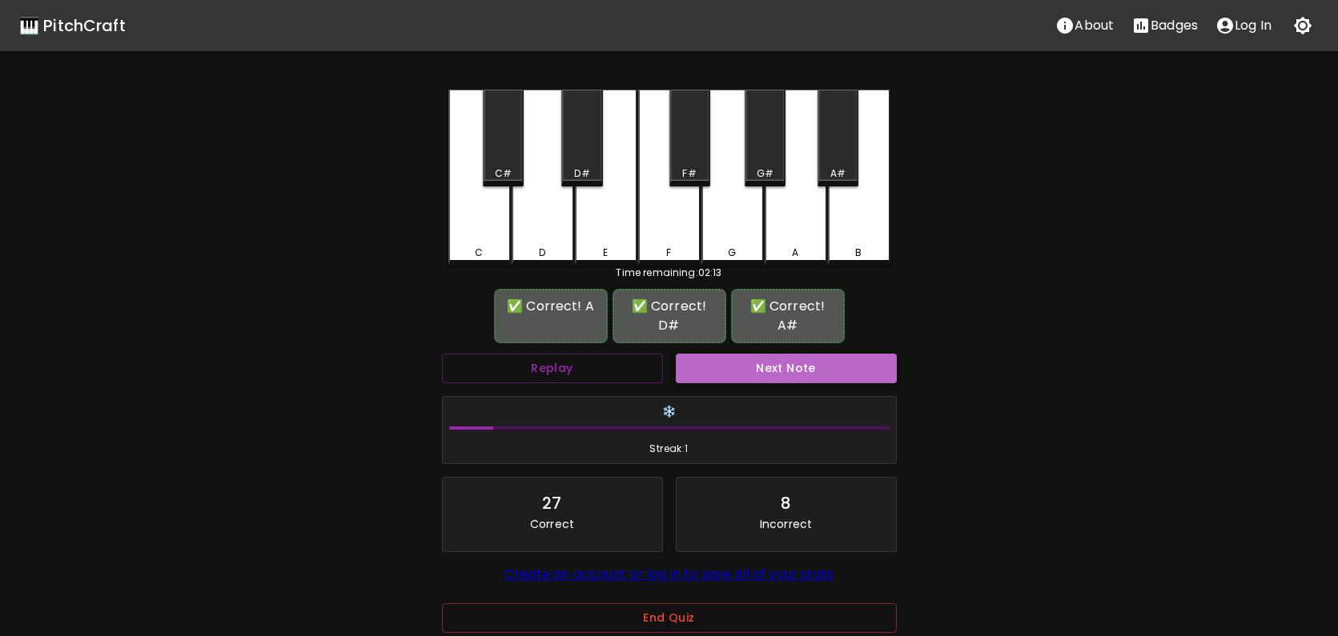
click at [795, 354] on button "Next Note" at bounding box center [786, 369] width 221 height 30
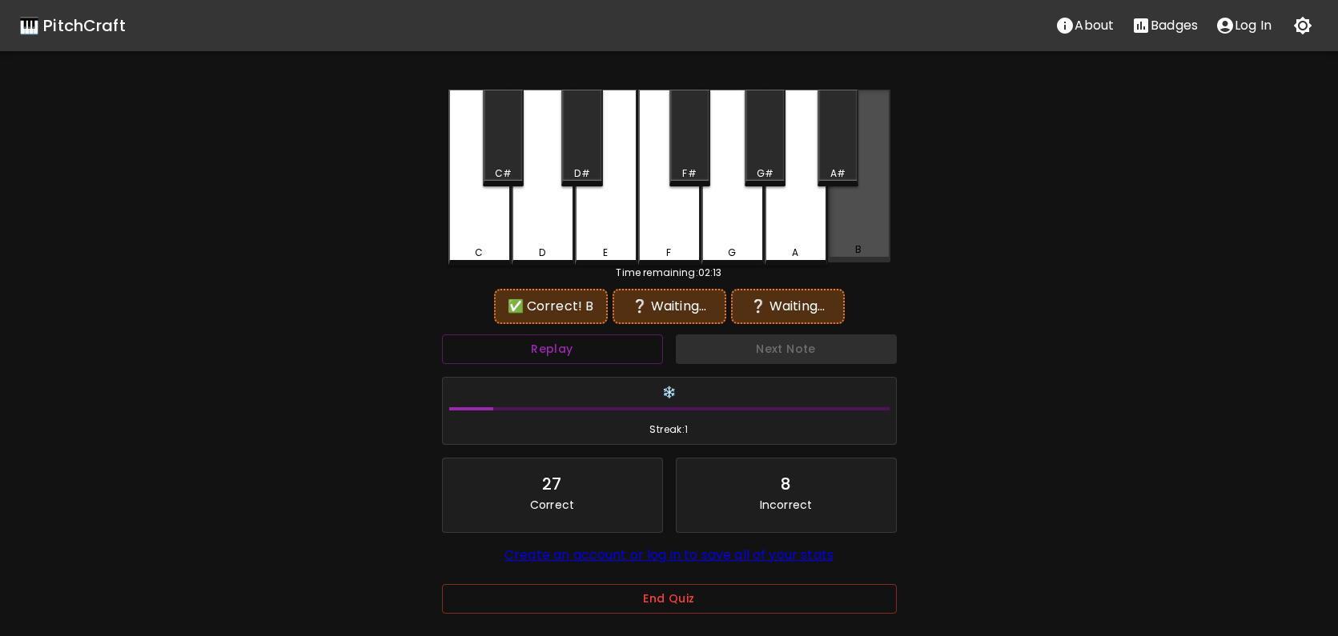
drag, startPoint x: 853, startPoint y: 226, endPoint x: 830, endPoint y: 227, distance: 22.4
click at [830, 227] on div "B" at bounding box center [859, 176] width 62 height 173
drag, startPoint x: 660, startPoint y: 235, endPoint x: 612, endPoint y: 180, distance: 72.6
click at [657, 230] on div "F" at bounding box center [669, 178] width 62 height 176
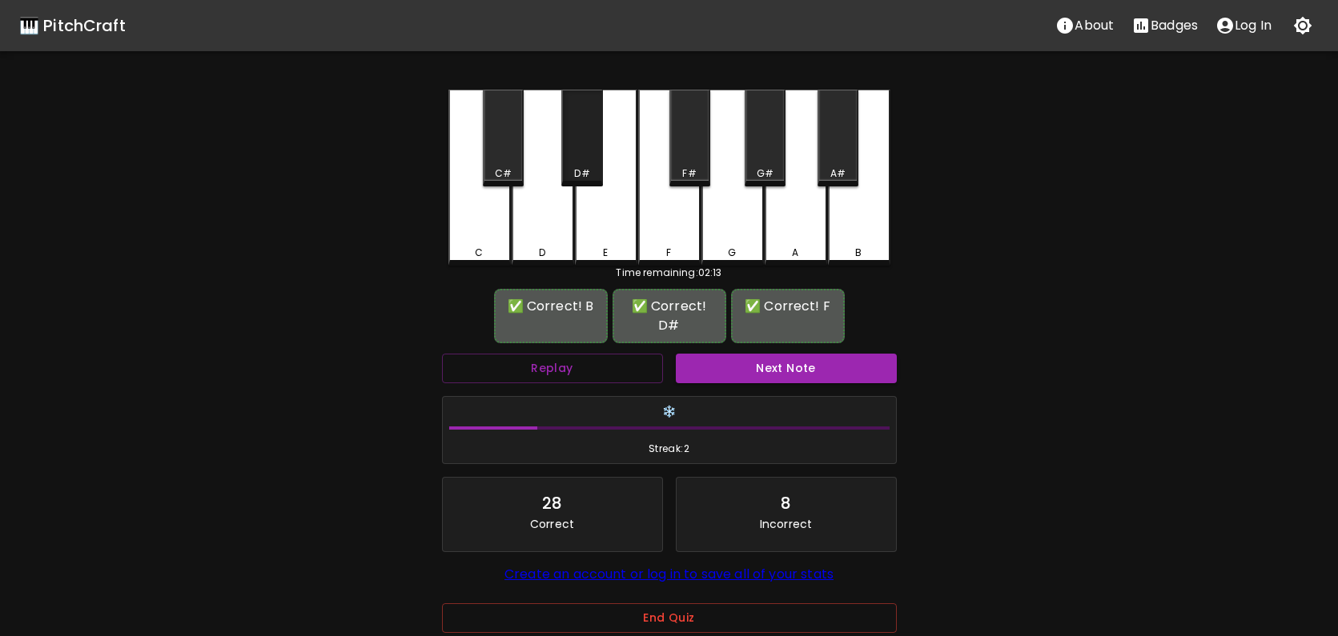
drag, startPoint x: 569, startPoint y: 152, endPoint x: 572, endPoint y: 162, distance: 9.9
click at [569, 152] on div "D#" at bounding box center [581, 138] width 41 height 97
click at [828, 354] on button "Next Note" at bounding box center [786, 369] width 221 height 30
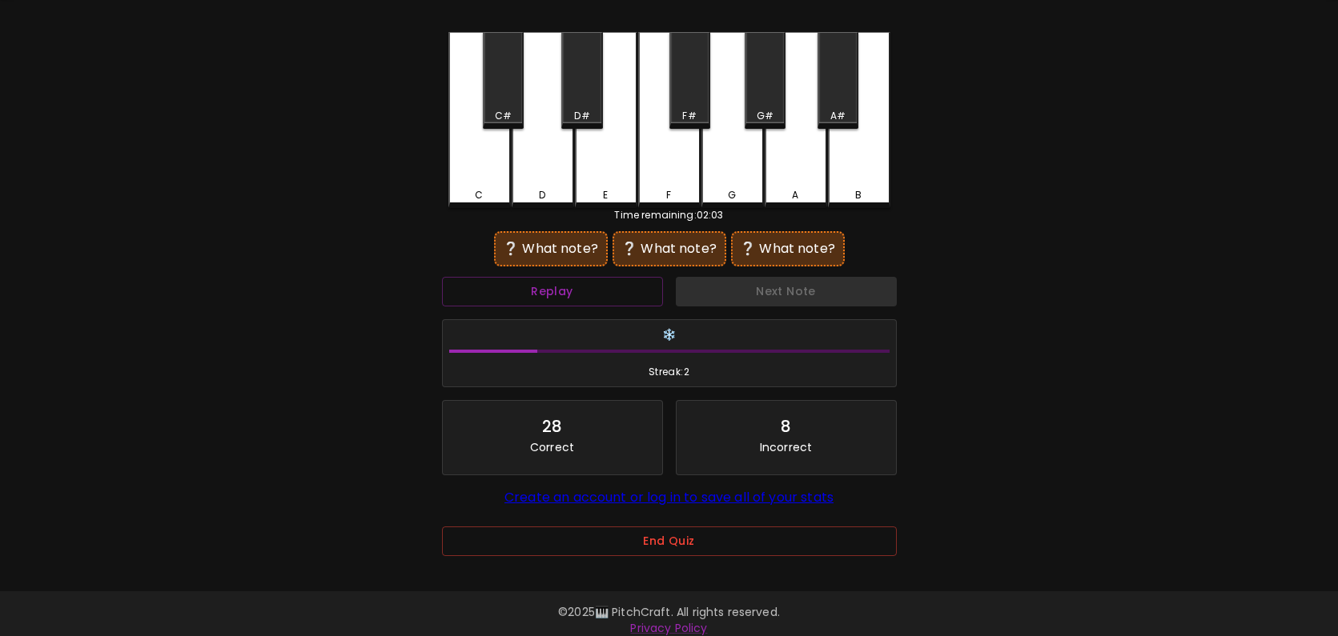
scroll to position [70, 0]
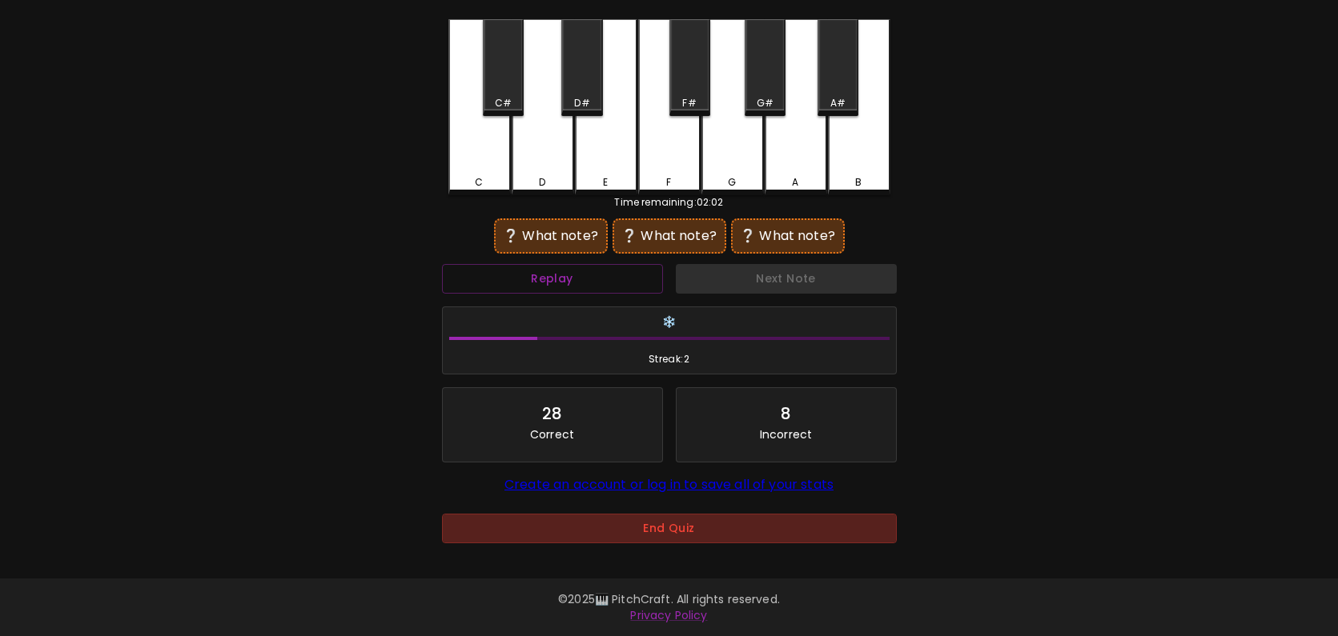
click at [782, 527] on button "End Quiz" at bounding box center [669, 529] width 455 height 30
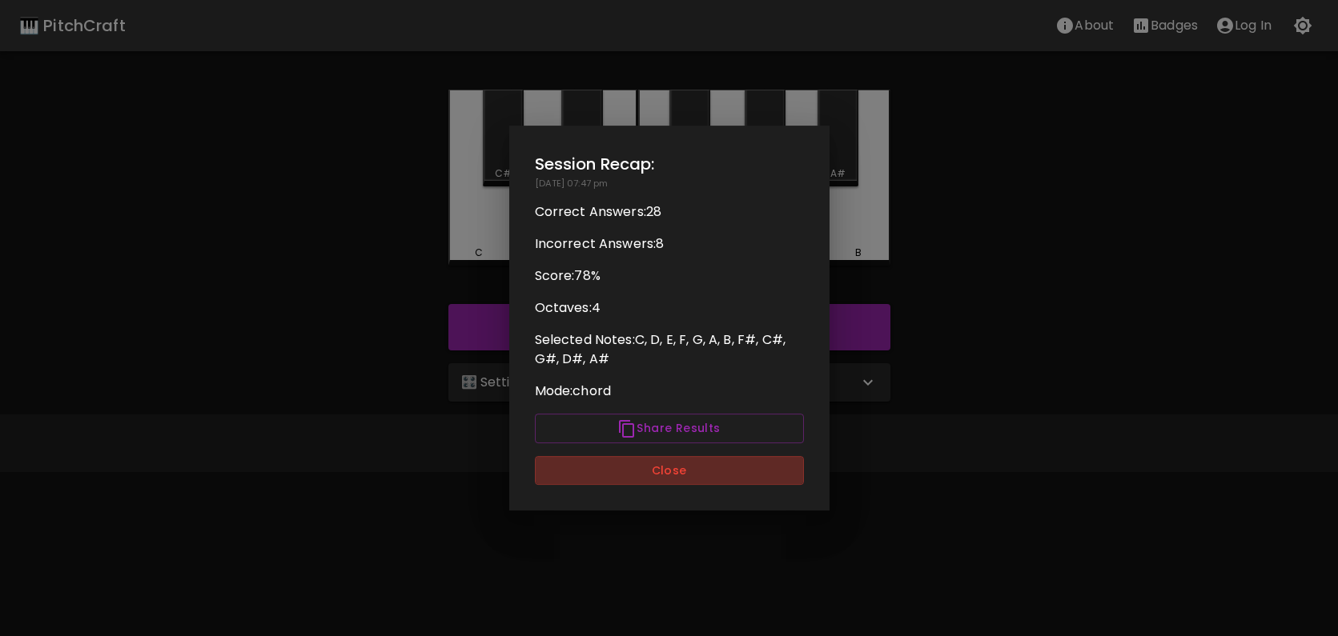
click at [704, 479] on button "Close" at bounding box center [669, 471] width 269 height 30
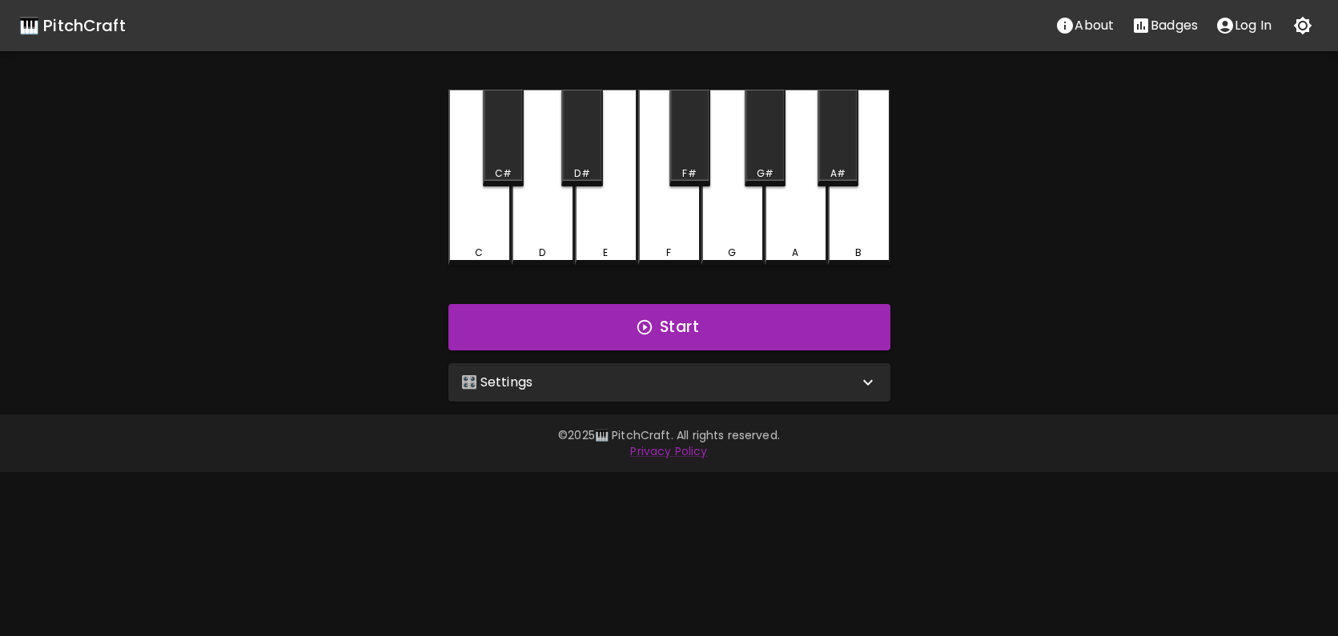
click at [711, 397] on div "🎛️ Settings" at bounding box center [669, 382] width 442 height 38
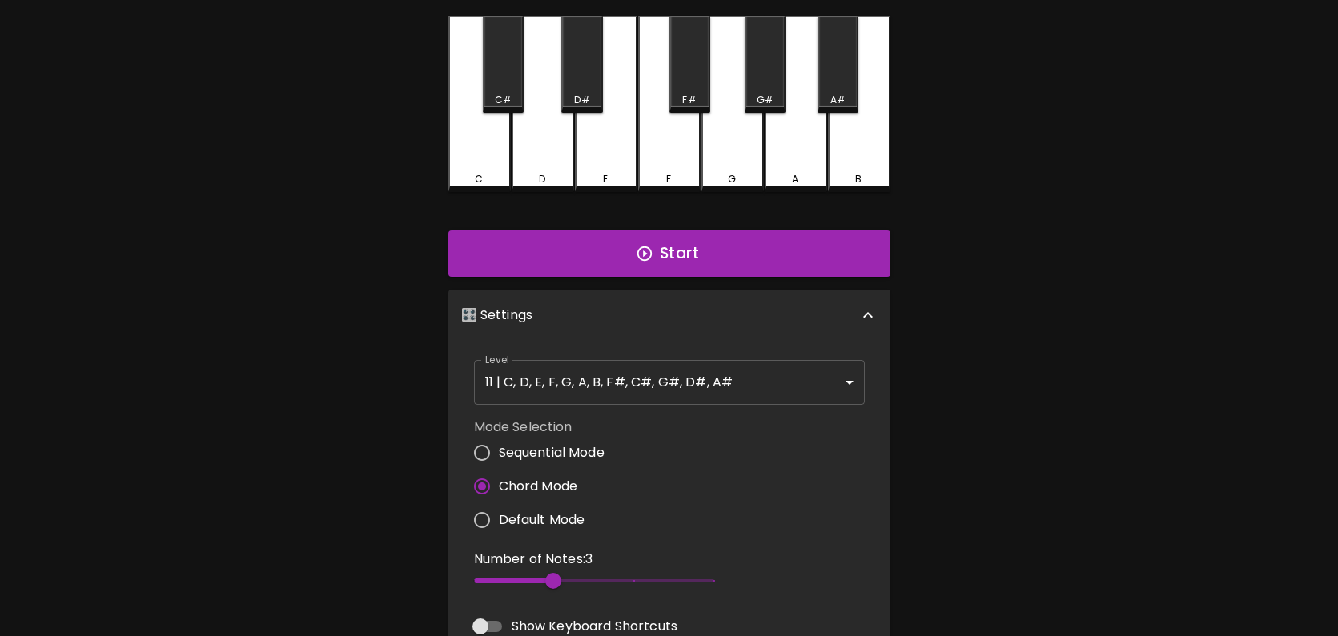
scroll to position [86, 0]
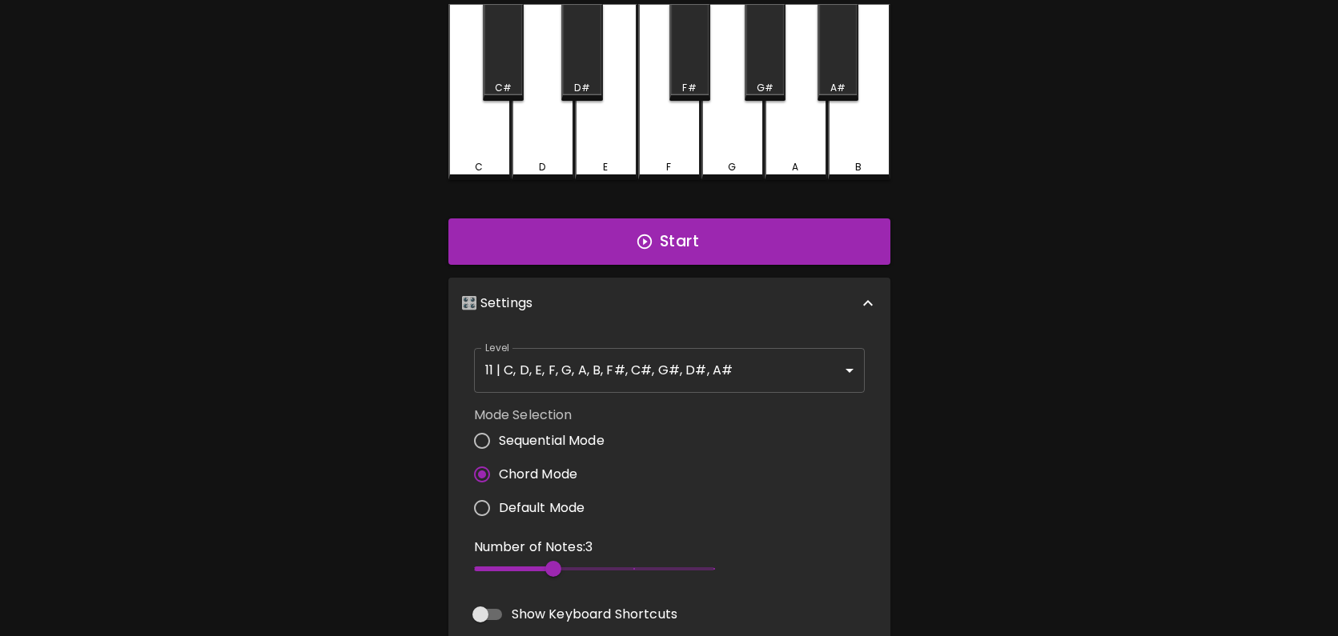
click at [526, 569] on span at bounding box center [515, 569] width 82 height 5
drag, startPoint x: 518, startPoint y: 566, endPoint x: 500, endPoint y: 568, distance: 17.8
click at [518, 567] on span at bounding box center [515, 569] width 82 height 5
type input "2"
drag, startPoint x: 485, startPoint y: 568, endPoint x: 526, endPoint y: 568, distance: 40.8
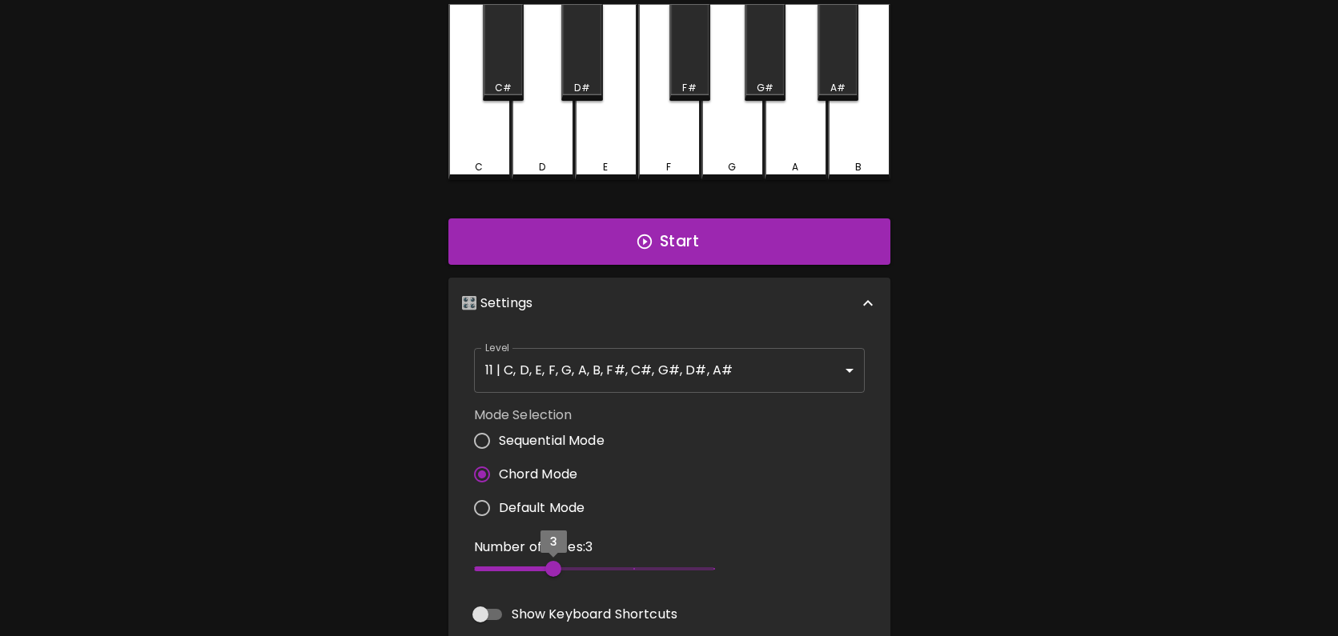
click at [501, 568] on span "3" at bounding box center [594, 569] width 240 height 24
click at [480, 506] on input "Default Mode" at bounding box center [482, 509] width 34 height 34
radio input "true"
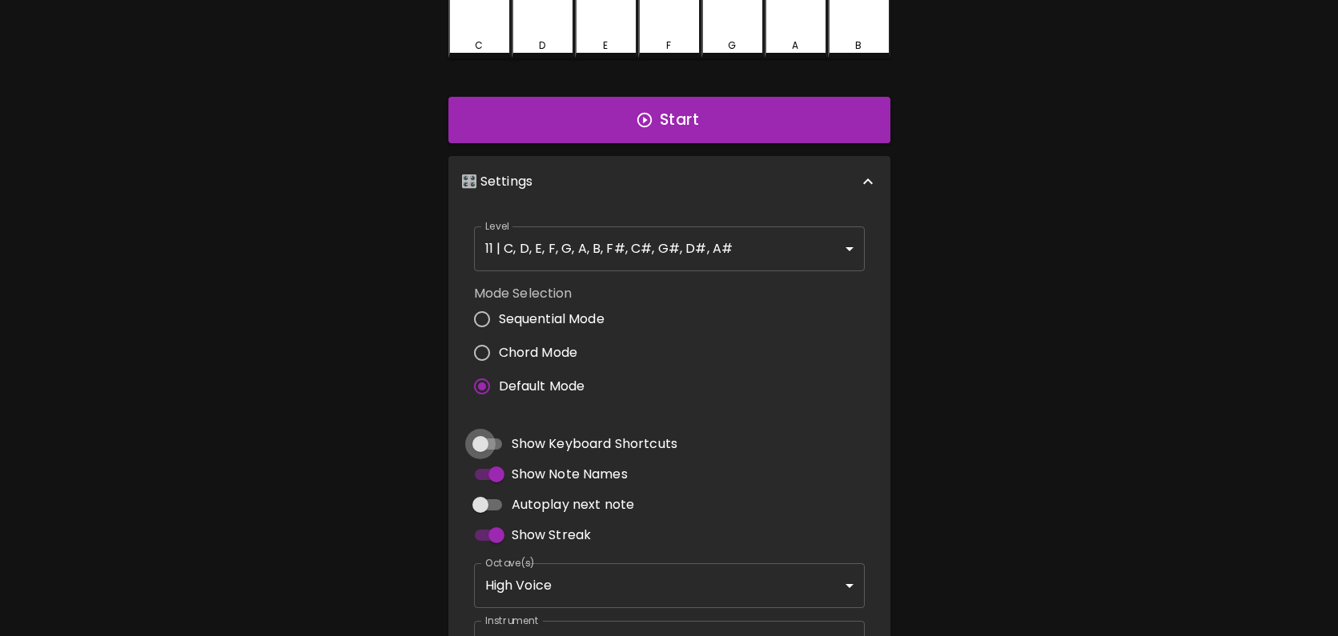
click at [492, 446] on input "Show Keyboard Shortcuts" at bounding box center [480, 444] width 91 height 30
checkbox input "true"
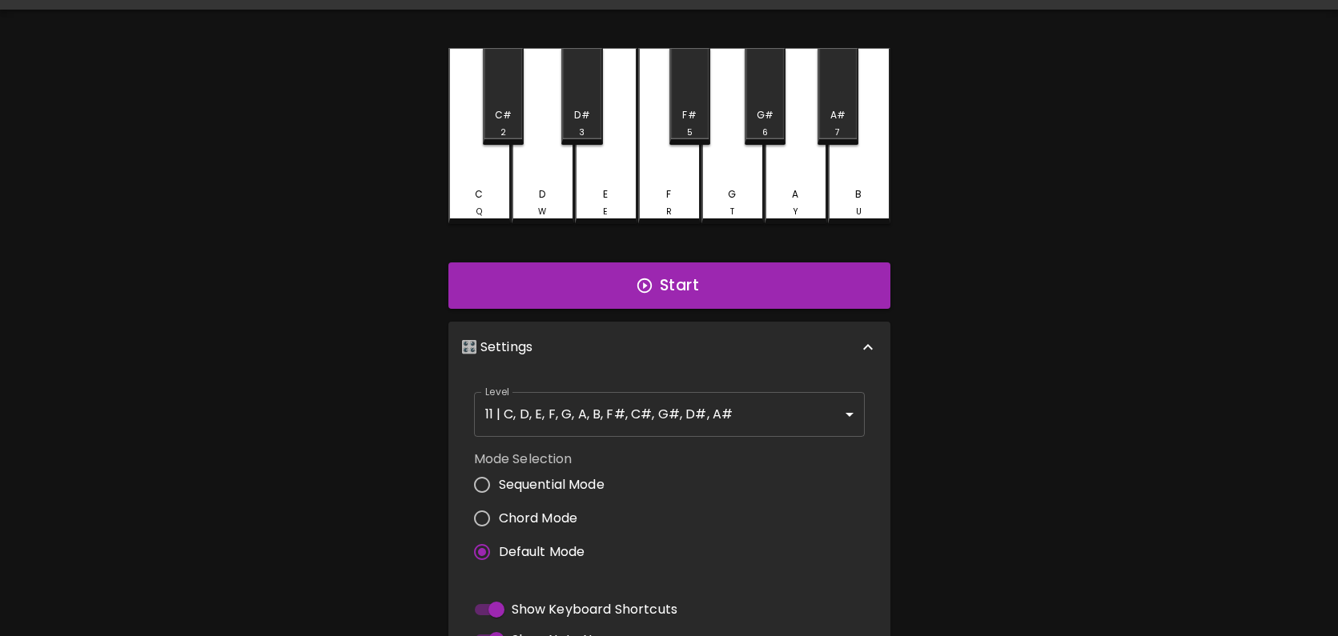
scroll to position [38, 0]
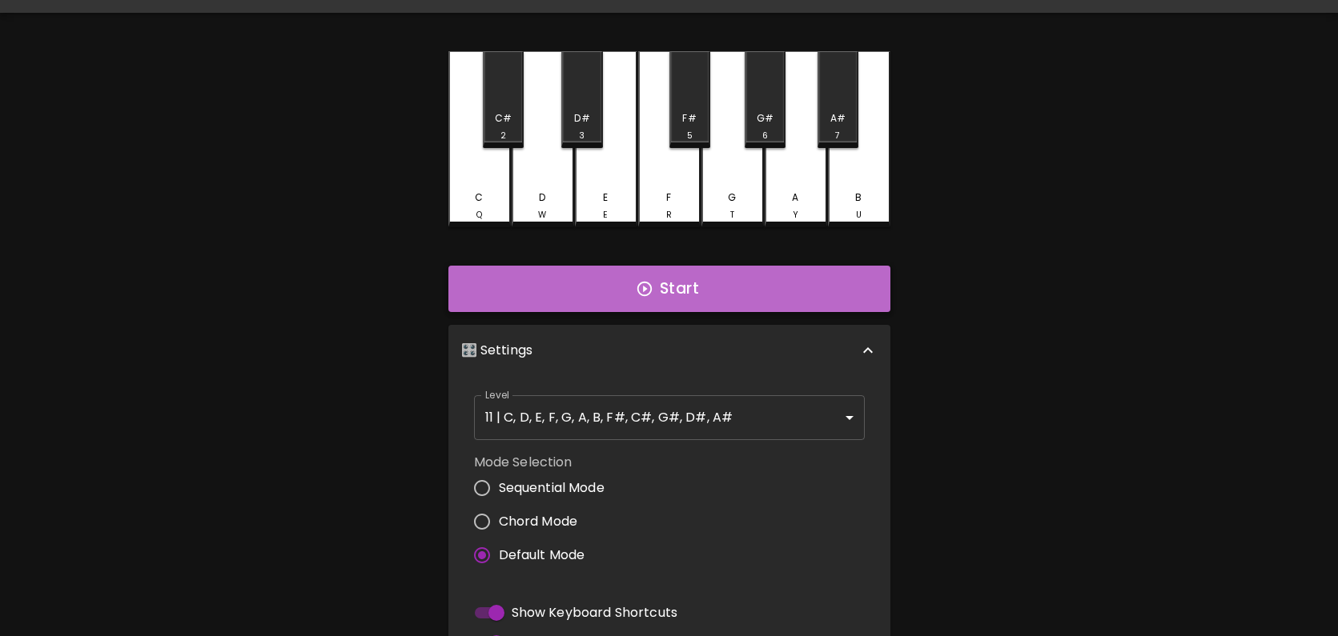
click at [644, 301] on button "Start" at bounding box center [669, 289] width 442 height 46
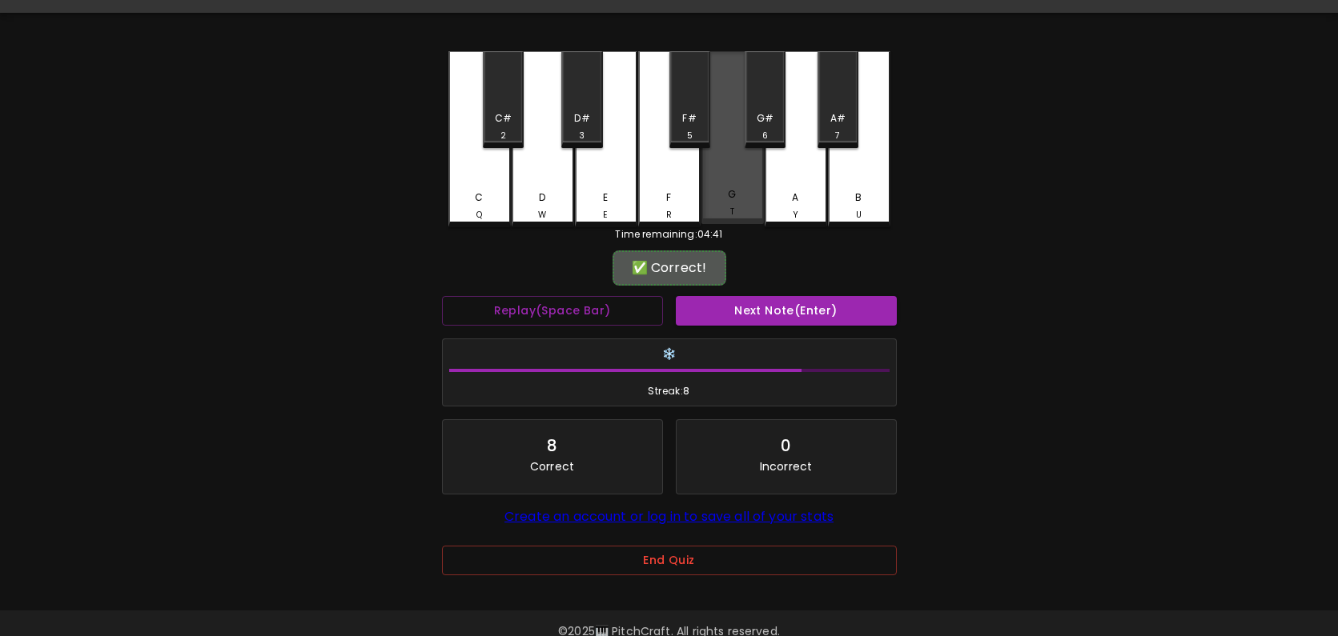
click at [748, 195] on div "G T" at bounding box center [732, 202] width 59 height 31
click at [732, 191] on div "G" at bounding box center [732, 194] width 8 height 14
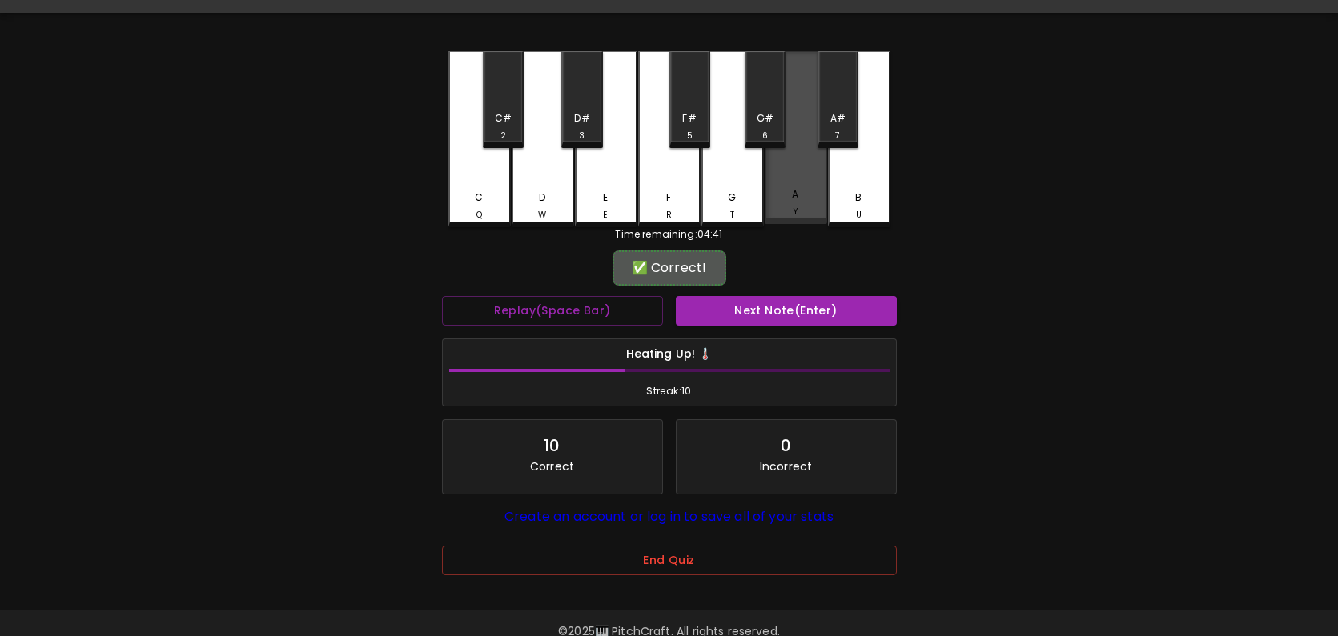
click at [805, 199] on div "A Y" at bounding box center [795, 202] width 59 height 31
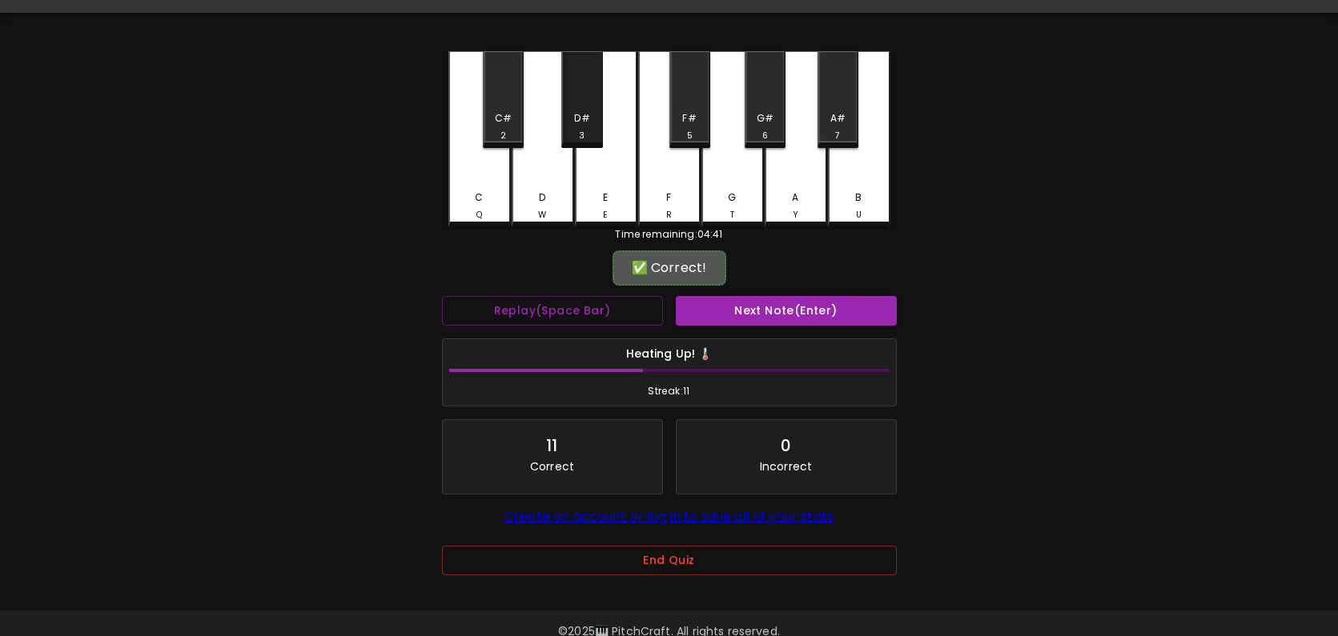
click at [580, 126] on div "D# 3" at bounding box center [582, 126] width 38 height 31
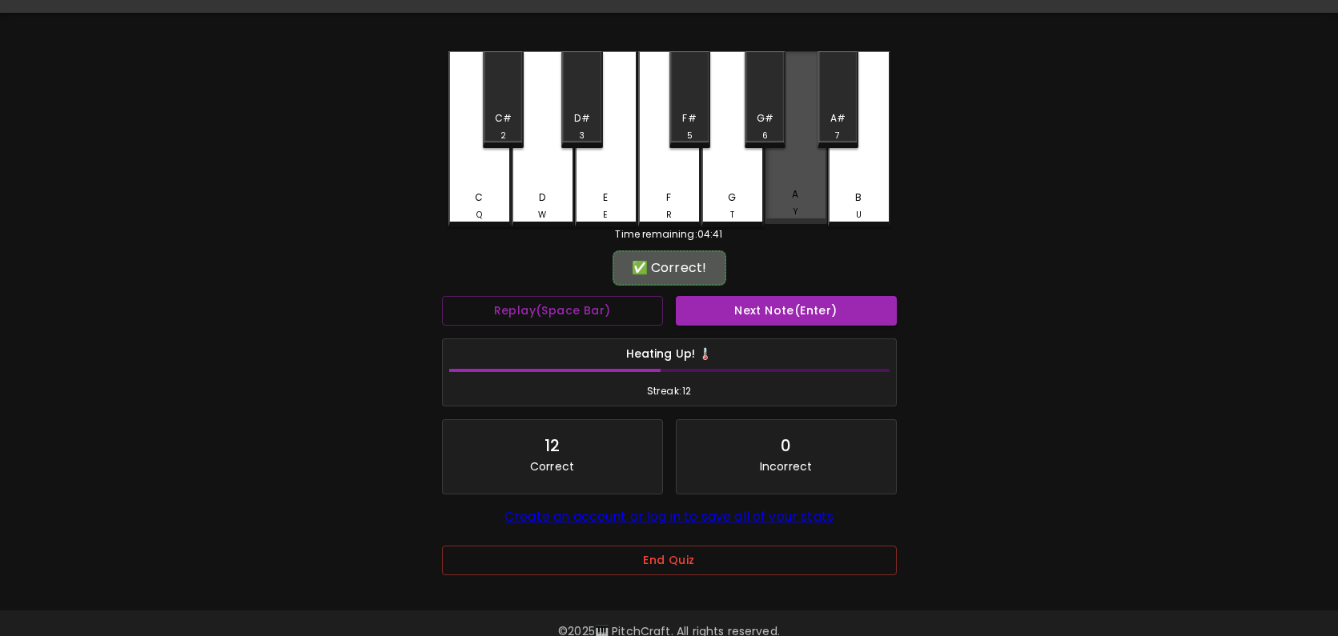
click at [800, 182] on div "A Y" at bounding box center [795, 137] width 62 height 173
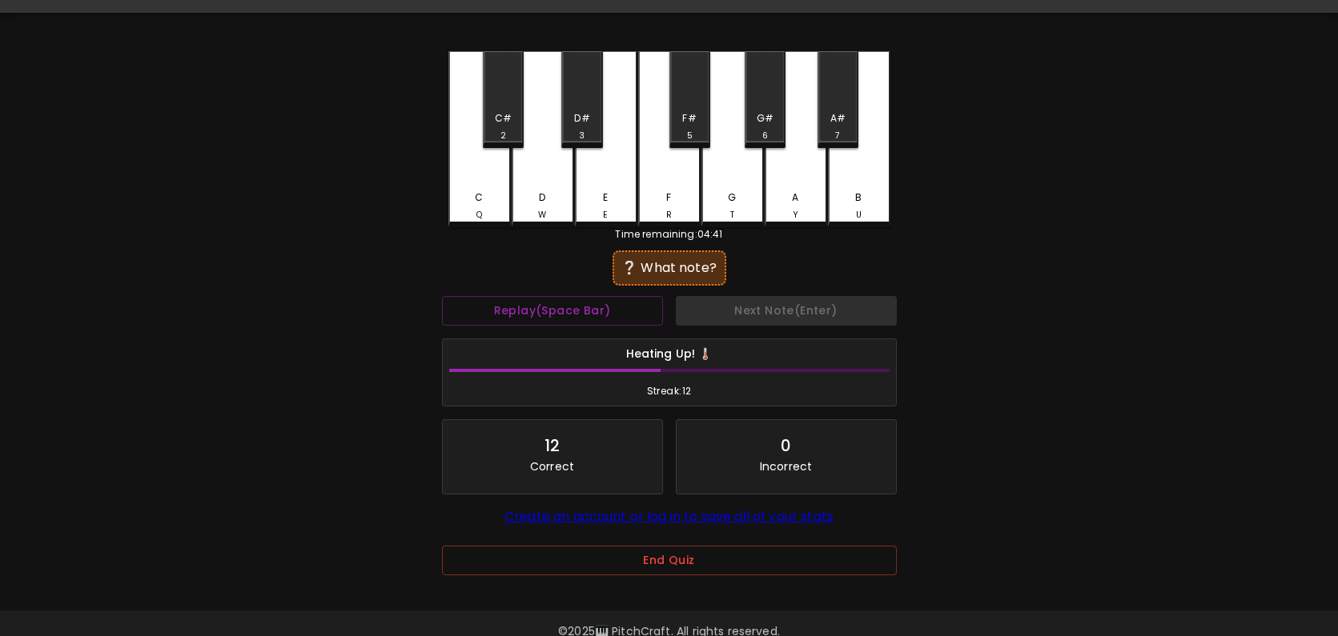
click at [499, 118] on div "C#" at bounding box center [503, 118] width 17 height 14
click at [719, 195] on div "G T" at bounding box center [732, 206] width 59 height 31
click at [604, 185] on div "E E" at bounding box center [606, 139] width 62 height 176
click at [584, 118] on div "D#" at bounding box center [581, 118] width 15 height 14
click at [497, 109] on div "C# 2" at bounding box center [503, 99] width 41 height 97
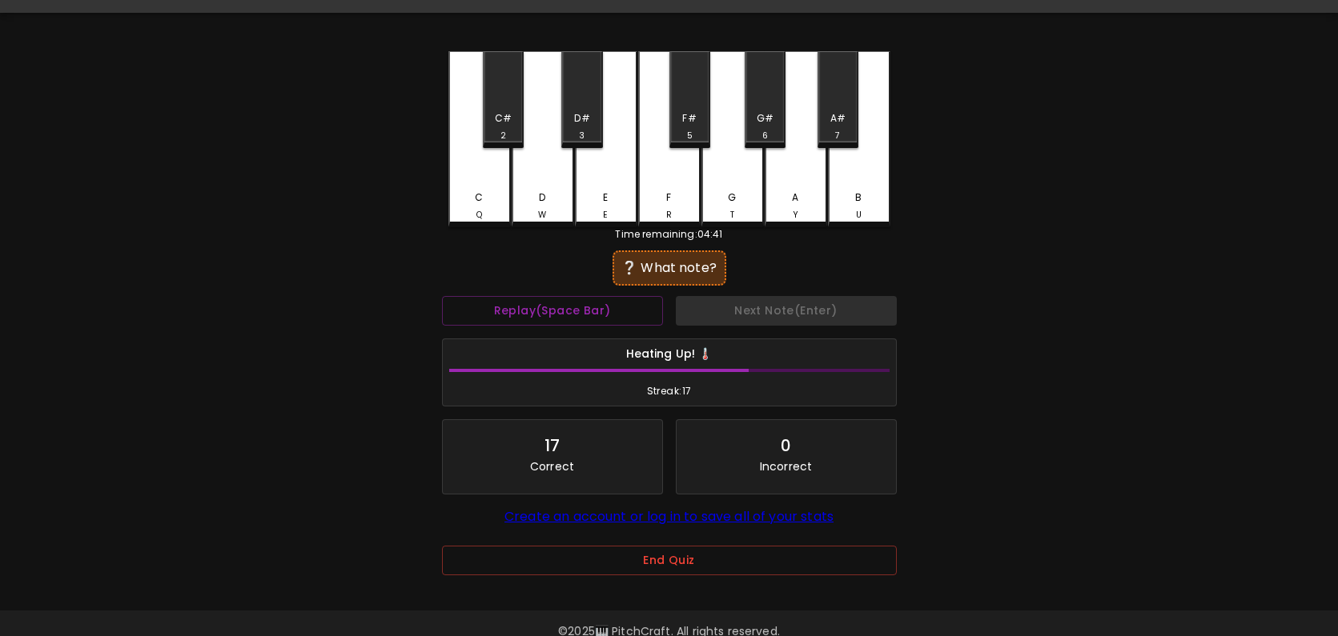
click at [833, 119] on div "A#" at bounding box center [837, 118] width 15 height 14
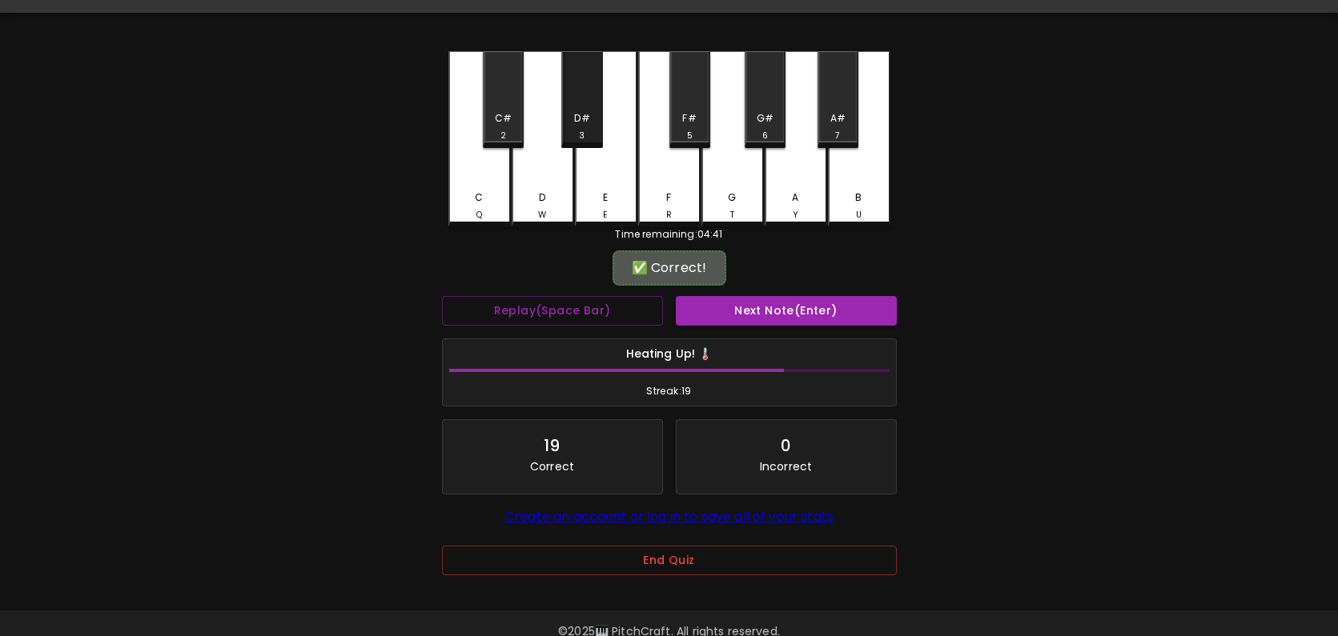
click at [580, 112] on div "D#" at bounding box center [581, 118] width 15 height 14
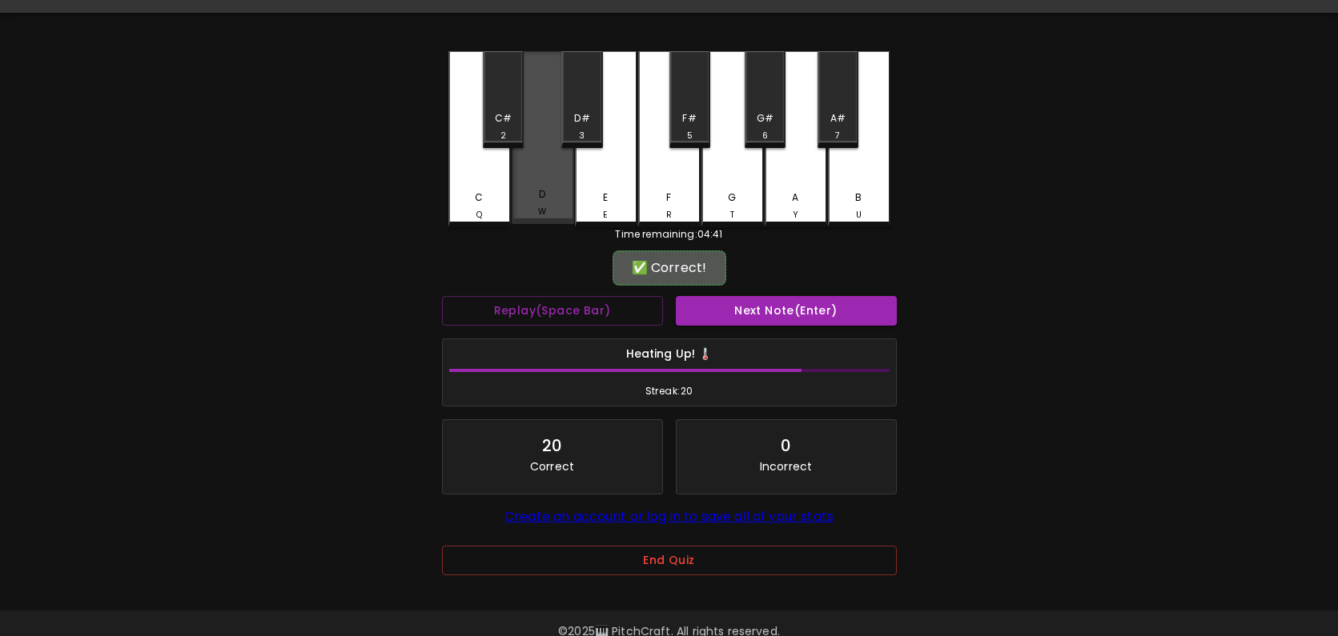
click at [550, 180] on div "D W" at bounding box center [543, 137] width 62 height 173
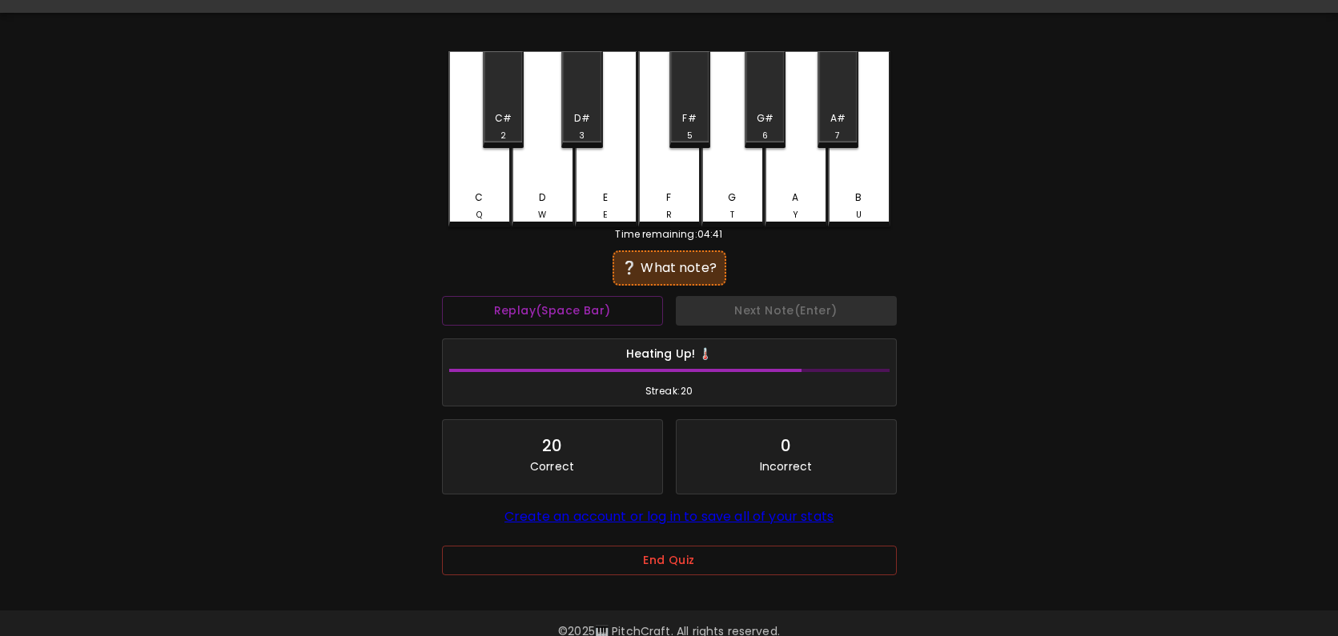
click at [828, 107] on div "A# 7" at bounding box center [837, 99] width 41 height 97
click at [858, 199] on div "B" at bounding box center [858, 198] width 6 height 14
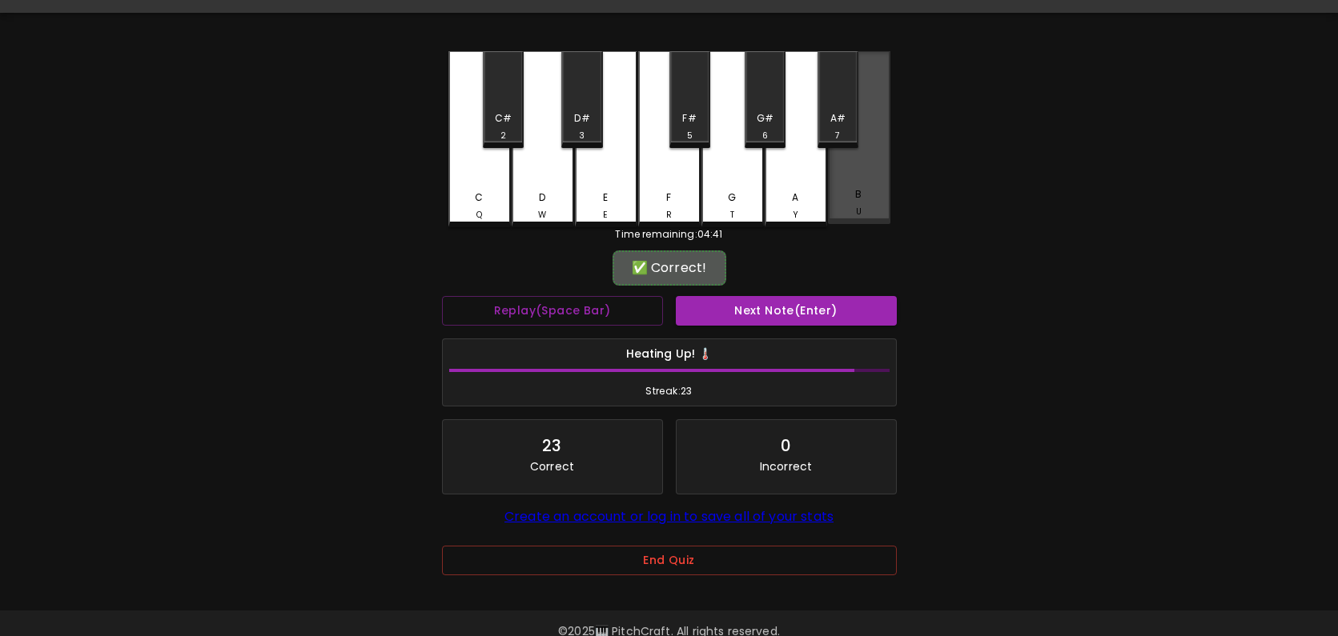
click at [847, 188] on div "B U" at bounding box center [859, 137] width 62 height 173
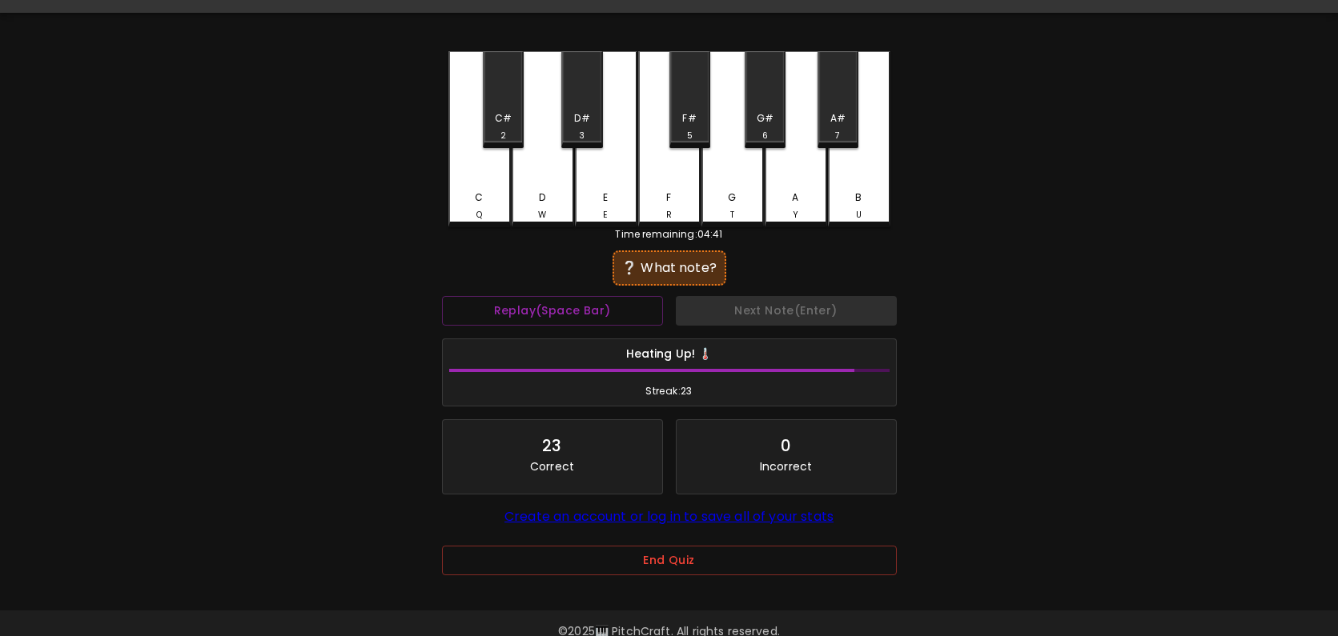
click at [501, 103] on div "C# 2" at bounding box center [503, 99] width 41 height 97
click at [879, 182] on div "B U" at bounding box center [859, 139] width 62 height 176
click at [768, 121] on div "G#" at bounding box center [764, 118] width 17 height 14
click at [542, 175] on div "D W" at bounding box center [543, 139] width 62 height 176
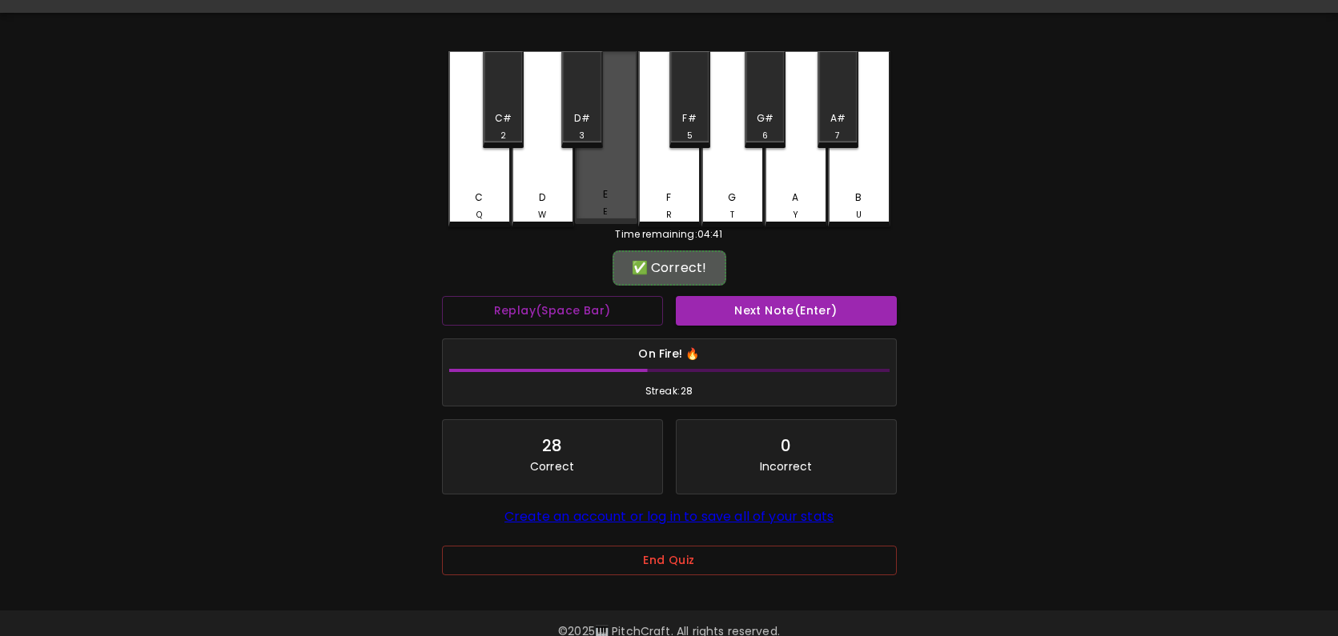
click at [611, 179] on div "E E" at bounding box center [606, 137] width 62 height 173
click at [752, 121] on div "G# 6" at bounding box center [765, 126] width 38 height 31
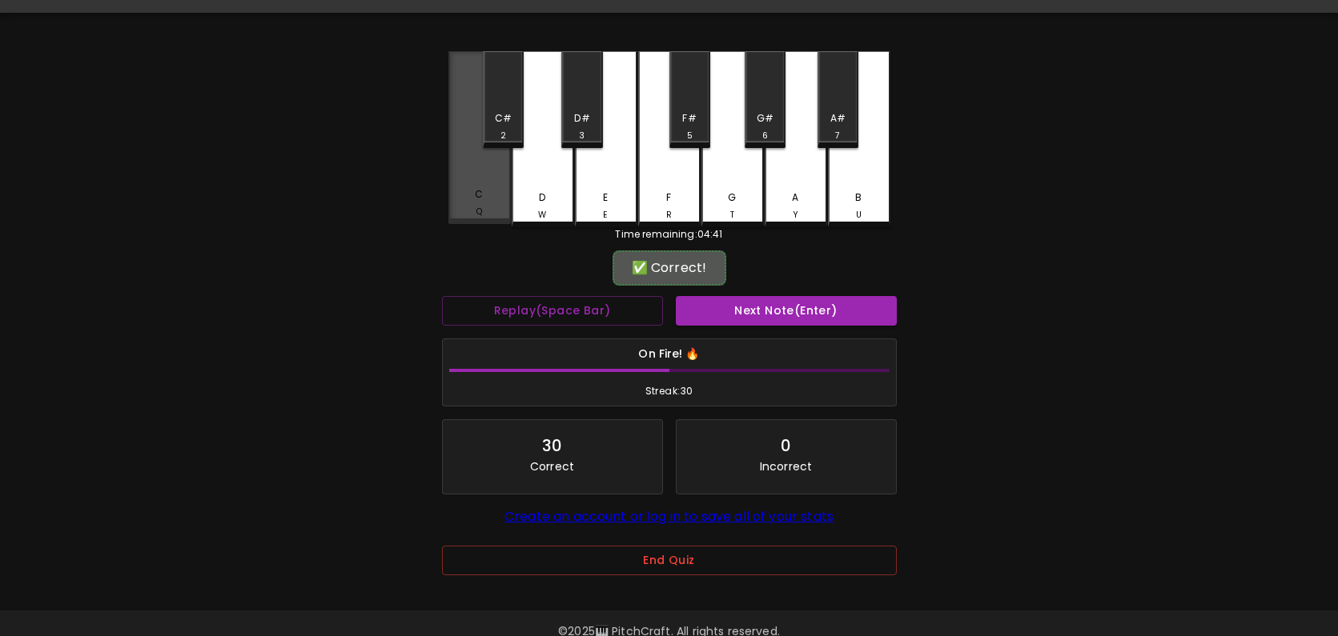
click at [487, 177] on div "C Q" at bounding box center [479, 137] width 62 height 173
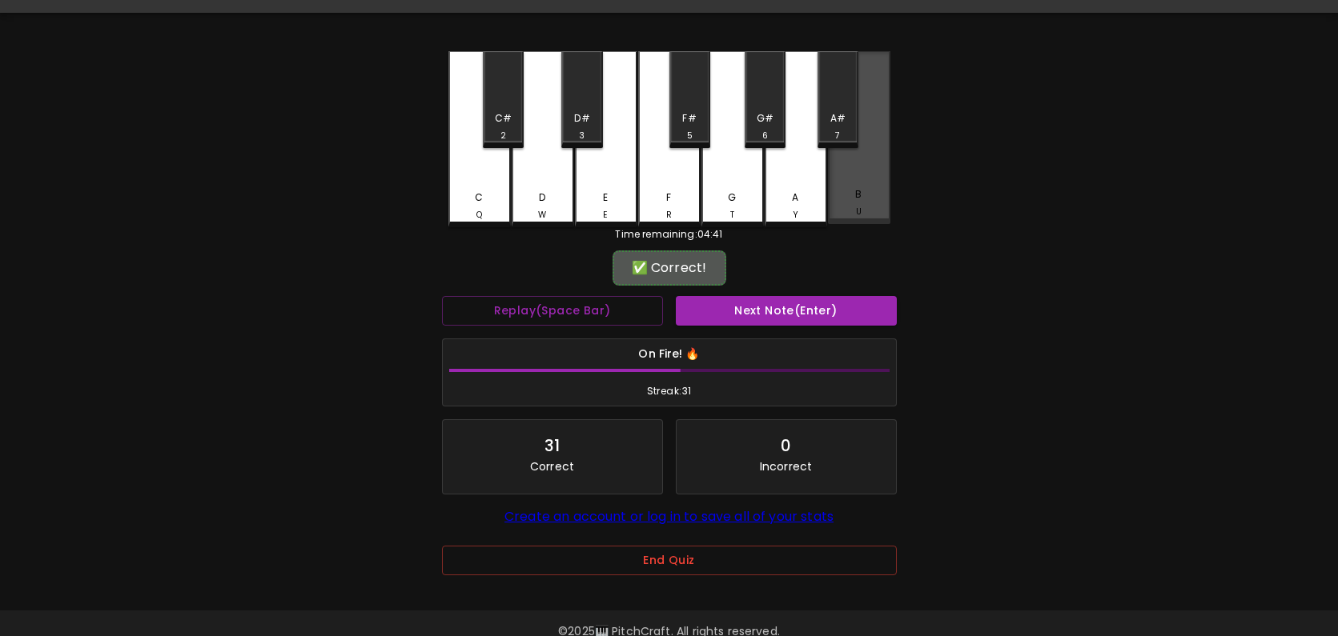
click at [854, 179] on div "B U" at bounding box center [859, 137] width 62 height 173
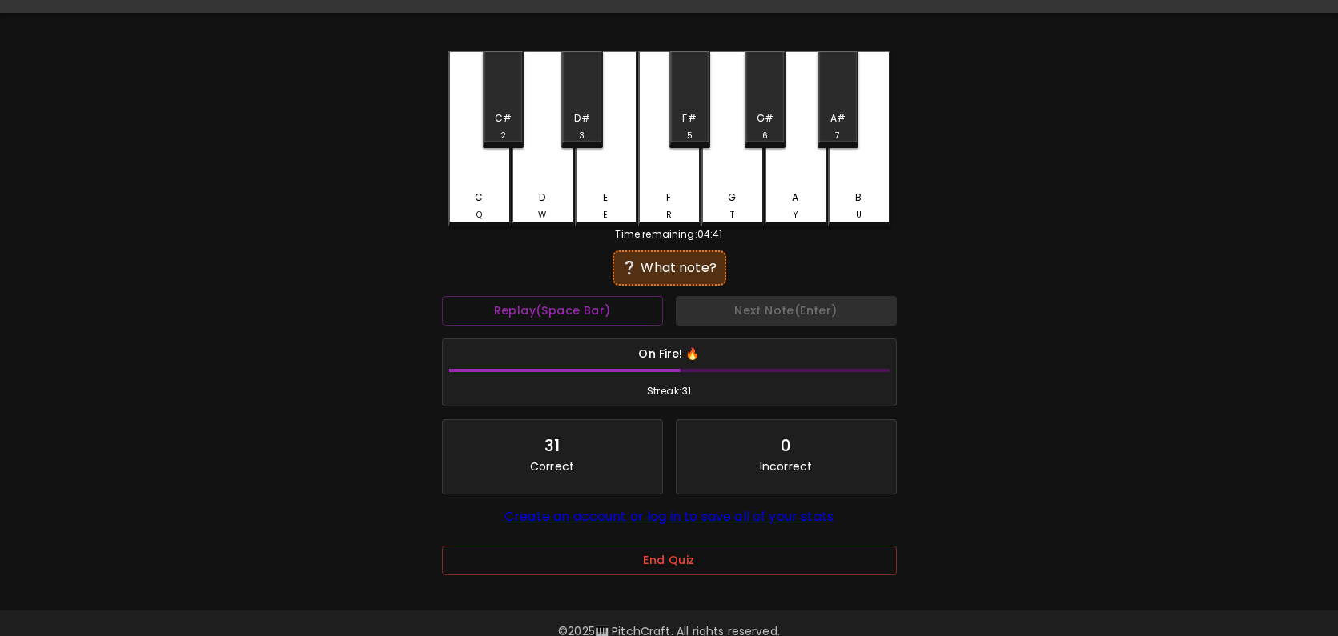
click at [659, 179] on div "F R" at bounding box center [669, 139] width 62 height 176
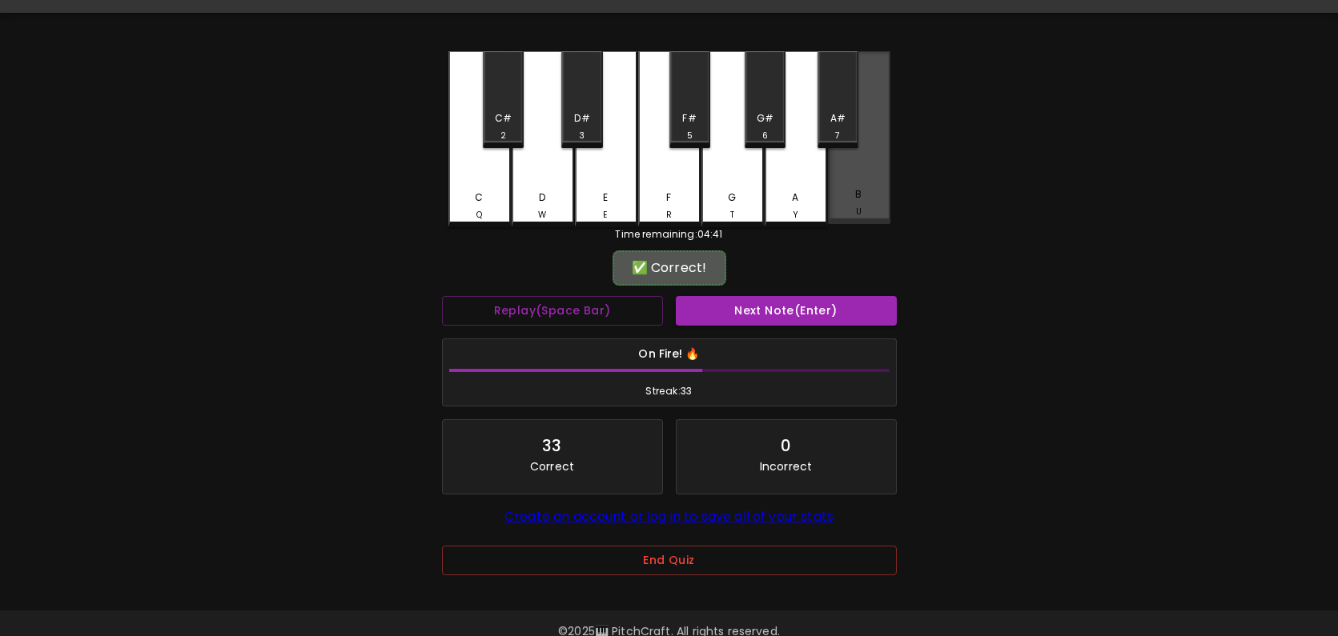
click at [847, 170] on div "B U" at bounding box center [859, 137] width 62 height 173
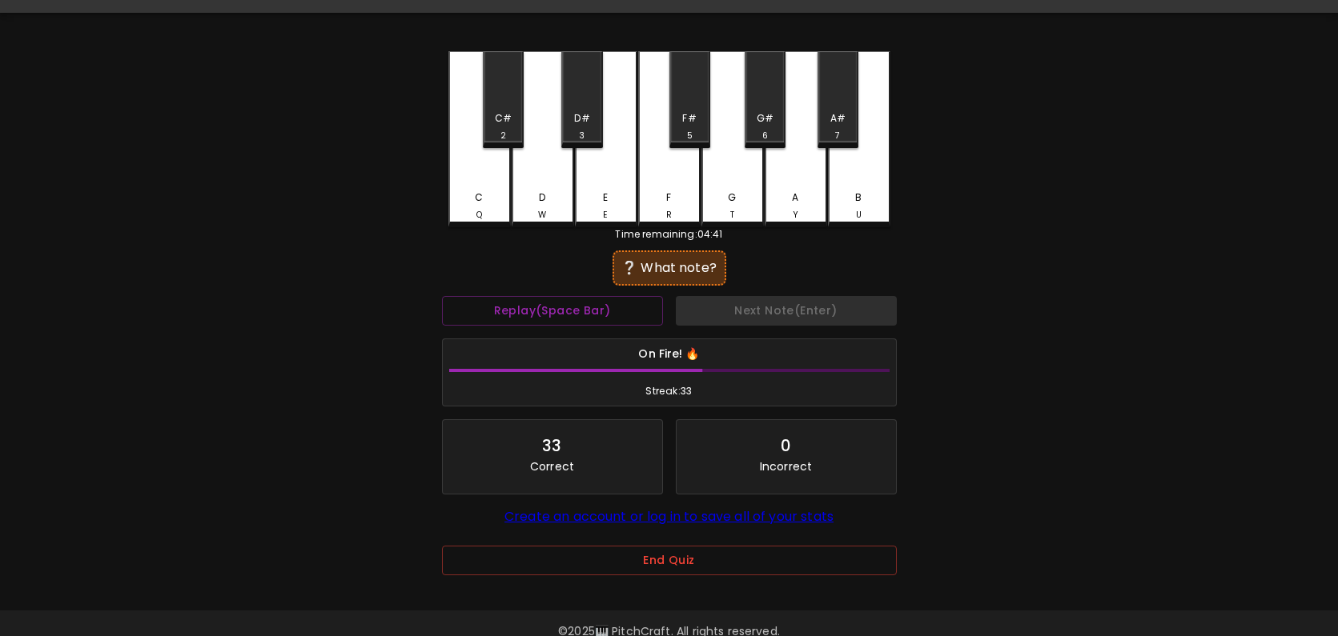
click at [587, 117] on div "D#" at bounding box center [581, 118] width 15 height 14
click at [572, 97] on div "D# 3" at bounding box center [581, 99] width 41 height 97
click at [874, 181] on div "B U" at bounding box center [859, 139] width 62 height 176
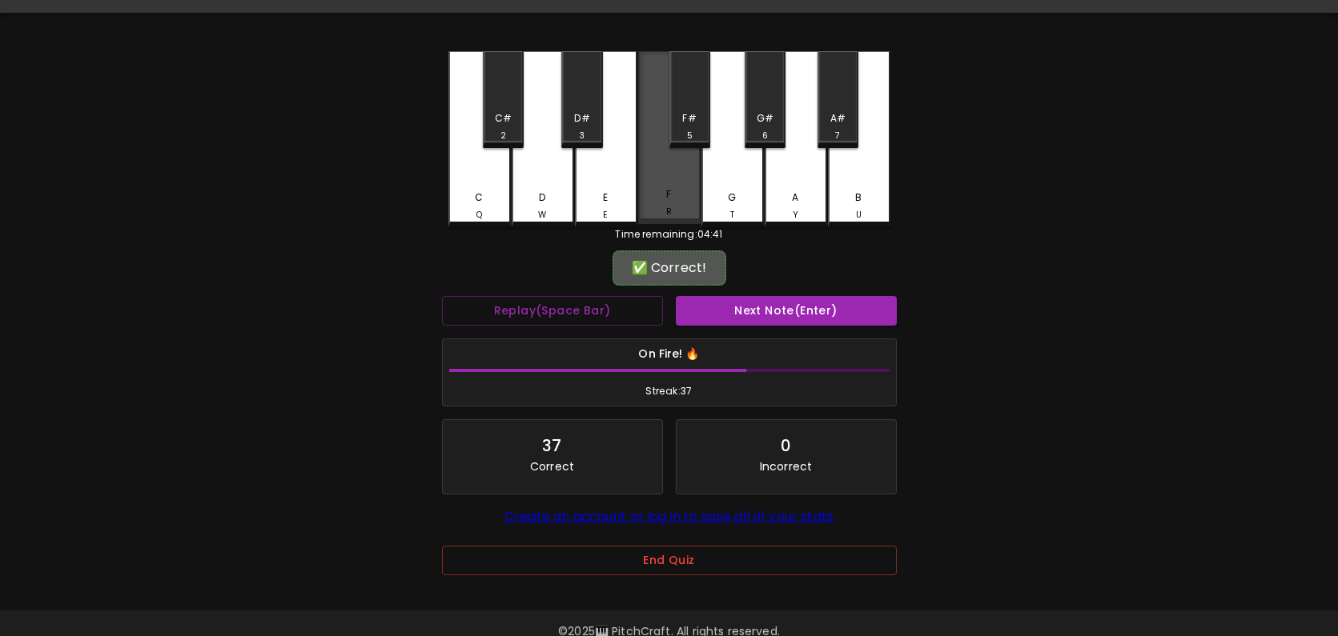
click at [668, 183] on div "F R" at bounding box center [669, 137] width 62 height 173
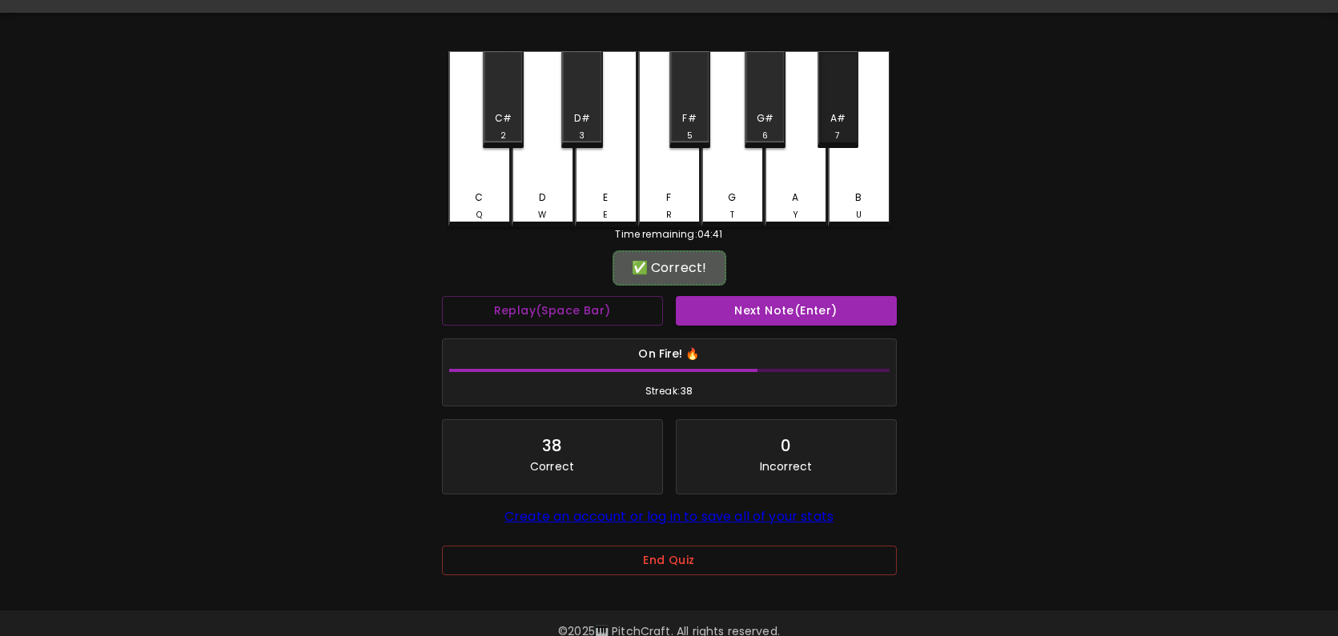
click at [833, 105] on div "A# 7" at bounding box center [837, 99] width 41 height 97
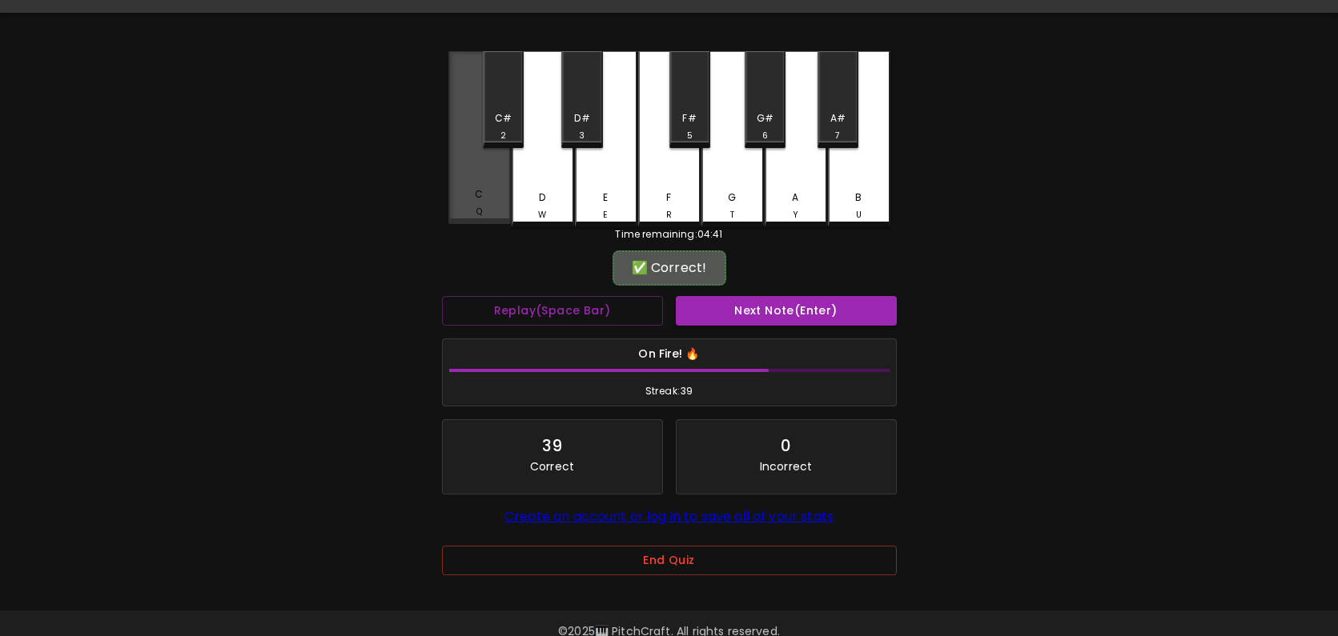
click at [489, 173] on div "C Q" at bounding box center [479, 137] width 62 height 173
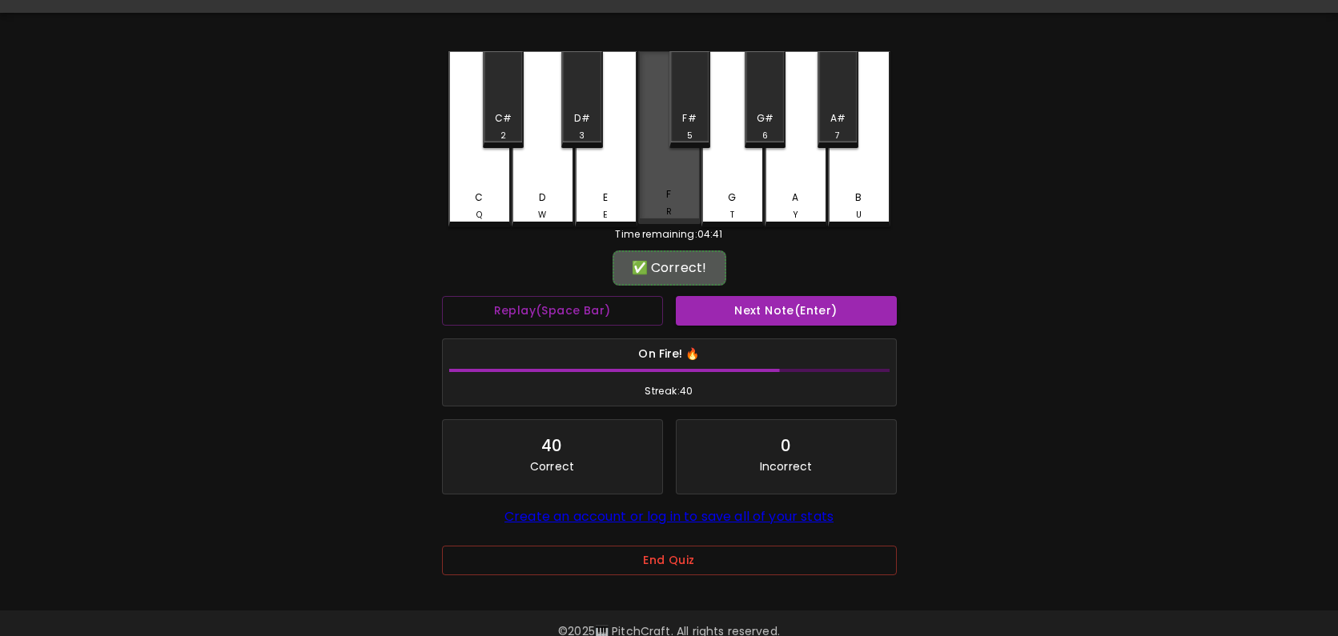
click at [672, 178] on div "F R" at bounding box center [669, 137] width 62 height 173
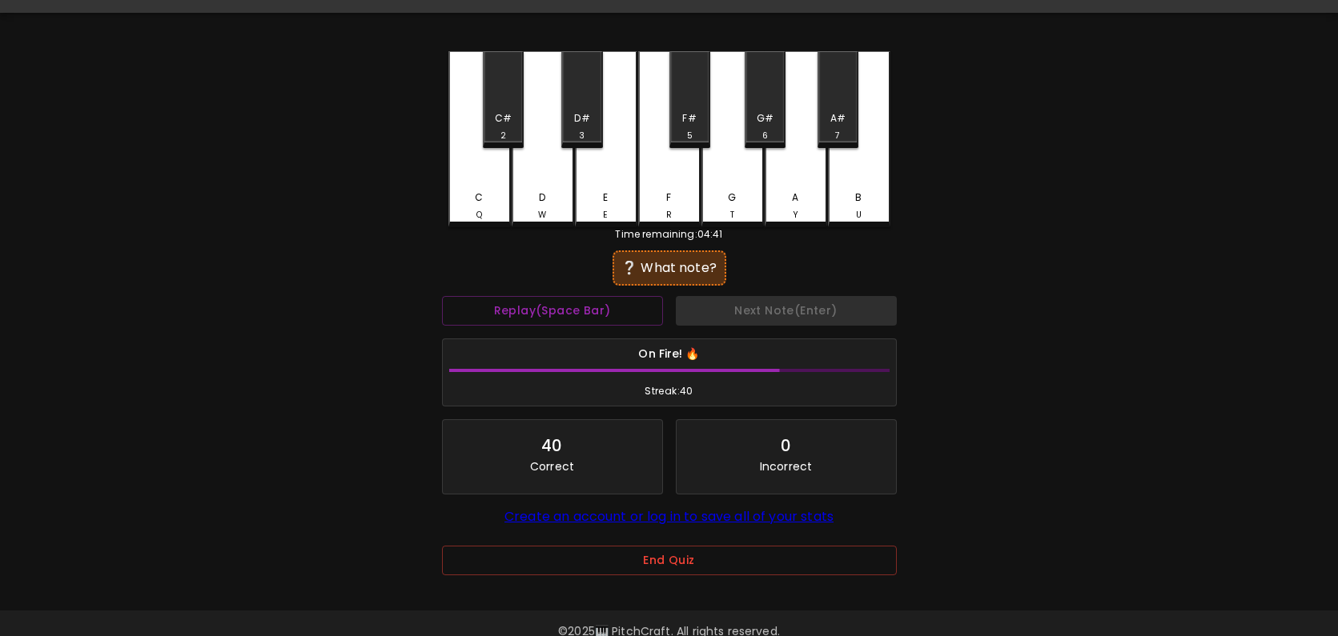
click at [536, 176] on div "D W" at bounding box center [543, 139] width 62 height 176
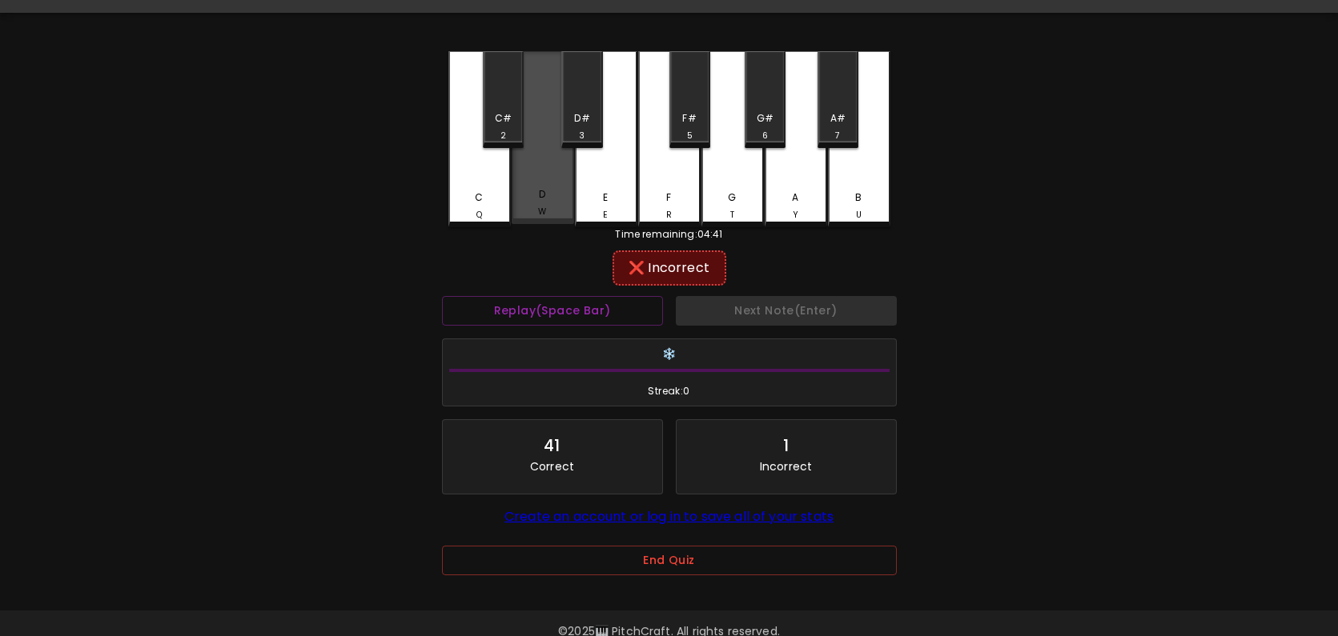
click at [527, 102] on div "D W" at bounding box center [543, 137] width 62 height 173
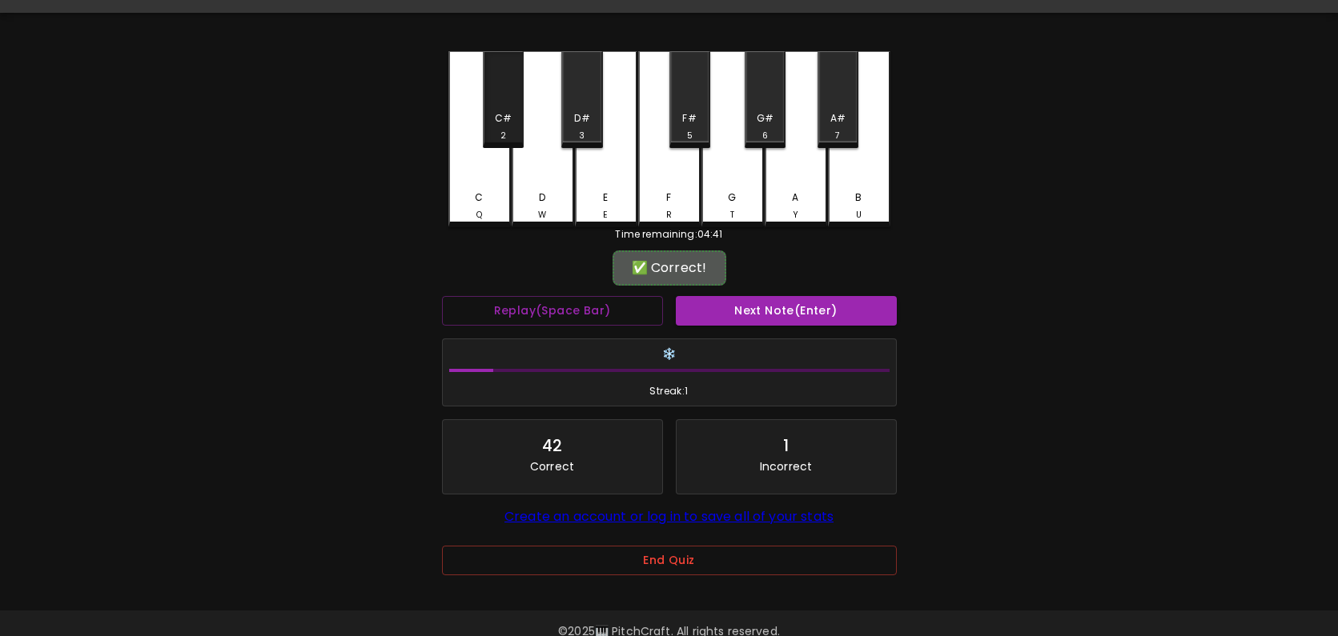
click at [508, 103] on div "C# 2" at bounding box center [503, 99] width 41 height 97
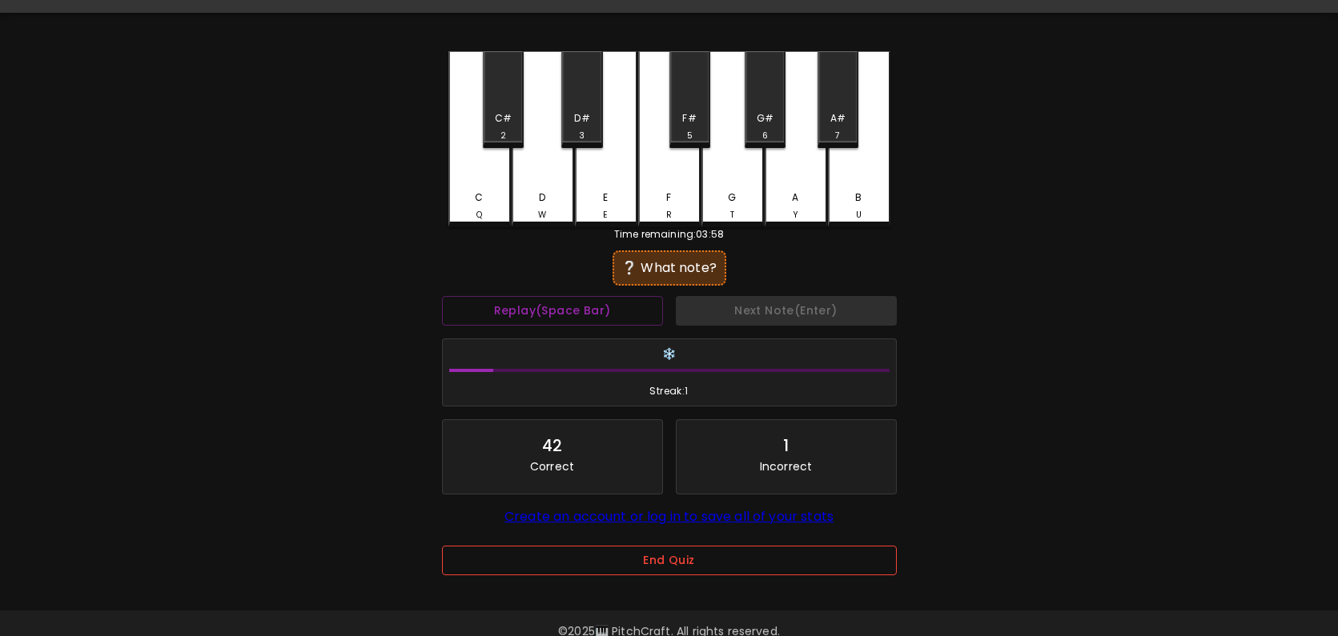
click at [766, 558] on button "End Quiz" at bounding box center [669, 561] width 455 height 30
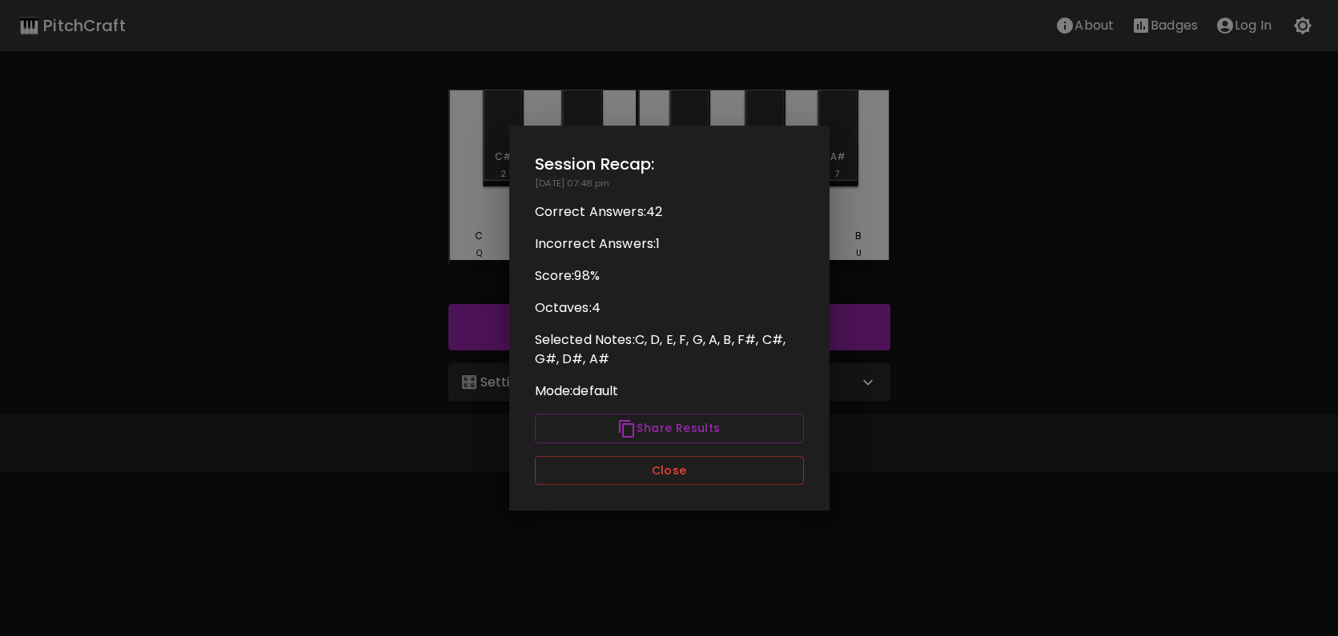
scroll to position [0, 0]
click at [733, 473] on button "Close" at bounding box center [669, 471] width 269 height 30
